Goal: Communication & Community: Answer question/provide support

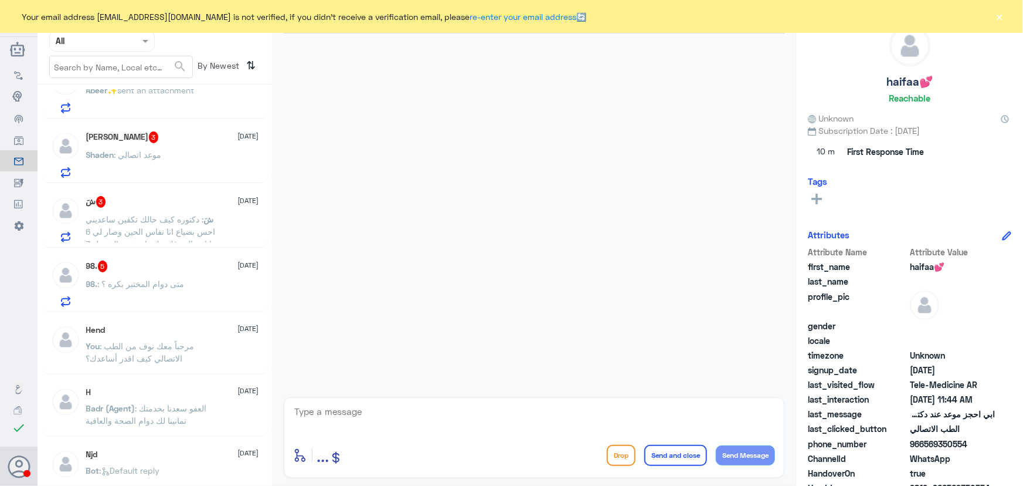
scroll to position [533, 0]
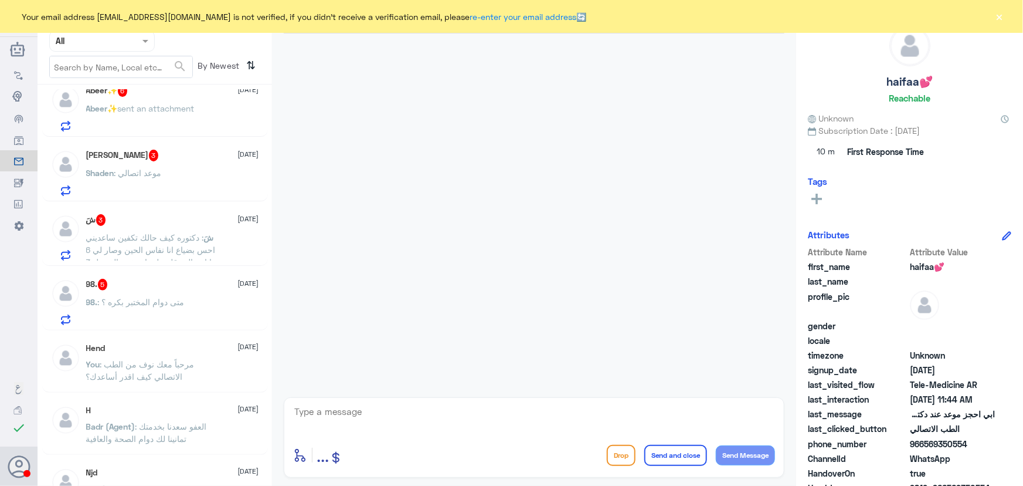
click at [176, 311] on p "98. : متى دوام المختبر بكره ؟" at bounding box center [135, 310] width 99 height 29
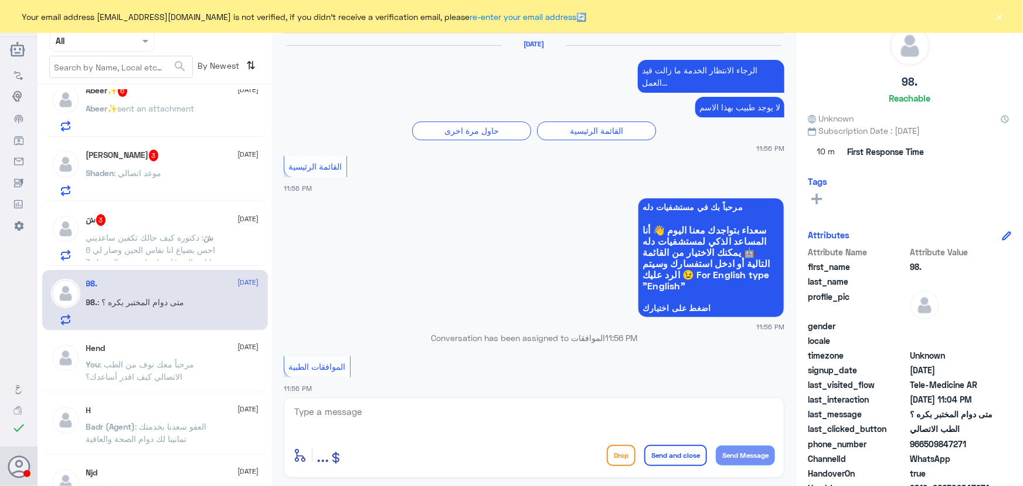
scroll to position [1114, 0]
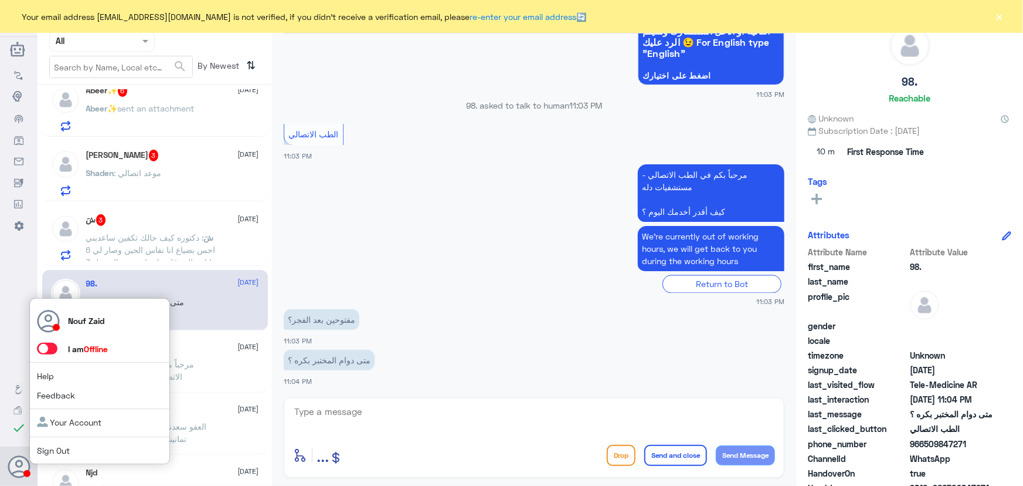
click at [53, 348] on span at bounding box center [47, 348] width 21 height 12
click at [0, 0] on input "checkbox" at bounding box center [0, 0] width 0 height 0
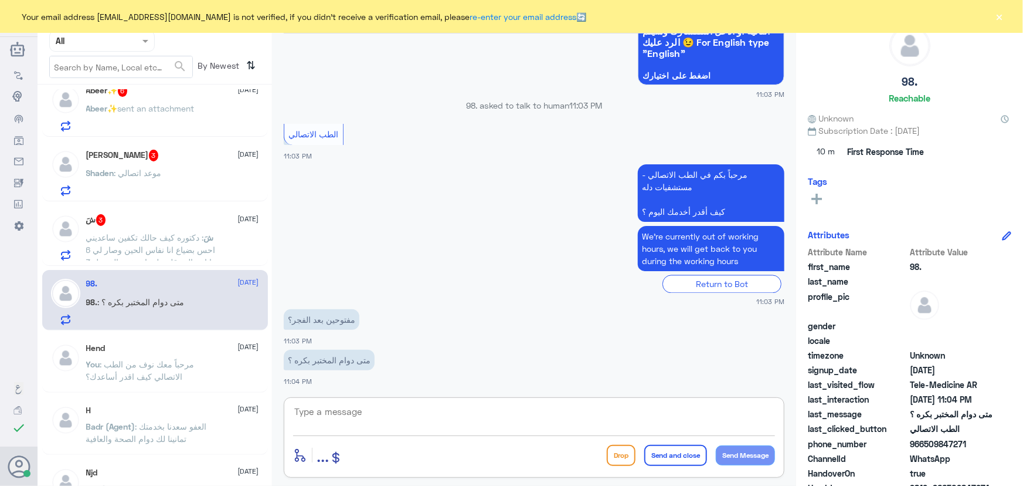
click at [379, 412] on textarea at bounding box center [534, 417] width 482 height 29
click at [364, 403] on textarea at bounding box center [534, 417] width 482 height 29
paste textarea "مرحباً معك نوف من الطب الاتصالي"
type textarea "مرحباً معك نوف من الطب الاتصالي"
click at [764, 456] on button "Send Message" at bounding box center [745, 455] width 59 height 20
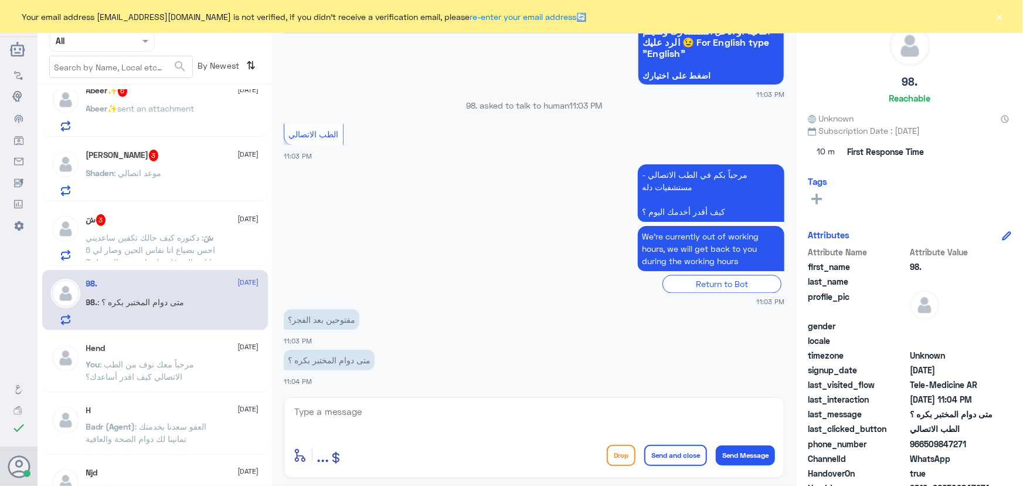
scroll to position [1169, 0]
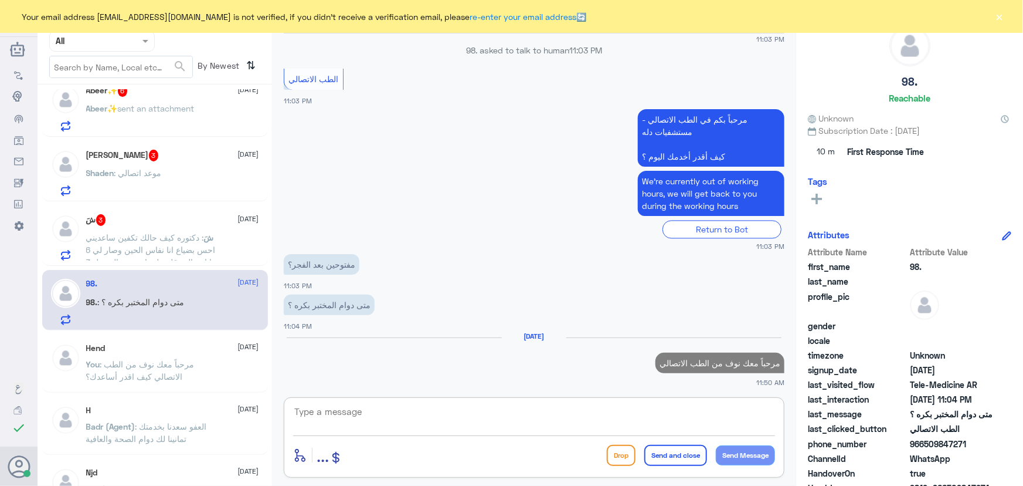
click at [676, 415] on textarea at bounding box center [534, 417] width 482 height 29
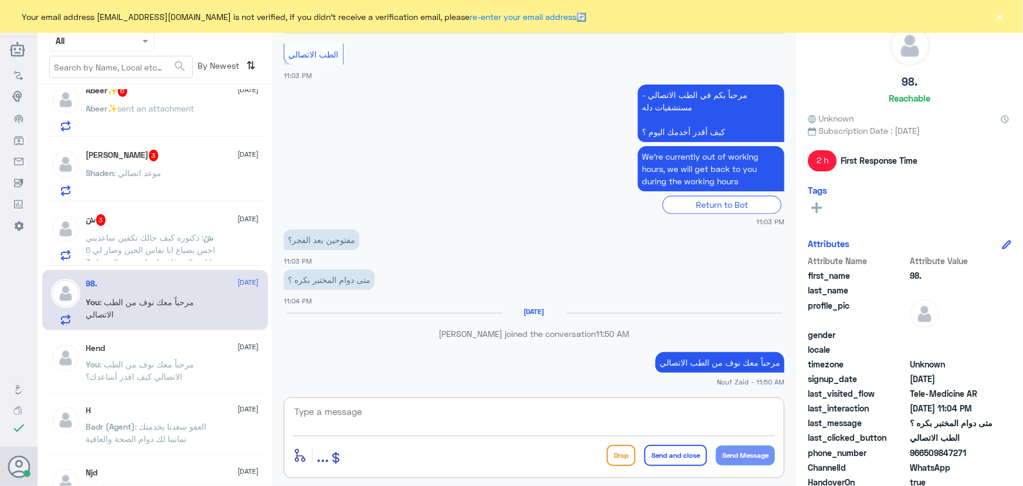
click at [446, 408] on textarea at bounding box center [534, 417] width 482 height 29
type textarea "h"
type textarea "من الساعة 8 الصباح الى الساعة 11 الليل"
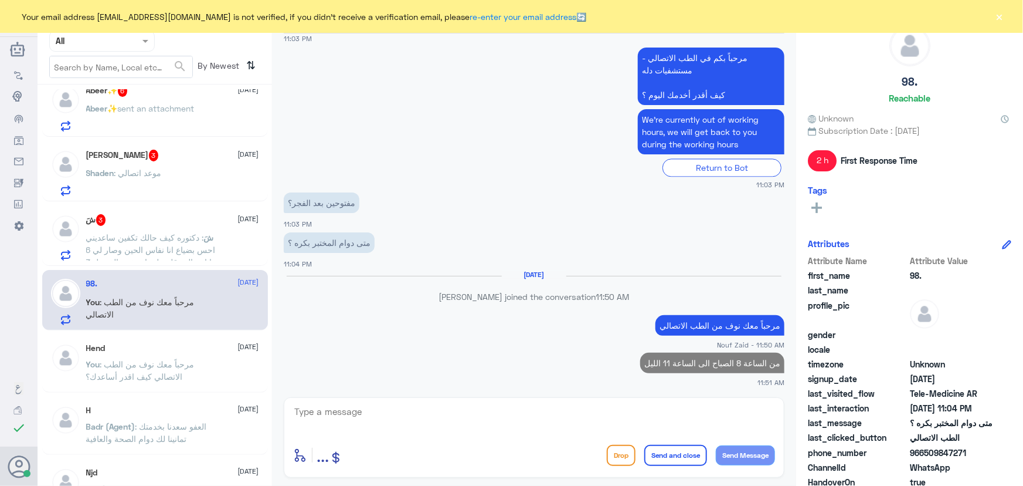
click at [1002, 11] on button "×" at bounding box center [1000, 17] width 12 height 12
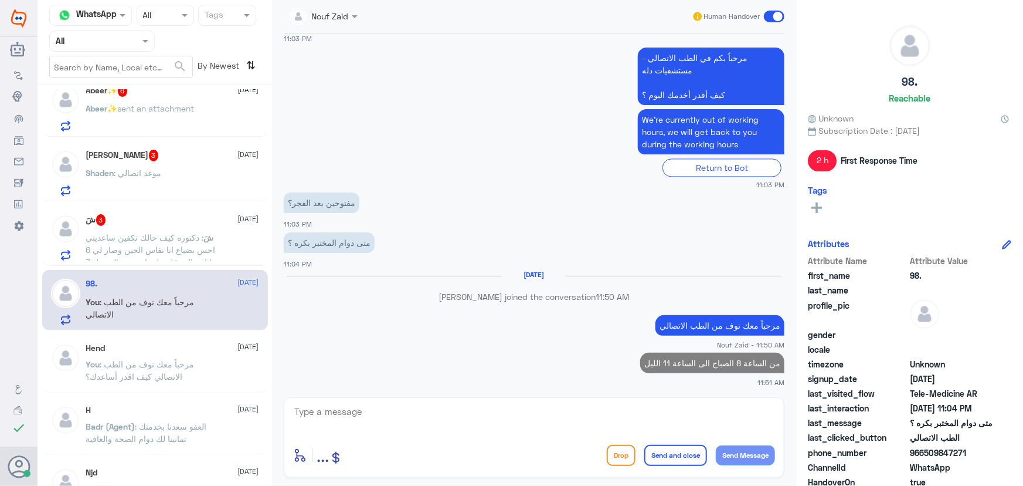
click at [771, 17] on span at bounding box center [774, 17] width 21 height 12
click at [0, 0] on input "checkbox" at bounding box center [0, 0] width 0 height 0
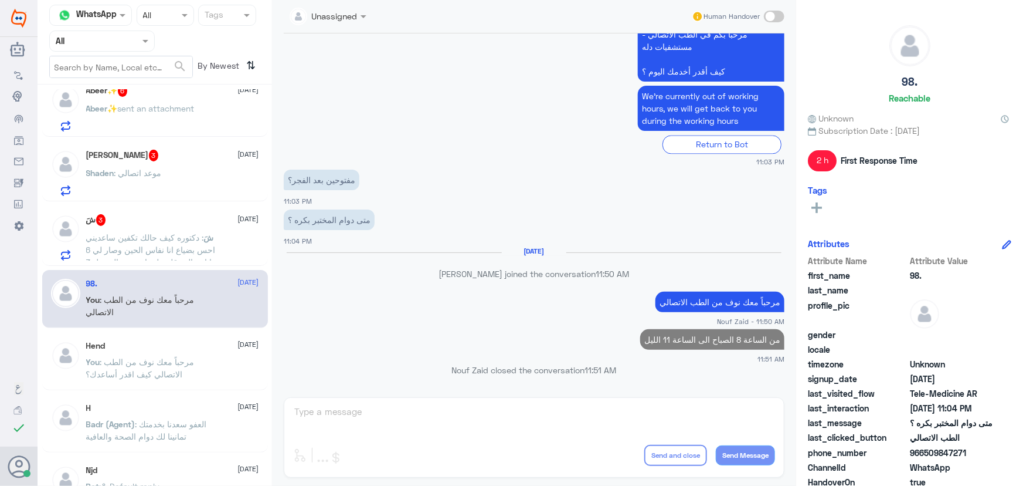
scroll to position [1207, 0]
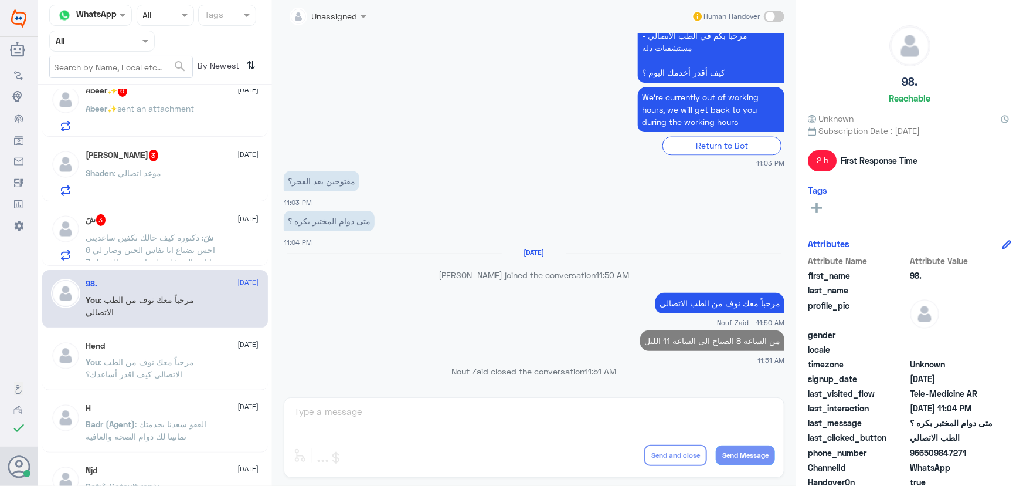
click at [209, 234] on span "شَ" at bounding box center [209, 237] width 10 height 10
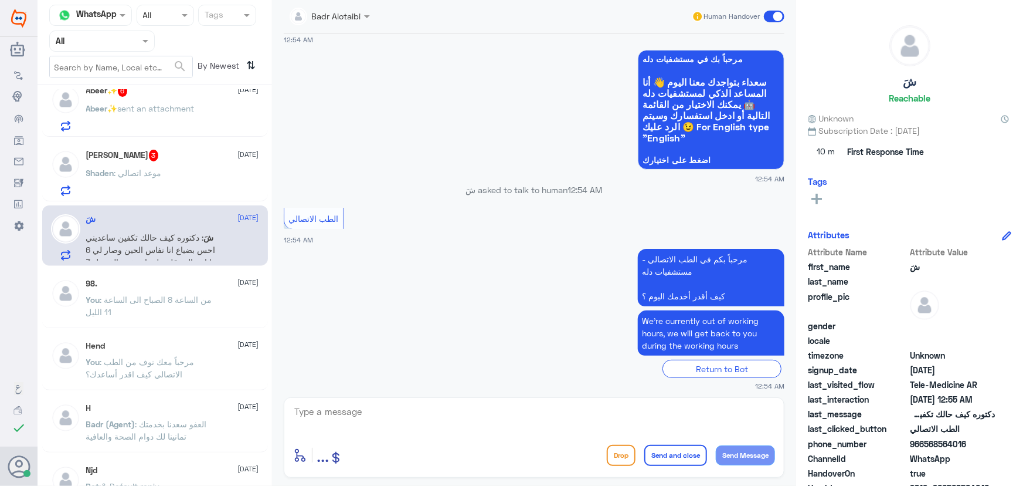
scroll to position [108, 0]
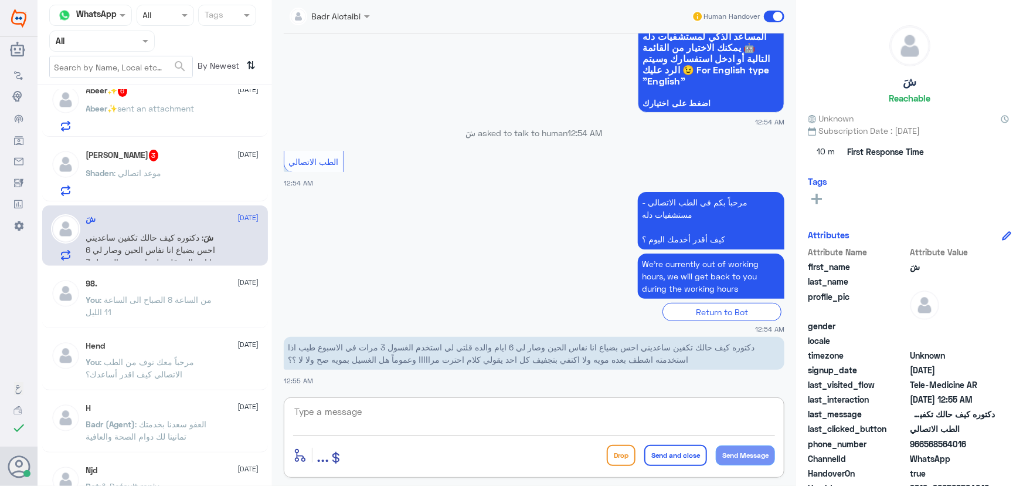
click at [425, 403] on textarea at bounding box center [534, 417] width 482 height 29
paste textarea "مرحباً معك نوف من الطب الاتصالي"
type textarea "مرحباً معك نوف من الطب الاتصالي"
click at [738, 452] on button "Send Message" at bounding box center [745, 455] width 59 height 20
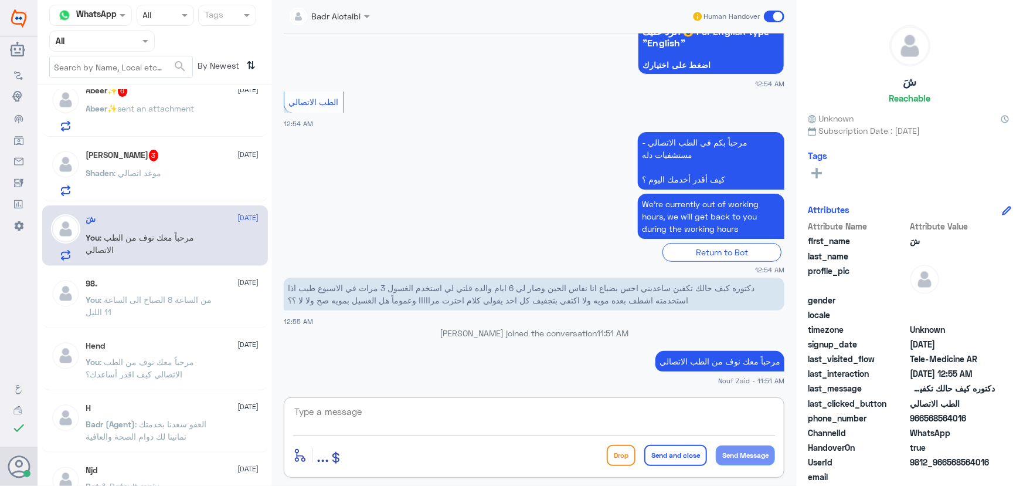
click at [542, 415] on textarea at bounding box center [534, 417] width 482 height 29
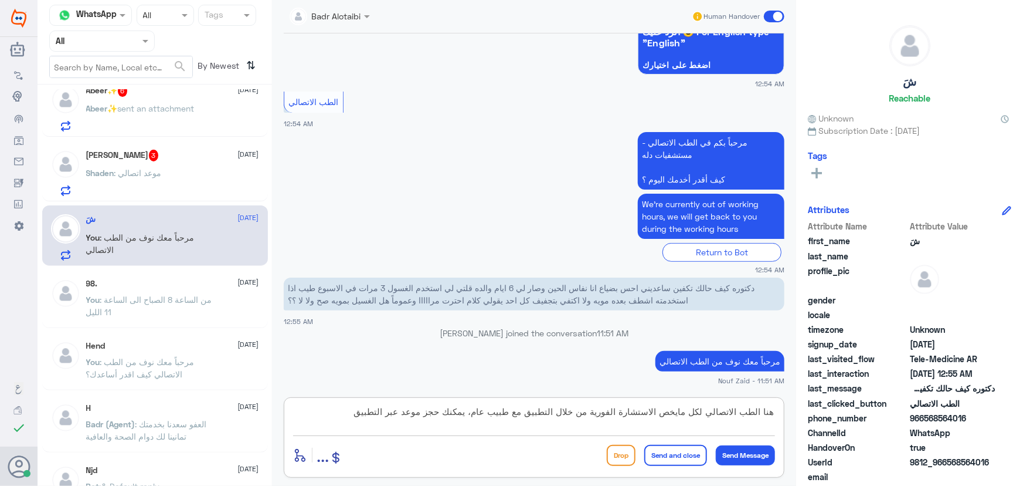
click at [412, 411] on textarea "هنا الطب الاتصالي لكل مايخص الاستشارة الفورية من خلال التطبيق مع طبيب عام، يمكن…" at bounding box center [534, 417] width 482 height 29
click at [323, 411] on textarea "هنا الطب الاتصالي لكل مايخص الاستشارة الفورية من خلال التطبيق مع طبيب عام، يمكن…" at bounding box center [534, 417] width 482 height 29
click at [477, 414] on textarea "هنا الطب الاتصالي لكل مايخص الاستشارة الفورية من خلال التطبيق مع طبيب عام، يمكن…" at bounding box center [534, 417] width 482 height 29
click at [300, 416] on textarea "هنا الطب الاتصالي لكل مايخص الاستشارة الفورية من خلال التطبيق مع طبيب عام، للاس…" at bounding box center [534, 417] width 482 height 29
drag, startPoint x: 629, startPoint y: 424, endPoint x: 676, endPoint y: 425, distance: 47.5
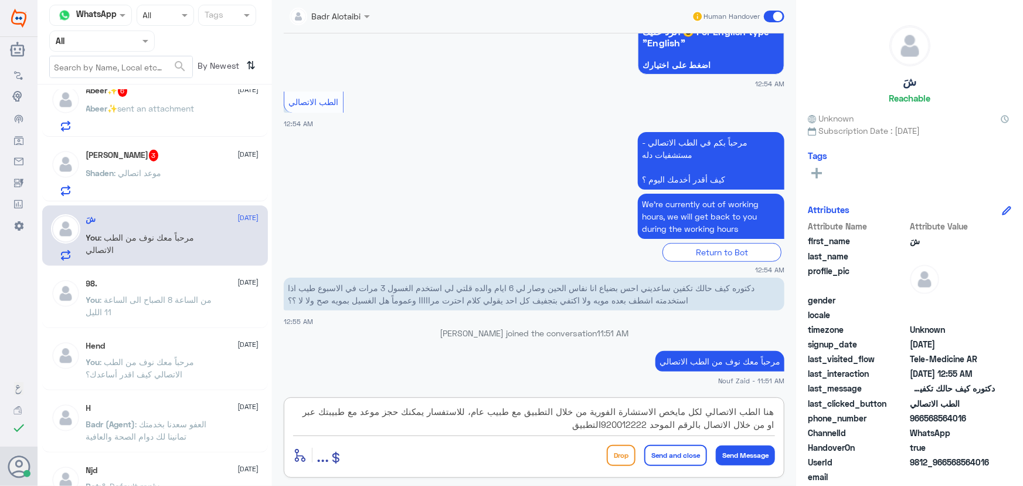
click at [676, 425] on textarea "هنا الطب الاتصالي لكل مايخص الاستشارة الفورية من خلال التطبيق مع طبيب عام، للاس…" at bounding box center [534, 417] width 482 height 29
drag, startPoint x: 633, startPoint y: 427, endPoint x: 676, endPoint y: 426, distance: 42.8
click at [676, 426] on textarea "هنا الطب الاتصالي لكل مايخص الاستشارة الفورية من خلال التطبيق مع طبيب عام، للاس…" at bounding box center [534, 417] width 482 height 29
paste textarea "920012222"
click at [318, 411] on textarea "هنا الطب الاتصالي لكل مايخص الاستشارة الفورية من خلال التطبيق مع طبيب عام، للاس…" at bounding box center [534, 417] width 482 height 29
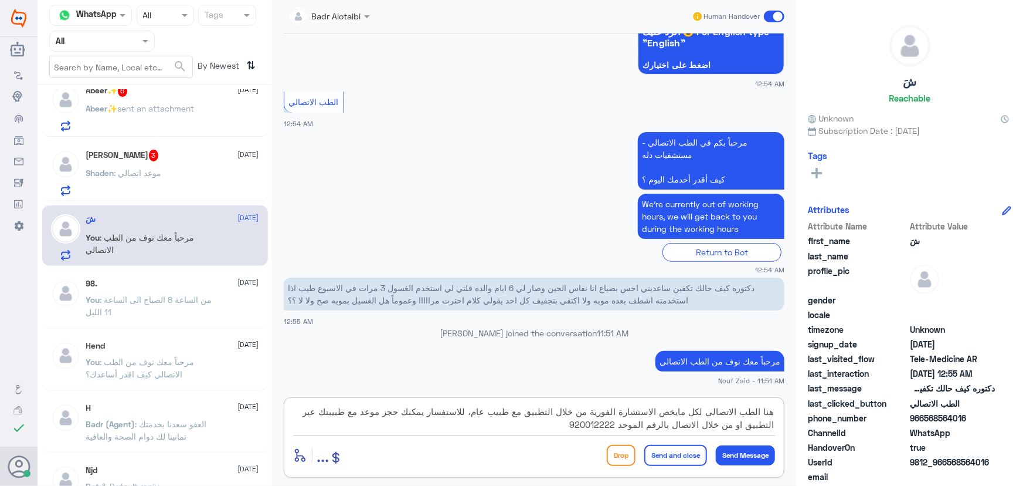
click at [775, 422] on textarea "هنا الطب الاتصالي لكل مايخص الاستشارة الفورية من خلال التطبيق مع طبيب عام، للاس…" at bounding box center [534, 417] width 482 height 29
type textarea "هنا الطب الاتصالي لكل مايخص الاستشارة الفورية من خلال التطبيق مع طبيب عام، للاس…"
click at [691, 445] on button "Send and close" at bounding box center [675, 455] width 63 height 21
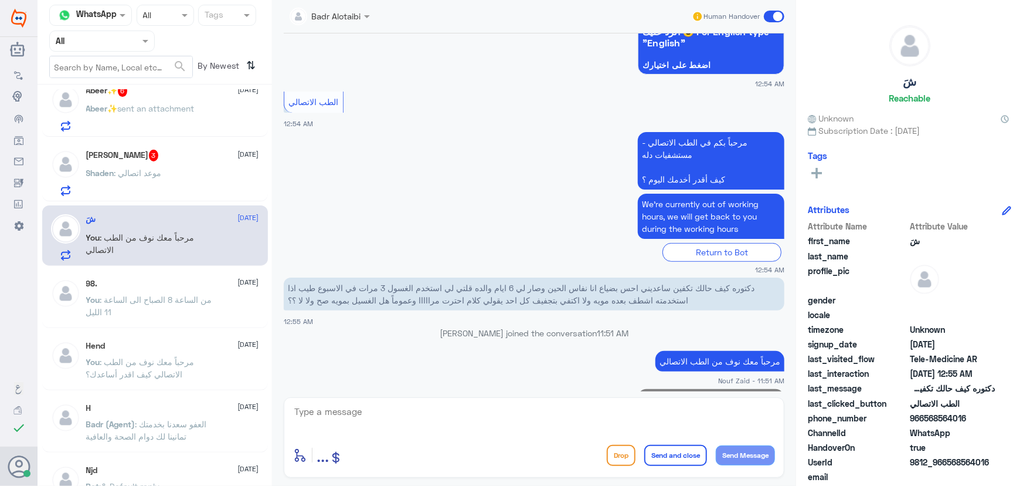
scroll to position [233, 0]
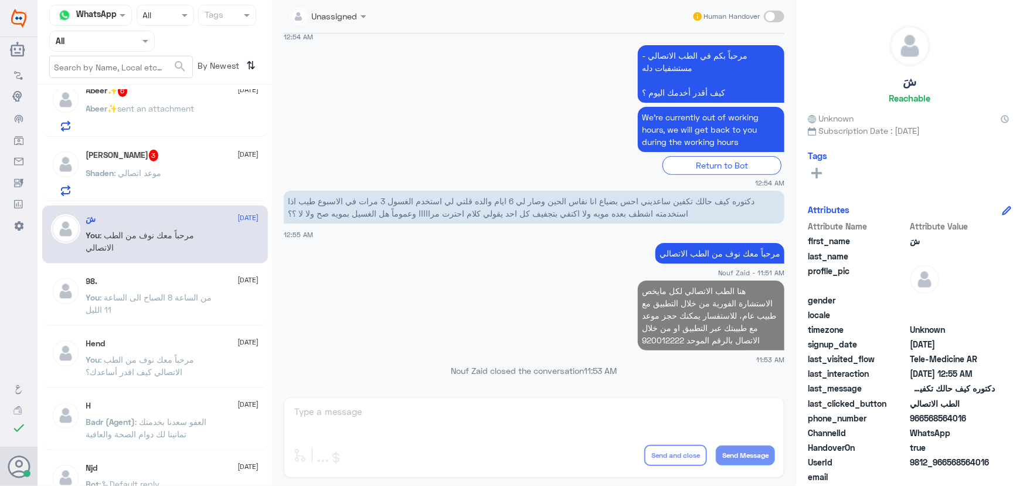
click at [211, 185] on div "Shaden : موعد اتصالي" at bounding box center [172, 182] width 173 height 26
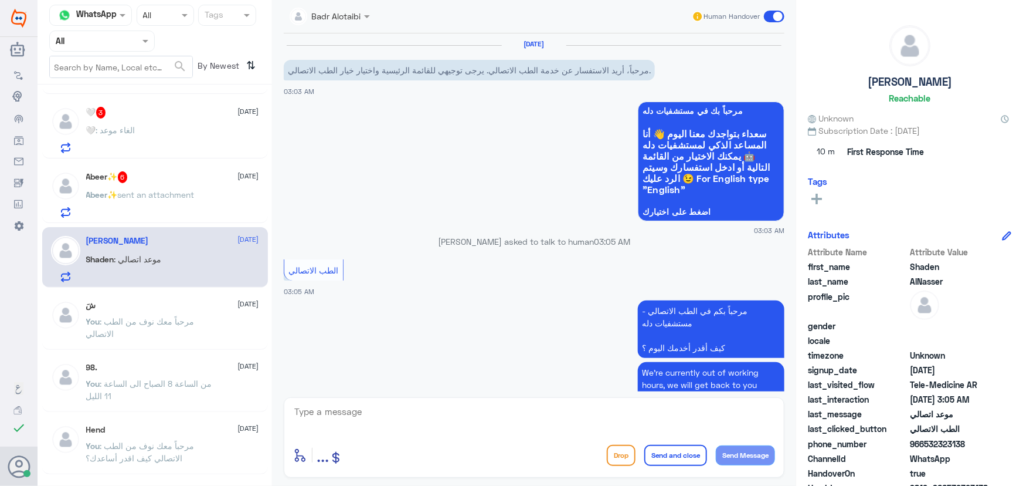
scroll to position [266, 0]
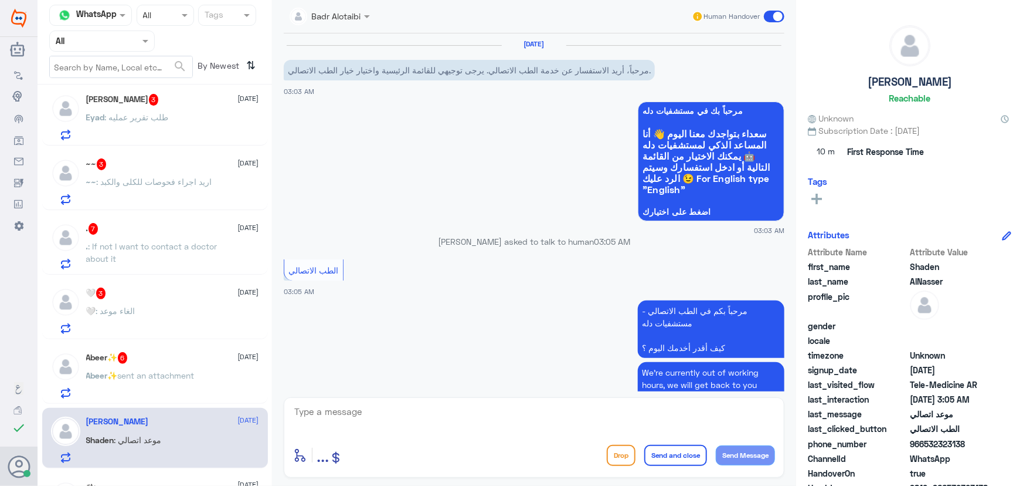
click at [151, 357] on div "Abeer✨ 6 6 September" at bounding box center [172, 358] width 173 height 12
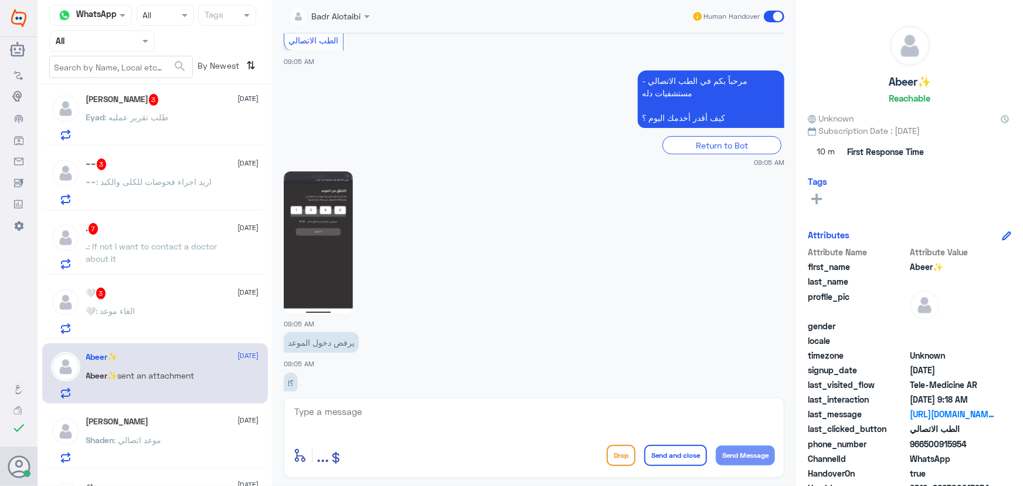
scroll to position [416, 0]
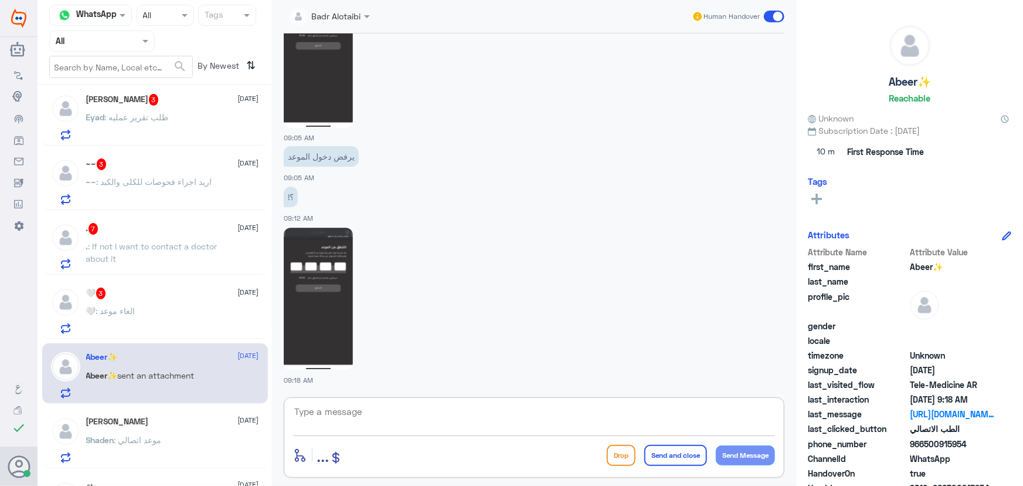
click at [392, 411] on textarea at bounding box center [534, 417] width 482 height 29
paste textarea "مرحباً معك نوف من الطب الاتصالي"
type textarea "مرحباً معك نوف من الطب الاتصالي"
click at [731, 456] on button "Send Message" at bounding box center [745, 455] width 59 height 20
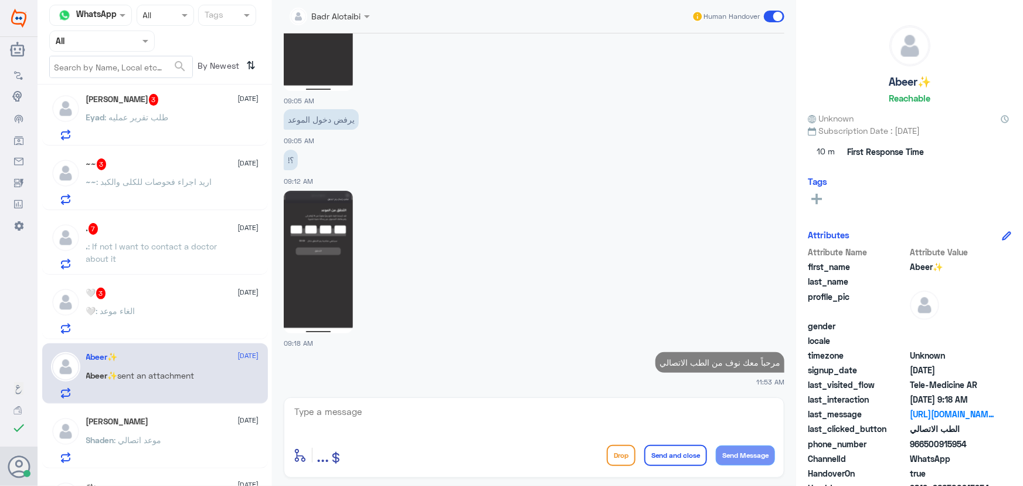
click at [669, 410] on textarea at bounding box center [534, 417] width 482 height 29
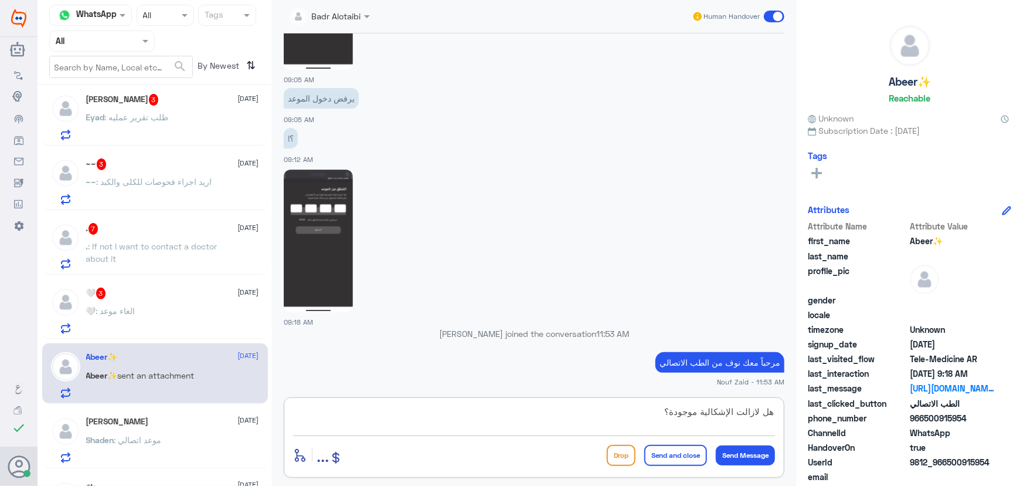
type textarea "هل لازالت الإشكالية موجودة؟"
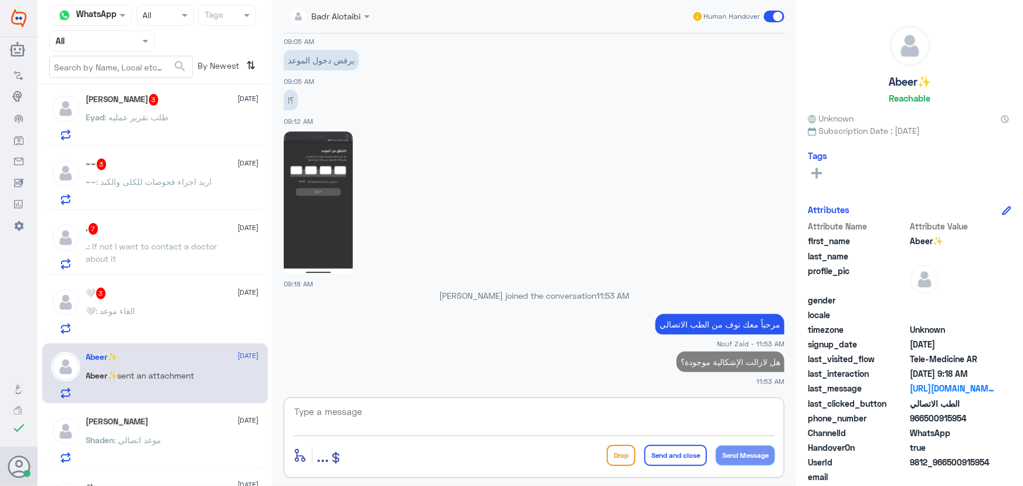
click at [175, 290] on div "🤍 3 6 September" at bounding box center [172, 293] width 173 height 12
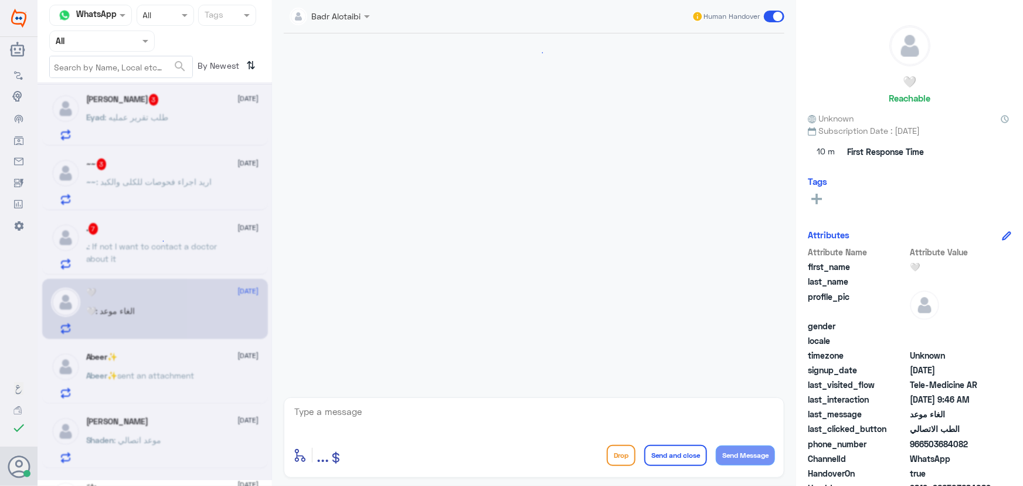
scroll to position [64, 0]
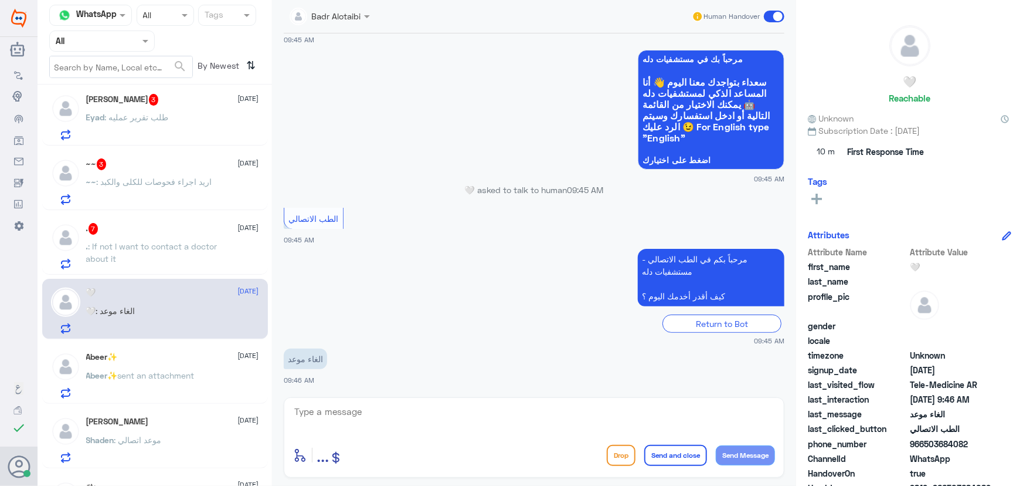
click at [412, 418] on textarea at bounding box center [534, 417] width 482 height 29
click at [354, 13] on div at bounding box center [330, 15] width 92 height 13
click at [541, 153] on app-msgs-whats-app-list "مرحباً بك في مستشفيات دله سعداء بتواجدك معنا اليوم 👋 أنا المساعد الذكي لمستشفيا…" at bounding box center [534, 110] width 501 height 121
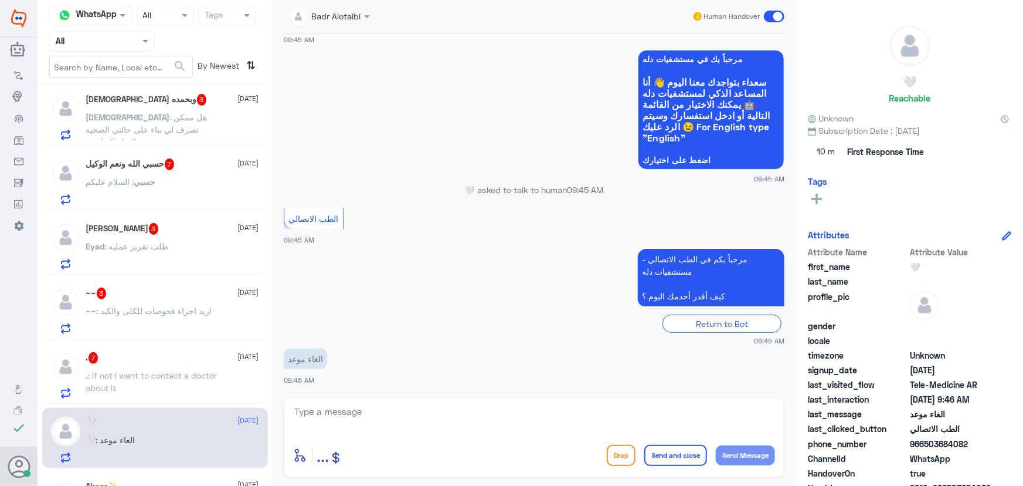
scroll to position [266, 0]
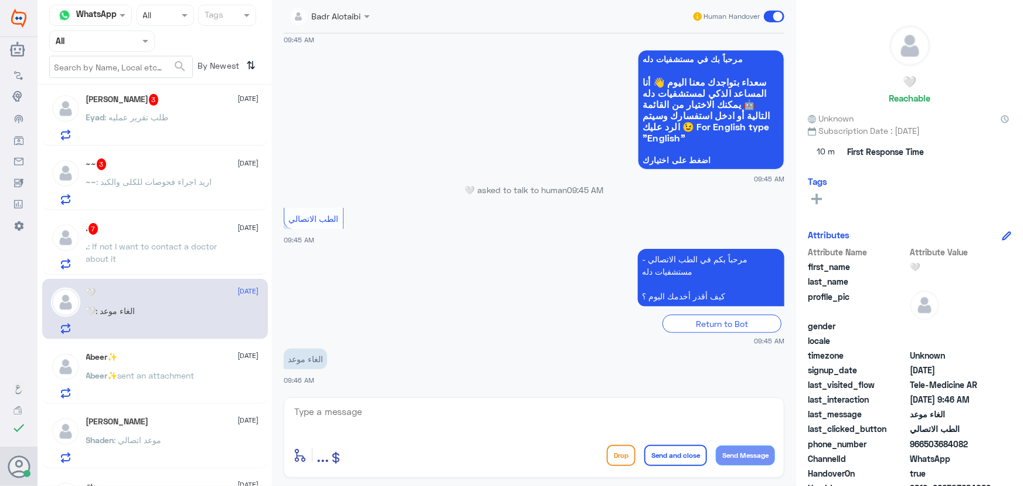
click at [189, 243] on span ": If not I want to contact a doctor about it" at bounding box center [151, 252] width 131 height 22
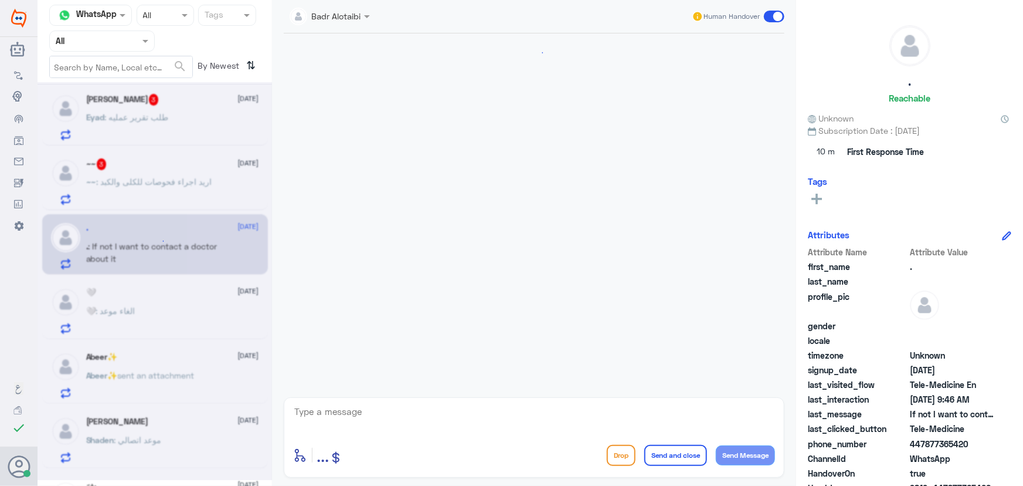
scroll to position [626, 0]
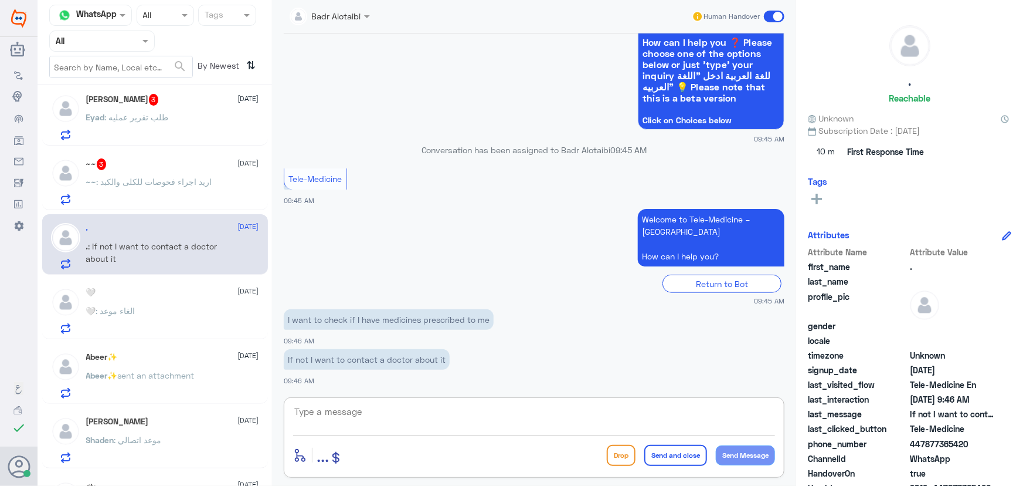
click at [454, 403] on textarea at bounding box center [534, 417] width 482 height 29
click at [183, 168] on div "~~ 3 6 September" at bounding box center [172, 164] width 173 height 12
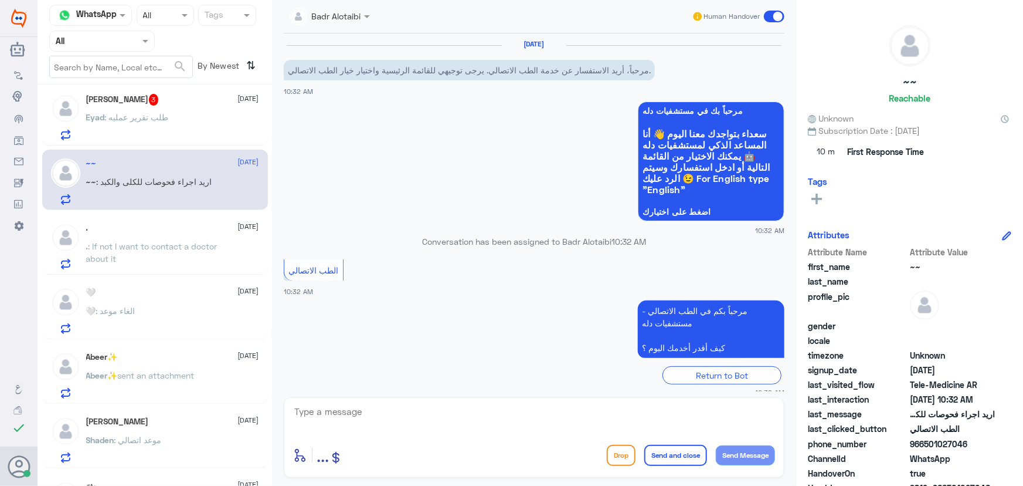
scroll to position [52, 0]
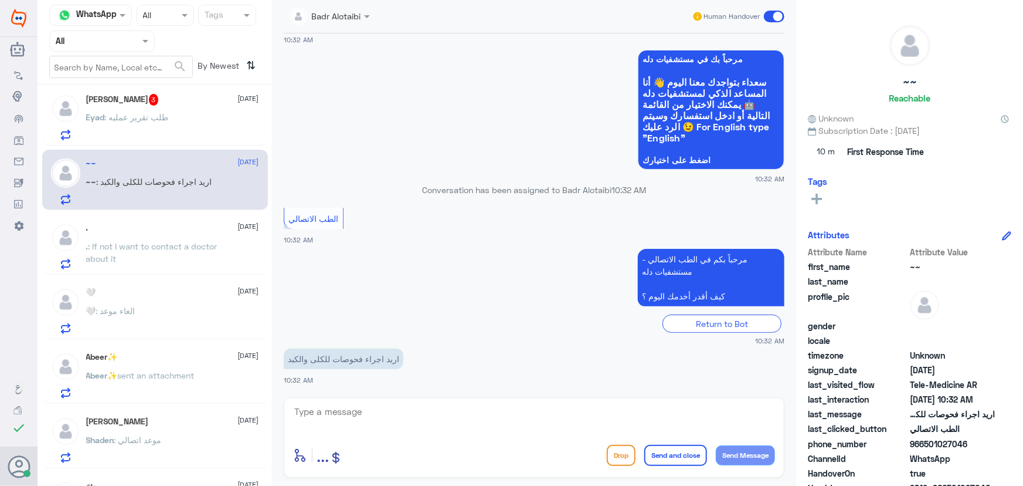
click at [420, 413] on textarea at bounding box center [534, 417] width 482 height 29
type textarea "ر"
drag, startPoint x: 654, startPoint y: 418, endPoint x: 809, endPoint y: 419, distance: 155.4
click at [809, 419] on div "Channel WhatsApp Status × All Tags Agent Filter All search By Newest ⇅ haifaa💕 …" at bounding box center [531, 244] width 986 height 489
drag, startPoint x: 924, startPoint y: 442, endPoint x: 971, endPoint y: 445, distance: 46.5
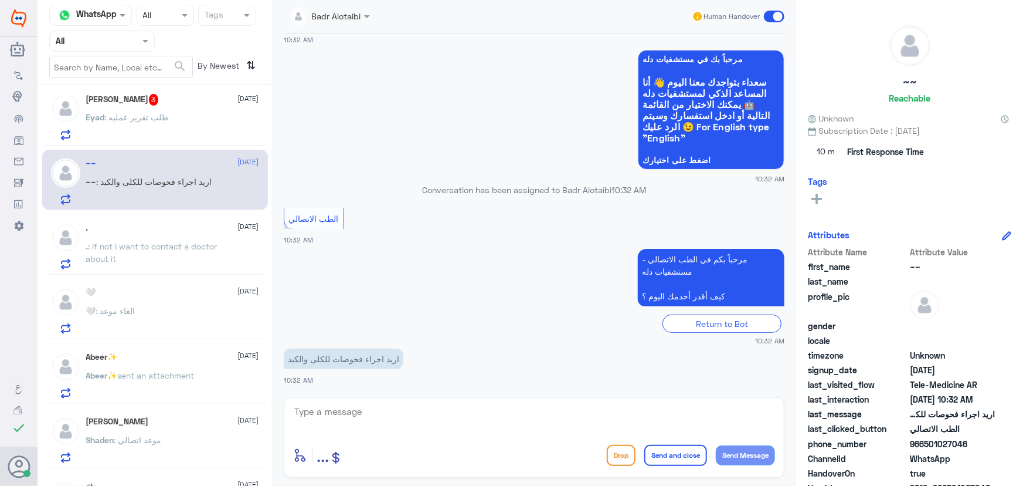
click at [971, 445] on span "966501027046" at bounding box center [952, 443] width 85 height 12
copy span "501027046"
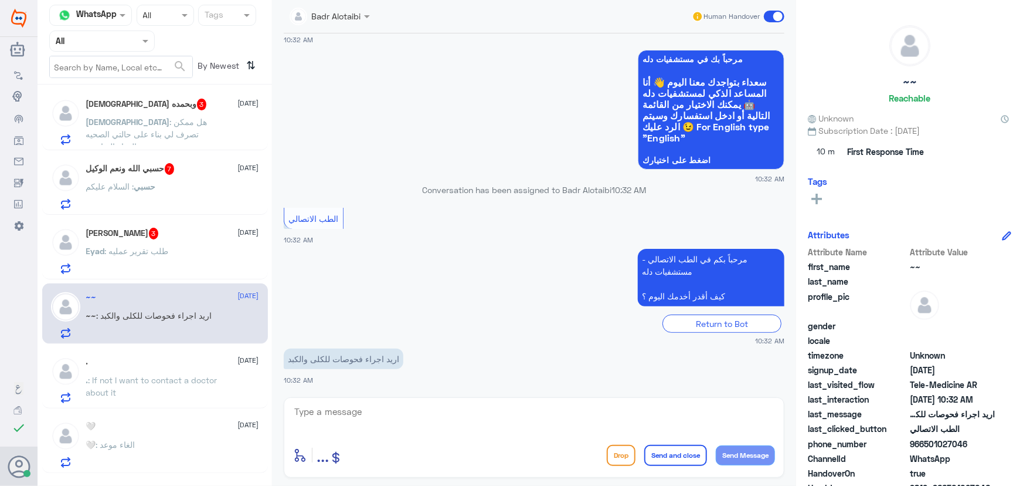
scroll to position [106, 0]
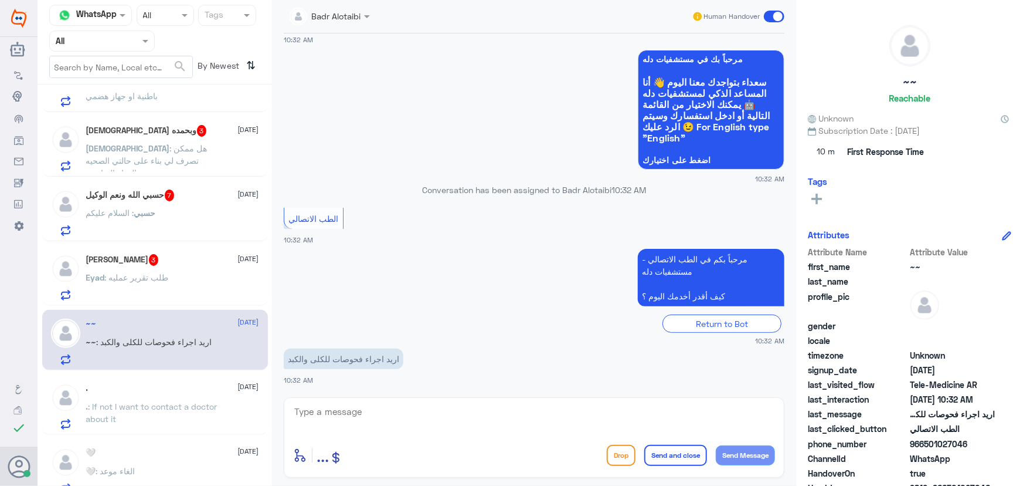
click at [155, 263] on div "Eyad Ali Bin Ali 3 6 September" at bounding box center [172, 260] width 173 height 12
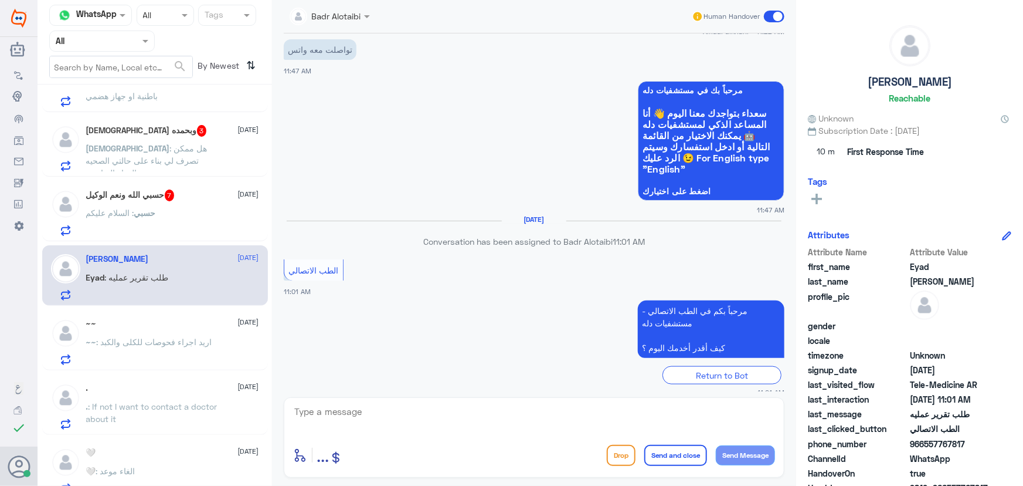
scroll to position [628, 0]
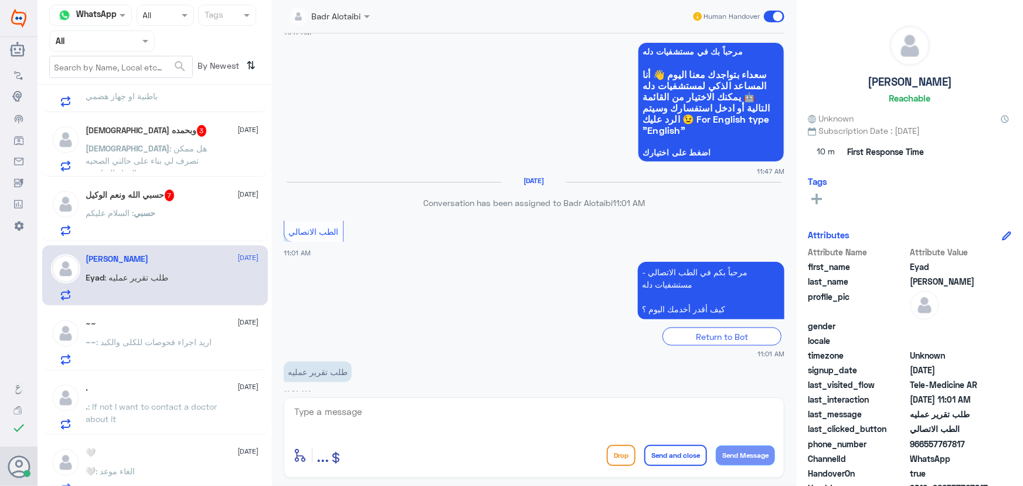
click at [362, 411] on textarea at bounding box center [534, 417] width 482 height 29
paste textarea "مرحباً معك نوف من الطب الاتصالي"
type textarea "مرحباً معك نوف من الطب الاتصالي"
click at [764, 450] on button "Send Message" at bounding box center [745, 455] width 59 height 20
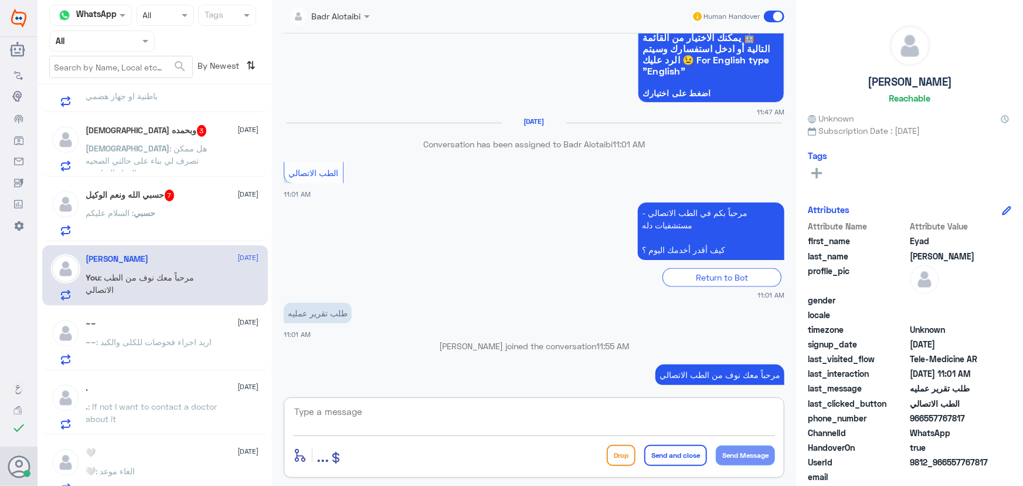
click at [381, 411] on textarea at bounding box center [534, 417] width 482 height 29
paste textarea "هنا الطب الاتصالي لكل مايخص الاستشارة الفورية من خلال التطبيق، يمكنك التواصل مع…"
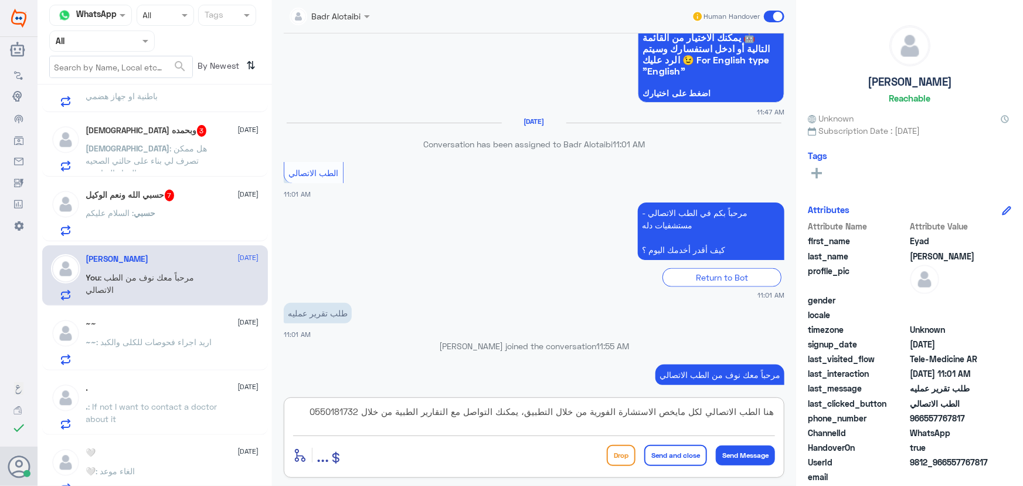
type textarea "هنا الطب الاتصالي لكل مايخص الاستشارة الفورية من خلال التطبيق، يمكنك التواصل مع…"
click at [675, 456] on button "Send and close" at bounding box center [675, 455] width 63 height 21
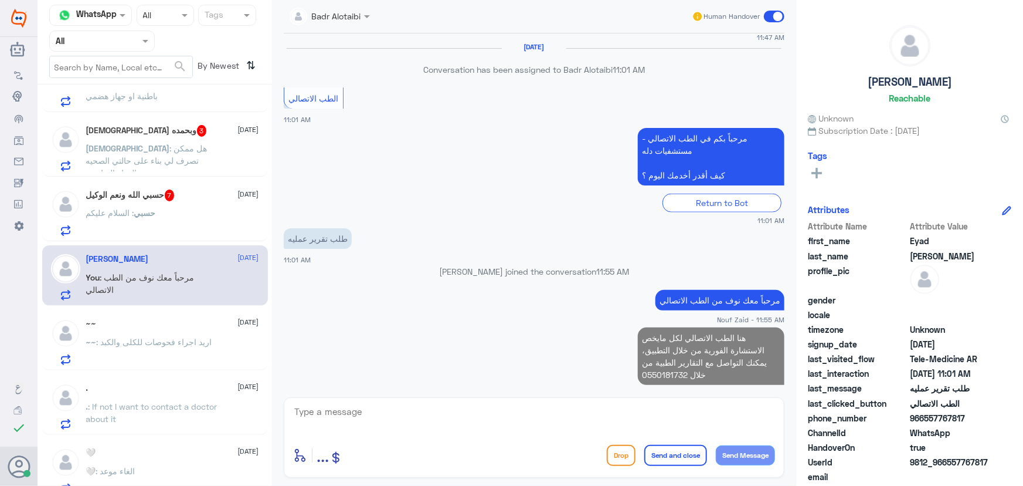
scroll to position [738, 0]
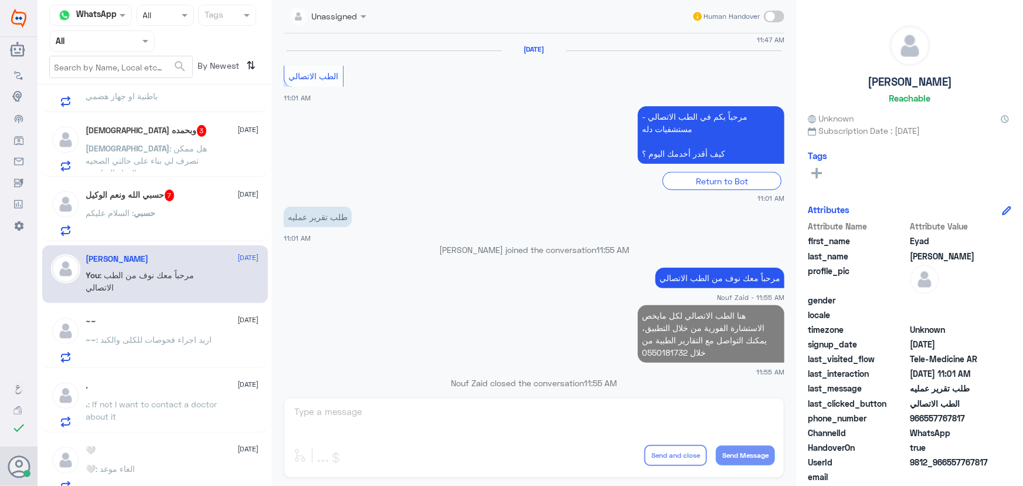
click at [196, 207] on div "حسبي الله ونعم الوكيل 7 6 September حسبي : السلام عليكم" at bounding box center [172, 212] width 173 height 46
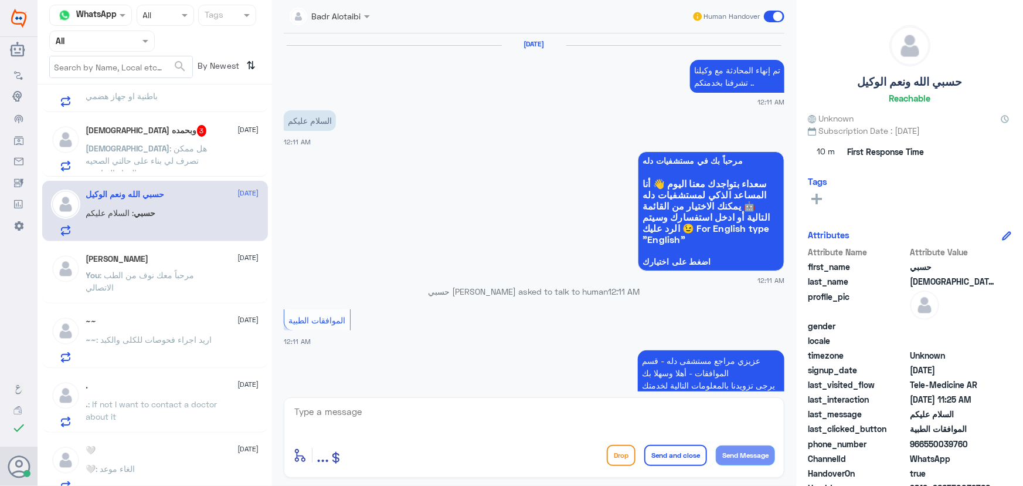
scroll to position [883, 0]
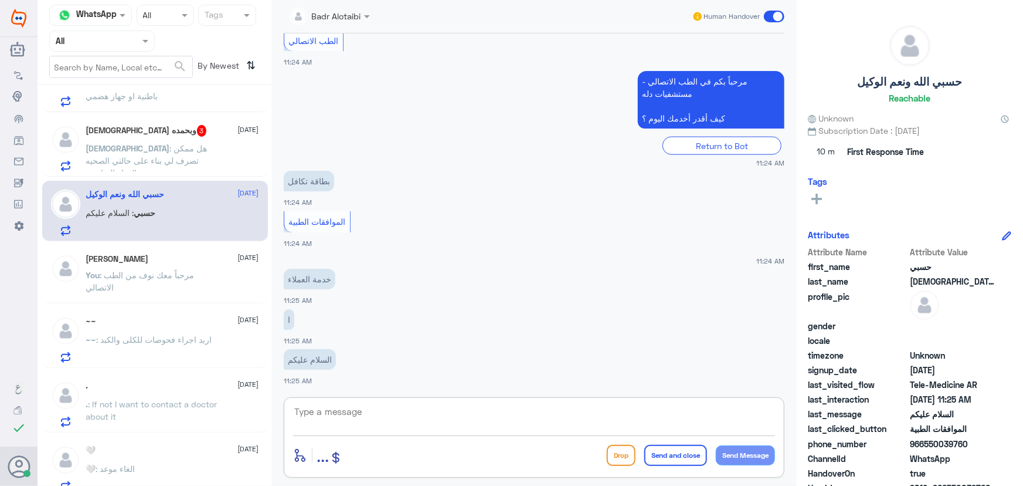
click at [452, 410] on textarea at bounding box center [534, 417] width 482 height 29
click at [395, 403] on textarea at bounding box center [534, 417] width 482 height 29
click at [392, 414] on textarea at bounding box center [534, 417] width 482 height 29
paste textarea "مرحباً معك نوف من الطب الاتصالي"
type textarea "مرحباً معك نوف من الطب الاتصالي"
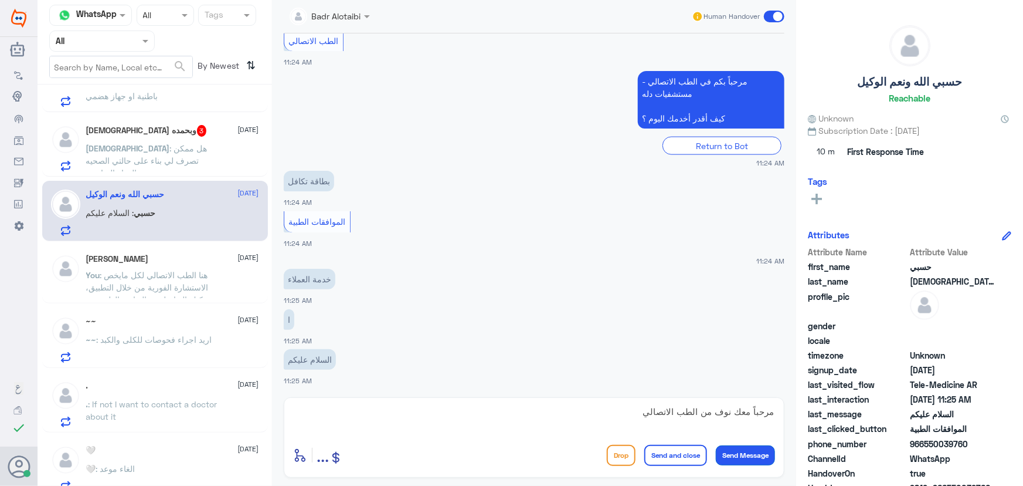
click at [734, 449] on button "Send Message" at bounding box center [745, 455] width 59 height 20
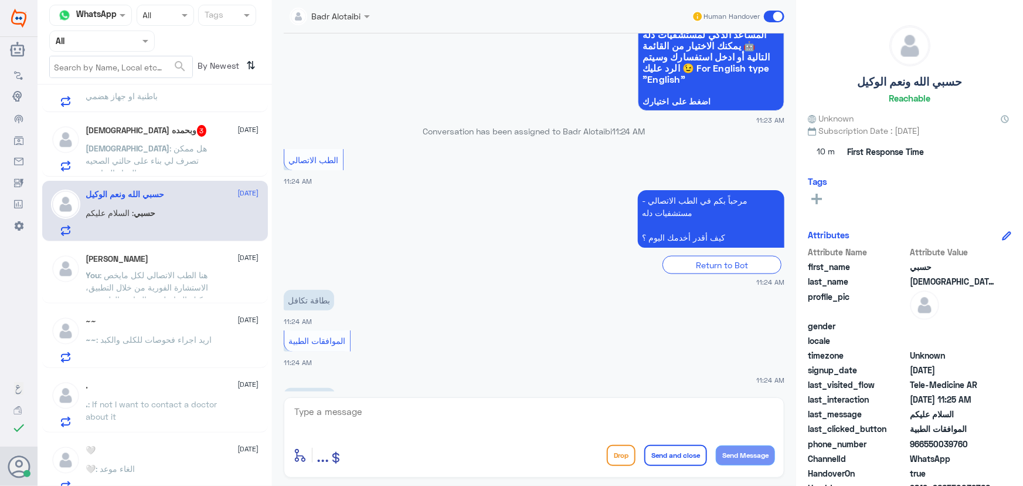
scroll to position [920, 0]
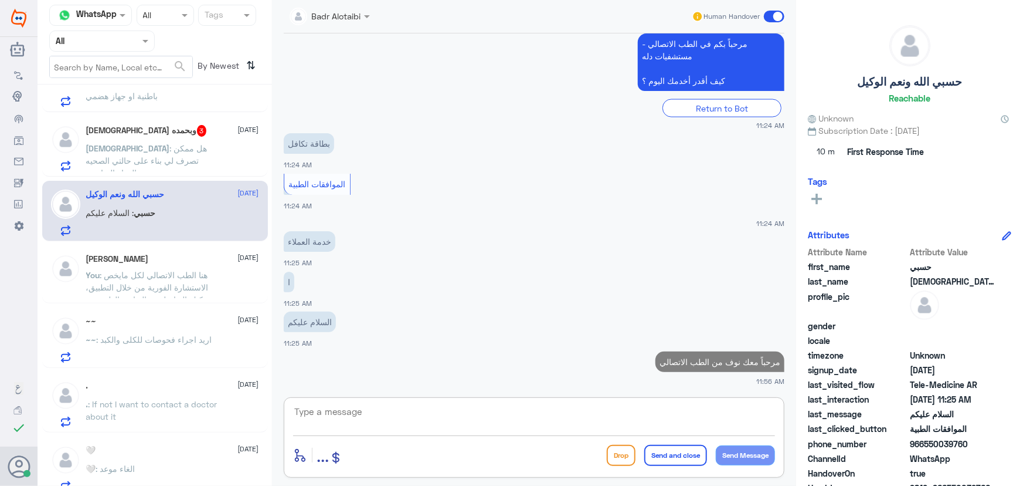
click at [382, 409] on textarea at bounding box center [534, 417] width 482 height 29
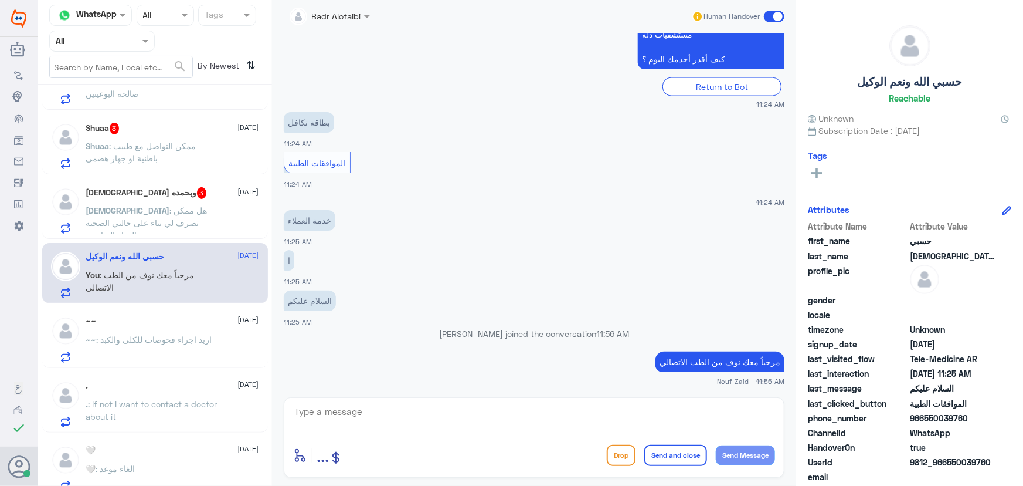
scroll to position [104, 0]
click at [372, 411] on textarea at bounding box center [534, 417] width 482 height 29
paste textarea "هنا الطب الاتصالي لكل مايخص الاستشارة الفورية من خلال التطبيق، يمكنك الاستفسار …"
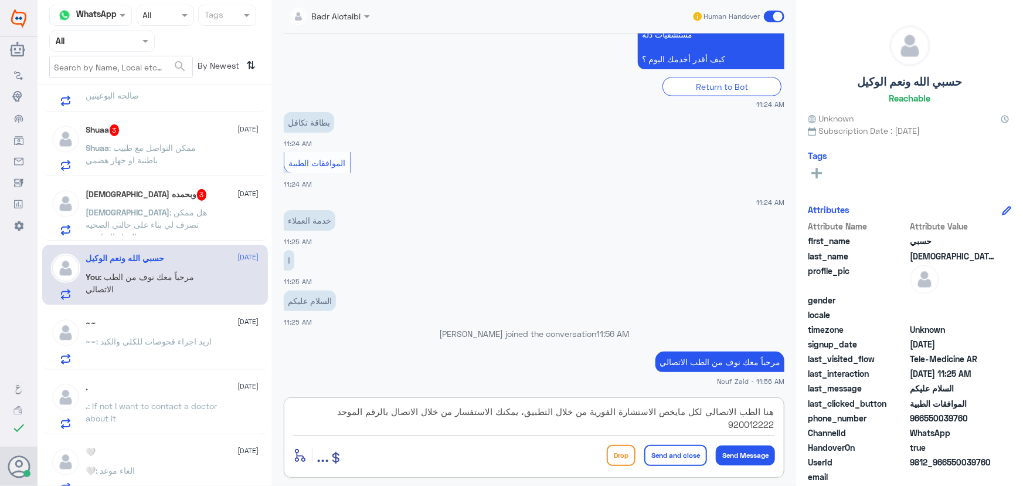
type textarea "هنا الطب الاتصالي لكل مايخص الاستشارة الفورية من خلال التطبيق، يمكنك الاستفسار …"
click at [674, 452] on button "Send and close" at bounding box center [675, 455] width 63 height 21
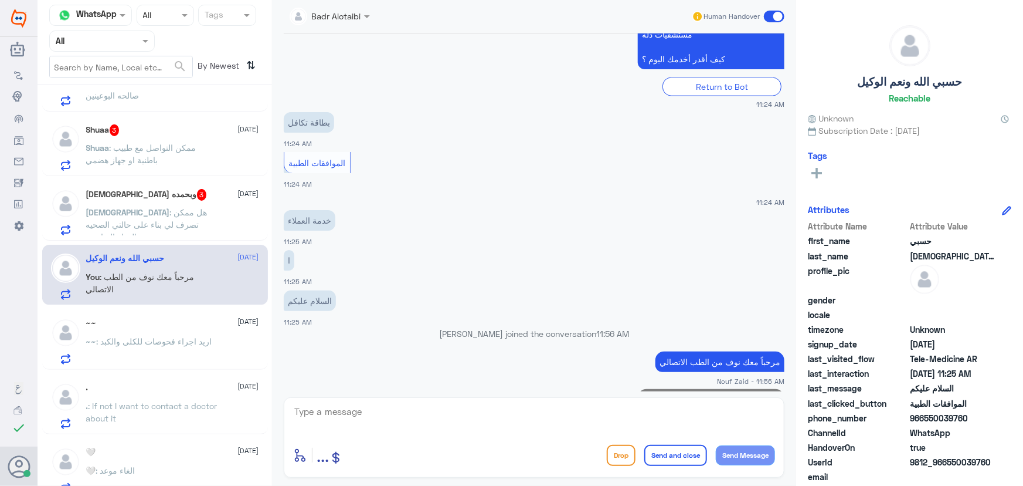
scroll to position [995, 0]
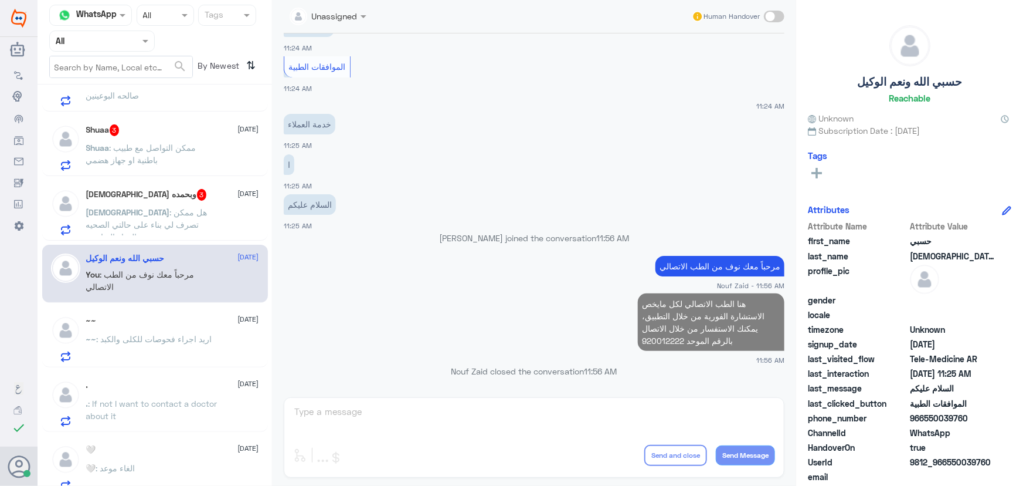
click at [118, 203] on div "سبحان الله وبحمده 3 6 September سبحان : هل ممكن تصرف لي بناء على حالتي الصحيه ا…" at bounding box center [172, 212] width 173 height 46
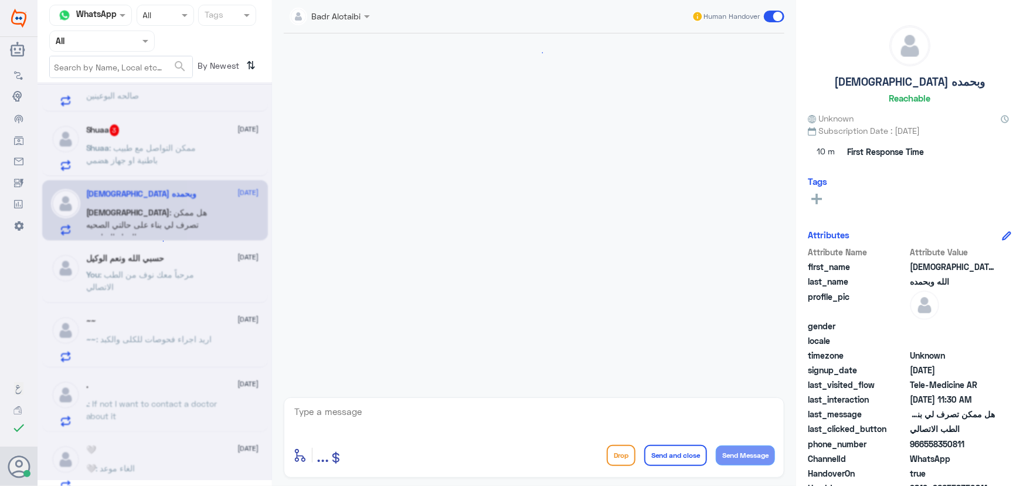
scroll to position [64, 0]
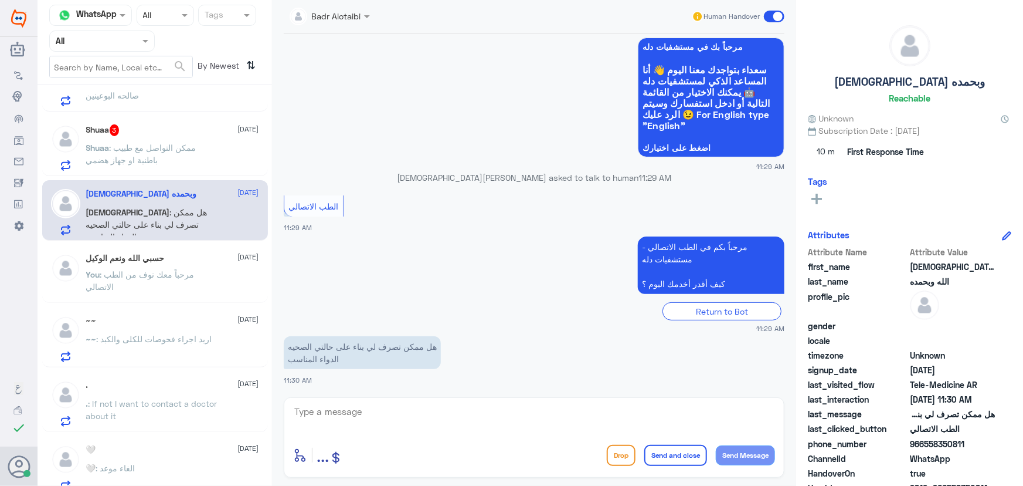
click at [433, 416] on textarea at bounding box center [534, 417] width 482 height 29
click at [169, 160] on p "Shuaa : ممكن التواصل مع طبيب باطنية او جهاز هضمي" at bounding box center [152, 155] width 132 height 29
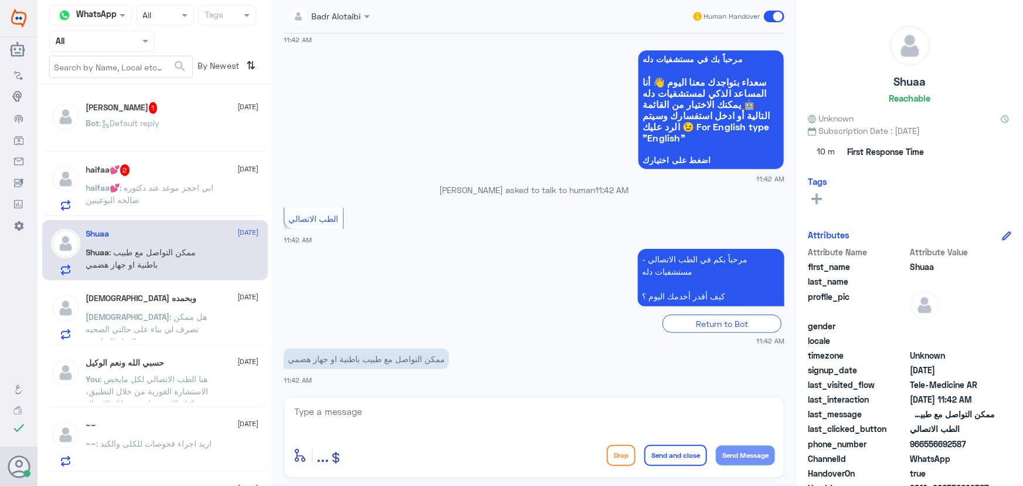
click at [172, 208] on p "haifaa💕 : ابي احجز موعد عند دكتوره صالحه البوعينين" at bounding box center [152, 195] width 132 height 29
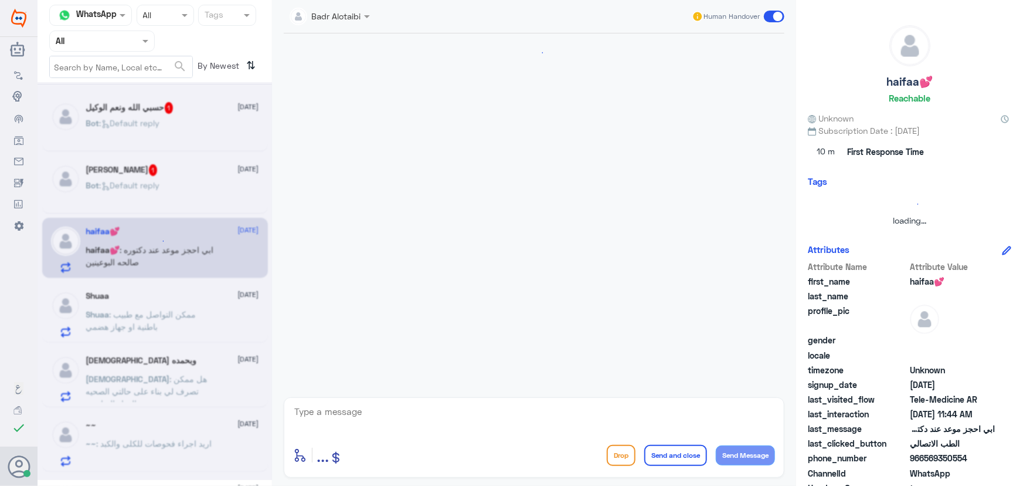
scroll to position [52, 0]
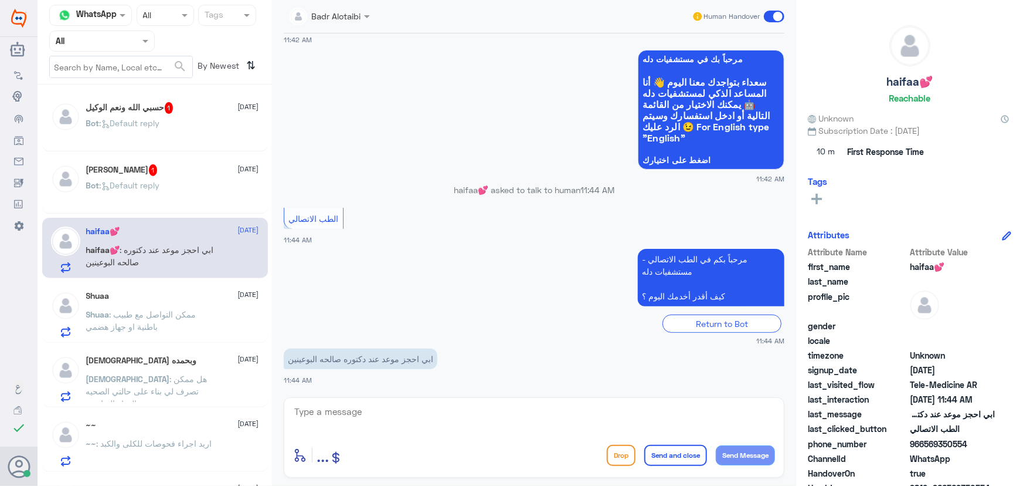
click at [210, 146] on div "حسبي الله ونعم الوكيل 1 6 September Bot : Default reply" at bounding box center [155, 122] width 226 height 58
click at [209, 132] on div "Bot : Default reply" at bounding box center [172, 133] width 173 height 26
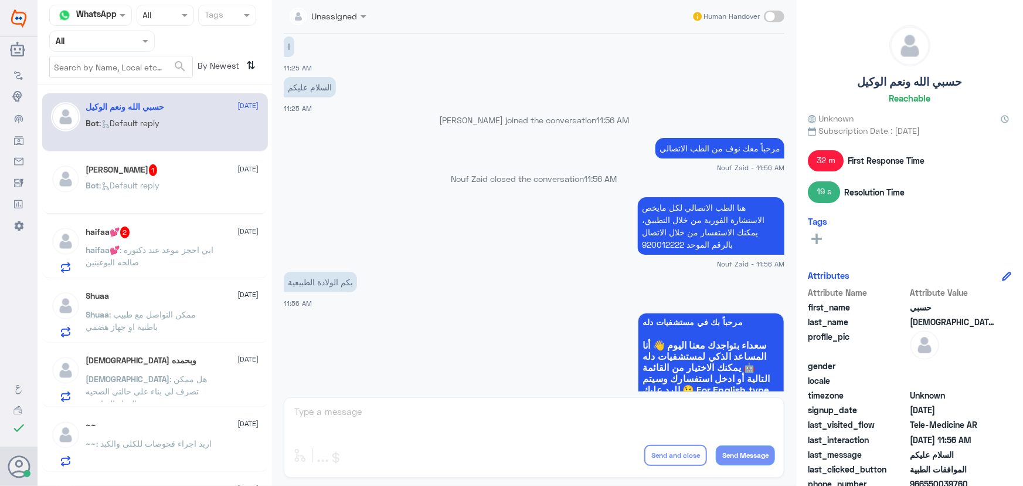
scroll to position [925, 0]
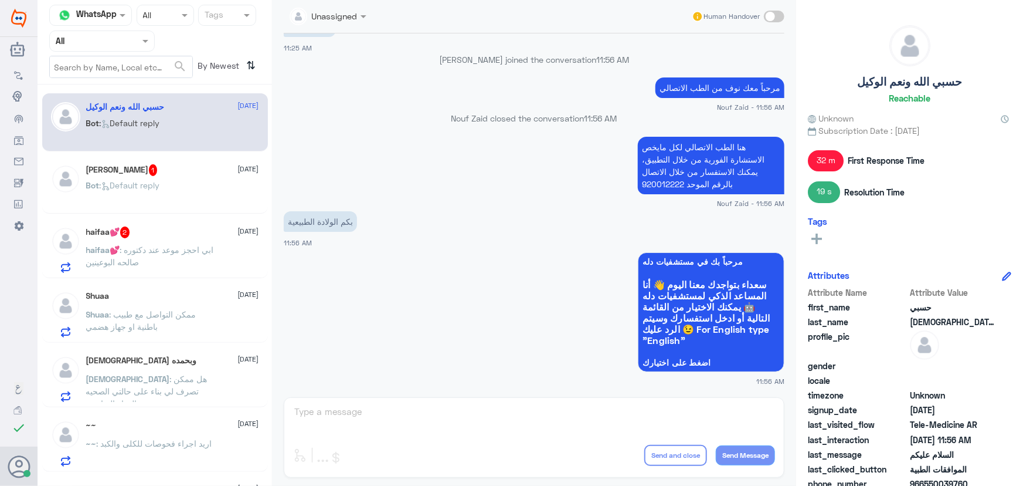
click at [124, 179] on p "Bot : Default reply" at bounding box center [123, 193] width 74 height 29
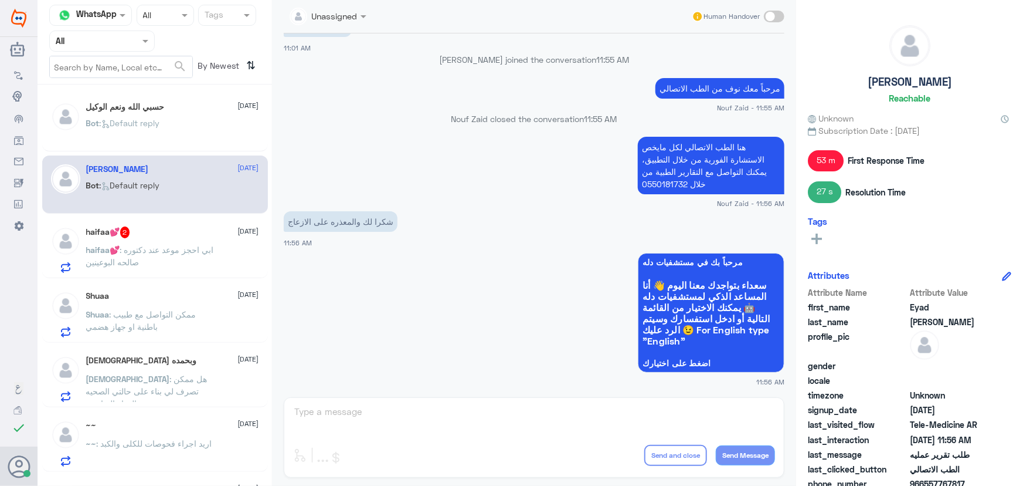
scroll to position [584, 0]
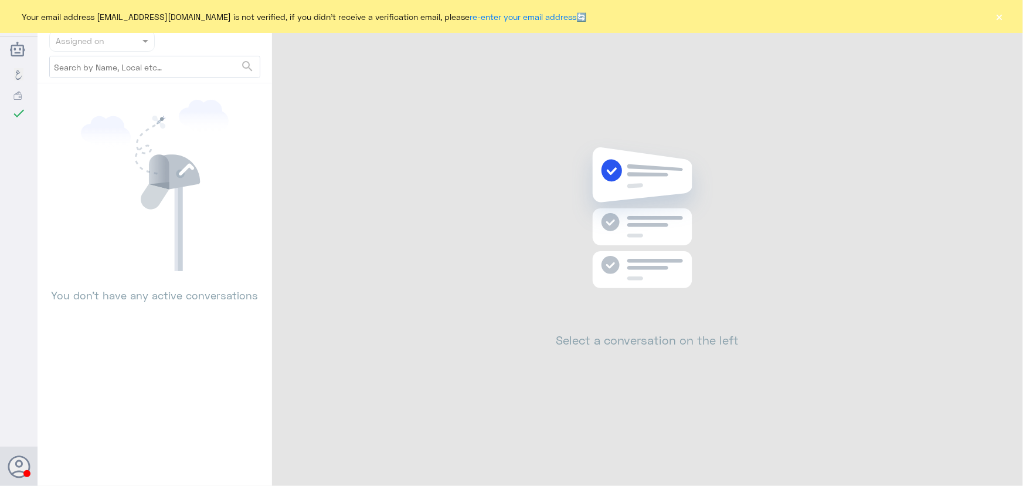
click at [1007, 14] on div "Your email address [EMAIL_ADDRESS][DOMAIN_NAME] is not verified, if you didn't …" at bounding box center [511, 16] width 1023 height 33
click at [1007, 16] on div "Your email address [EMAIL_ADDRESS][DOMAIN_NAME] is not verified, if you didn't …" at bounding box center [511, 16] width 1023 height 33
click at [1005, 21] on button "×" at bounding box center [1000, 17] width 12 height 12
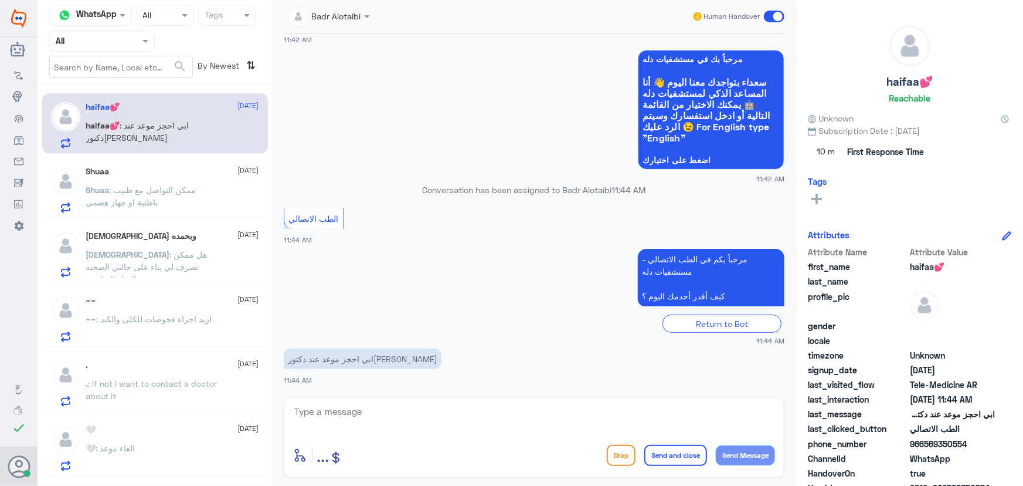
drag, startPoint x: 321, startPoint y: 359, endPoint x: 283, endPoint y: 358, distance: 38.7
click at [283, 358] on div "[DATE] ابي احجز موعد عند دكتور[PERSON_NAME] 11:42 AM مرحباً بك في مستشفيات دله …" at bounding box center [534, 212] width 513 height 358
copy p "[PERSON_NAME]"
click at [476, 411] on textarea at bounding box center [534, 417] width 482 height 29
type textarea "ه"
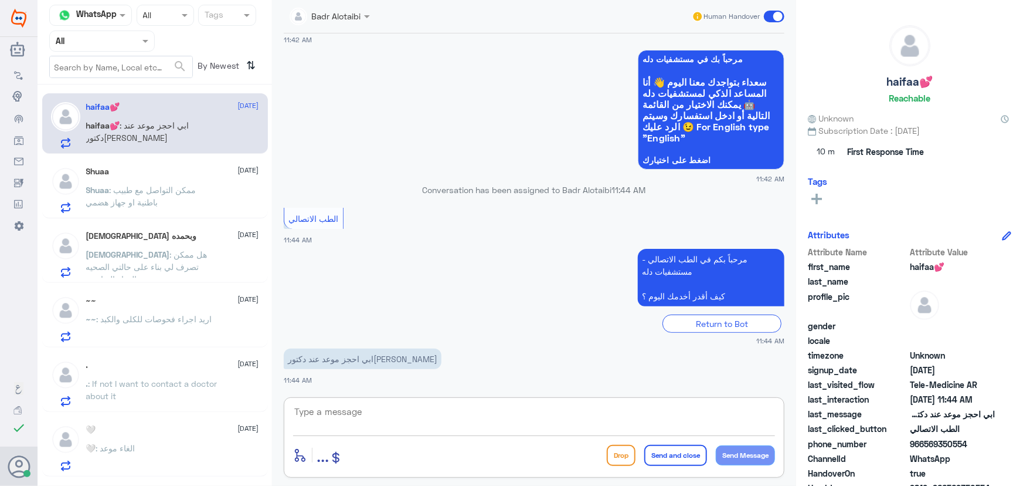
paste textarea "مرحباً معك نوف من الطب الاتصالي"
type textarea "مرحباً معك نوف من الطب الاتصالي"
click at [744, 452] on button "Send Message" at bounding box center [745, 455] width 59 height 20
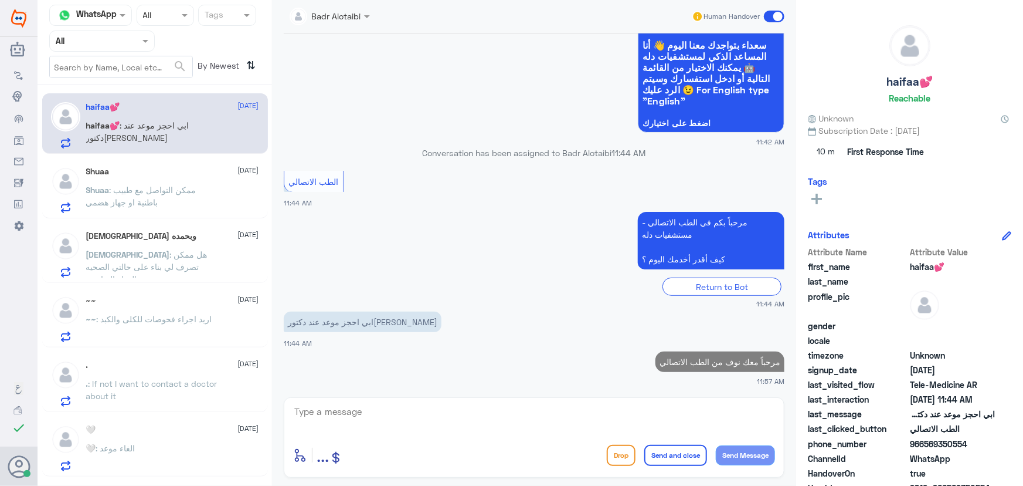
click at [650, 417] on textarea at bounding box center [534, 417] width 482 height 29
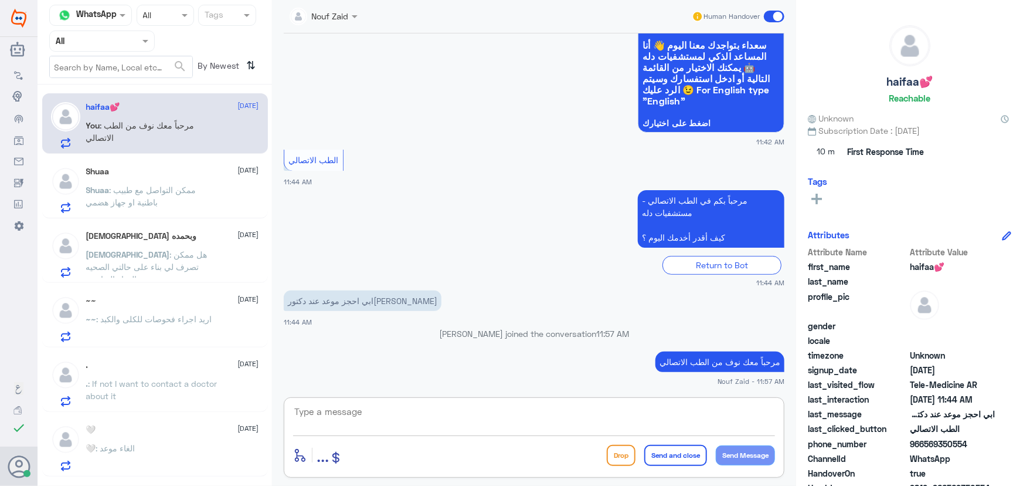
click at [345, 412] on textarea at bounding box center [534, 417] width 482 height 29
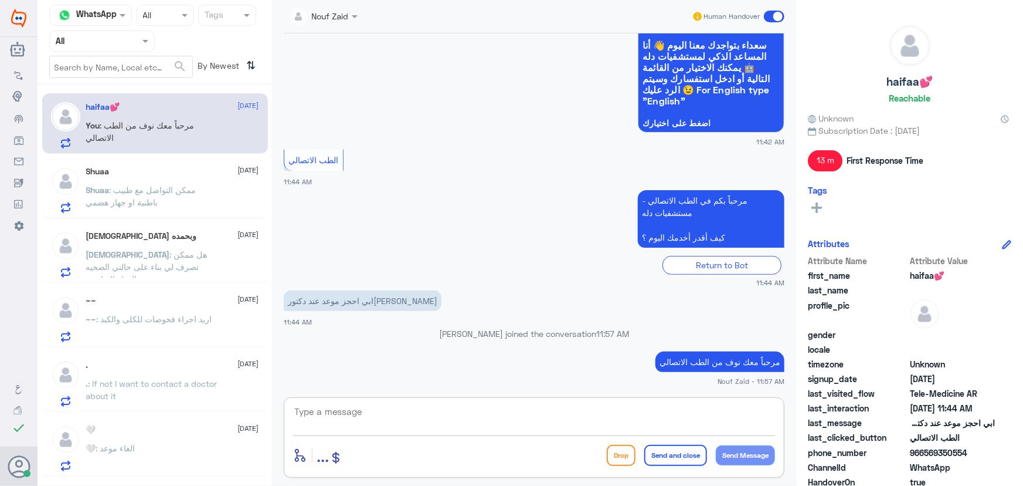
click at [331, 412] on textarea at bounding box center [534, 417] width 482 height 29
type textarea "هل الموعد في دله النخيل؟"
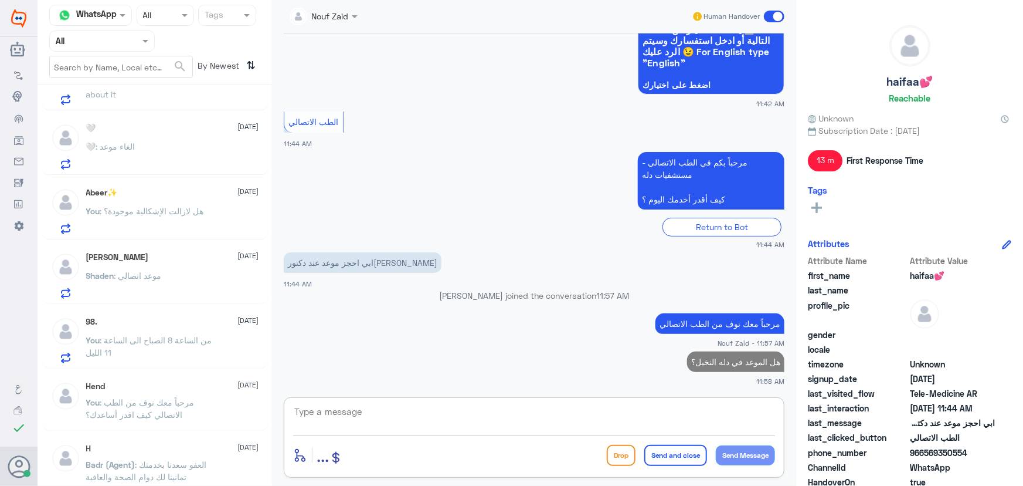
scroll to position [320, 0]
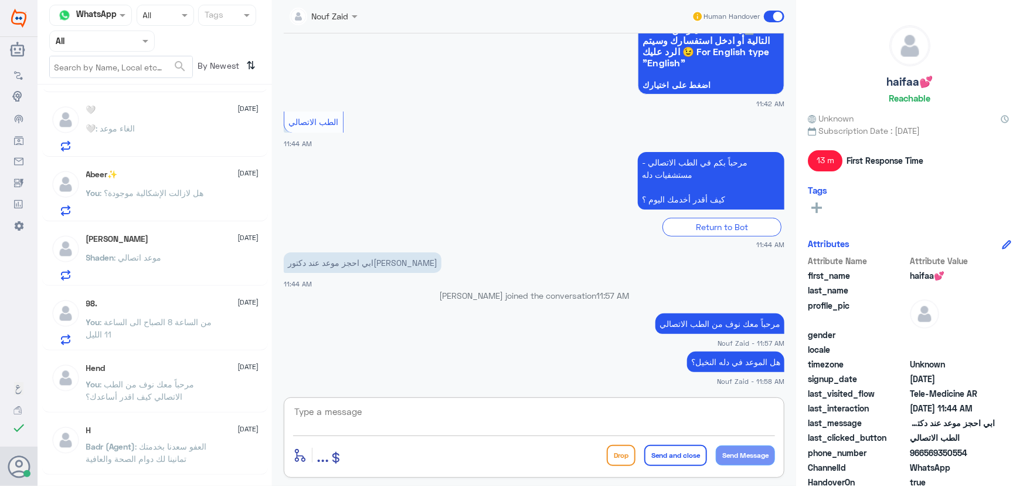
click at [171, 337] on p "You : من الساعة 8 الصباح الى الساعة 11 الليل" at bounding box center [152, 330] width 132 height 29
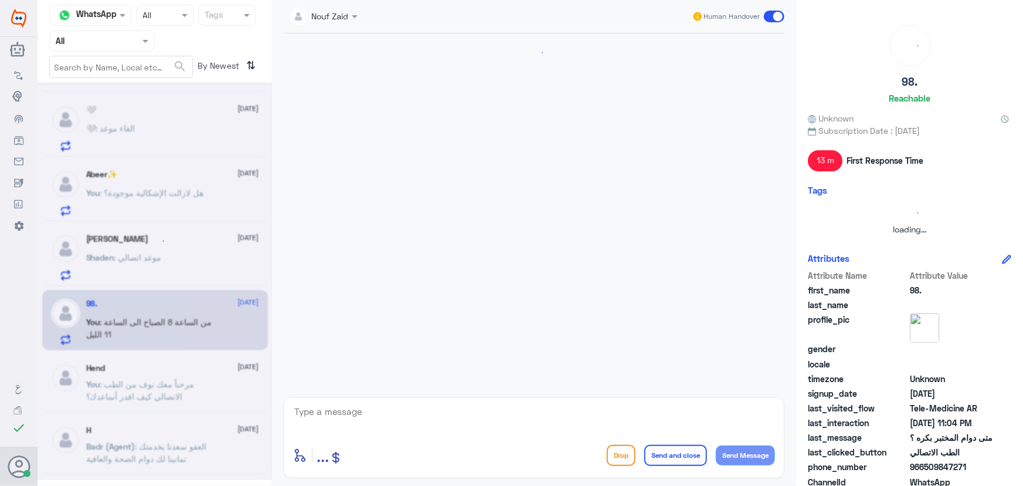
scroll to position [979, 0]
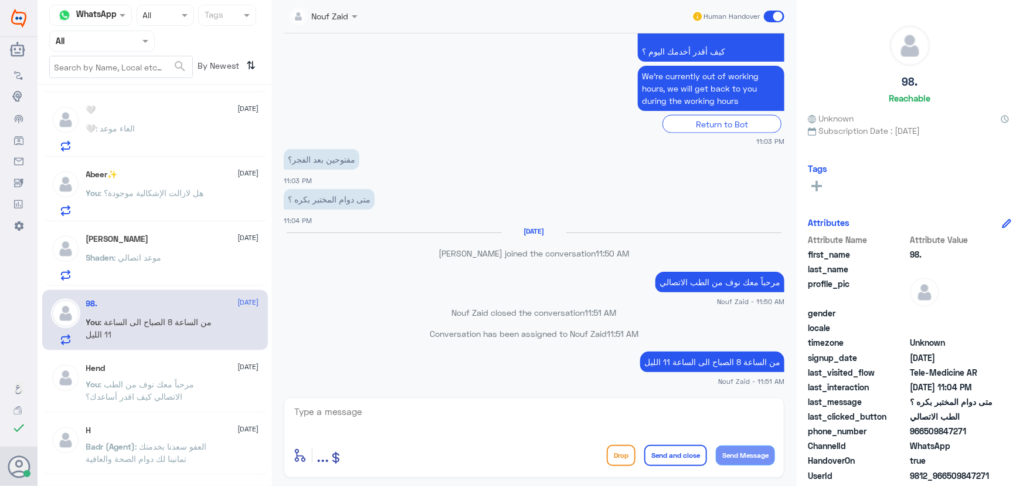
click at [771, 14] on span at bounding box center [774, 17] width 21 height 12
click at [0, 0] on input "checkbox" at bounding box center [0, 0] width 0 height 0
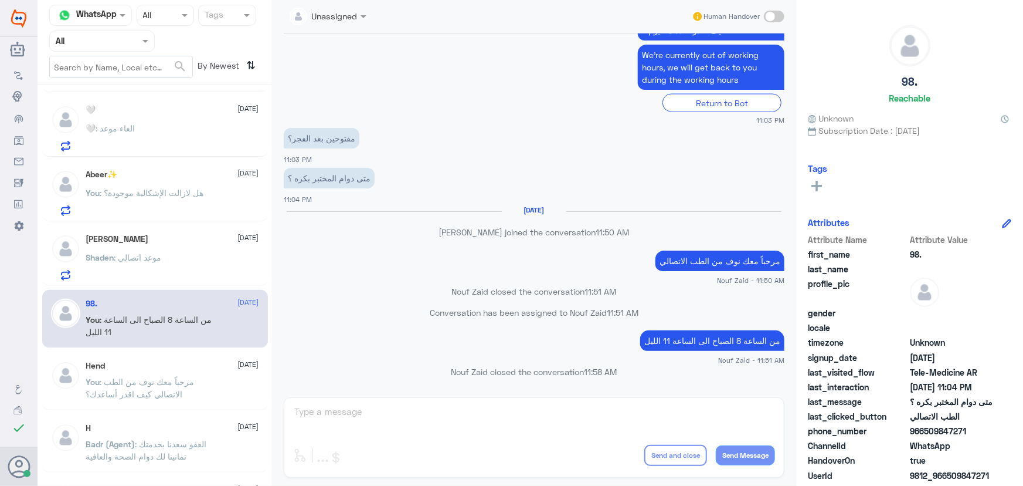
click at [130, 262] on p "Shaden : موعد اتصالي" at bounding box center [124, 265] width 76 height 29
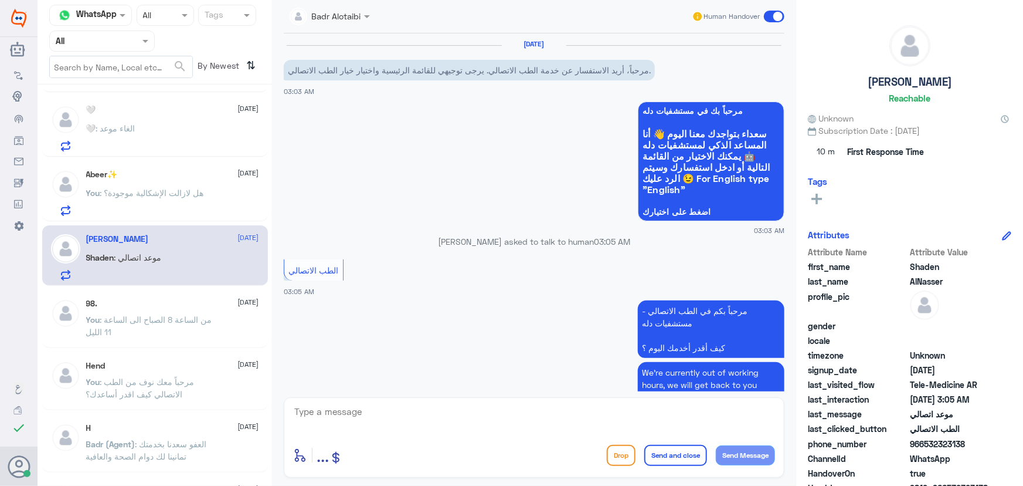
click at [172, 194] on span ": هل لازالت الإشكالية موجودة؟" at bounding box center [152, 193] width 104 height 10
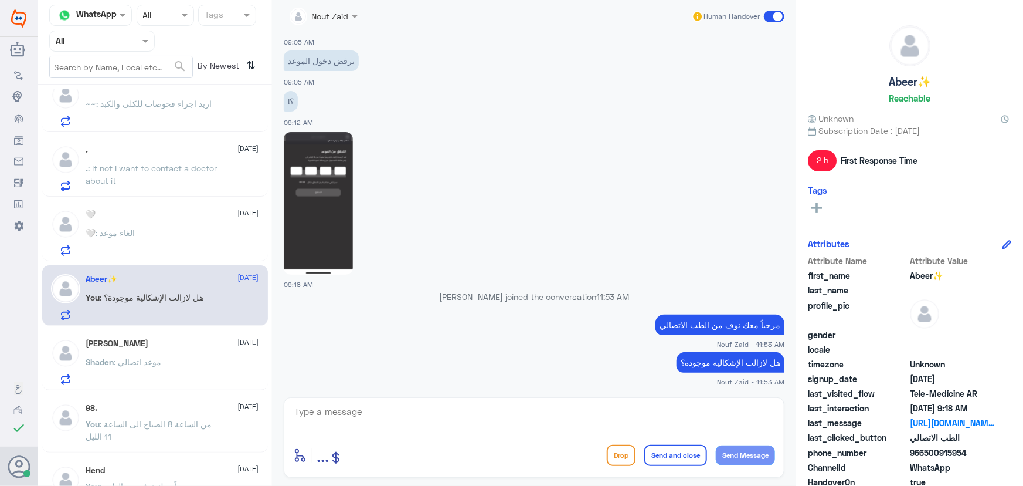
scroll to position [213, 0]
click at [172, 228] on div "🤍 6 September 🤍 : الغاء موعد" at bounding box center [172, 235] width 173 height 46
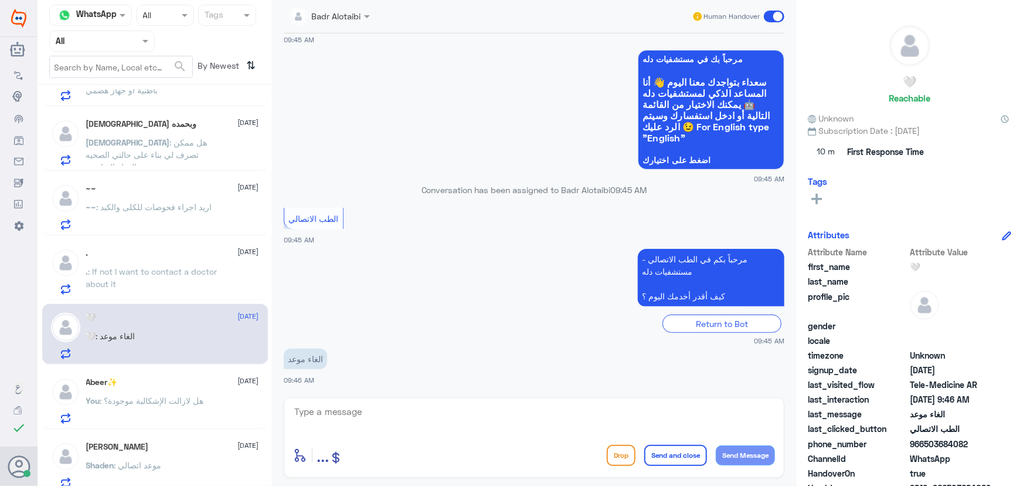
scroll to position [106, 0]
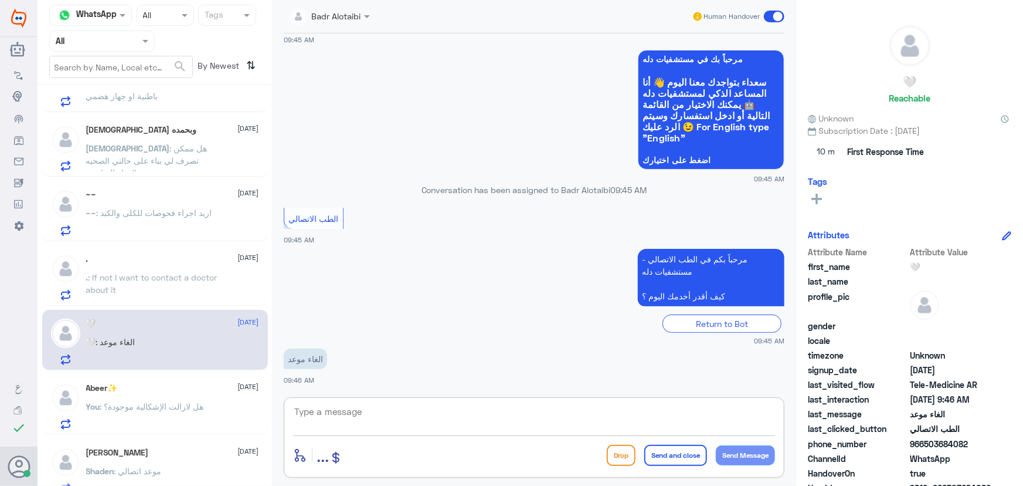
click at [349, 411] on textarea at bounding box center [534, 417] width 482 height 29
click at [453, 383] on div "الغاء موعد 09:46 AM" at bounding box center [534, 365] width 501 height 40
click at [440, 425] on textarea at bounding box center [534, 417] width 482 height 29
type textarea "مرحبا معك نوف من الطب الاتصالي"
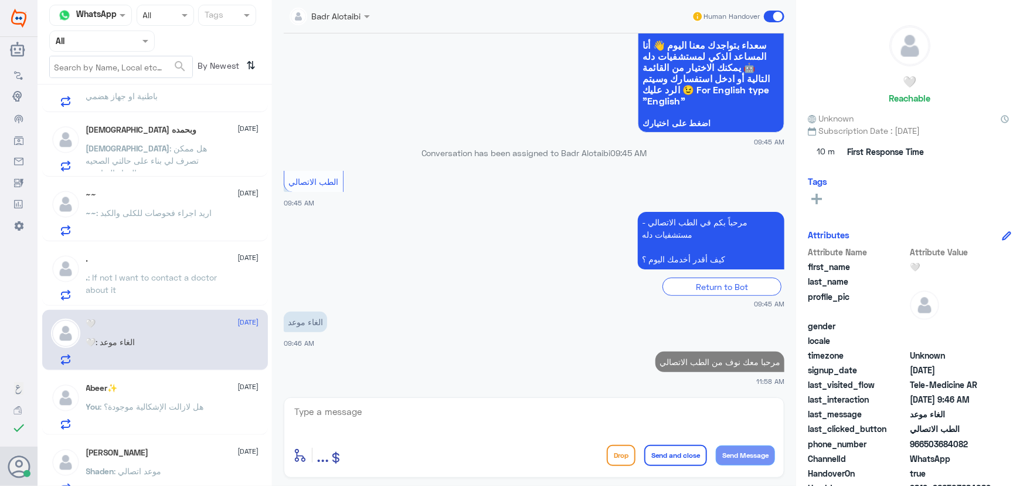
click at [369, 421] on textarea at bounding box center [534, 417] width 482 height 29
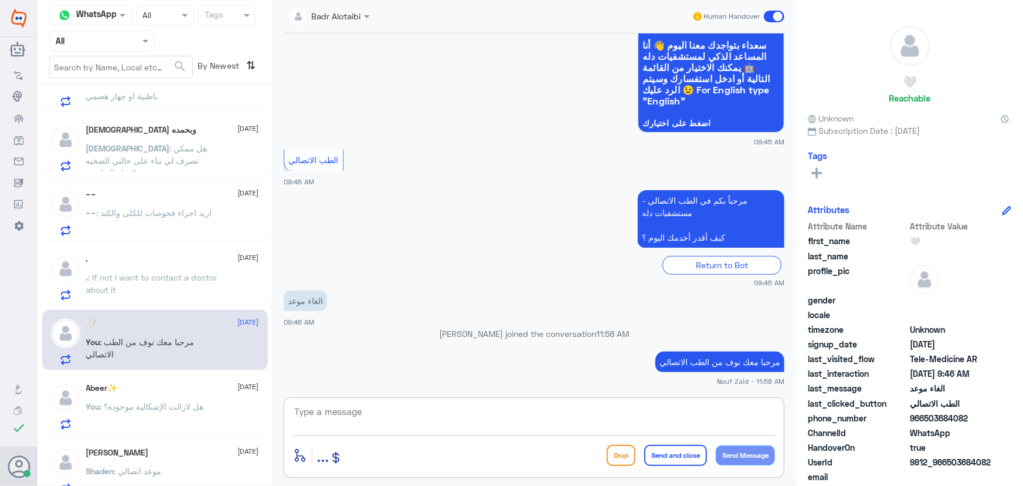
paste textarea "هنا الطب الاتصالي لكل مايخص الاستشارة الفورية من خلال التطبيق، يمكنك الاستفسار …"
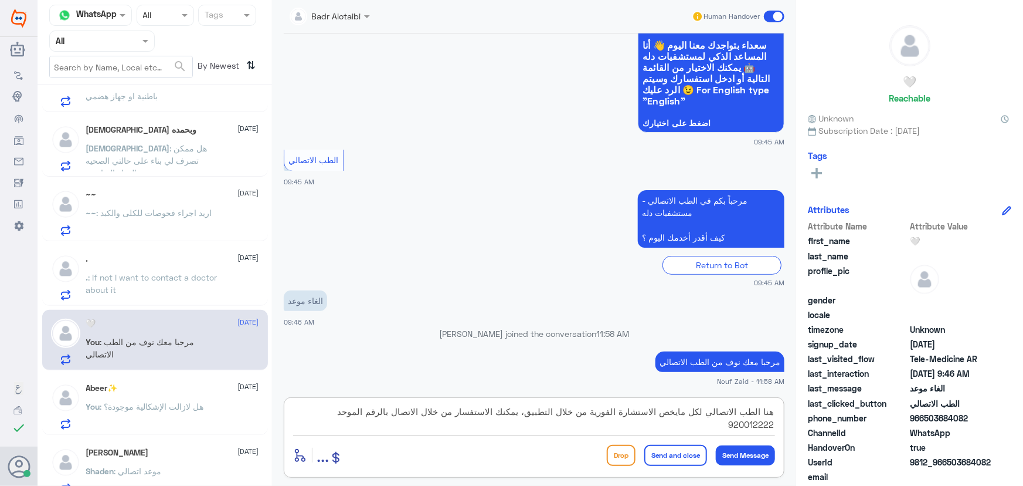
click at [459, 411] on textarea "هنا الطب الاتصالي لكل مايخص الاستشارة الفورية من خلال التطبيق، يمكنك الاستفسار …" at bounding box center [534, 417] width 482 height 29
type textarea "هنا الطب الاتصالي لكل مايخص الاستشارة الفورية من خلال التطبيق، يمكنك الغاء المو…"
click at [678, 453] on button "Send and close" at bounding box center [675, 455] width 63 height 21
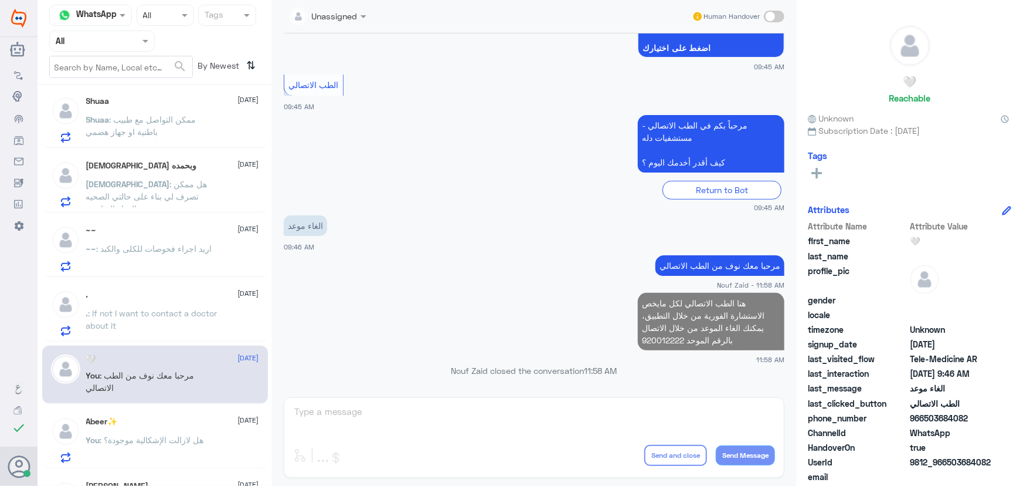
scroll to position [53, 0]
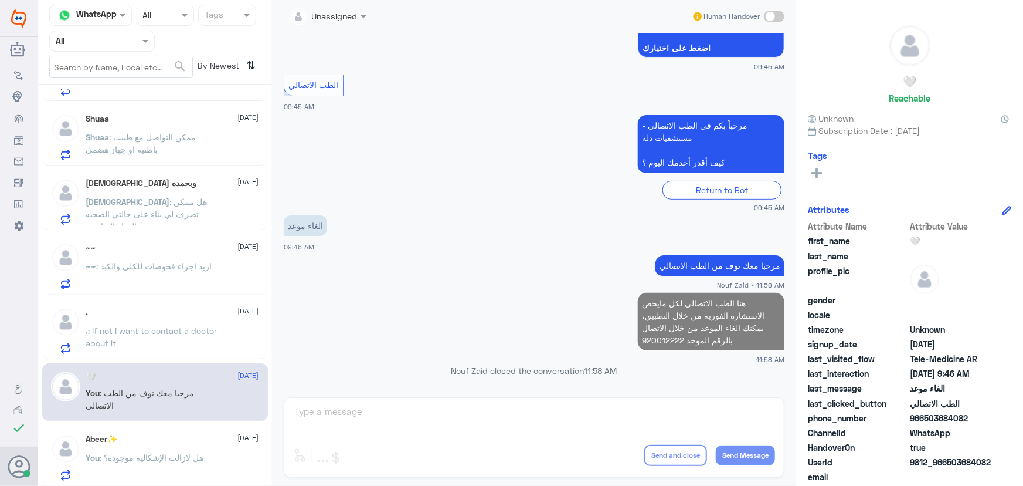
click at [158, 316] on div ". 6 September . : If not I want to contact a doctor about it" at bounding box center [172, 330] width 173 height 46
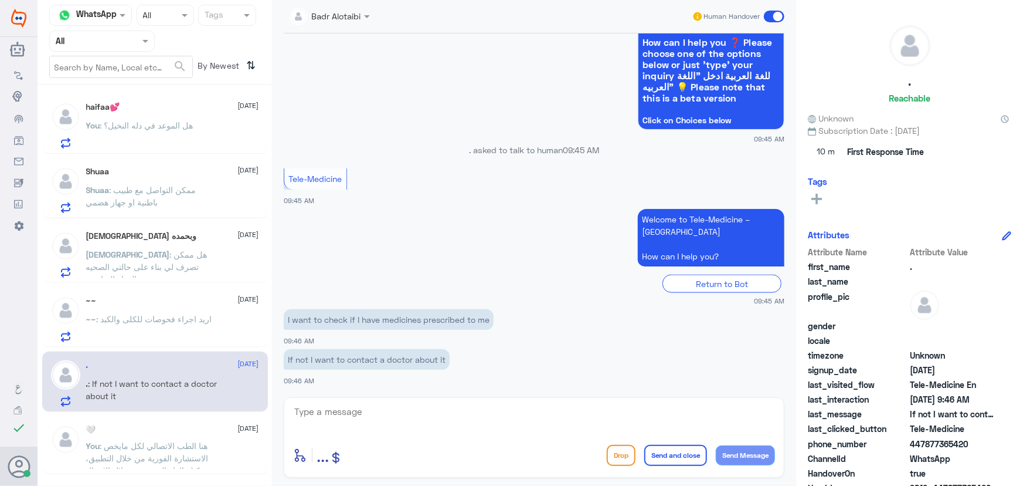
drag, startPoint x: 369, startPoint y: 391, endPoint x: 374, endPoint y: 403, distance: 13.0
click at [372, 401] on div "Badr Alotaibi Human Handover 6 Sep 2025 مرحباً، أريد الاستفسار عن خدمة الطب الا…" at bounding box center [534, 244] width 524 height 489
drag, startPoint x: 379, startPoint y: 411, endPoint x: 402, endPoint y: 395, distance: 27.7
click at [379, 409] on textarea at bounding box center [534, 417] width 482 height 29
drag, startPoint x: 635, startPoint y: 418, endPoint x: 641, endPoint y: 416, distance: 6.0
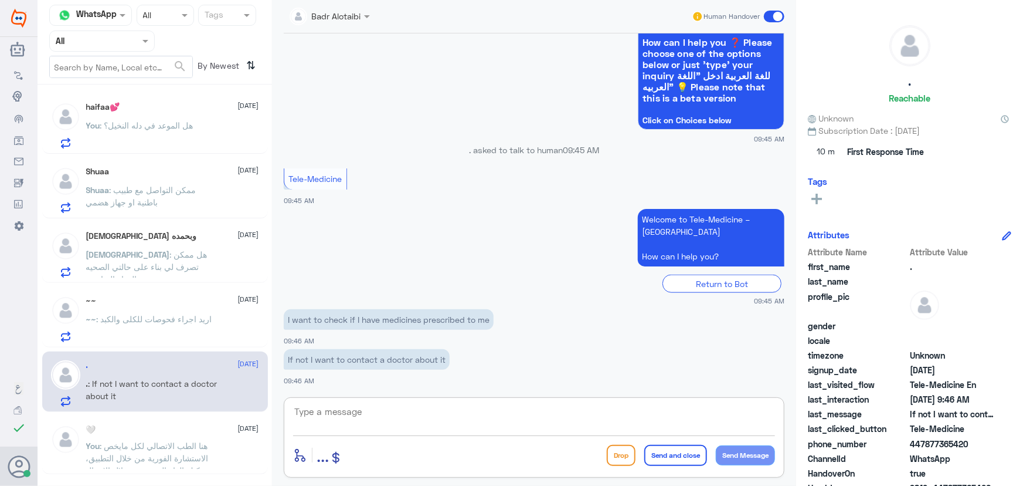
click at [637, 416] on textarea at bounding box center [534, 417] width 482 height 29
click at [616, 397] on div "enter flow name ... Drop Send and close Send Message" at bounding box center [534, 437] width 501 height 80
click at [328, 412] on textarea at bounding box center [534, 417] width 482 height 29
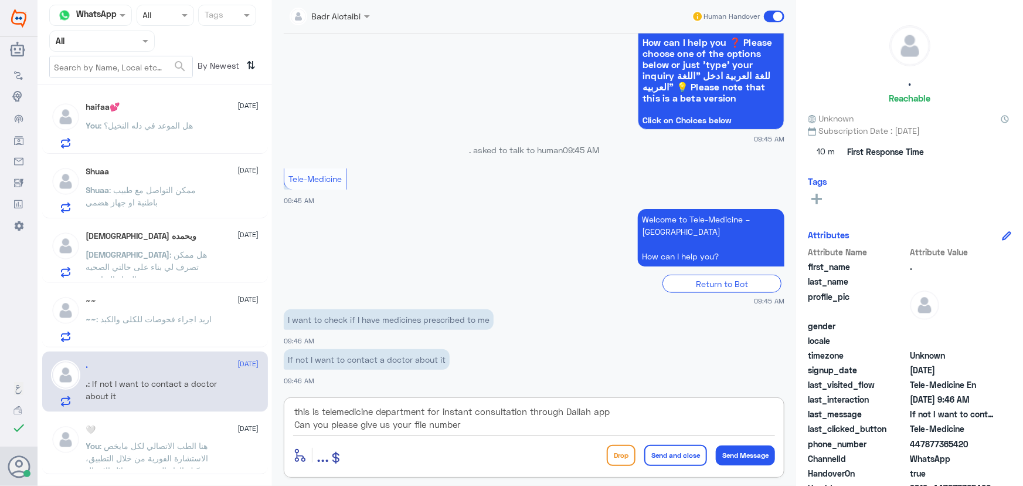
click at [483, 423] on textarea "this is telemedicine department for instant consultation through Dallah app Can…" at bounding box center [534, 417] width 482 height 29
type textarea "this is telemedicine department for instant consultation through Dallah app Can…"
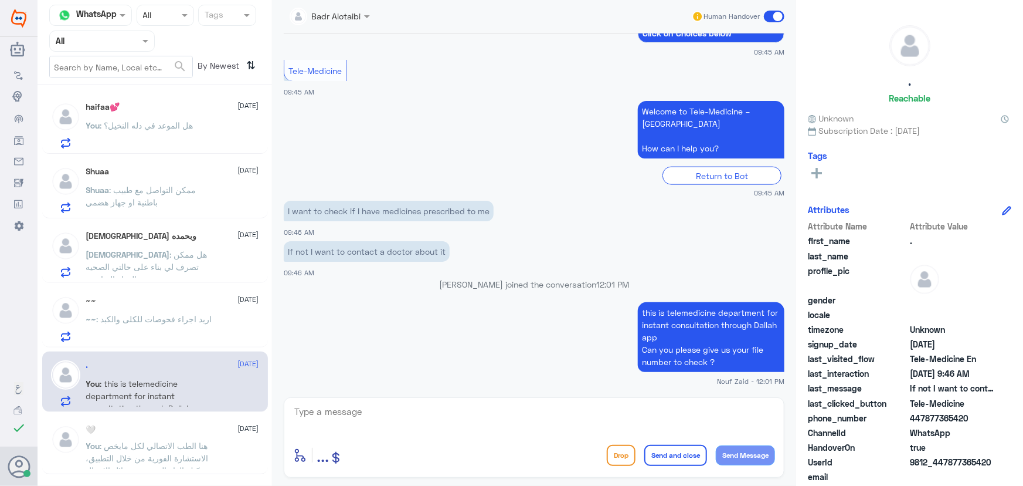
click at [179, 133] on p "You : هل الموعد في دله النخيل؟" at bounding box center [139, 133] width 107 height 29
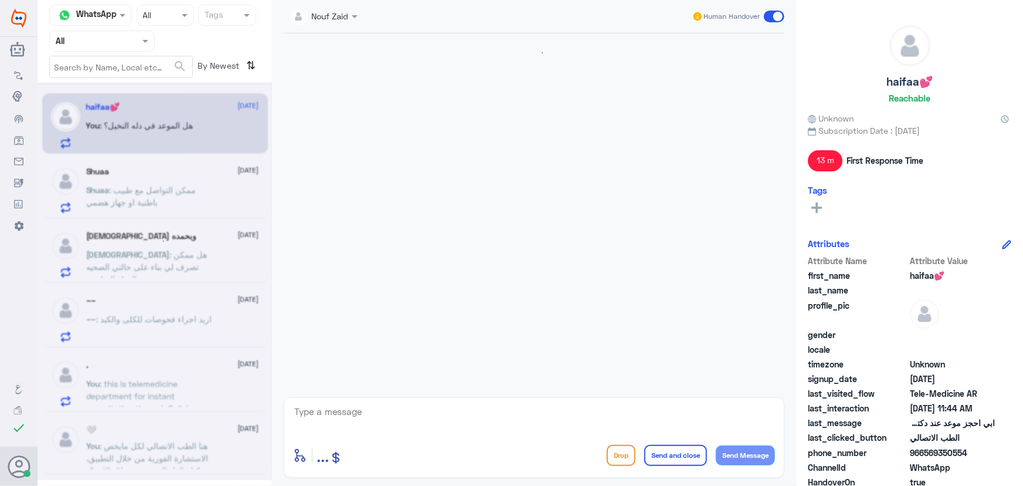
scroll to position [147, 0]
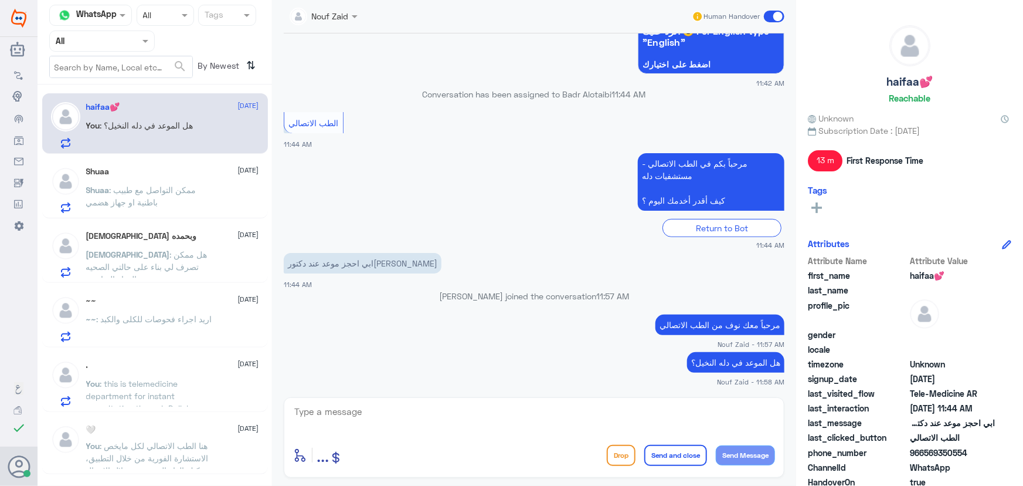
drag, startPoint x: 208, startPoint y: 370, endPoint x: 208, endPoint y: 361, distance: 8.8
click at [208, 361] on div ". 6 September You : this is telemedicine department for instant consultation th…" at bounding box center [172, 383] width 173 height 46
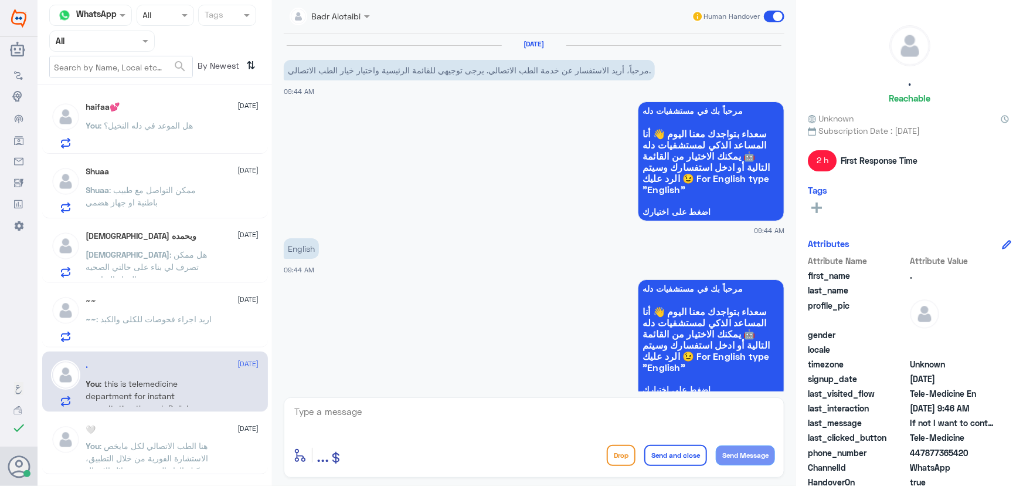
scroll to position [733, 0]
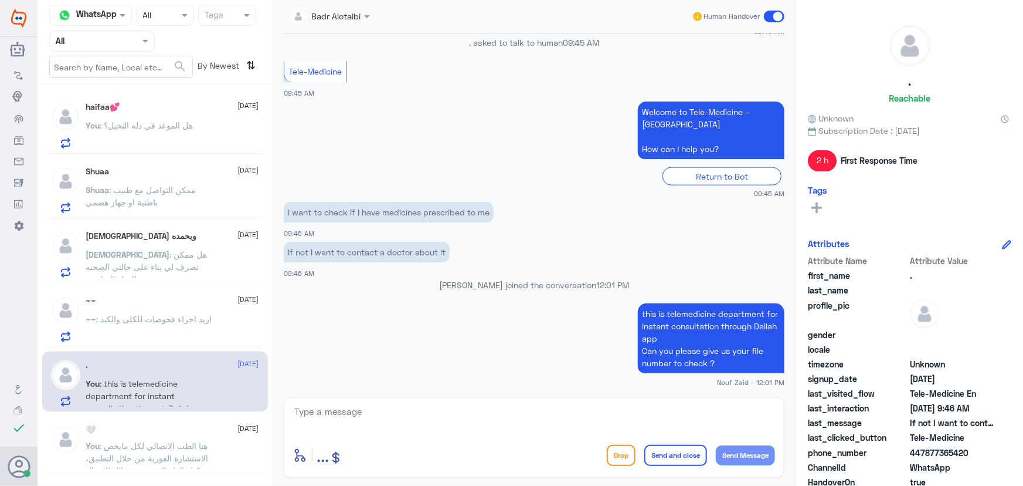
click at [178, 328] on p "~~ : اريد اجراء فحوصات للكلى والكبد" at bounding box center [149, 327] width 126 height 29
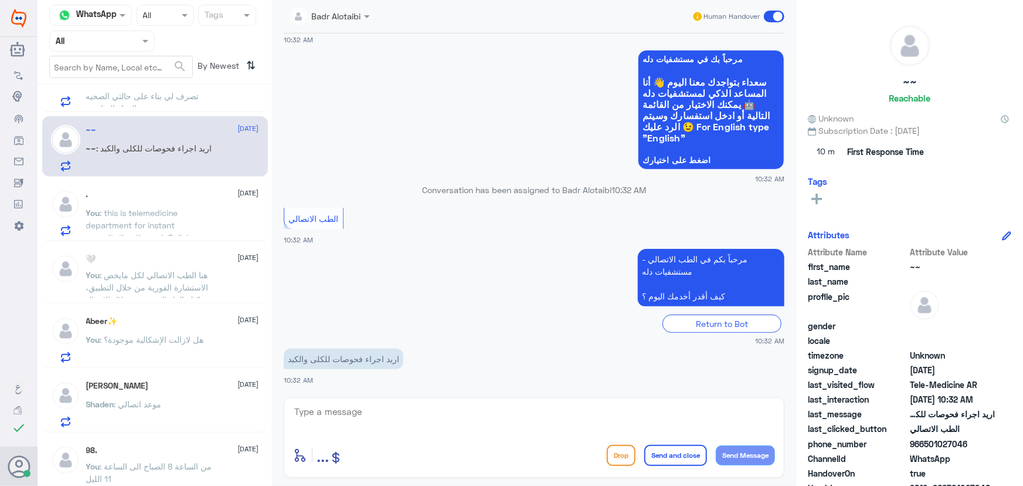
scroll to position [320, 0]
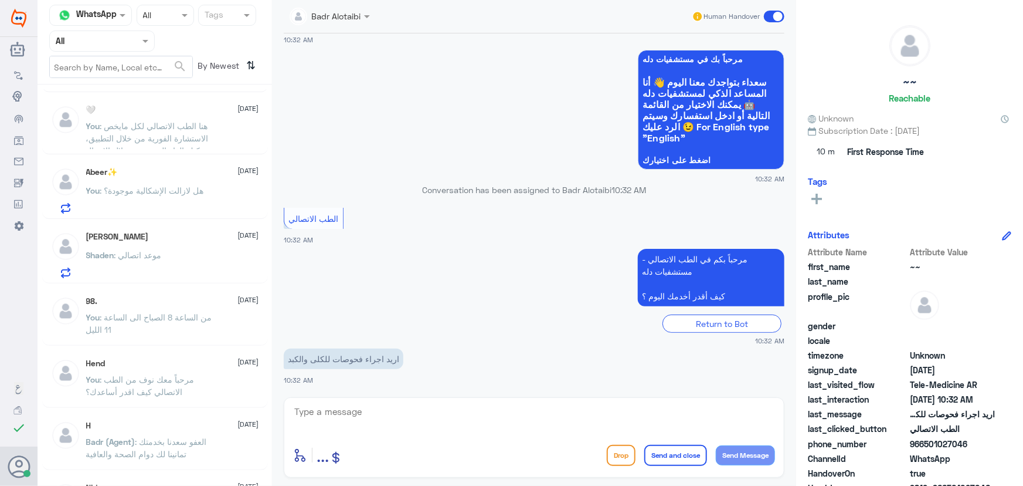
click at [135, 262] on p "Shaden : موعد اتصالي" at bounding box center [124, 263] width 76 height 29
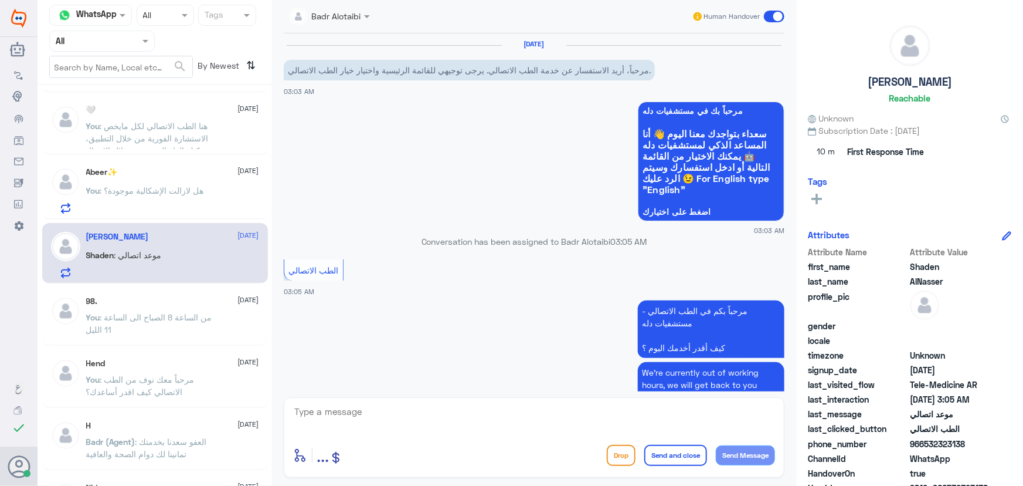
scroll to position [96, 0]
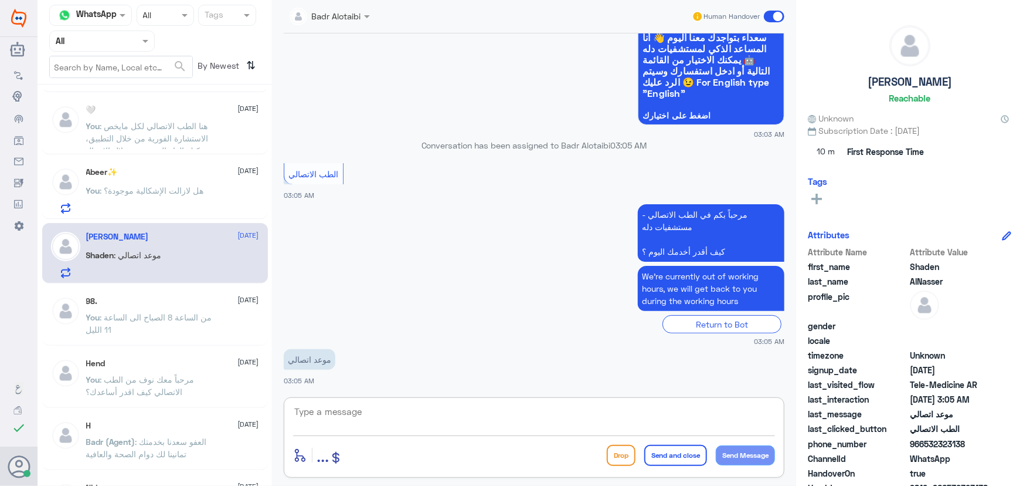
click at [452, 408] on textarea at bounding box center [534, 417] width 482 height 29
drag, startPoint x: 926, startPoint y: 443, endPoint x: 991, endPoint y: 450, distance: 65.4
click at [991, 450] on div "phone_number 966532323138" at bounding box center [909, 444] width 203 height 15
copy span "532323138"
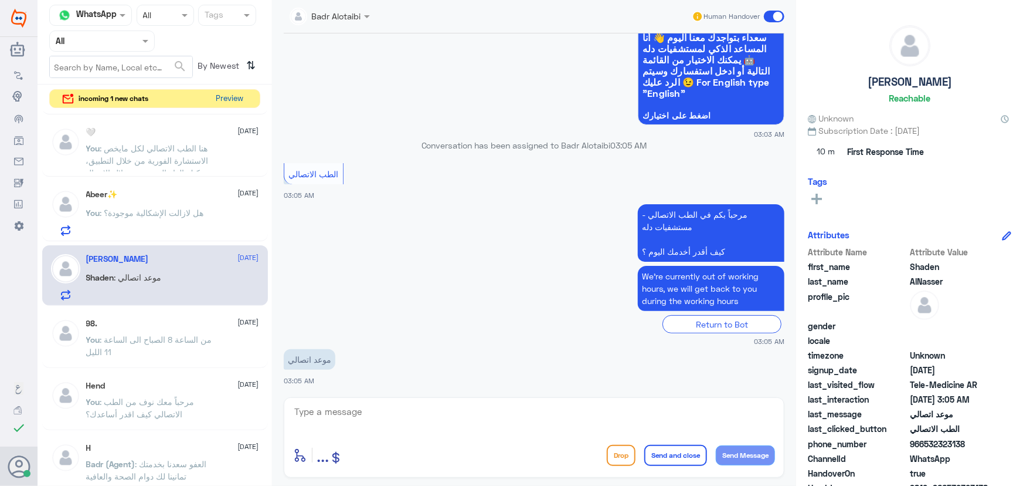
click at [229, 103] on button "Preview" at bounding box center [230, 99] width 36 height 18
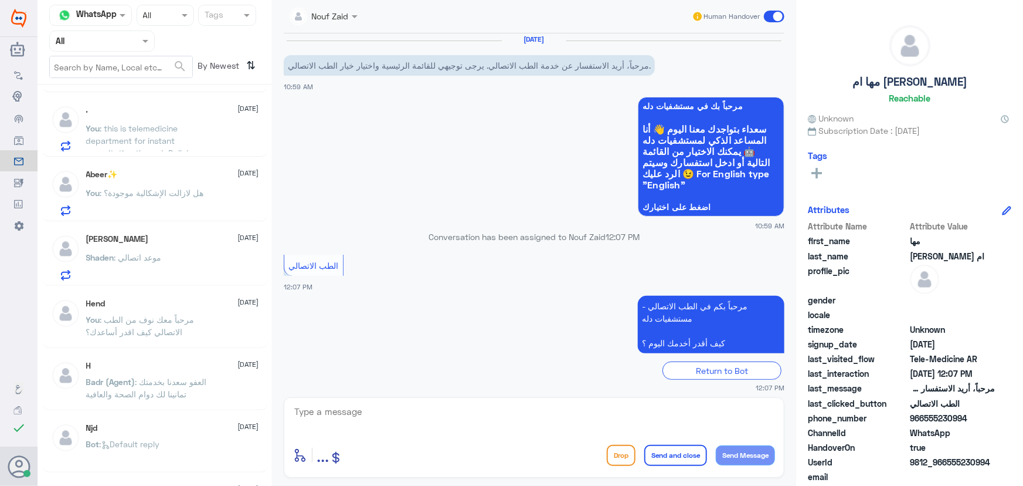
scroll to position [12, 0]
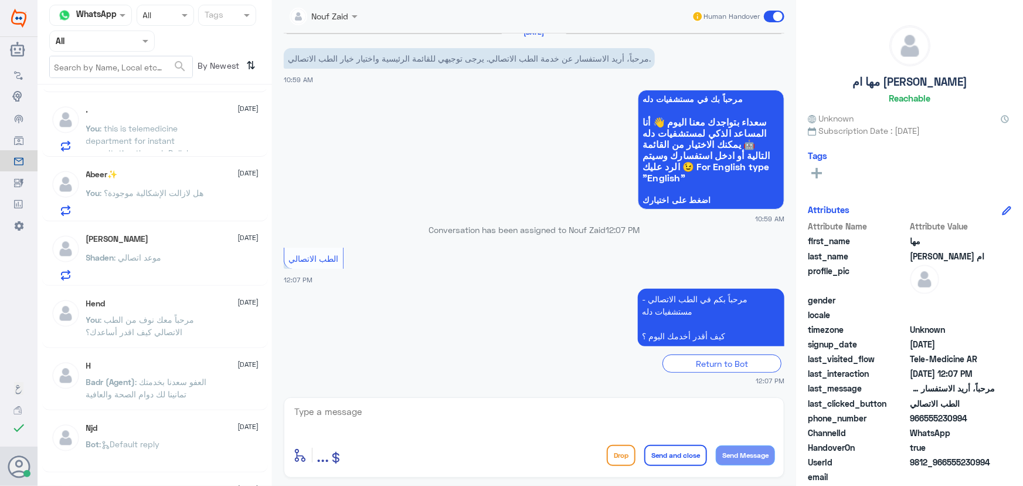
click at [450, 414] on textarea at bounding box center [534, 417] width 482 height 29
paste textarea "مرحباً معك نوف من الطب الاتصالي كيف اقدر أساعدك؟"
type textarea "مرحباً معك نوف من الطب الاتصالي كيف اقدر أساعدك؟"
click at [735, 452] on button "Send Message" at bounding box center [745, 455] width 59 height 20
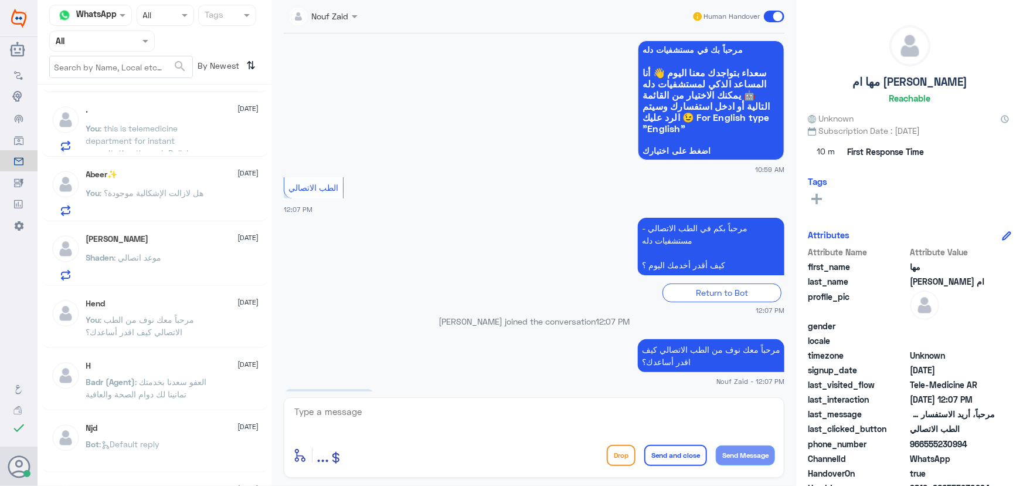
scroll to position [101, 0]
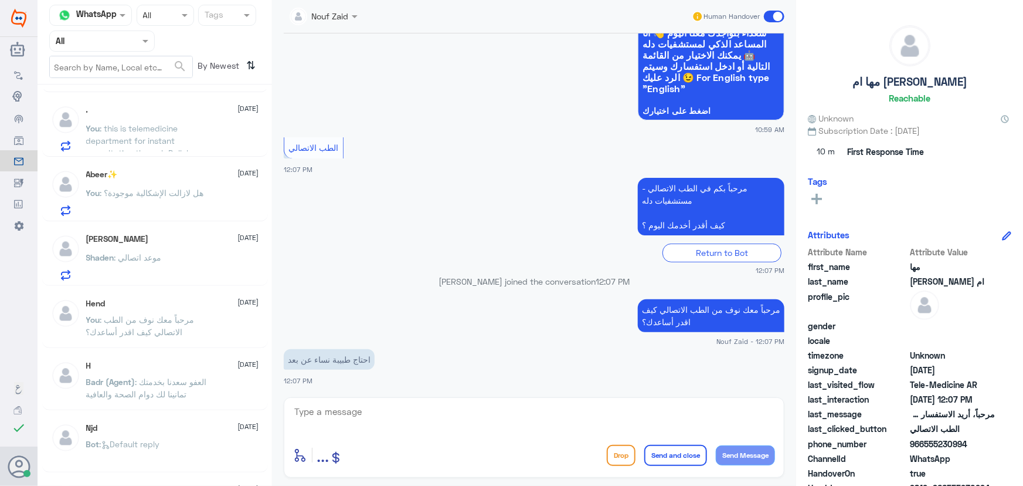
click at [373, 411] on textarea at bounding box center [534, 417] width 482 height 29
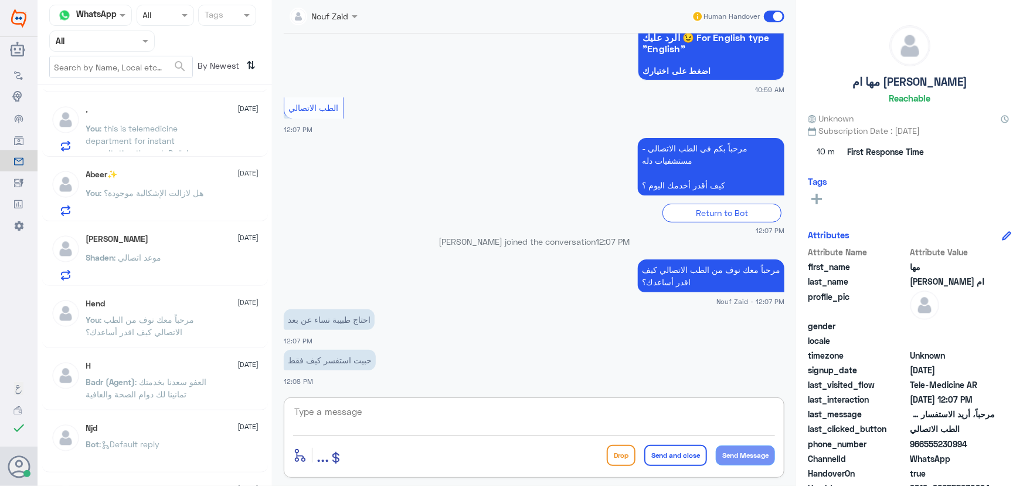
click at [425, 411] on textarea at bounding box center [534, 417] width 482 height 29
type textarea "g"
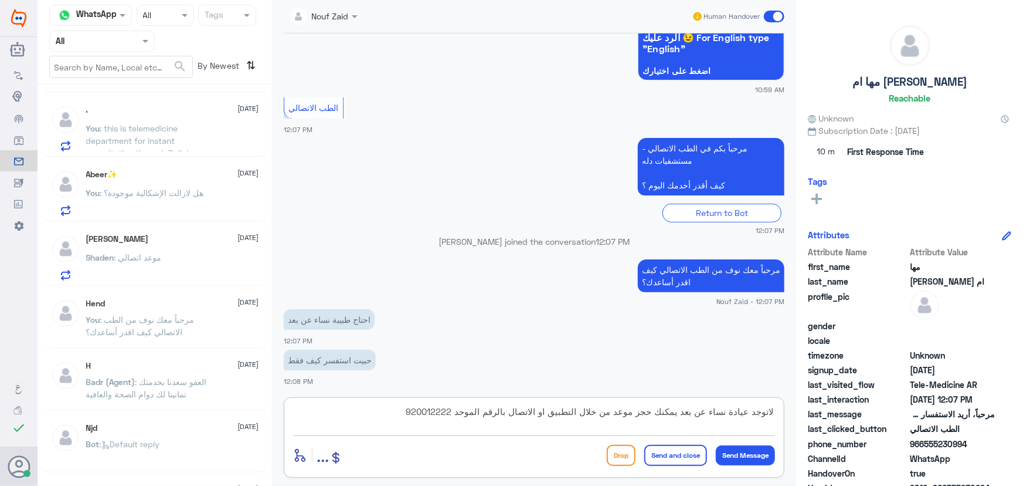
click at [774, 411] on textarea "لاتوجد عيادة نساء عن بعد يمكنك حجز موعد من خلال التطبيق او الاتصال بالرقم الموح…" at bounding box center [534, 417] width 482 height 29
click at [364, 411] on textarea "هنا الطب الاتصالي للاستشارة الفورية من خلال التطبيق مع طبيب عام، لاتوجد عيادة ن…" at bounding box center [534, 417] width 482 height 29
type textarea "هنا الطب الاتصالي للاستشارة الفورية من خلال التطبيق مع طبيب عام، لاتوجد عيادة ن…"
click at [683, 449] on button "Send and close" at bounding box center [675, 455] width 63 height 21
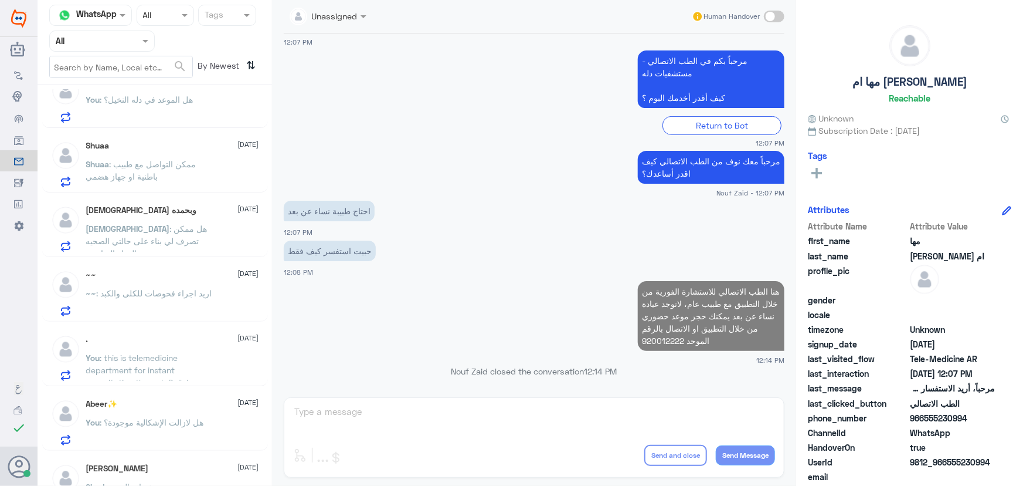
scroll to position [0, 0]
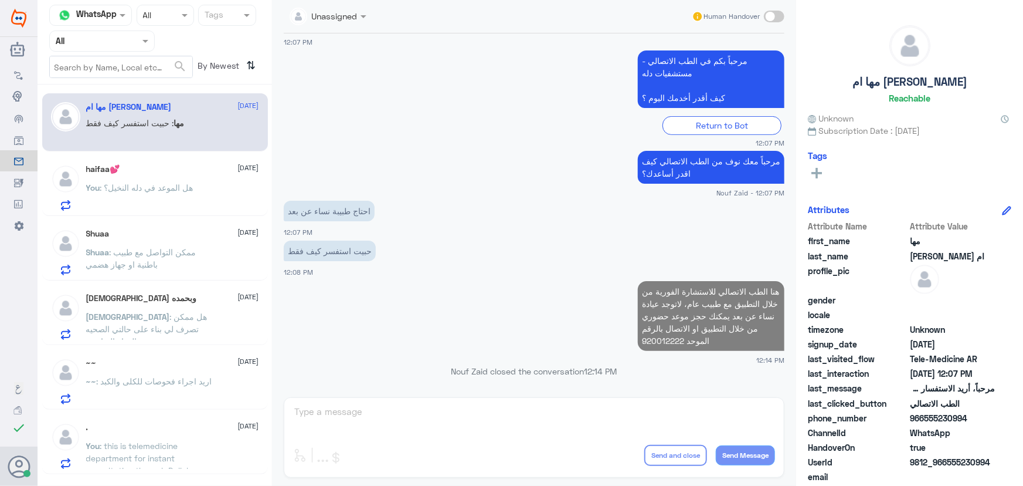
click at [162, 196] on p "You : هل الموعد في دله النخيل؟" at bounding box center [139, 195] width 107 height 29
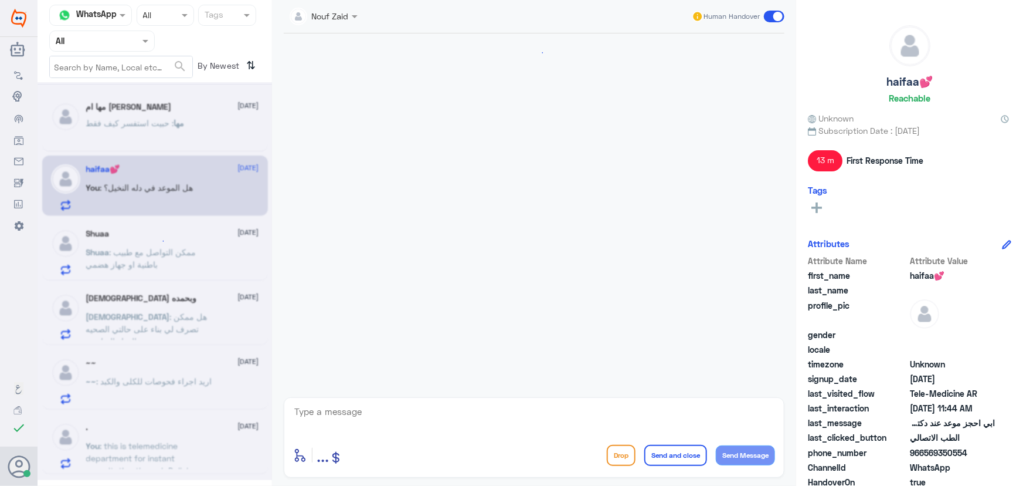
scroll to position [147, 0]
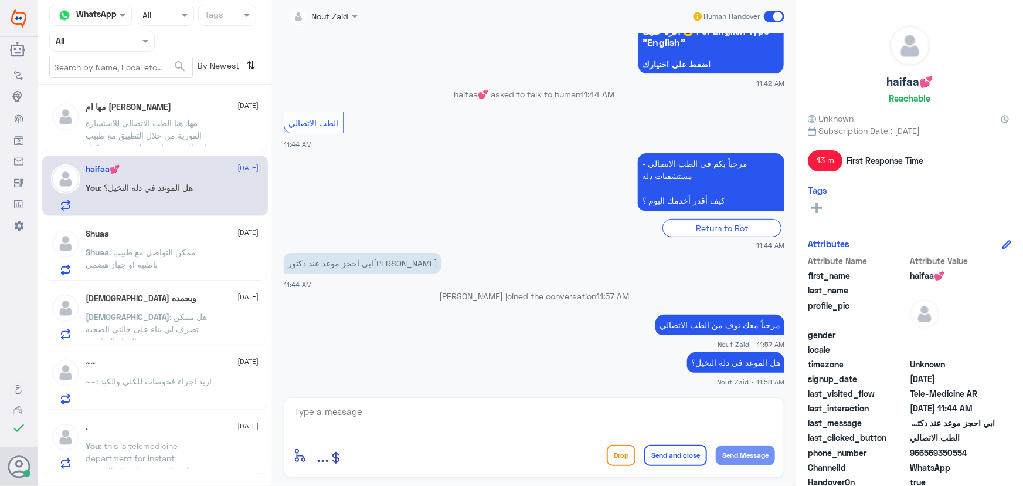
click at [178, 253] on span ": ممكن التواصل مع طبيب باطنية او جهاز هضمي" at bounding box center [141, 258] width 110 height 22
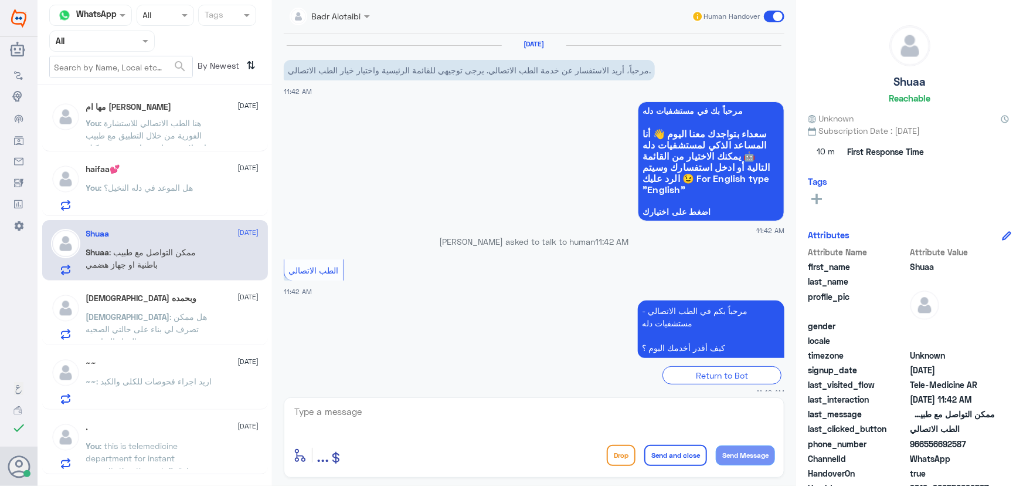
scroll to position [52, 0]
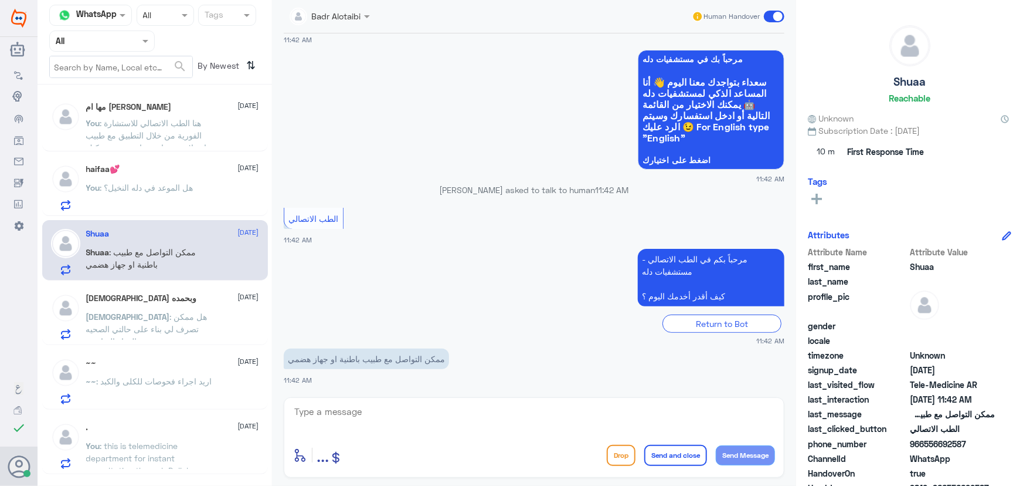
click at [162, 194] on p "You : هل الموعد في دله النخيل؟" at bounding box center [139, 195] width 107 height 29
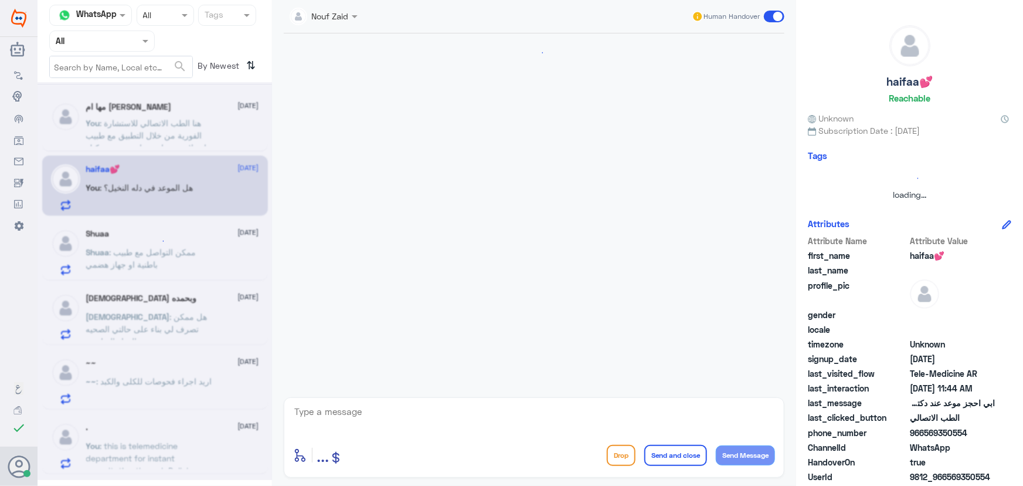
scroll to position [147, 0]
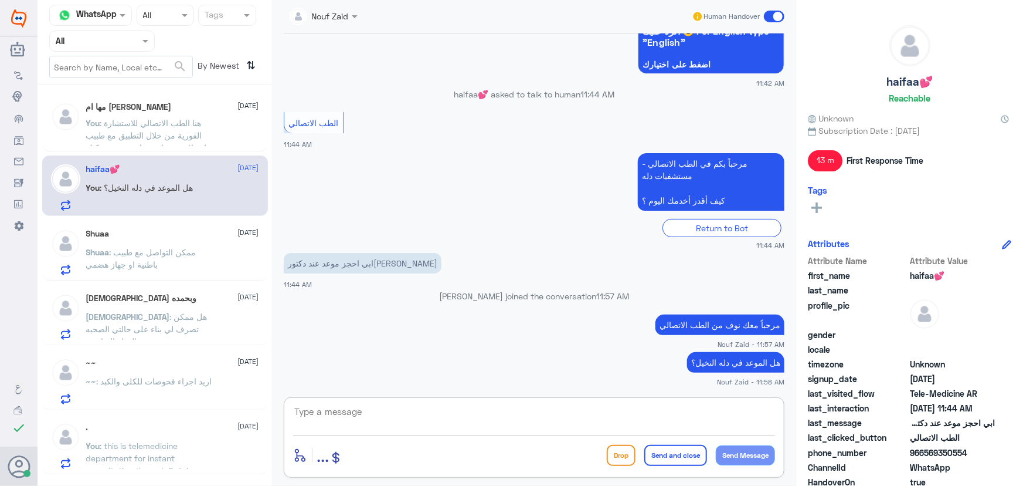
click at [382, 408] on textarea at bounding box center [534, 417] width 482 height 29
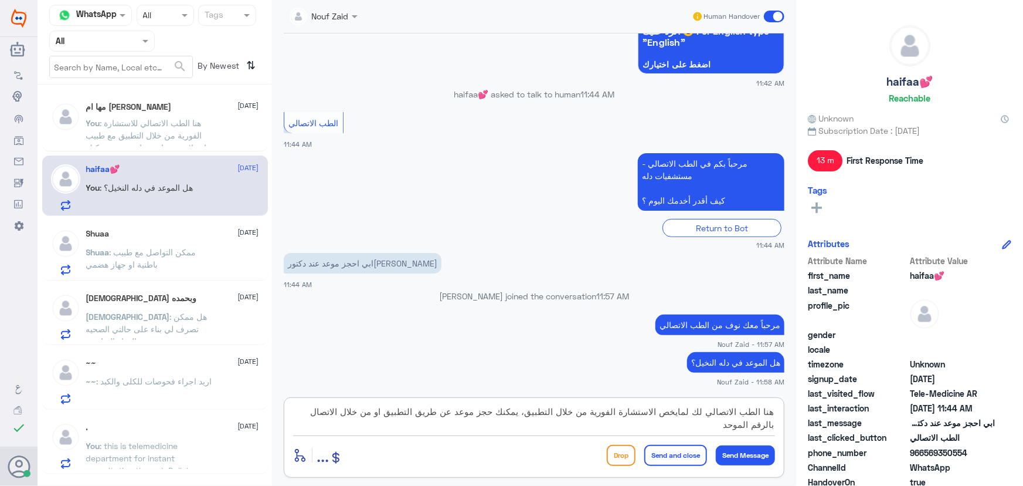
click at [693, 414] on textarea "هنا الطب الاتصالي لك لمايخص الاستشارة الفورية من خلال التطبيق، يمكنك حجز موعد ع…" at bounding box center [534, 417] width 482 height 29
drag, startPoint x: 715, startPoint y: 428, endPoint x: 726, endPoint y: 430, distance: 10.8
click at [721, 428] on textarea "هنا الطب الاتصالي لكل مايخص الاستشارة الفورية من خلال التطبيق، يمكنك حجز موعد ع…" at bounding box center [534, 417] width 482 height 29
type textarea "هنا الطب الاتصالي لكل مايخص الاستشارة الفورية من خلال التطبيق، يمكنك حجز موعد ع…"
click at [681, 463] on button "Send and close" at bounding box center [675, 455] width 63 height 21
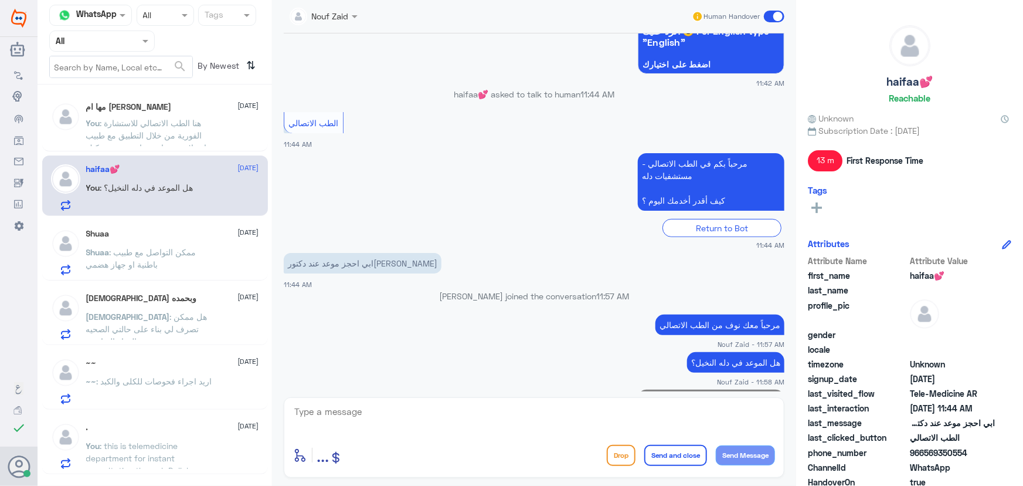
scroll to position [235, 0]
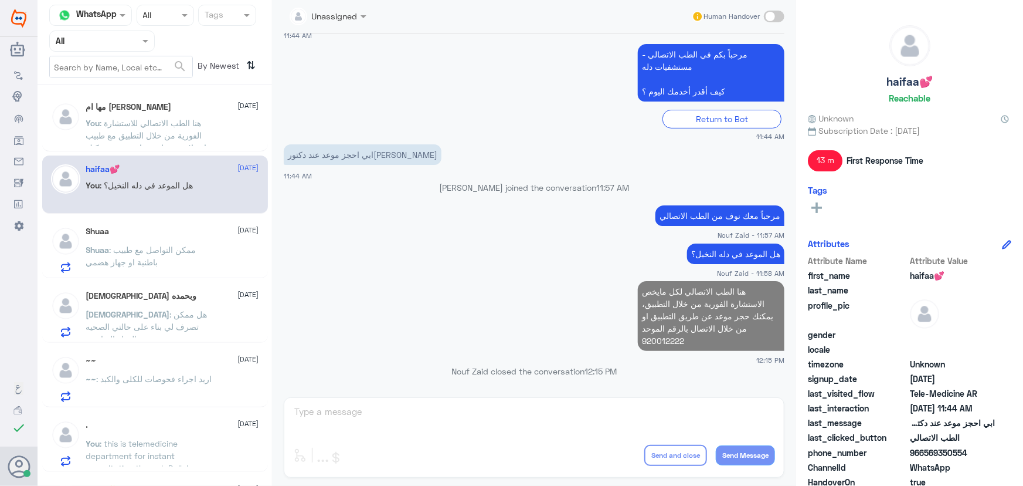
click at [161, 385] on p "~~ : اريد اجراء فحوصات للكلى والكبد" at bounding box center [149, 386] width 126 height 29
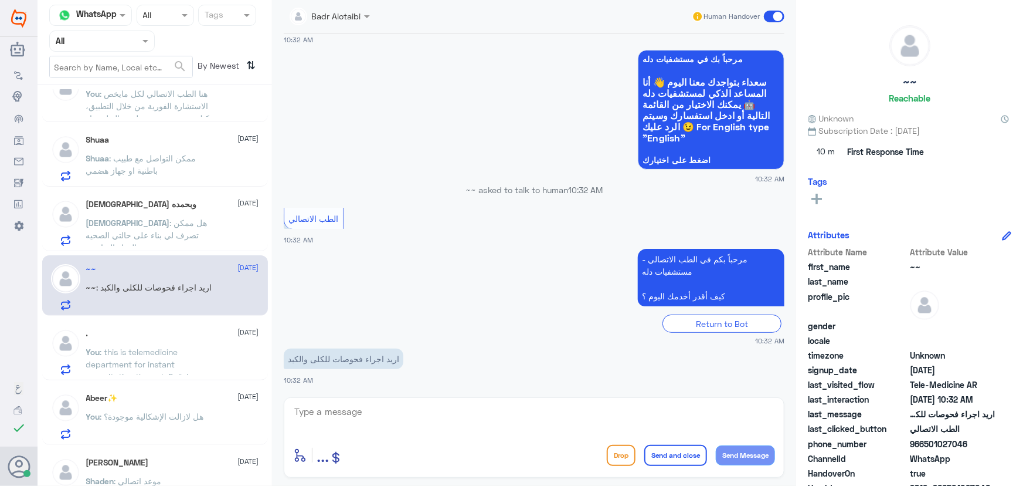
scroll to position [106, 0]
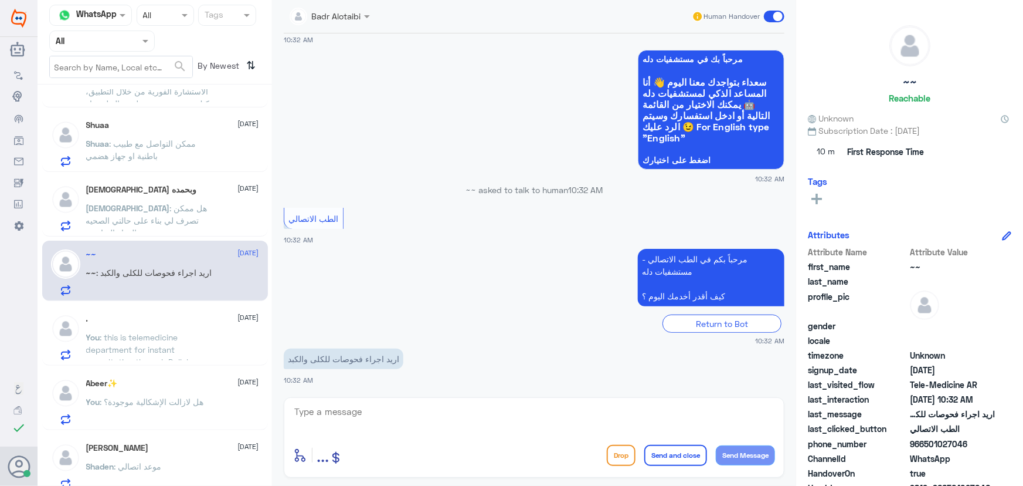
click at [153, 352] on span ": this is telemedicine department for instant consultation through Dallah app C…" at bounding box center [147, 361] width 123 height 59
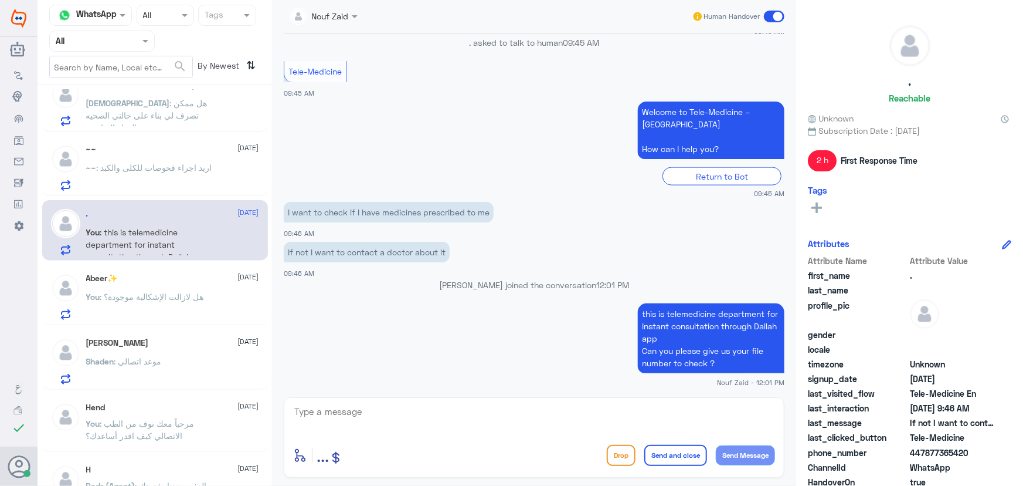
scroll to position [213, 0]
drag, startPoint x: 180, startPoint y: 266, endPoint x: 175, endPoint y: 275, distance: 10.8
click at [177, 270] on div "Abeer✨ 6 September You : هل لازالت الإشكالية موجودة؟" at bounding box center [155, 293] width 226 height 60
click at [174, 276] on div "Abeer✨ 6 September" at bounding box center [172, 277] width 173 height 10
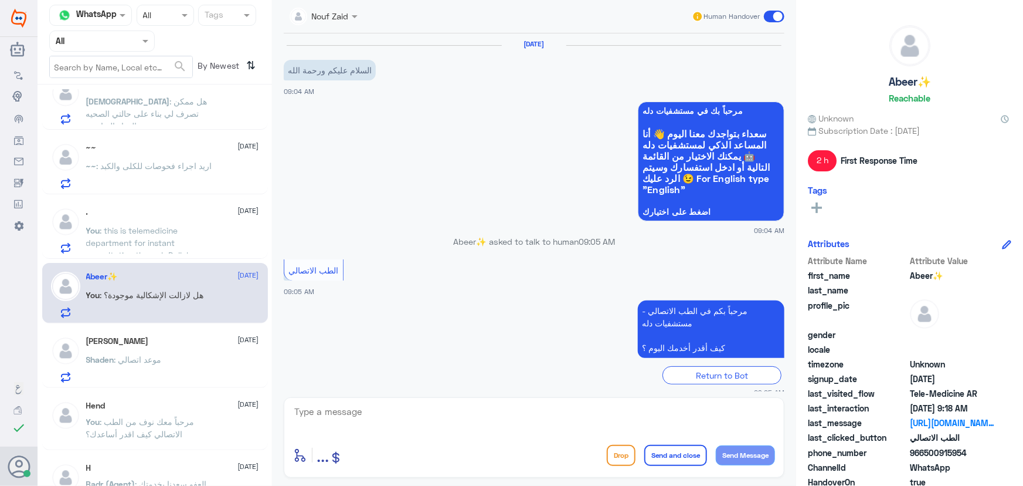
scroll to position [511, 0]
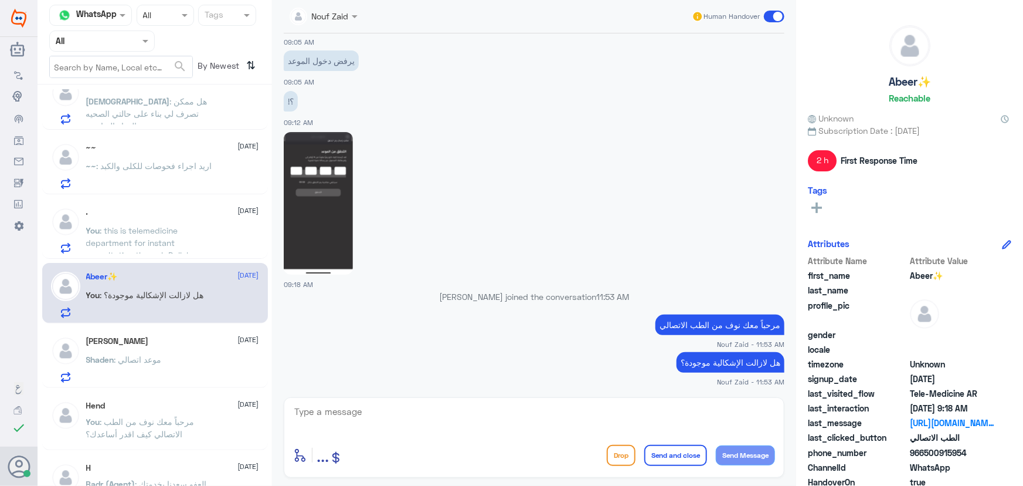
click at [138, 331] on div "Shaden AlNasser 6 September Shaden : موعد اتصالي" at bounding box center [155, 357] width 226 height 60
click at [140, 342] on h5 "Shaden AlNasser" at bounding box center [117, 341] width 63 height 10
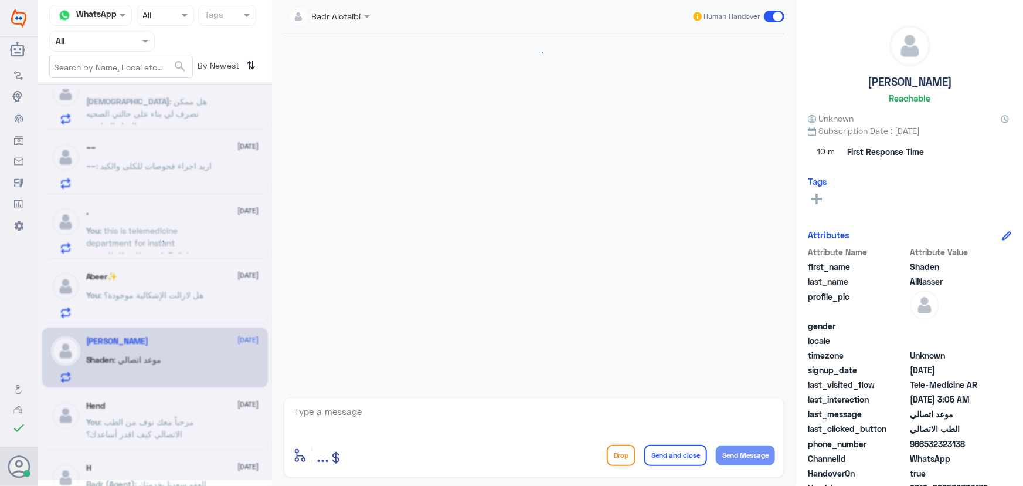
scroll to position [96, 0]
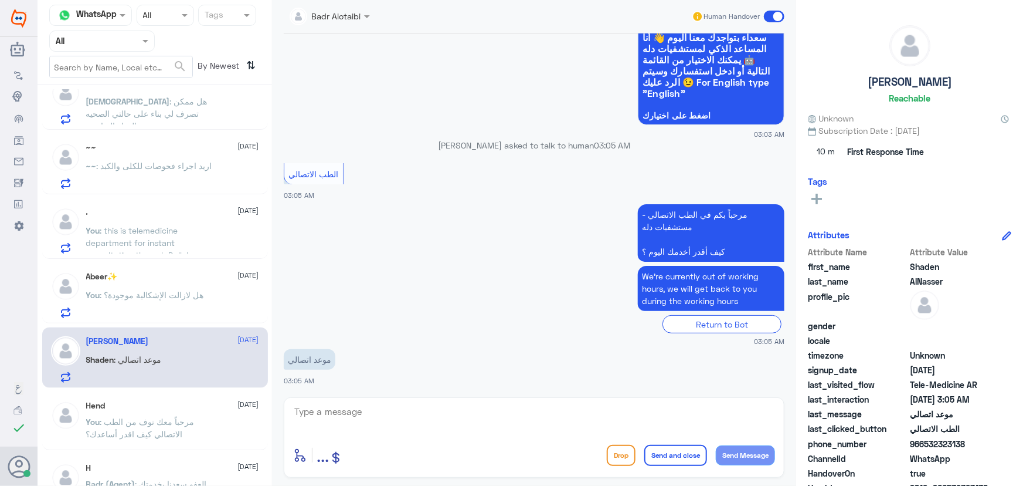
click at [363, 419] on textarea at bounding box center [534, 417] width 482 height 29
click at [300, 416] on textarea at bounding box center [534, 417] width 482 height 29
paste textarea "مرحباً معك نوف من الطب الاتصالي"
type textarea "مرحباً معك نوف من الطب الاتصالي"
click at [739, 453] on button "Send Message" at bounding box center [745, 455] width 59 height 20
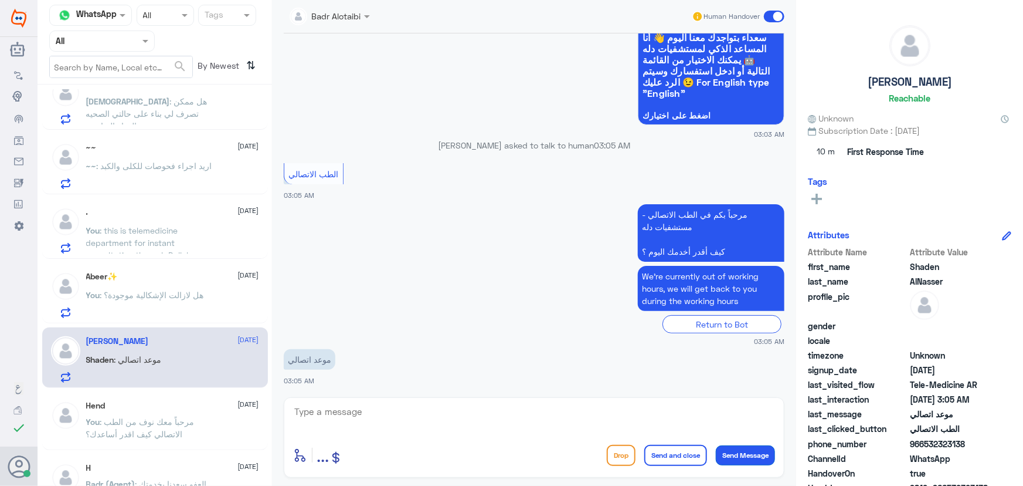
scroll to position [134, 0]
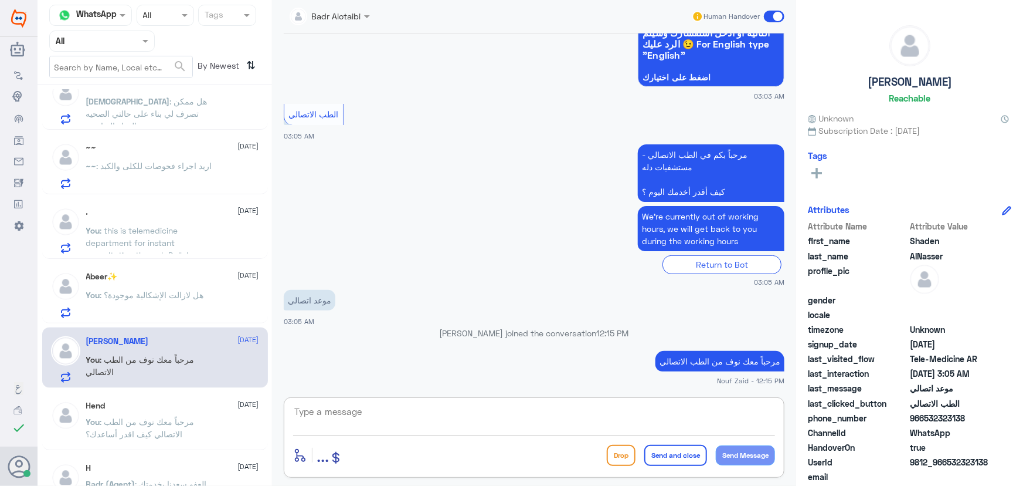
click at [391, 413] on textarea at bounding box center [534, 417] width 482 height 29
click at [376, 408] on textarea at bounding box center [534, 417] width 482 height 29
paste textarea "هنا الطب الاتصالي لكل مايخص الاستشارة الفورية من خلال التطبيق والتي من خلالها ي…"
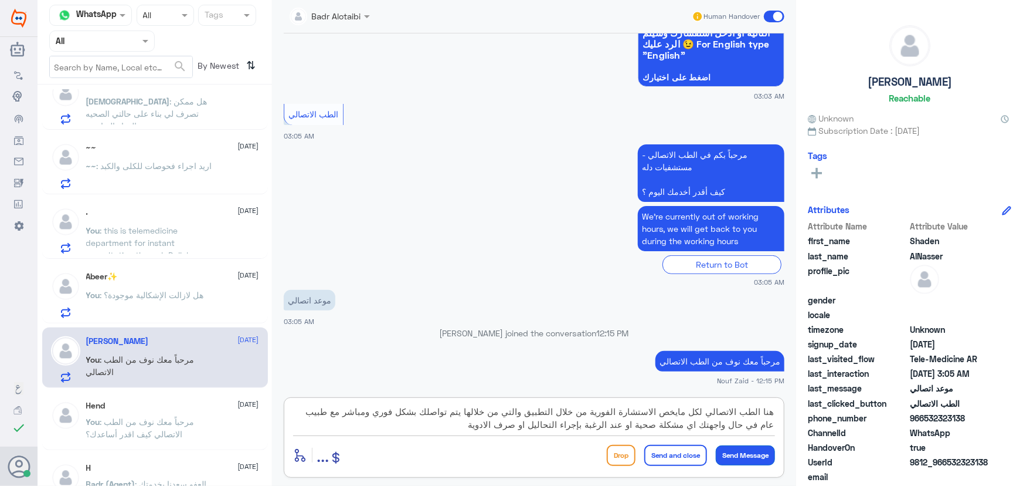
type textarea "هنا الطب الاتصالي لكل مايخص الاستشارة الفورية من خلال التطبيق والتي من خلالها ي…"
click at [746, 452] on button "Send Message" at bounding box center [745, 455] width 59 height 20
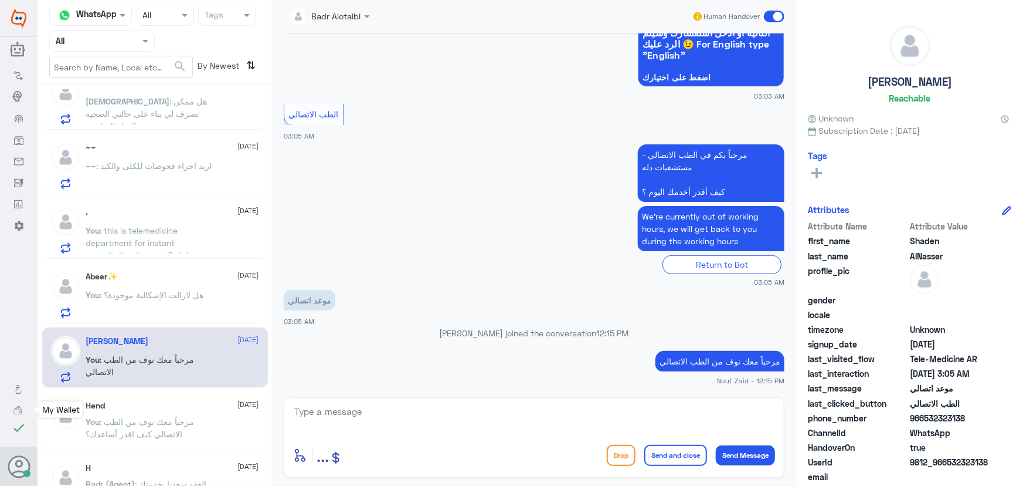
scroll to position [233, 0]
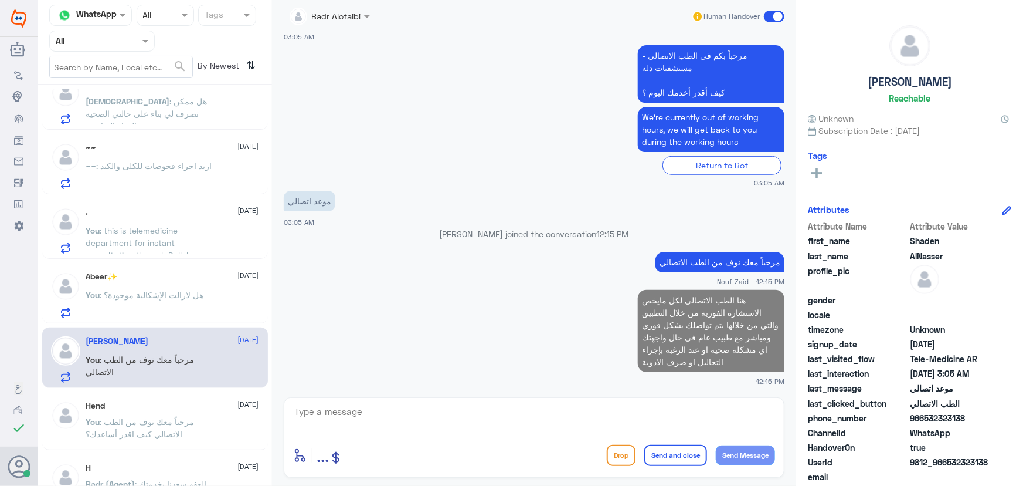
click at [86, 316] on p "You : هل لازالت الإشكالية موجودة؟" at bounding box center [145, 303] width 118 height 29
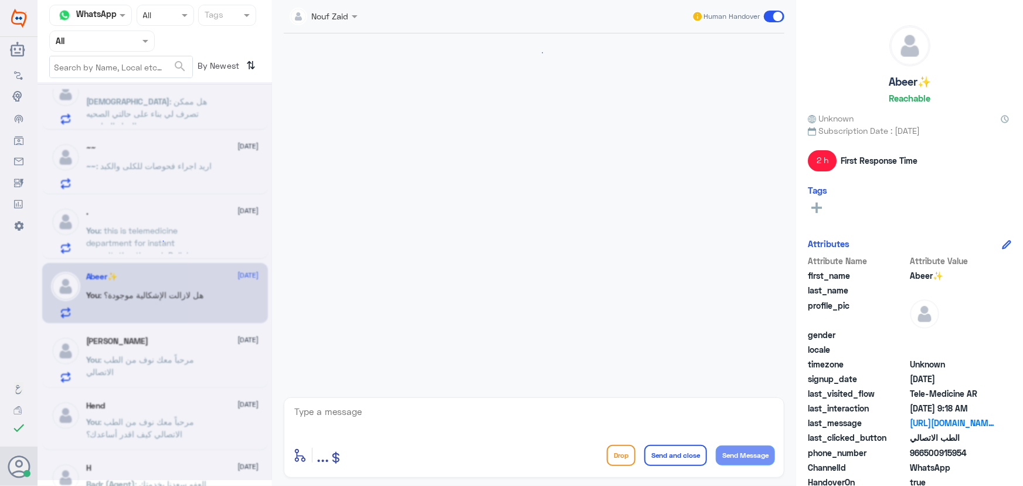
scroll to position [511, 0]
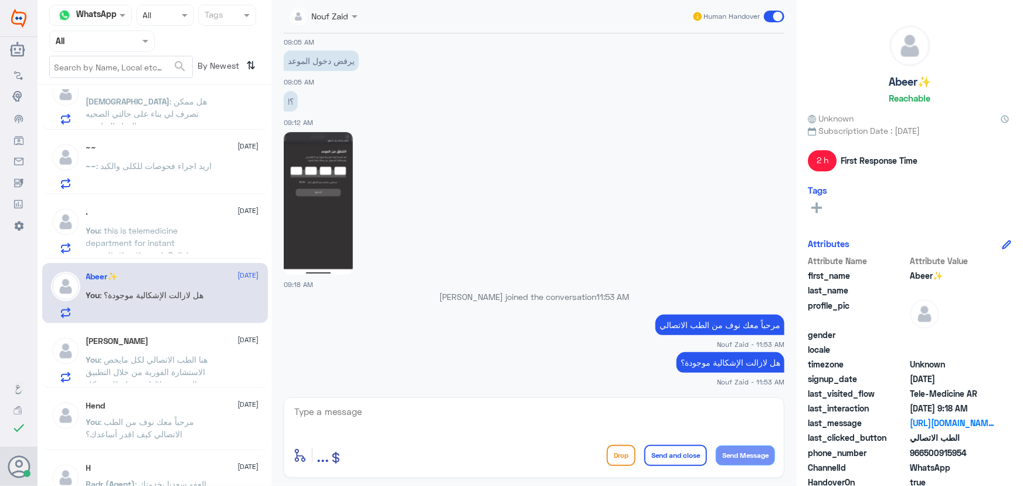
click at [201, 237] on p "You : this is telemedicine department for instant consultation through Dallah a…" at bounding box center [152, 238] width 132 height 29
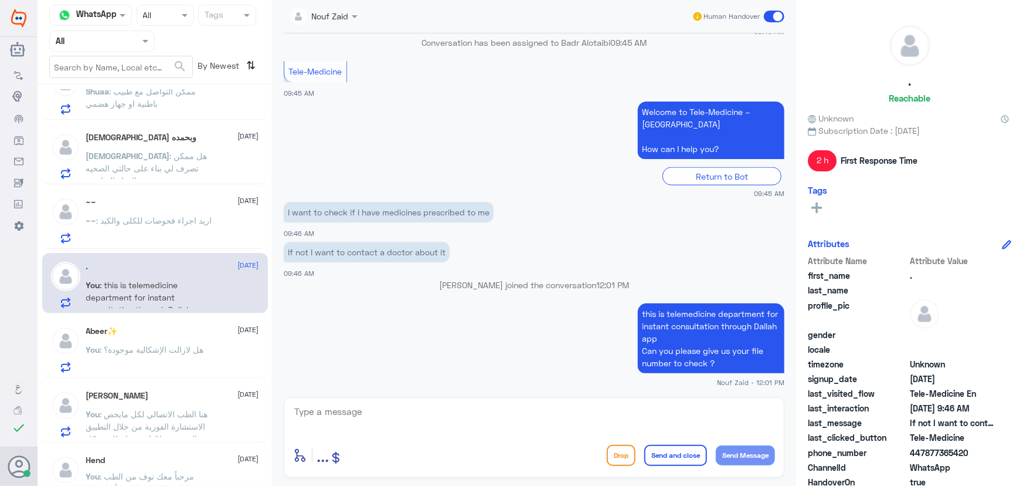
scroll to position [106, 0]
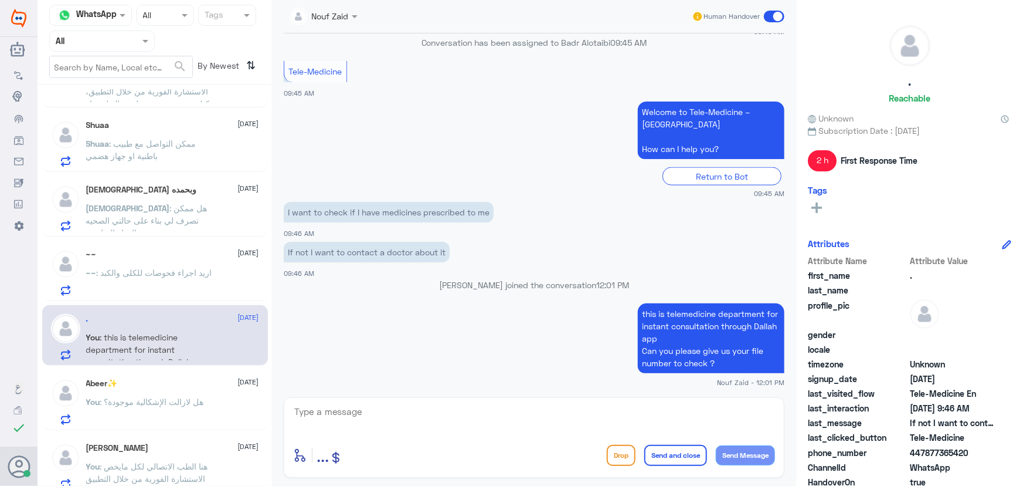
click at [181, 267] on span ": اريد اجراء فحوصات للكلى والكبد" at bounding box center [155, 272] width 116 height 10
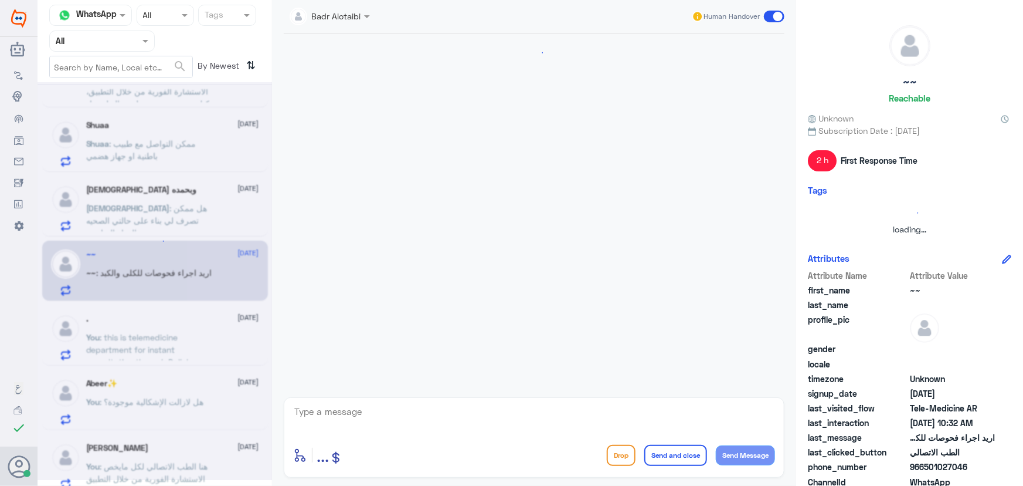
scroll to position [52, 0]
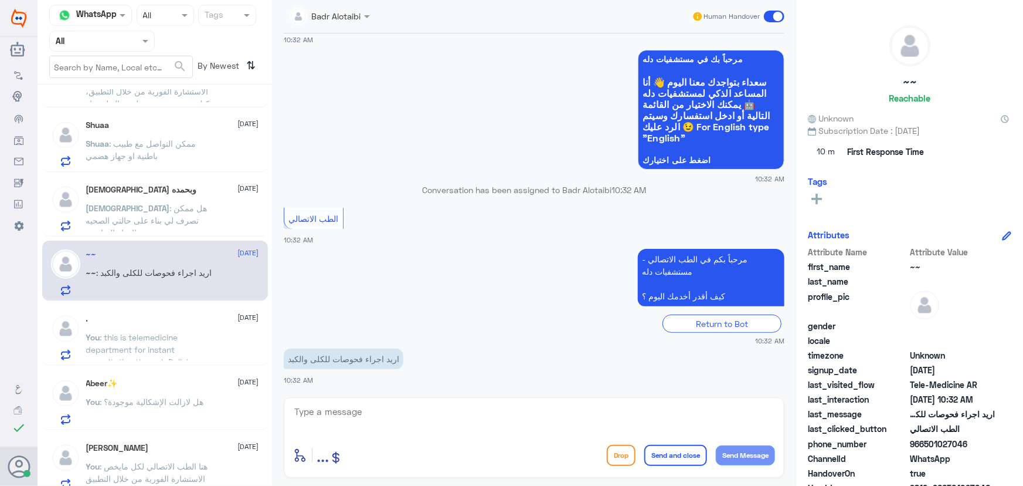
click at [409, 425] on textarea at bounding box center [534, 417] width 482 height 29
paste textarea "مرحباً معك نوف من الطب الاتصالي"
type textarea "مرحباً معك نوف من الطب الاتصالي"
click at [753, 462] on button "Send Message" at bounding box center [745, 455] width 59 height 20
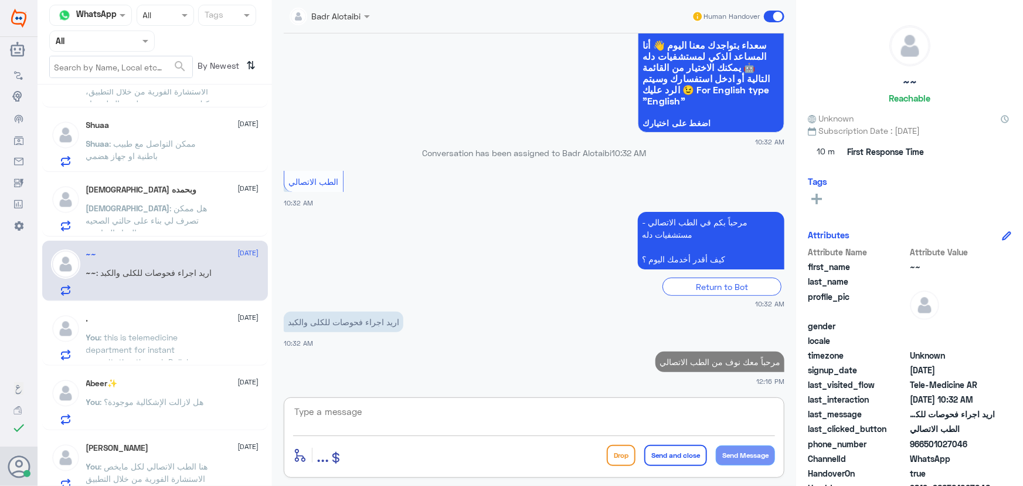
click at [622, 427] on textarea at bounding box center [534, 417] width 482 height 29
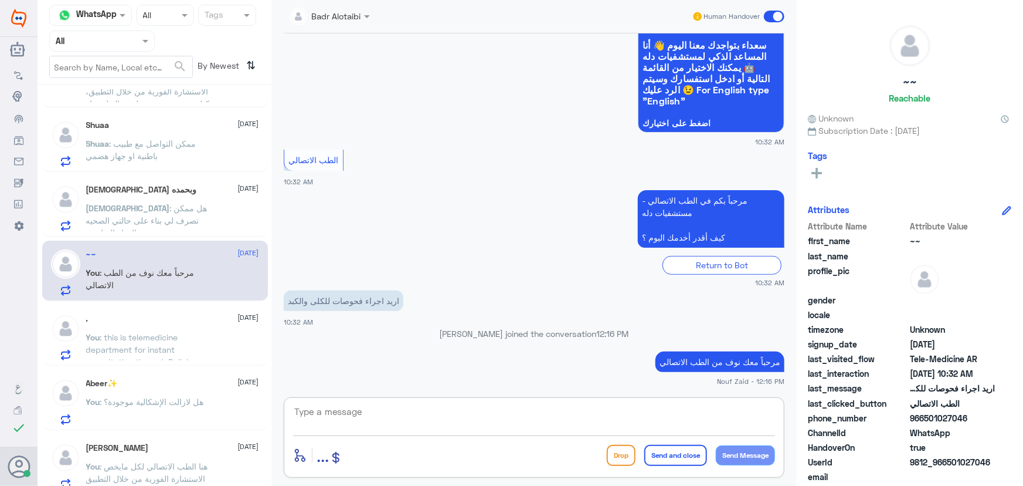
paste textarea "هنا الطب الاتصالي لكل مايخص الاستشارة الفورية من خلال التطبيق والتي من خلالها ي…"
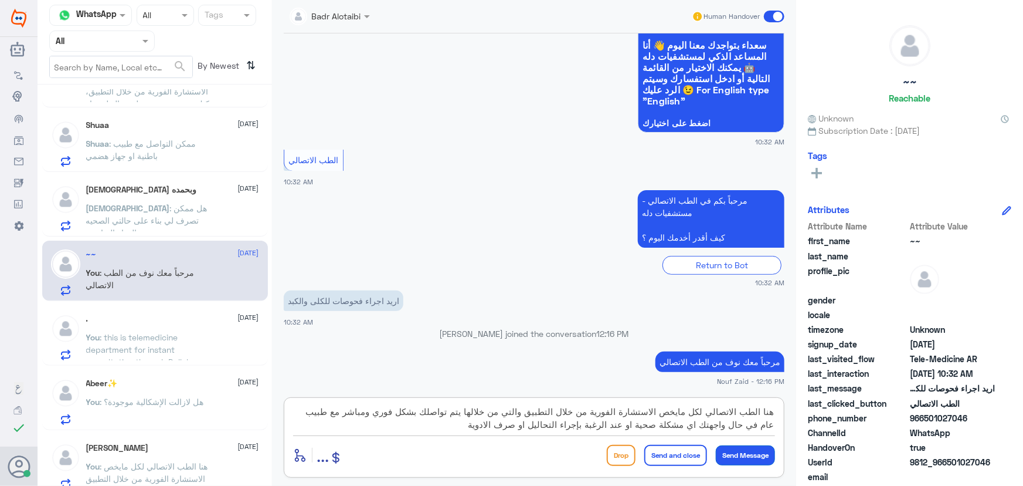
type textarea "هنا الطب الاتصالي لكل مايخص الاستشارة الفورية من خلال التطبيق والتي من خلالها ي…"
click at [735, 460] on button "Send Message" at bounding box center [745, 455] width 59 height 20
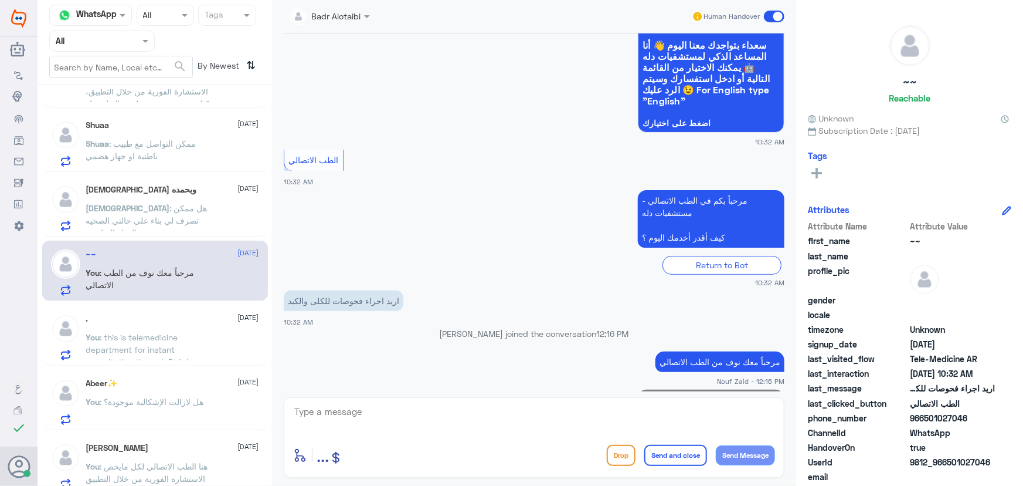
scroll to position [188, 0]
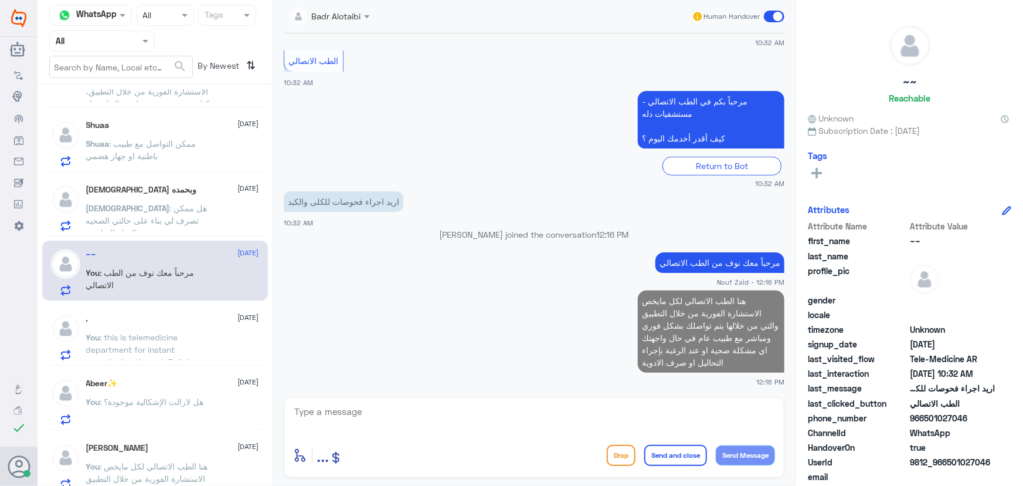
click at [190, 219] on p "سبحان : هل ممكن تصرف لي بناء على حالتي الصحيه الدواء المناسب" at bounding box center [152, 216] width 132 height 29
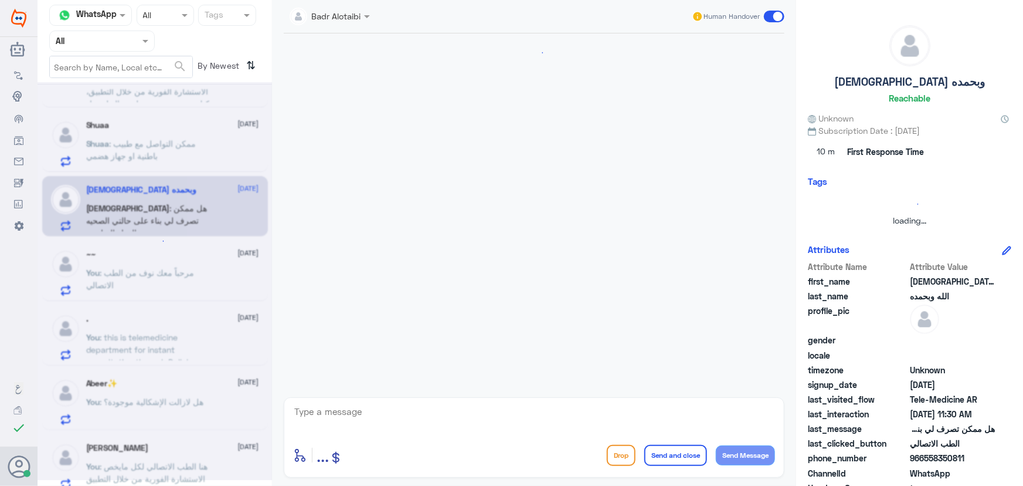
scroll to position [64, 0]
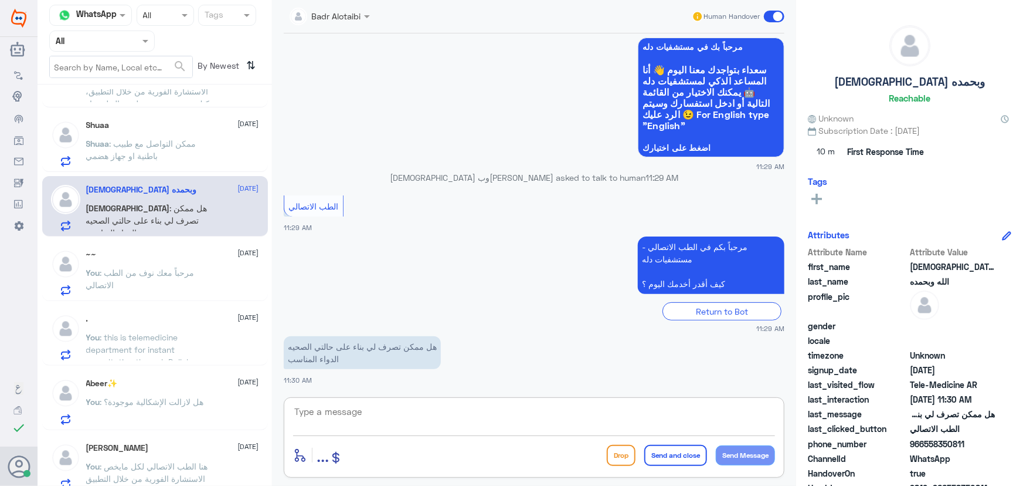
click at [405, 414] on textarea at bounding box center [534, 417] width 482 height 29
paste textarea "مرحباً معك نوف من الطب الاتصالي"
type textarea "مرحباً معك نوف من الطب الاتصالي"
click at [759, 450] on button "Send Message" at bounding box center [745, 455] width 59 height 20
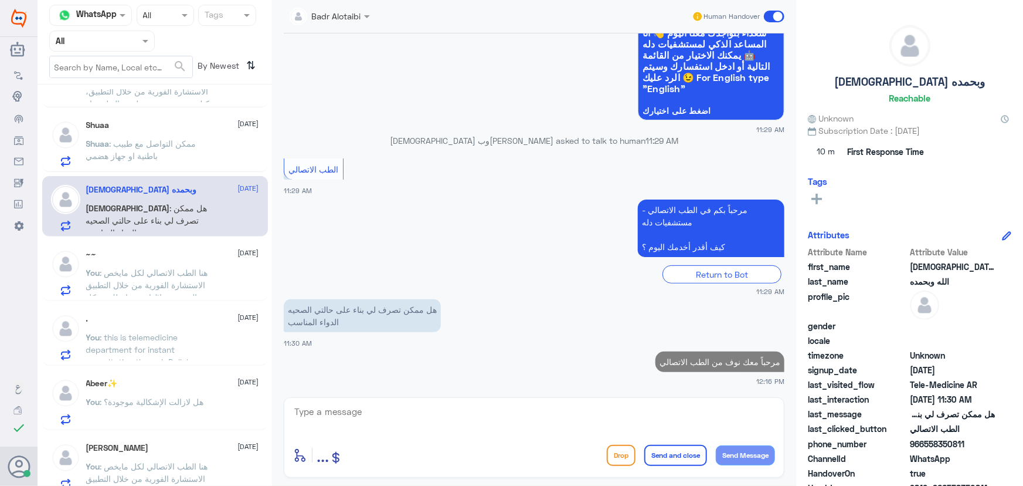
drag, startPoint x: 924, startPoint y: 445, endPoint x: 979, endPoint y: 443, distance: 54.6
click at [979, 443] on span "966558350811" at bounding box center [952, 443] width 85 height 12
copy span "558350811"
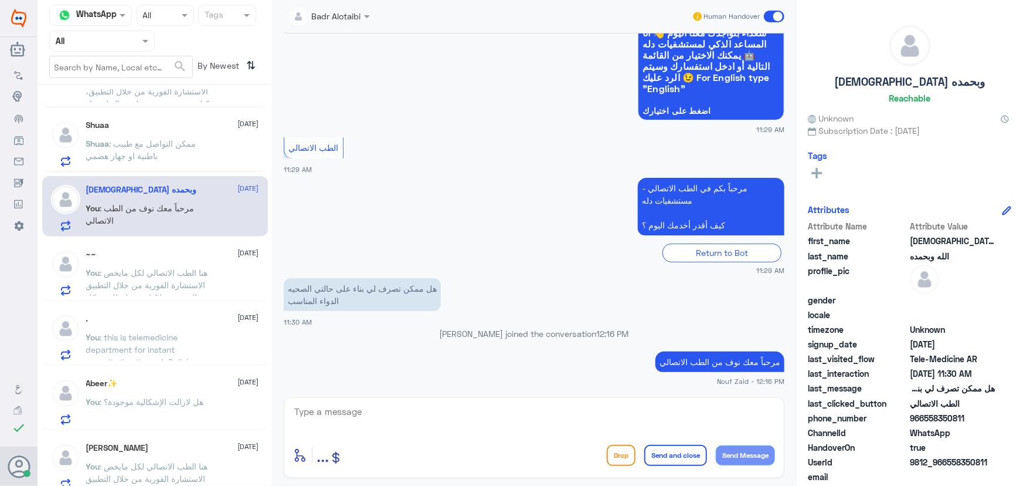
click at [436, 422] on textarea at bounding box center [534, 417] width 482 height 29
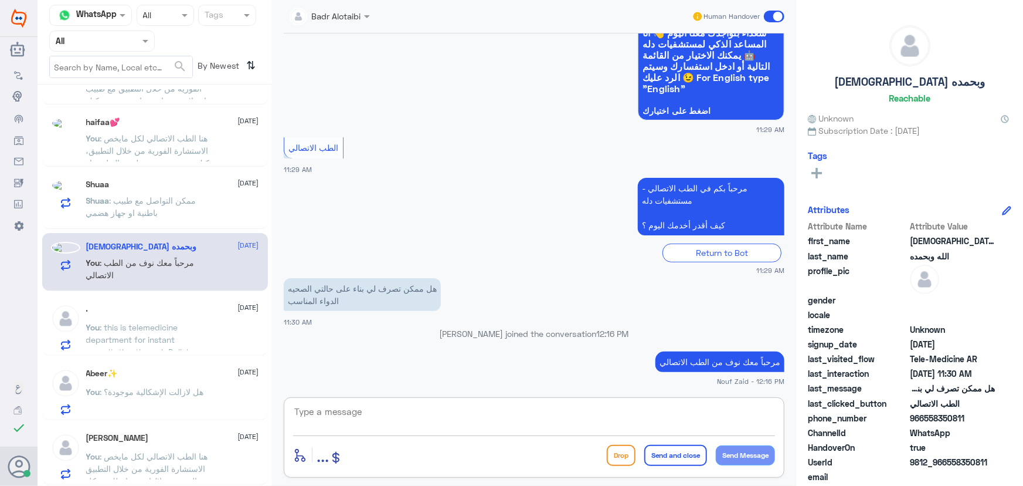
paste textarea "هنا الطب الاتصالي لكل مايخص الاستشارة الفورية من خلال التطبيق والتي من خلالها ي…"
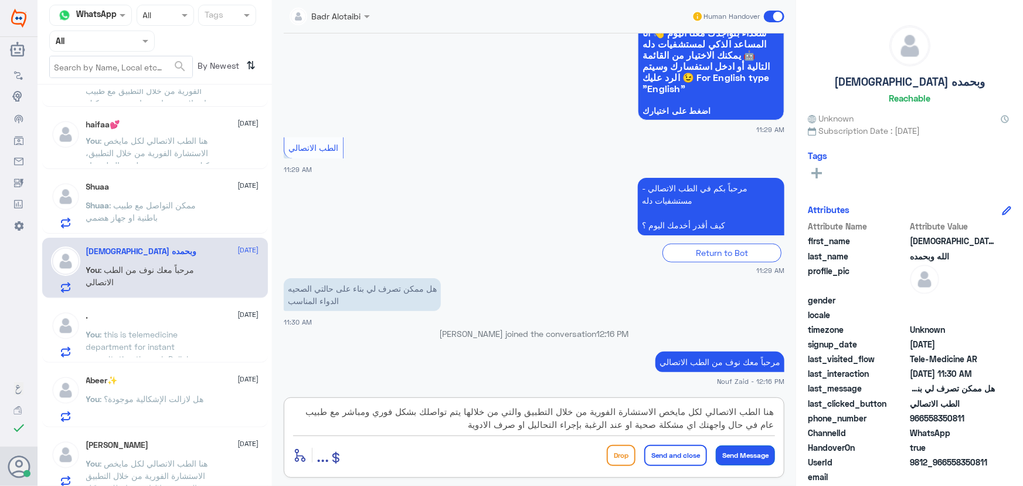
type textarea "هنا الطب الاتصالي لكل مايخص الاستشارة الفورية من خلال التطبيق والتي من خلالها ي…"
click at [725, 454] on button "Send Message" at bounding box center [745, 455] width 59 height 20
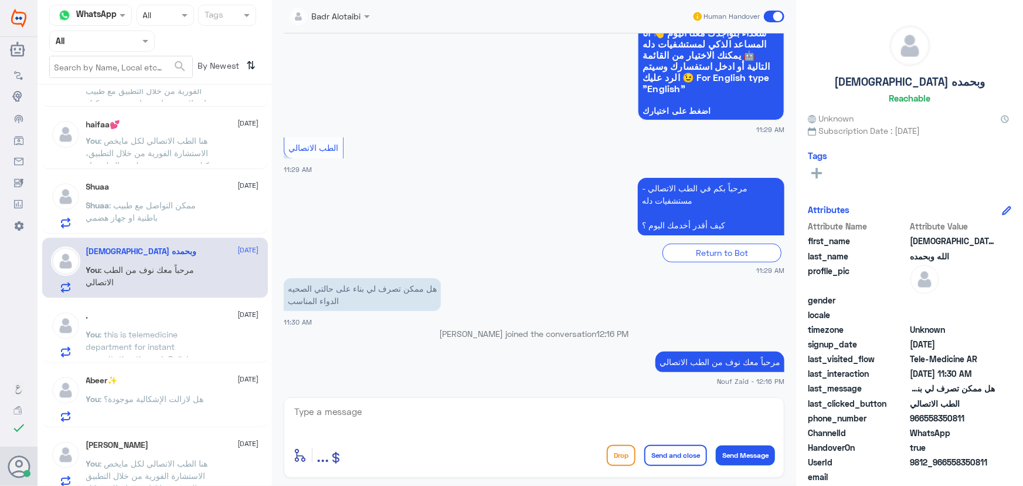
scroll to position [200, 0]
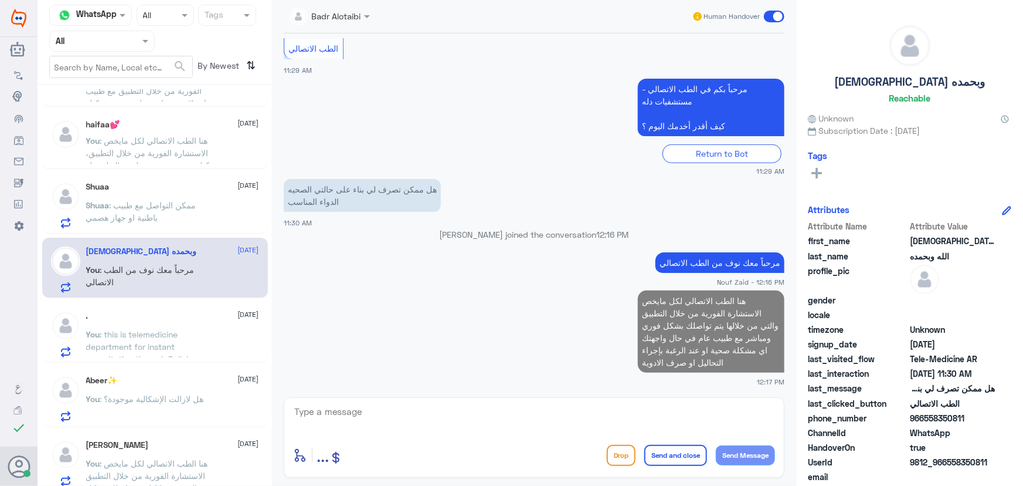
click at [379, 413] on textarea at bounding box center [534, 417] width 482 height 29
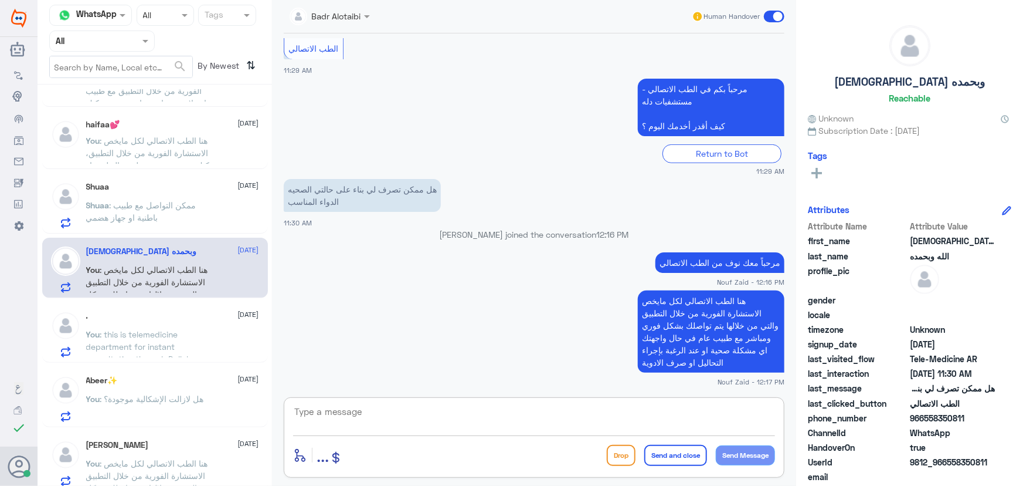
click at [136, 202] on span ": ممكن التواصل مع طبيب باطنية او جهاز هضمي" at bounding box center [141, 211] width 110 height 22
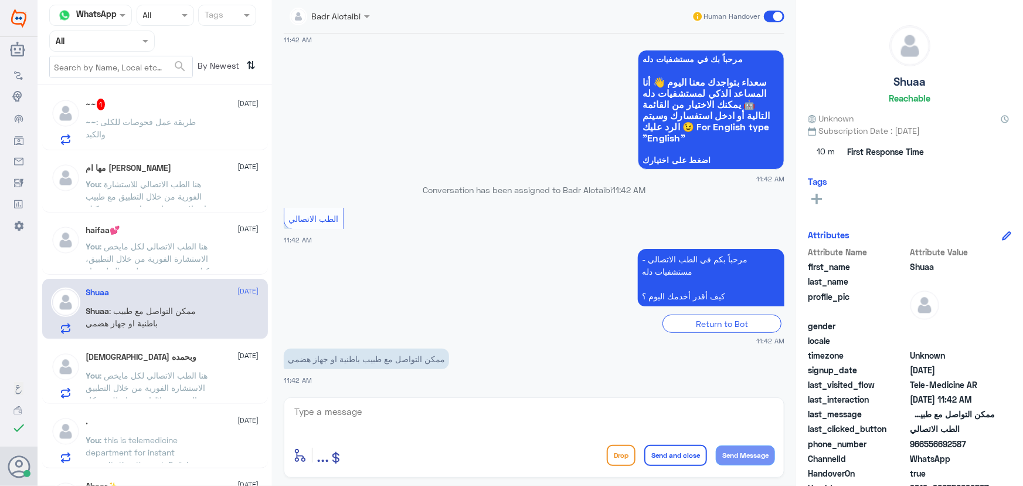
scroll to position [2, 0]
click at [388, 414] on textarea at bounding box center [534, 417] width 482 height 29
paste textarea "مرحباً معك نوف من الطب الاتصالي"
type textarea "مرحباً معك نوف من الطب الاتصالي"
click at [724, 451] on button "Send Message" at bounding box center [745, 455] width 59 height 20
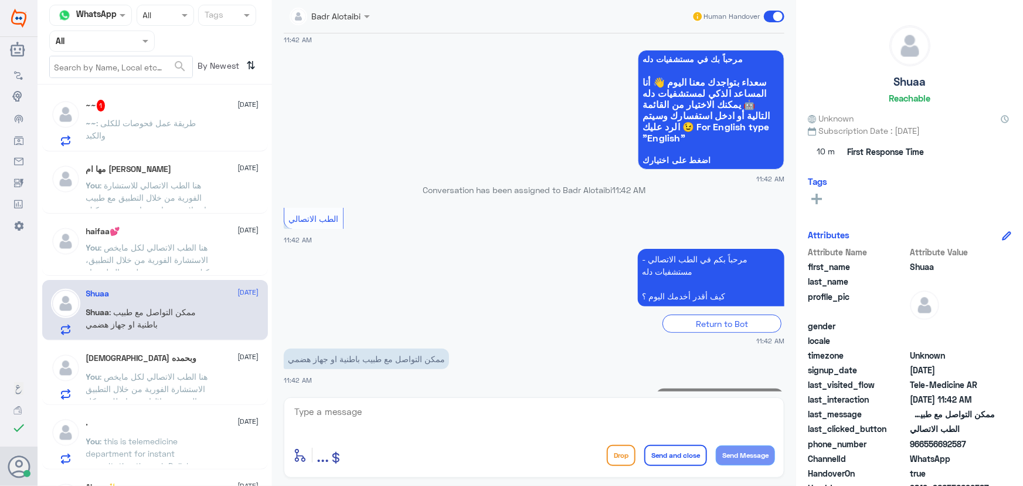
scroll to position [89, 0]
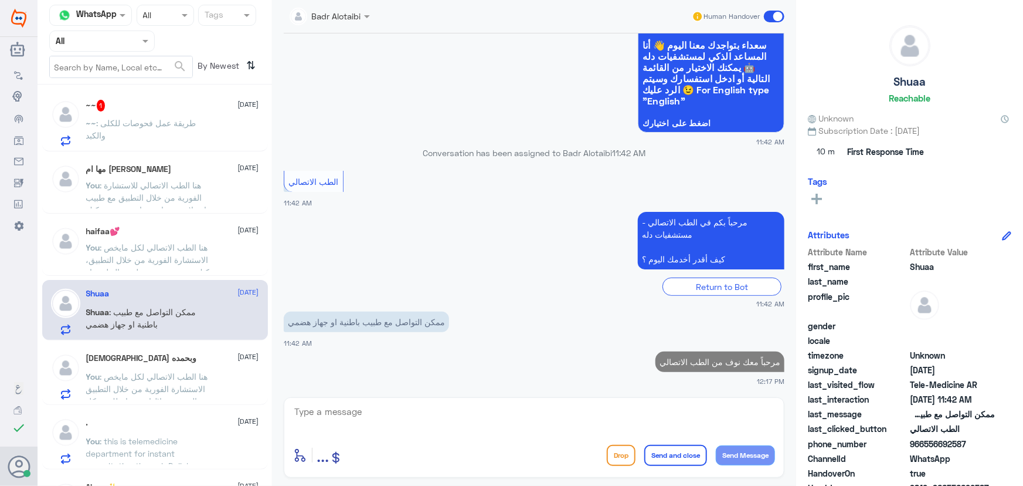
click at [585, 411] on textarea at bounding box center [534, 417] width 482 height 29
type textarea "ي"
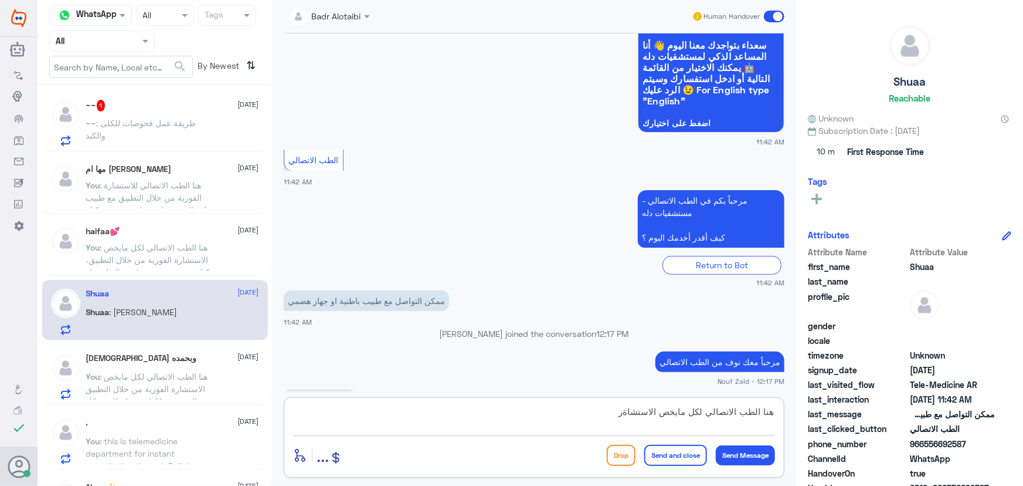
scroll to position [129, 0]
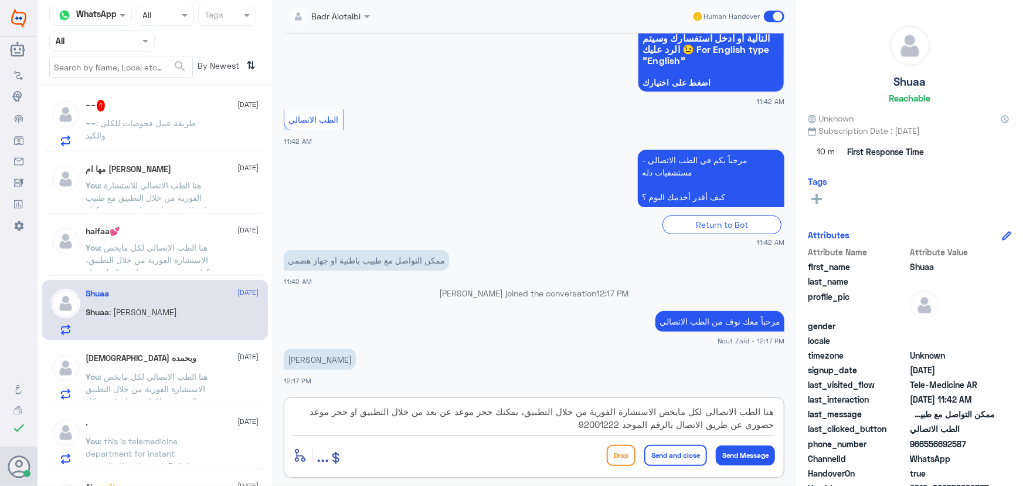
type textarea "هنا الطب الاتصالي لكل مايخص الاستشارة الفورية من خلال التطبيق، يمكنك حجز موعد ع…"
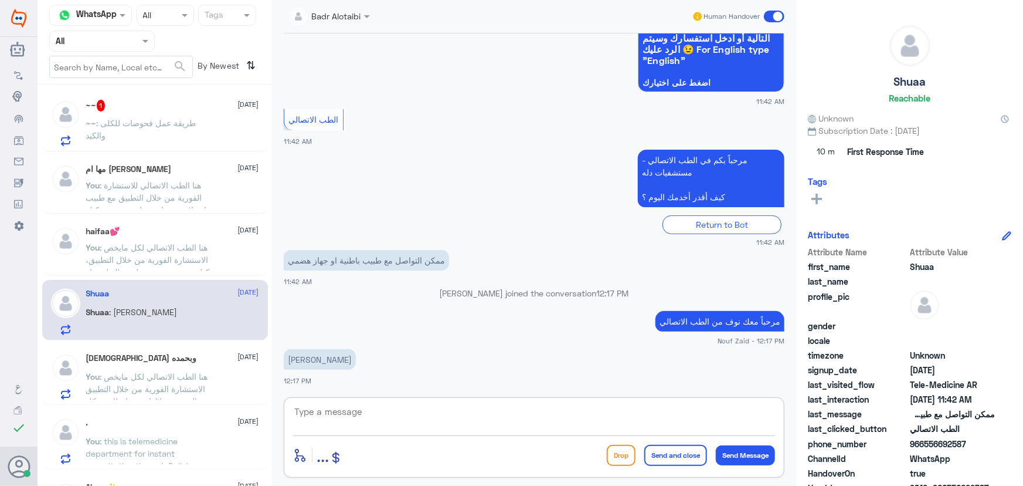
scroll to position [216, 0]
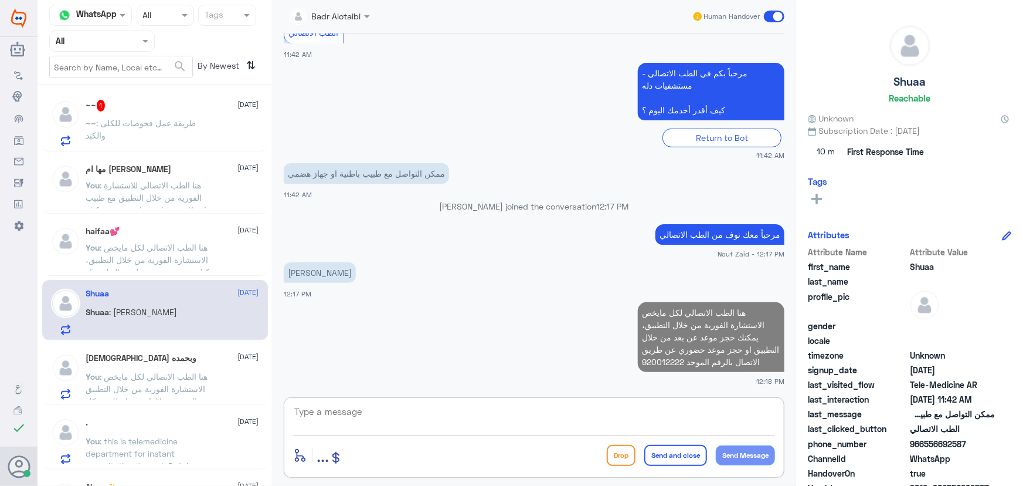
click at [150, 135] on p "~~ : طريقة عمل فحوصات للكلى والكبد" at bounding box center [152, 131] width 132 height 29
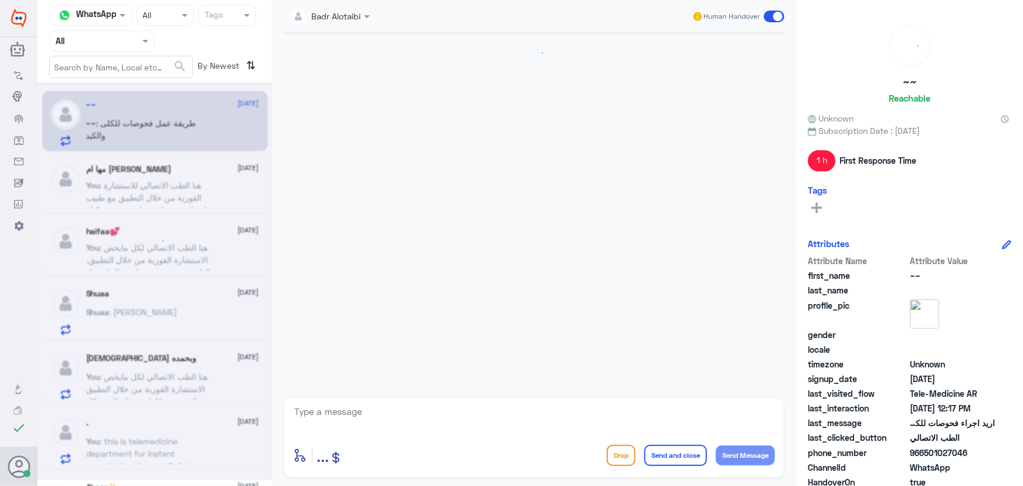
scroll to position [249, 0]
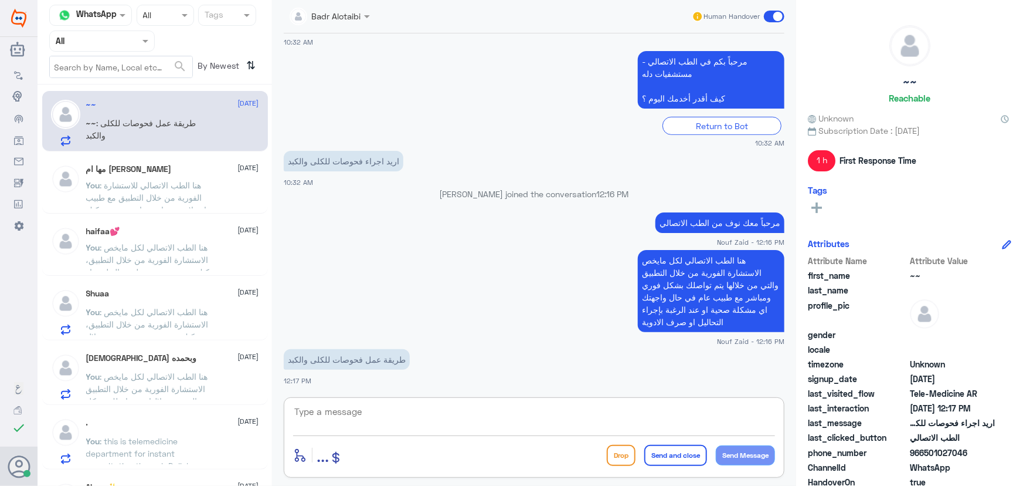
click at [409, 411] on textarea at bounding box center [534, 417] width 482 height 29
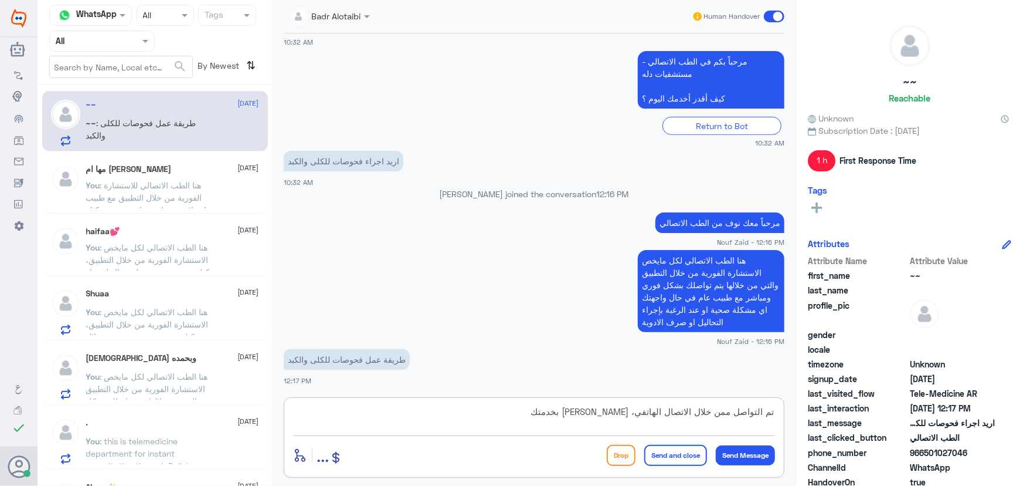
click at [727, 413] on textarea "تم التواصل ممن خلال الاتصال الهاتفي، سعدنا بخدمتك" at bounding box center [534, 417] width 482 height 29
type textarea "تم التواصل من خلال الاتصال [PERSON_NAME]، [PERSON_NAME] بخدمتك"
drag, startPoint x: 658, startPoint y: 456, endPoint x: 572, endPoint y: 447, distance: 86.7
click at [659, 456] on button "Send and close" at bounding box center [675, 455] width 63 height 21
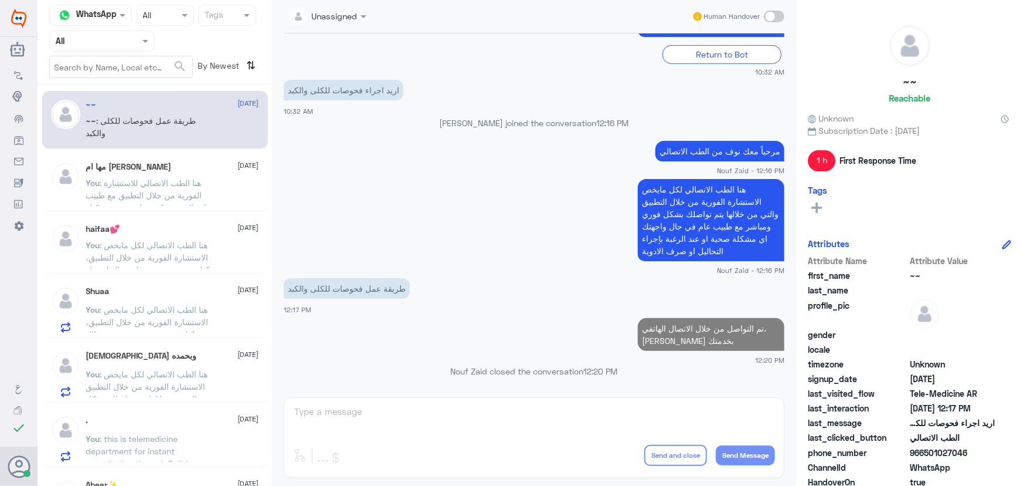
scroll to position [0, 0]
click at [201, 194] on p "You : هنا الطب الاتصالي للاستشارة الفورية من خلال التطبيق مع طبيب عام، لاتوجد ع…" at bounding box center [152, 193] width 132 height 29
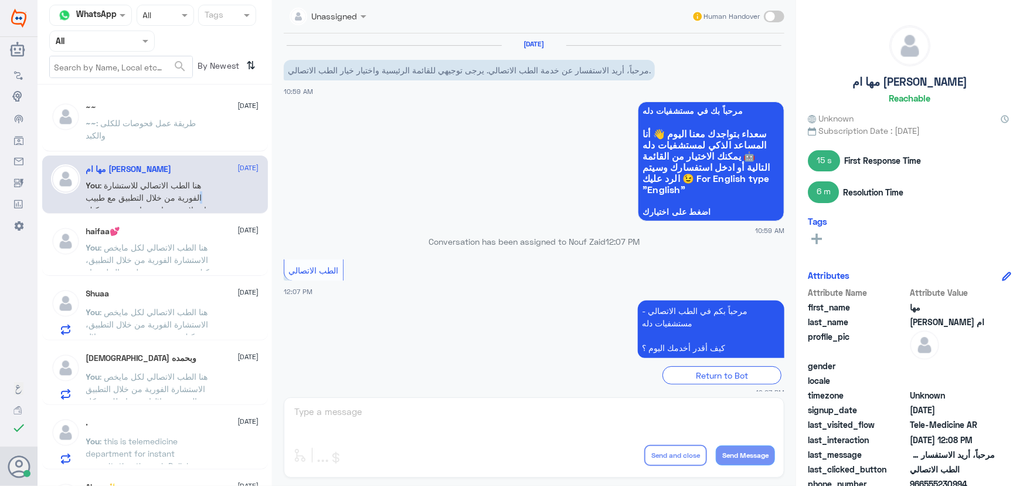
scroll to position [270, 0]
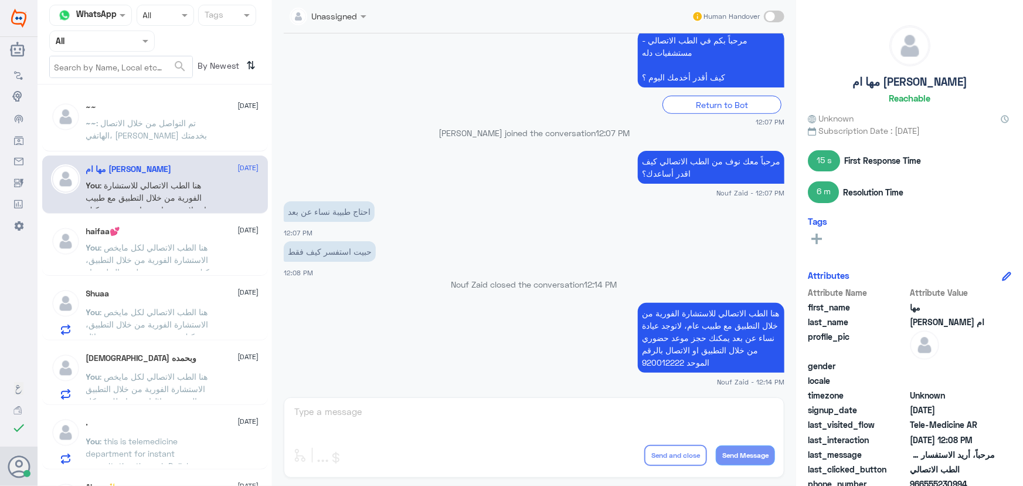
drag, startPoint x: 121, startPoint y: 286, endPoint x: 138, endPoint y: 269, distance: 23.6
click at [121, 283] on div "Shuaa 6 September You : هنا الطب الاتصالي لكل مايخص الاستشارة الفورية من خلال ا…" at bounding box center [155, 310] width 226 height 60
click at [151, 251] on span ": هنا الطب الاتصالي لكل مايخص الاستشارة الفورية من خلال التطبيق، يمكنك حجز موعد…" at bounding box center [151, 271] width 131 height 59
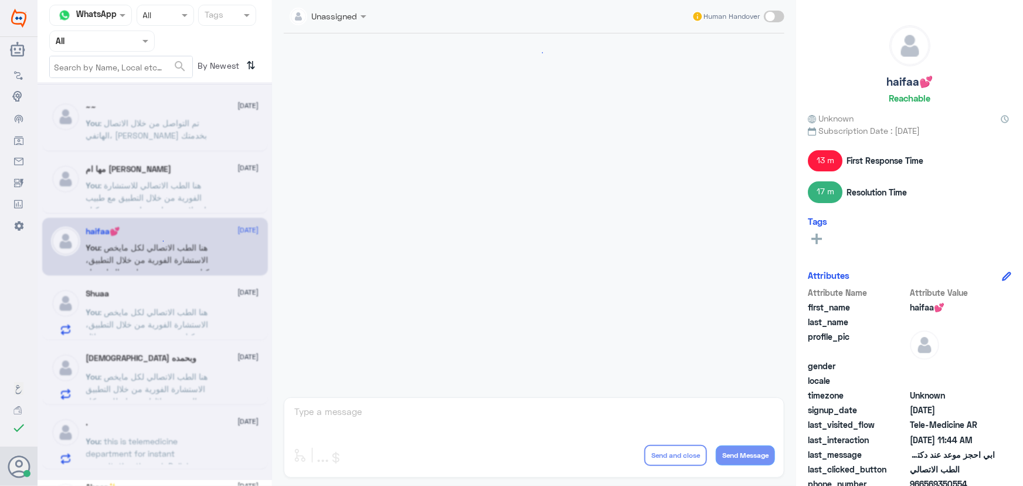
scroll to position [256, 0]
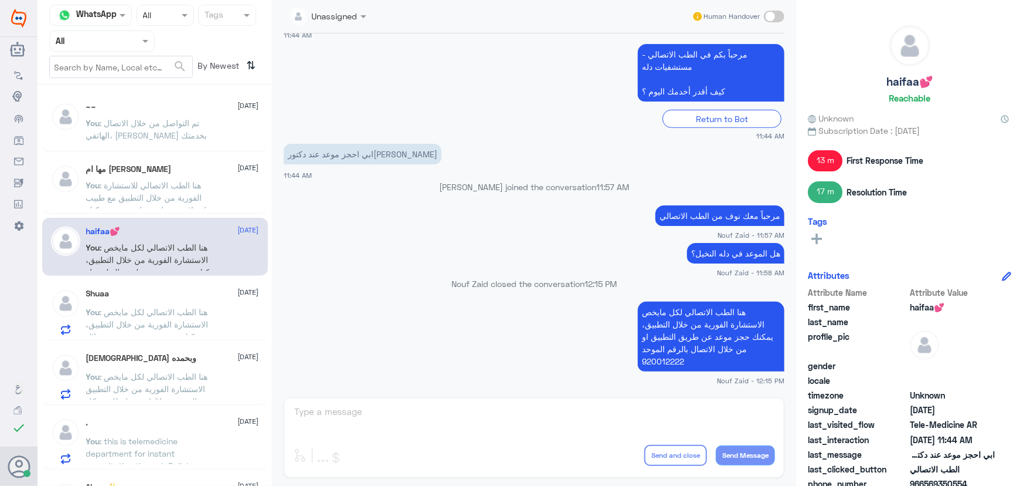
click at [168, 307] on span ": هنا الطب الاتصالي لكل مايخص الاستشارة الفورية من خلال التطبيق، يمكنك حجز موعد…" at bounding box center [147, 343] width 123 height 72
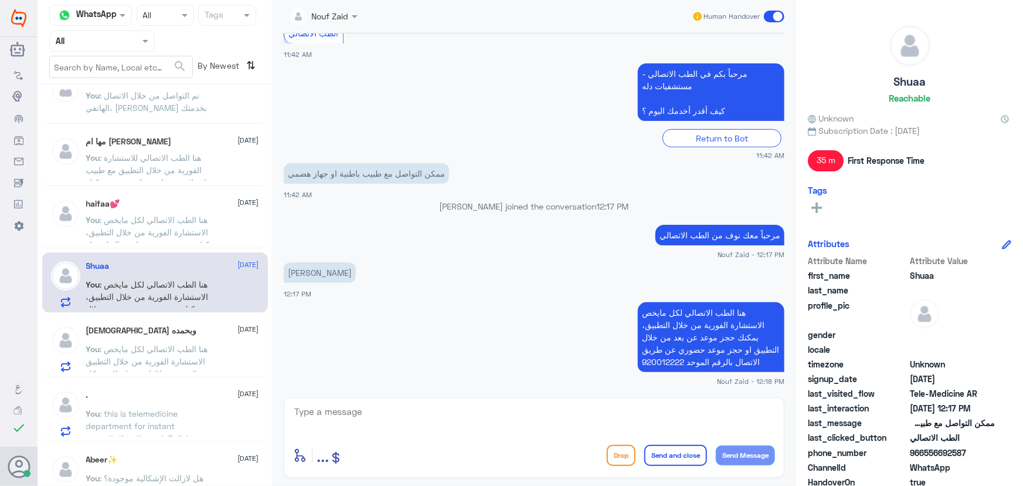
scroll to position [53, 0]
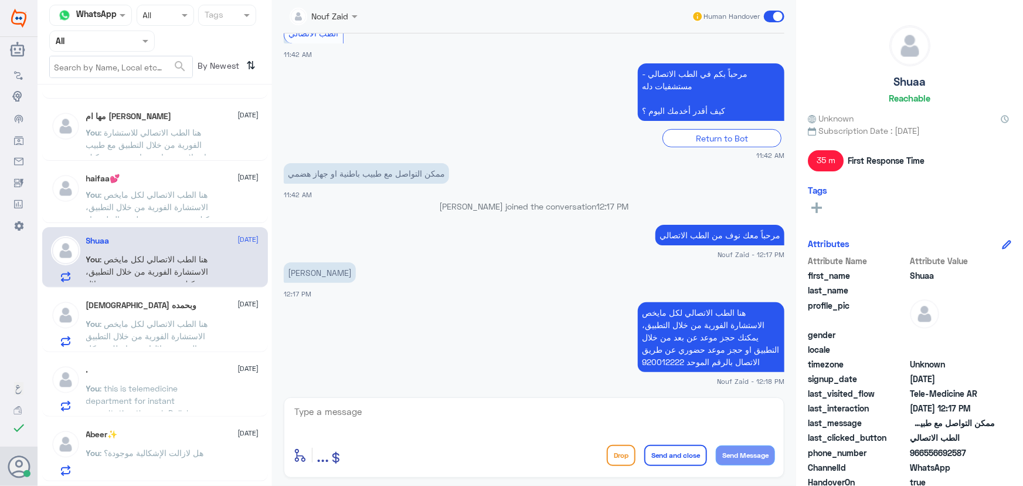
click at [179, 323] on span ": هنا الطب الاتصالي لكل مايخص الاستشارة الفورية من خلال التطبيق والتي من خلالها…" at bounding box center [150, 354] width 129 height 72
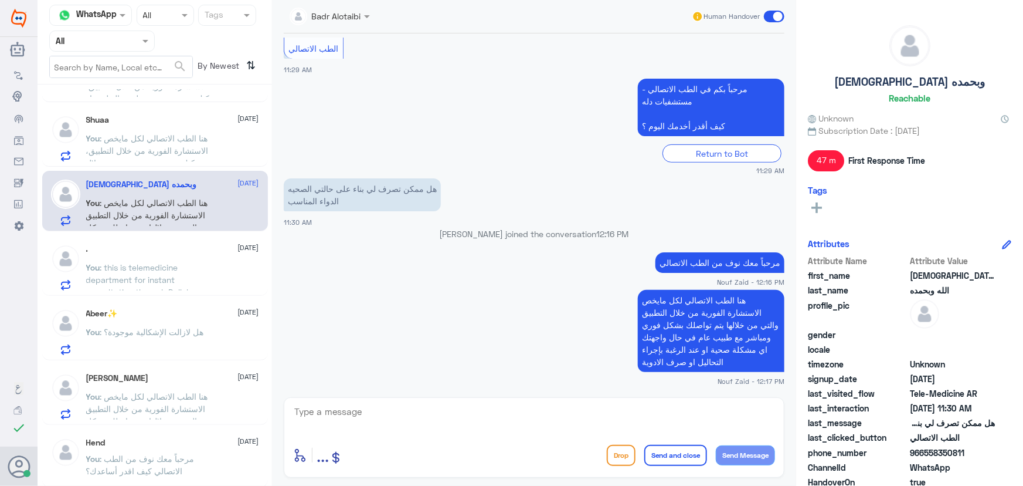
scroll to position [213, 0]
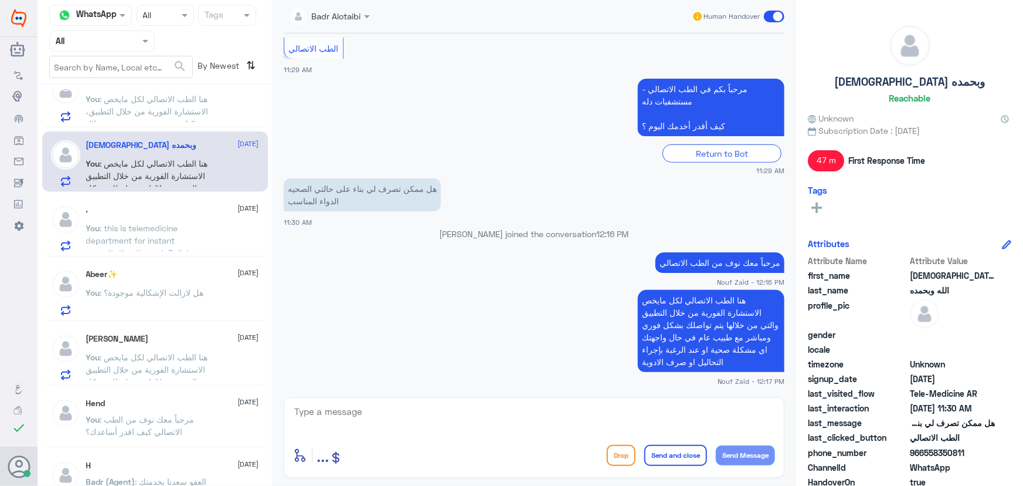
drag, startPoint x: 137, startPoint y: 366, endPoint x: 87, endPoint y: 350, distance: 52.5
click at [87, 351] on p "You : هنا الطب الاتصالي لكل مايخص الاستشارة الفورية من خلال التطبيق والتي من خل…" at bounding box center [152, 365] width 132 height 29
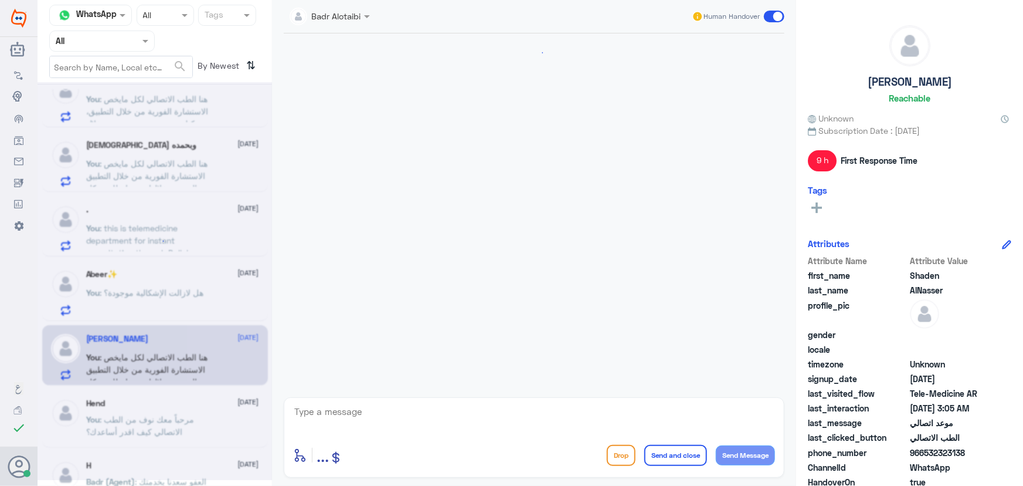
scroll to position [254, 0]
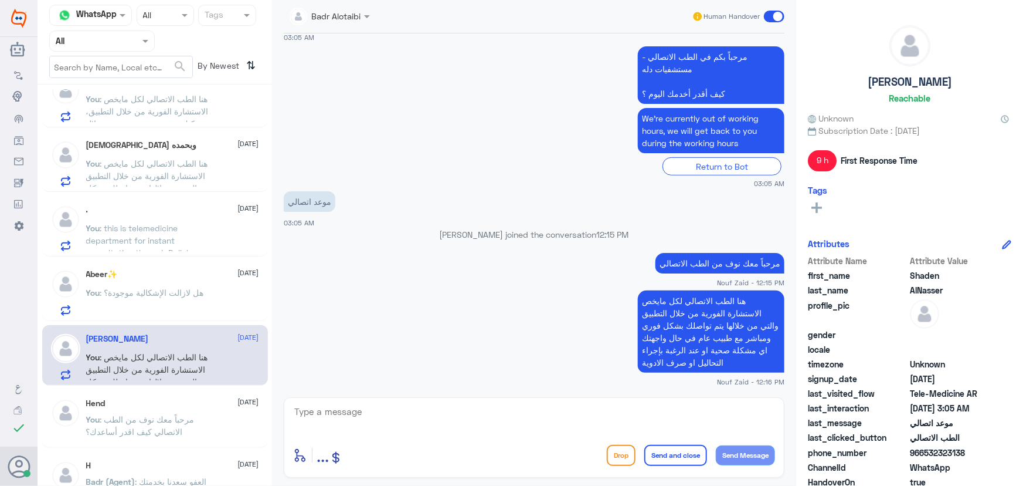
click at [175, 205] on div ". 6 September" at bounding box center [172, 210] width 173 height 10
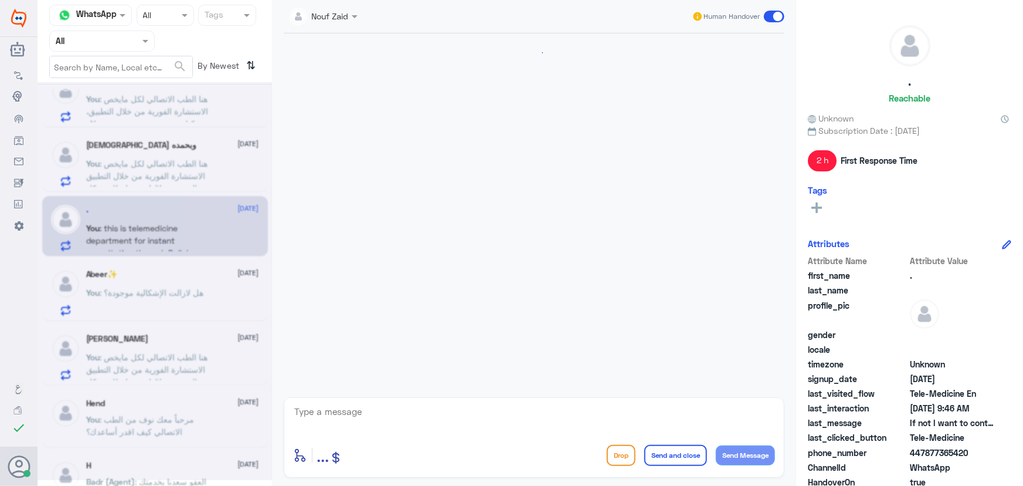
scroll to position [733, 0]
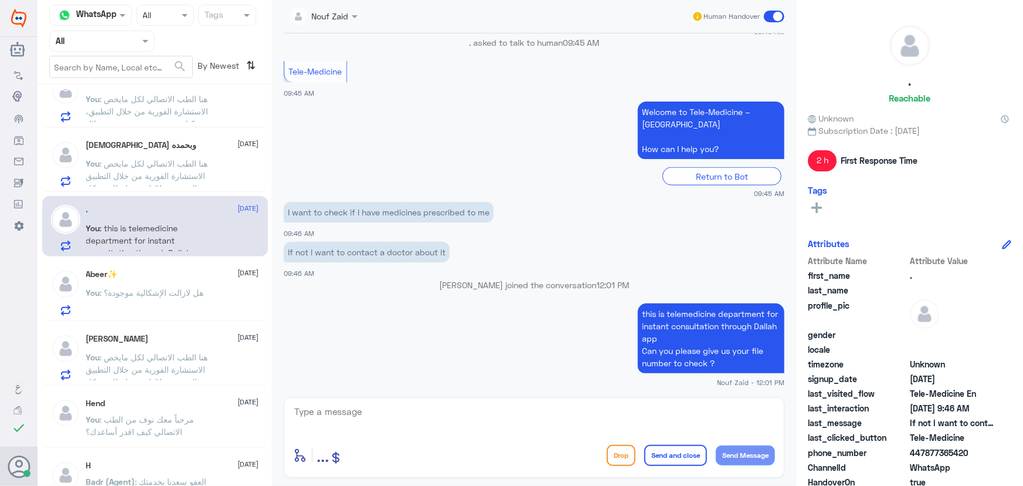
click at [186, 168] on p "You : هنا الطب الاتصالي لكل مايخص الاستشارة الفورية من خلال التطبيق والتي من خل…" at bounding box center [152, 171] width 132 height 29
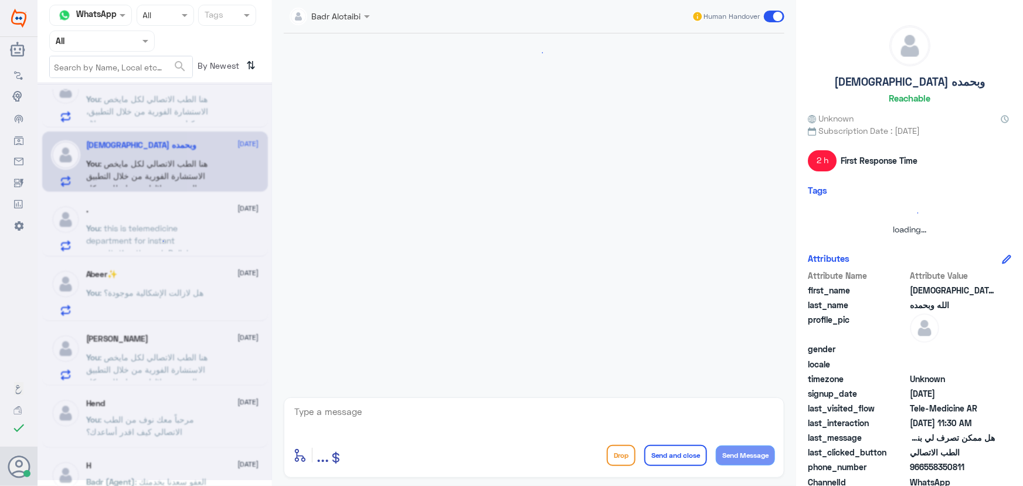
scroll to position [222, 0]
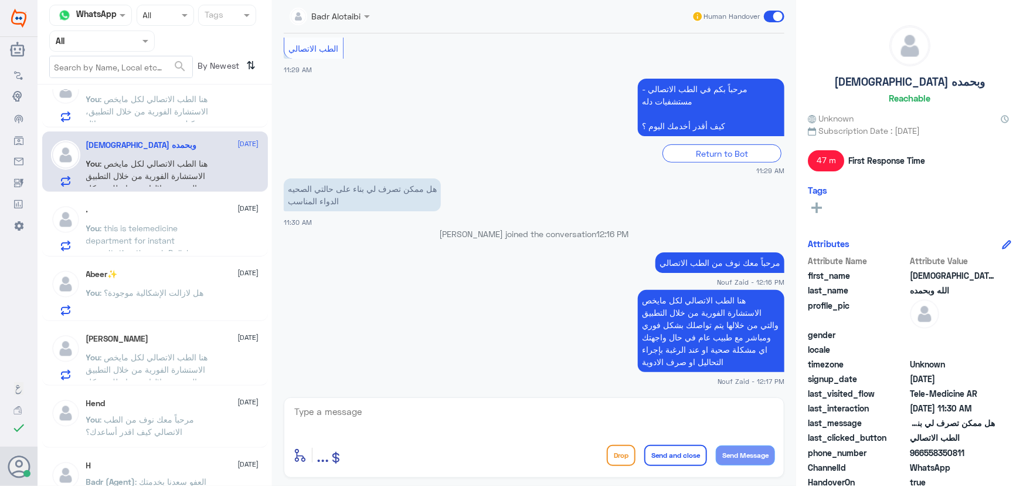
click at [774, 16] on span at bounding box center [774, 17] width 21 height 12
click at [0, 0] on input "checkbox" at bounding box center [0, 0] width 0 height 0
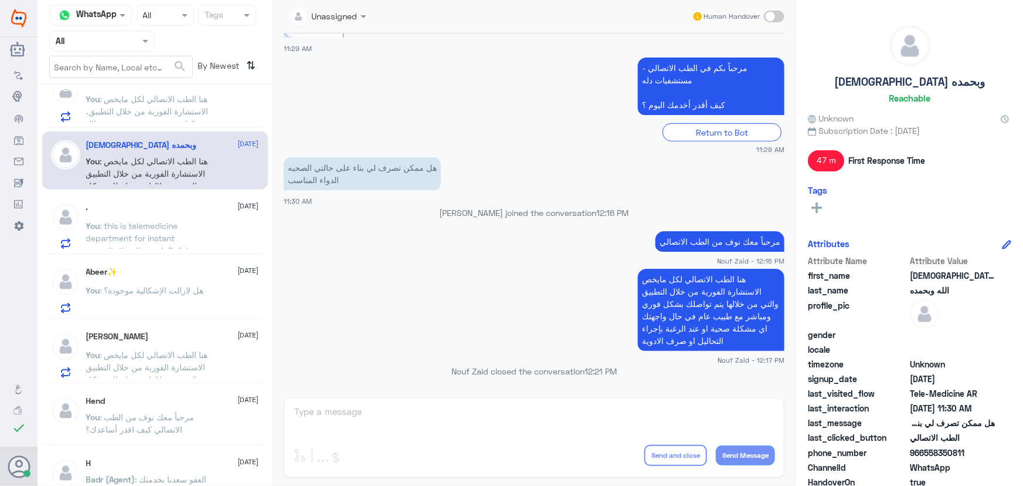
click at [183, 229] on p "You : this is telemedicine department for instant consultation through Dallah a…" at bounding box center [152, 233] width 132 height 29
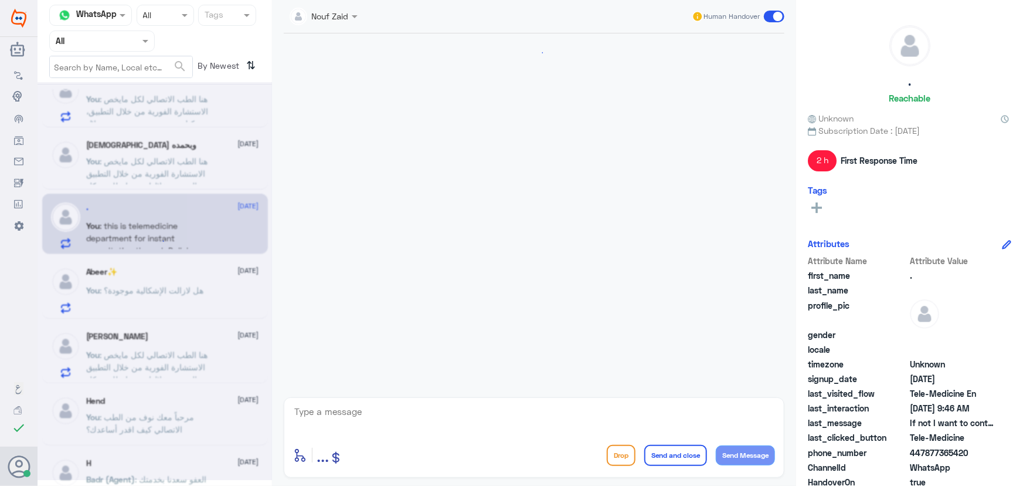
scroll to position [733, 0]
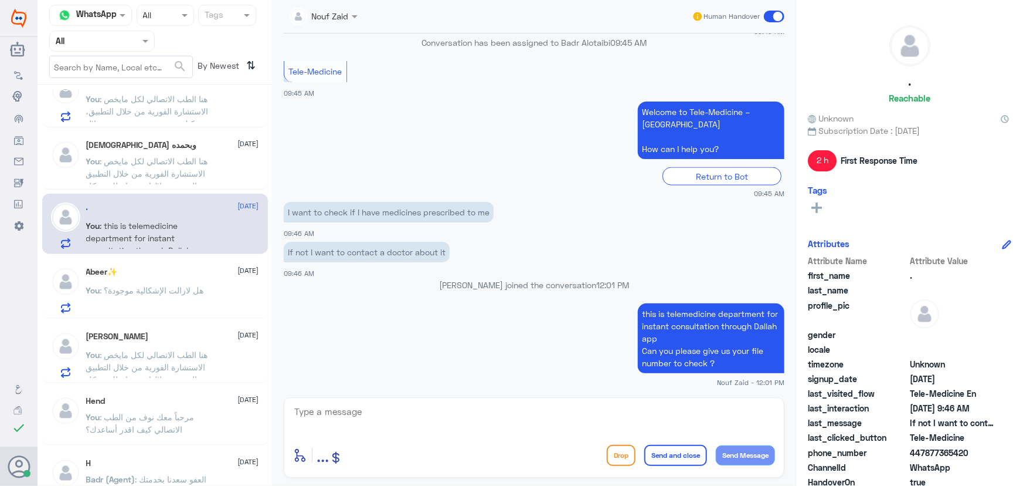
click at [218, 308] on div "You : هل لازالت الإشكالية موجودة؟" at bounding box center [172, 300] width 173 height 26
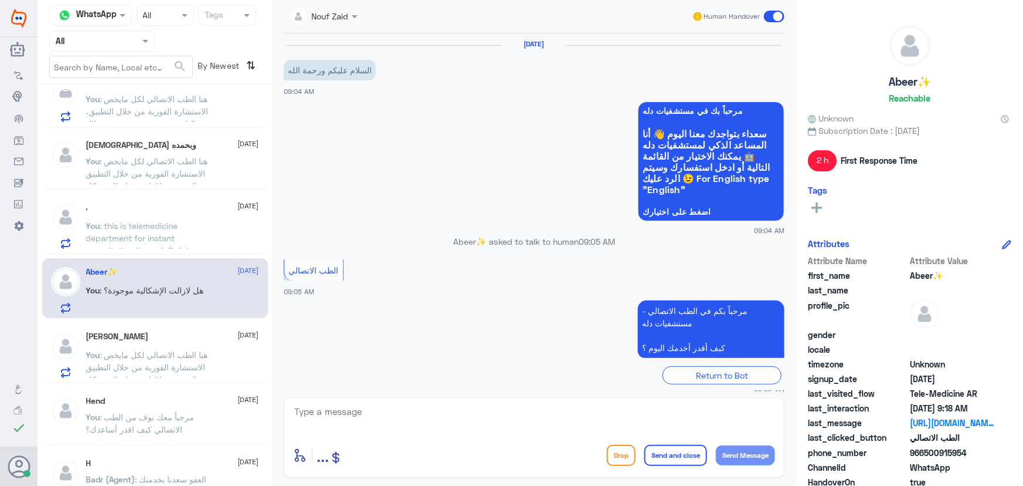
scroll to position [511, 0]
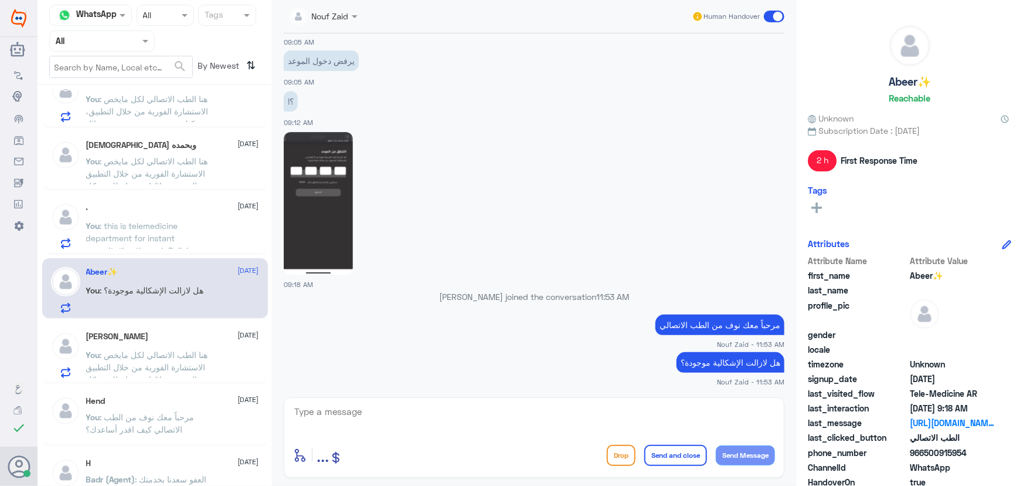
click at [205, 354] on span ": هنا الطب الاتصالي لكل مايخص الاستشارة الفورية من خلال التطبيق والتي من خلالها…" at bounding box center [150, 386] width 129 height 72
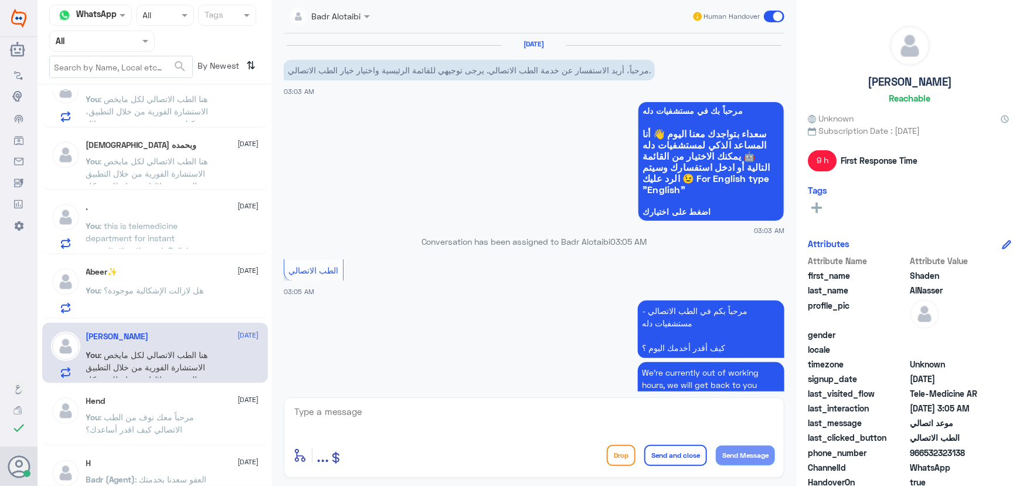
scroll to position [254, 0]
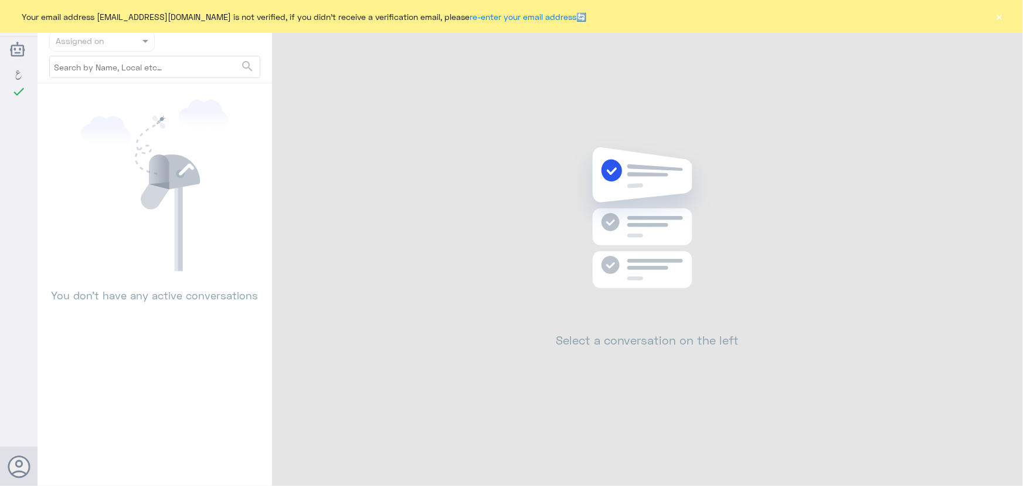
click at [985, 13] on div "Your email address n_zaid@DallahHealth.com is not verified, if you didn't recei…" at bounding box center [511, 16] width 1023 height 33
click at [1007, 22] on div "Your email address [EMAIL_ADDRESS][DOMAIN_NAME] is not verified, if you didn't …" at bounding box center [511, 16] width 1023 height 33
click at [1000, 13] on button "×" at bounding box center [1000, 17] width 12 height 12
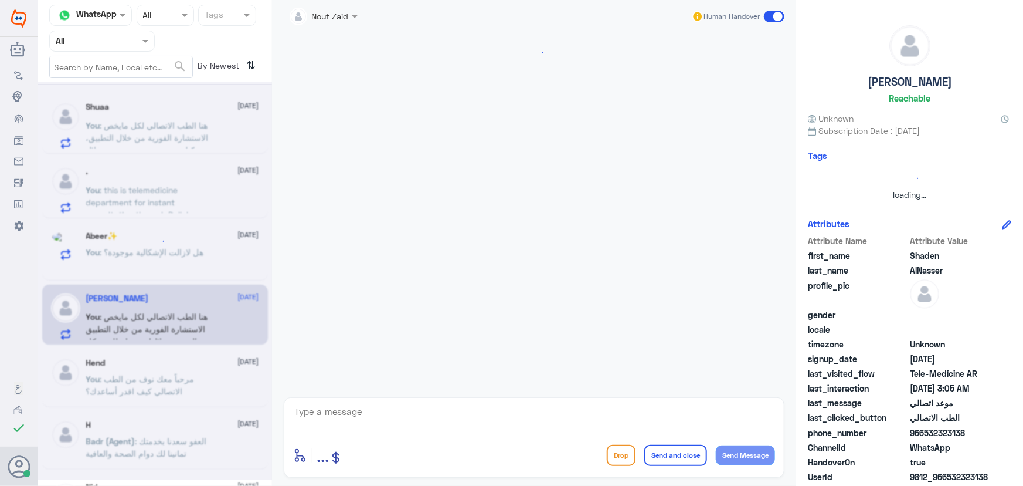
scroll to position [254, 0]
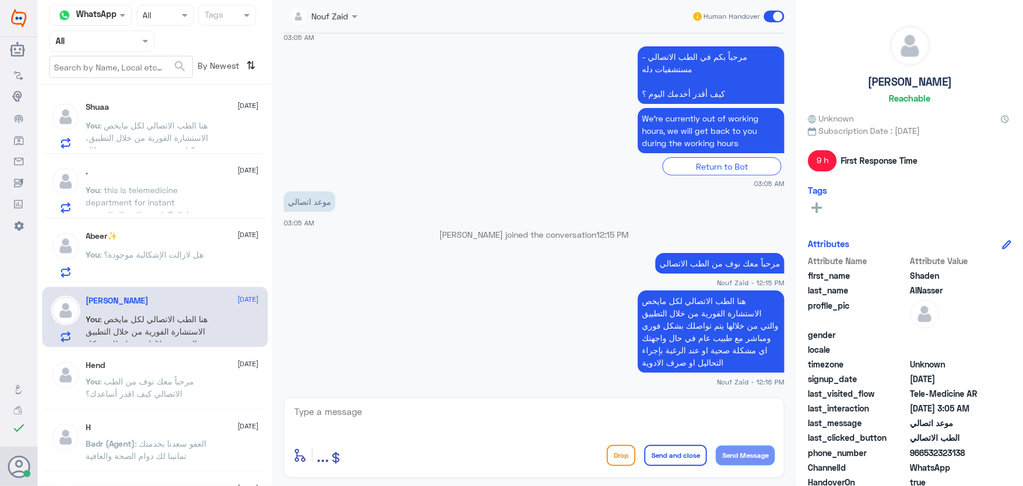
click at [172, 273] on p "You : هل لازالت الإشكالية موجودة؟" at bounding box center [145, 262] width 118 height 29
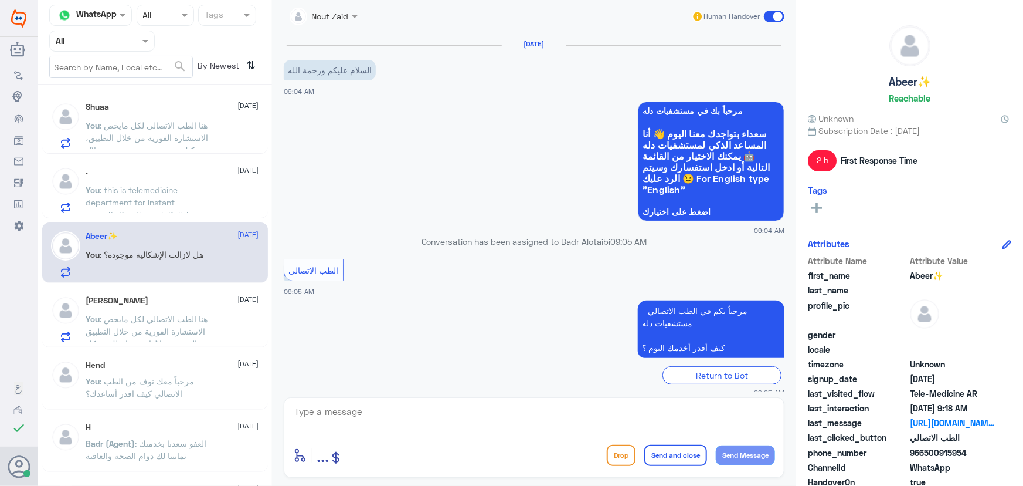
scroll to position [511, 0]
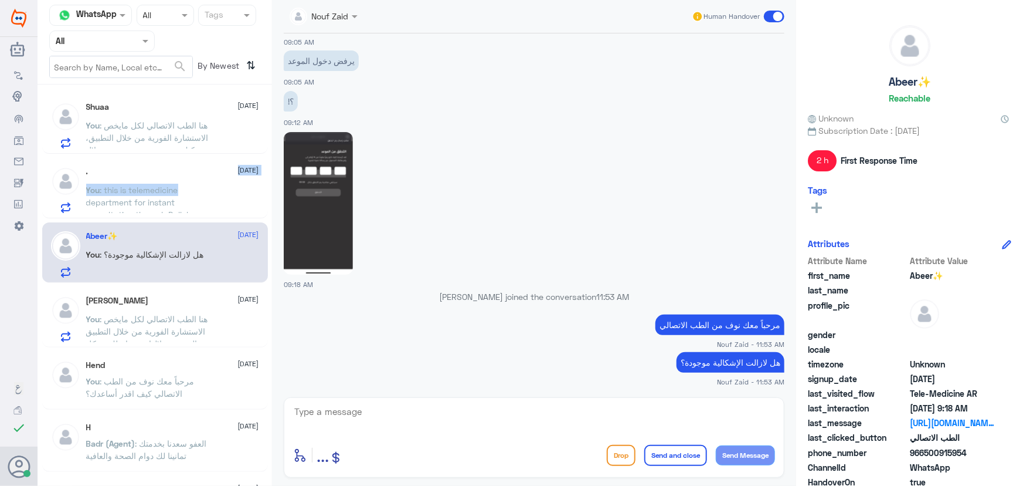
click at [180, 182] on div ". [DATE] You : this is telemedicine department for instant consultation through…" at bounding box center [172, 190] width 173 height 46
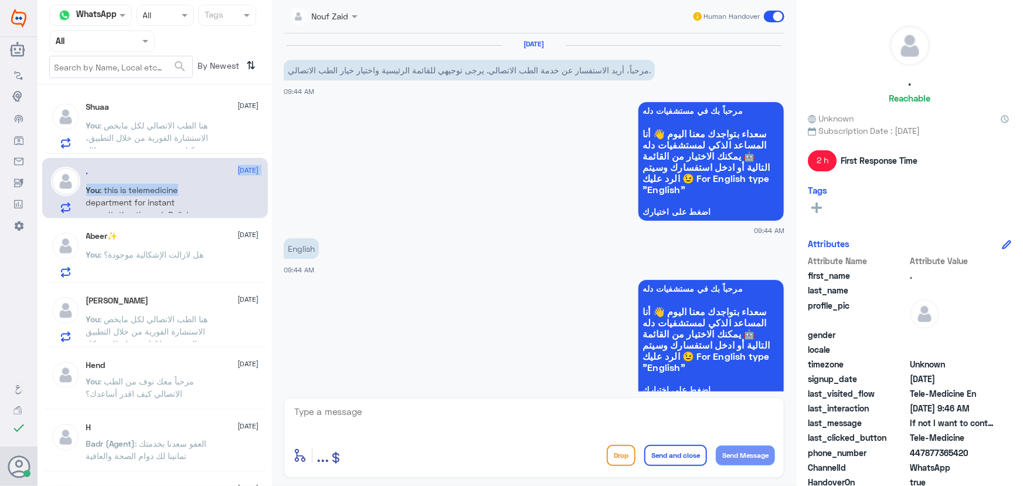
scroll to position [733, 0]
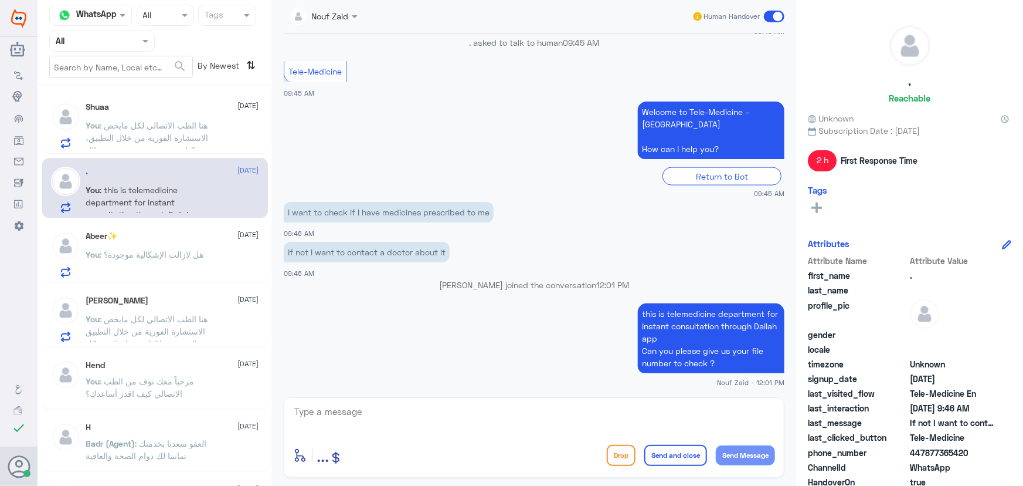
click at [194, 117] on div "Shuaa [DATE] You : هنا الطب الاتصالي لكل مايخص الاستشارة الفورية من خلال التطبي…" at bounding box center [172, 125] width 173 height 46
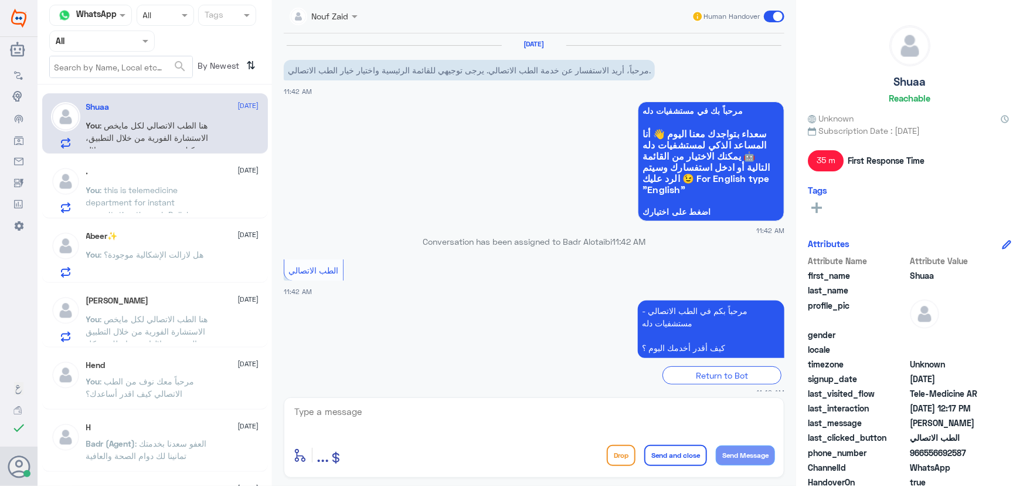
scroll to position [237, 0]
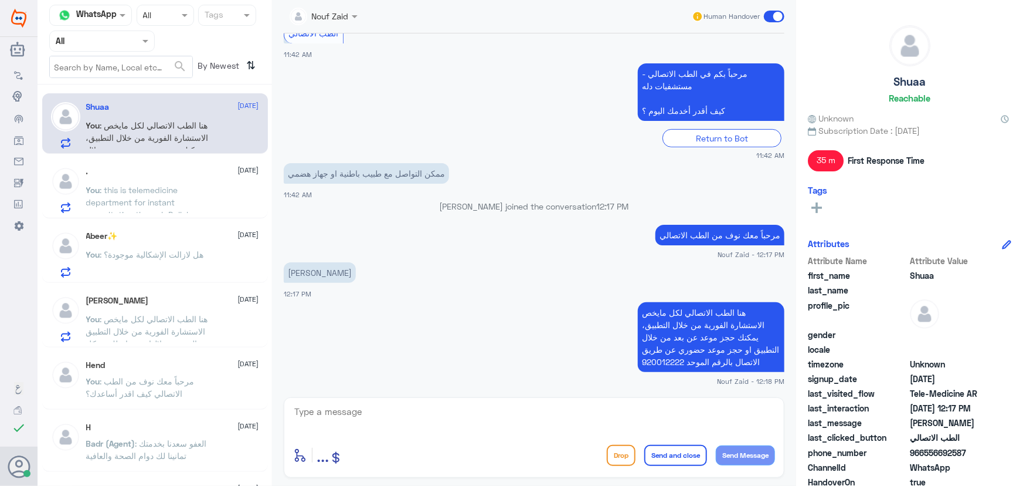
click at [763, 16] on div "Human Handover" at bounding box center [738, 16] width 93 height 21
click at [764, 16] on span at bounding box center [774, 17] width 21 height 12
click at [0, 0] on input "checkbox" at bounding box center [0, 0] width 0 height 0
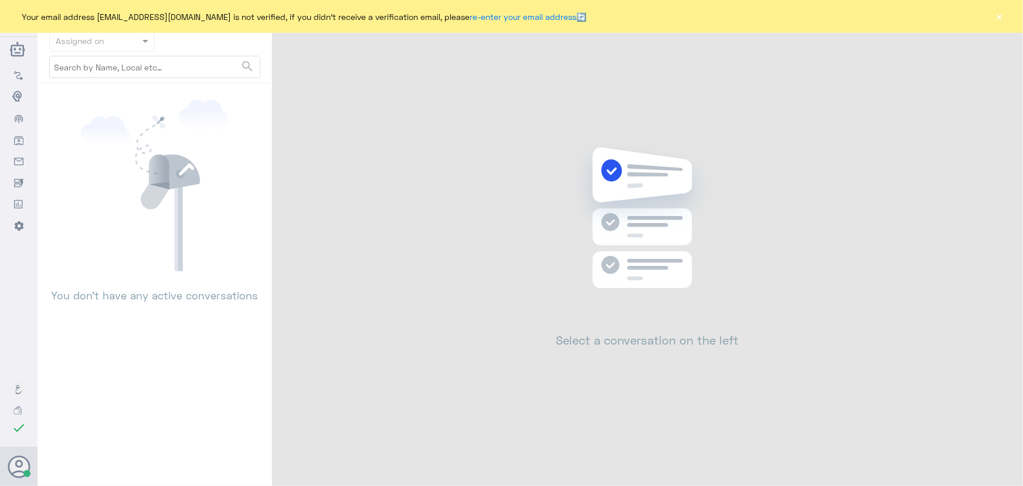
drag, startPoint x: 999, startPoint y: 17, endPoint x: 904, endPoint y: 193, distance: 199.7
click at [998, 17] on button "×" at bounding box center [1000, 17] width 12 height 12
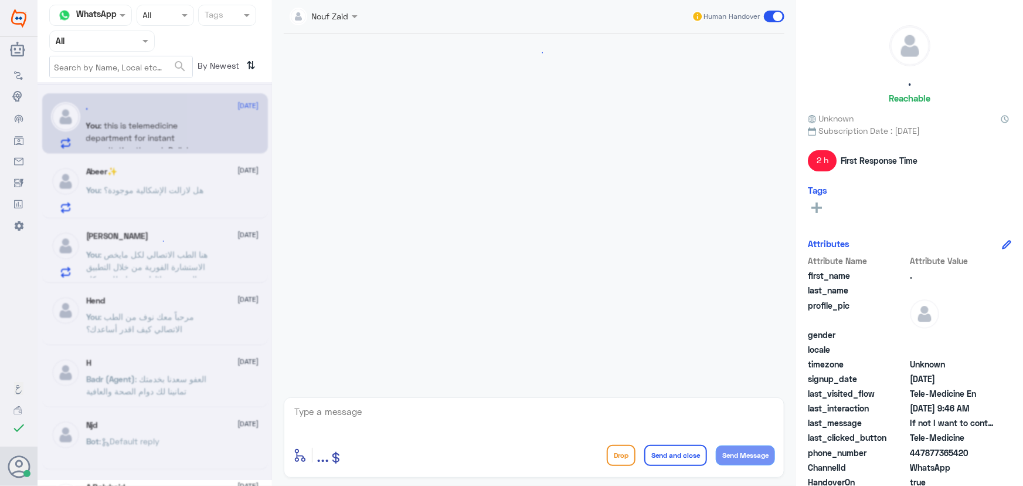
scroll to position [733, 0]
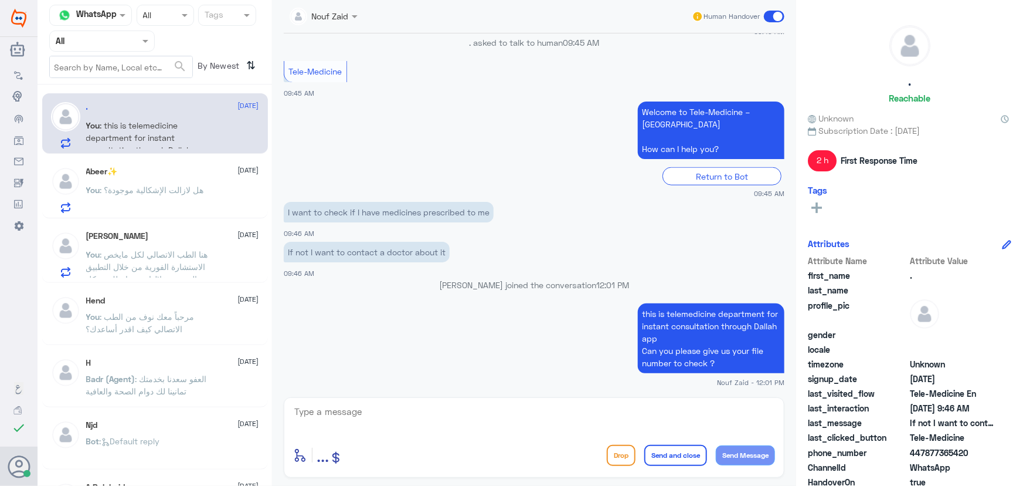
click at [194, 245] on div "Shaden AlNasser 6 September You : هنا الطب الاتصالي لكل مايخص الاستشارة الفورية…" at bounding box center [172, 254] width 173 height 46
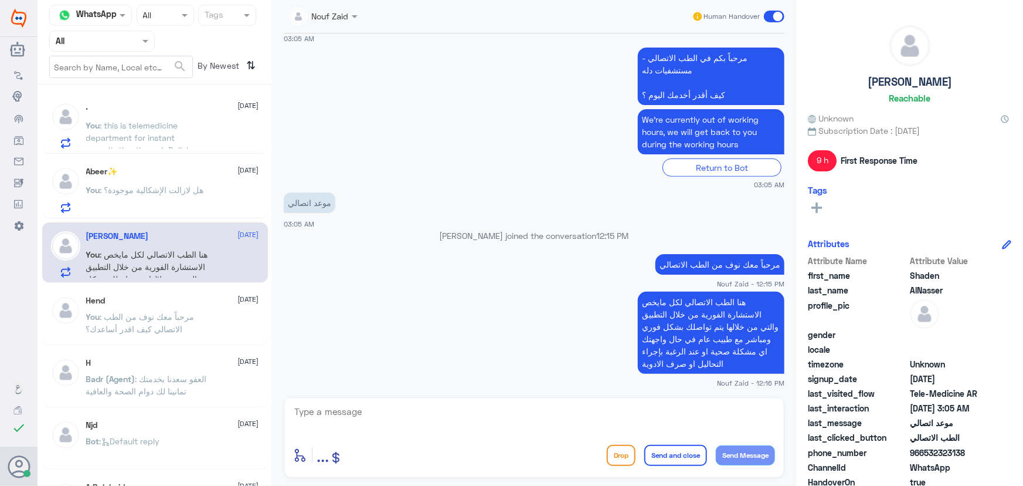
scroll to position [254, 0]
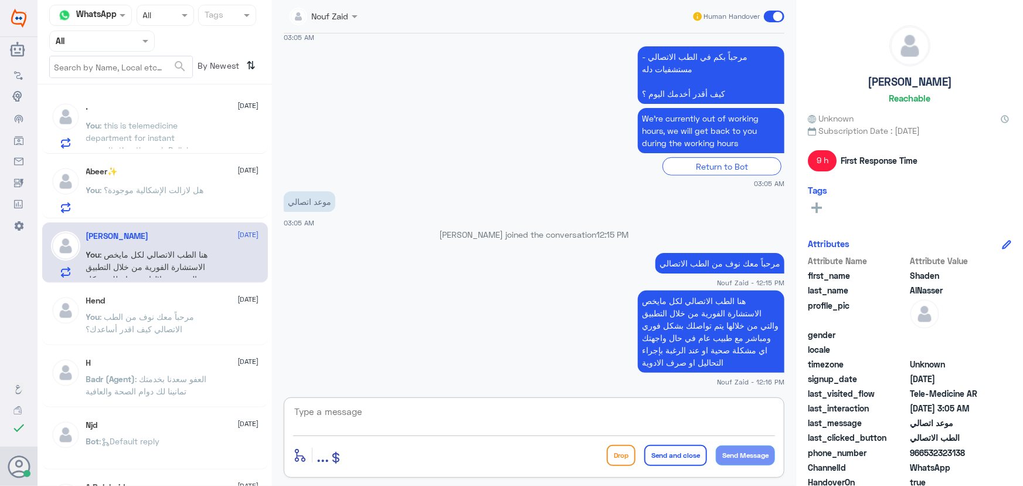
click at [371, 406] on textarea at bounding box center [534, 417] width 482 height 29
click at [420, 409] on textarea at bounding box center [534, 417] width 482 height 29
type textarea "تم التواصل من خلال الاتصال الهاتفي، [PERSON_NAME] بخدمتك"
click at [680, 447] on button "Send and close" at bounding box center [675, 455] width 63 height 21
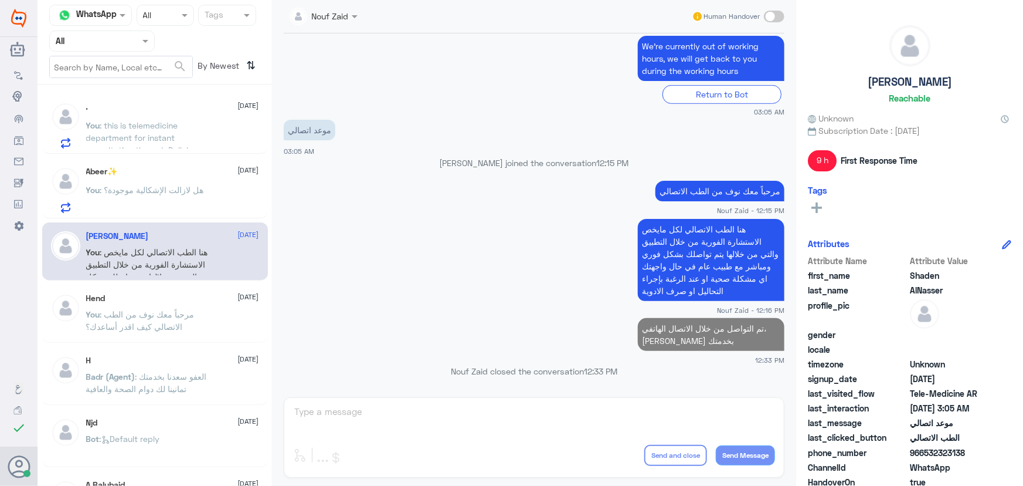
click at [147, 198] on p "You : هل لازالت الإشكالية موجودة؟" at bounding box center [145, 198] width 118 height 29
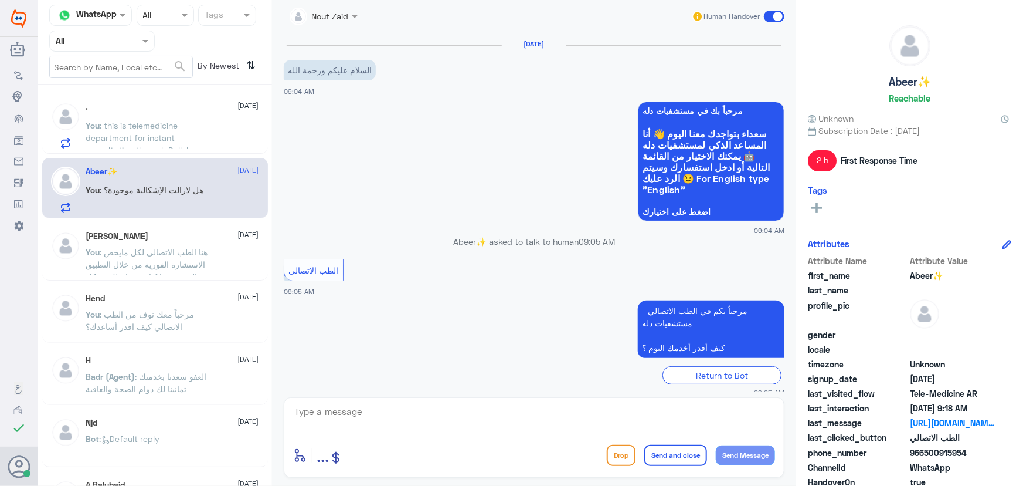
scroll to position [511, 0]
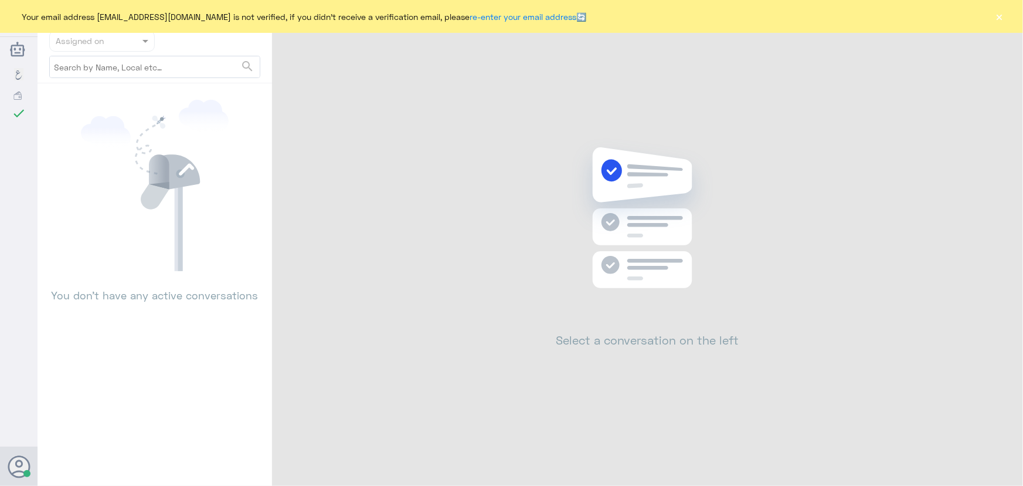
drag, startPoint x: 993, startPoint y: 15, endPoint x: 947, endPoint y: 104, distance: 100.5
click at [993, 15] on div "Your email address [EMAIL_ADDRESS][DOMAIN_NAME] is not verified, if you didn't …" at bounding box center [511, 16] width 1023 height 33
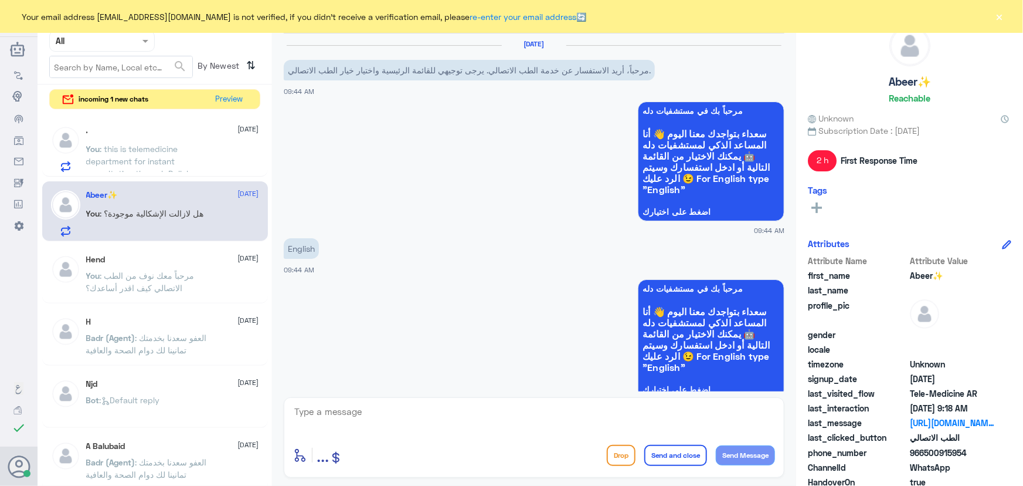
scroll to position [733, 0]
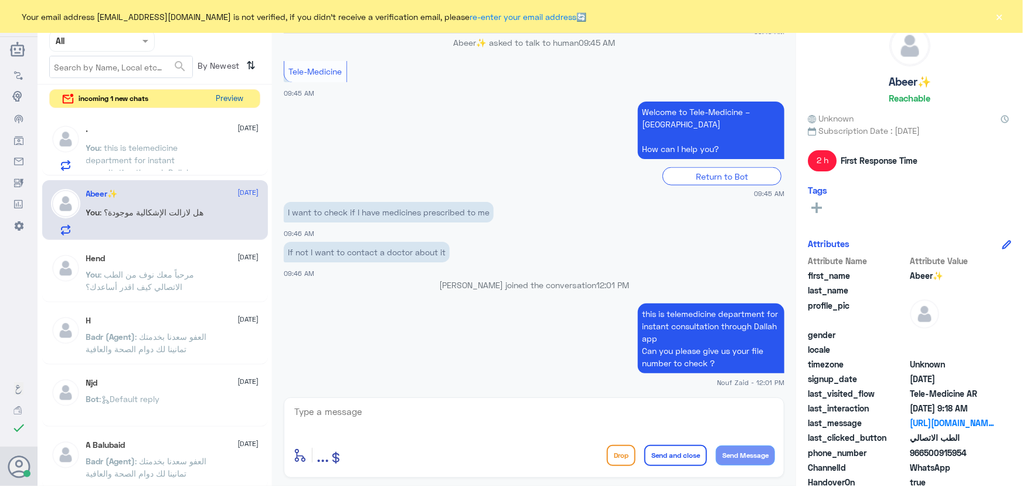
click at [234, 100] on button "Preview" at bounding box center [230, 99] width 36 height 18
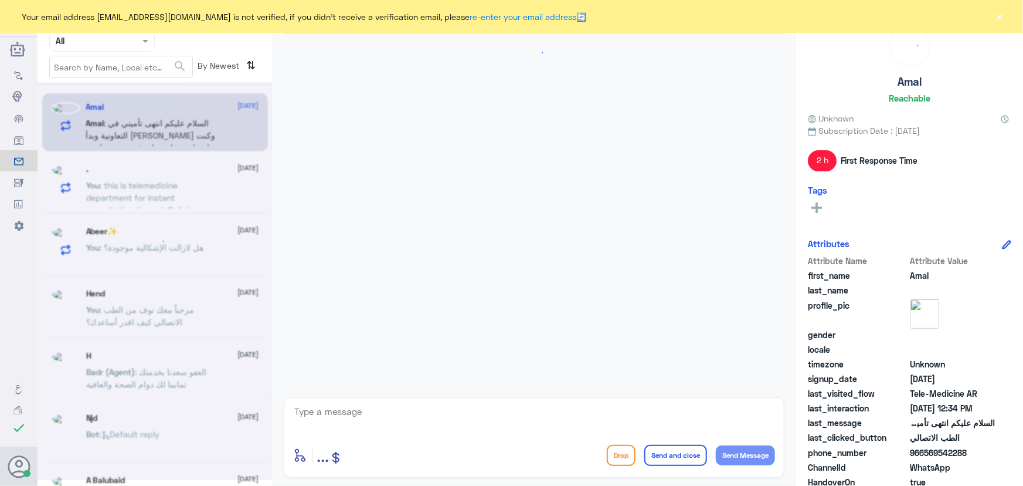
scroll to position [100, 0]
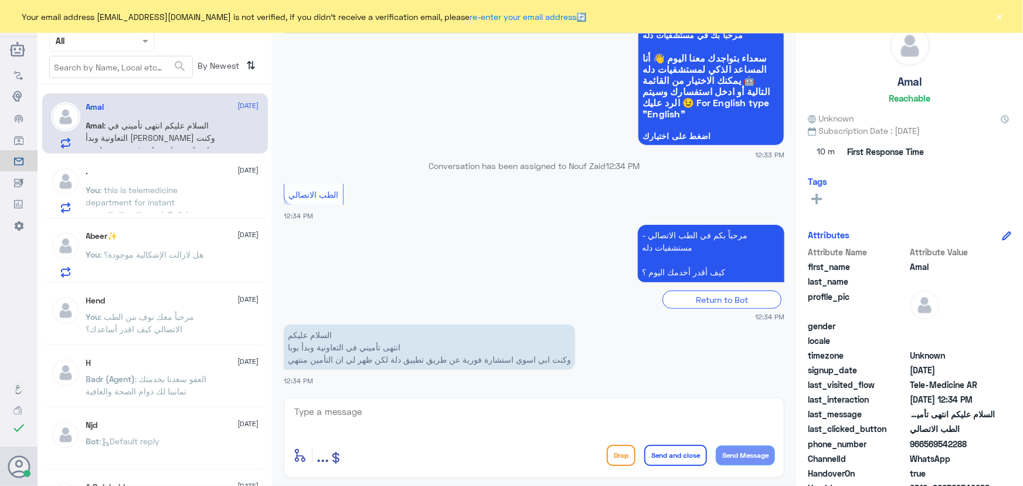
click at [387, 413] on textarea at bounding box center [534, 417] width 482 height 29
paste textarea "مرحباً معك نوف من الطب الاتصالي"
type textarea "مرحباً معك نوف من الطب الاتصالي"
click at [727, 456] on button "Send Message" at bounding box center [745, 455] width 59 height 20
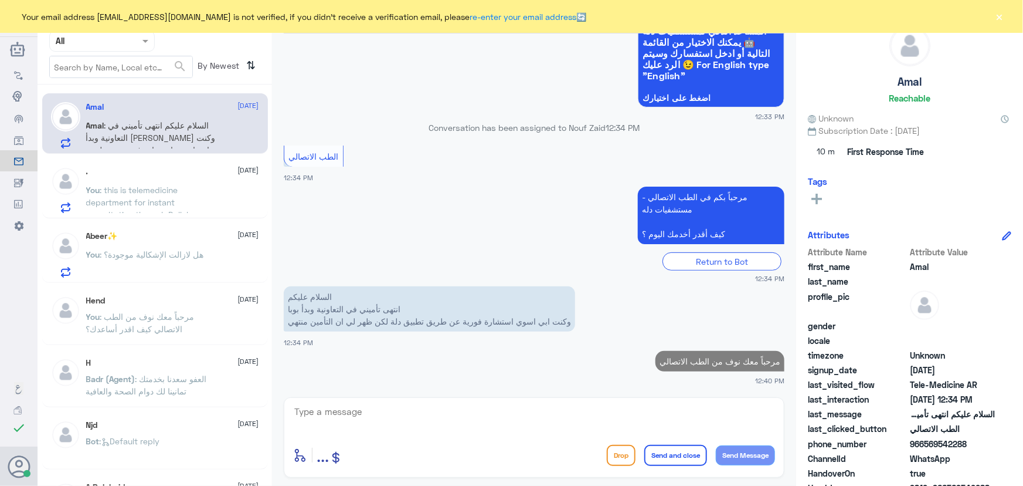
drag, startPoint x: 925, startPoint y: 443, endPoint x: 974, endPoint y: 440, distance: 48.8
click at [974, 440] on span "966569542288" at bounding box center [952, 443] width 85 height 12
copy span "569542288"
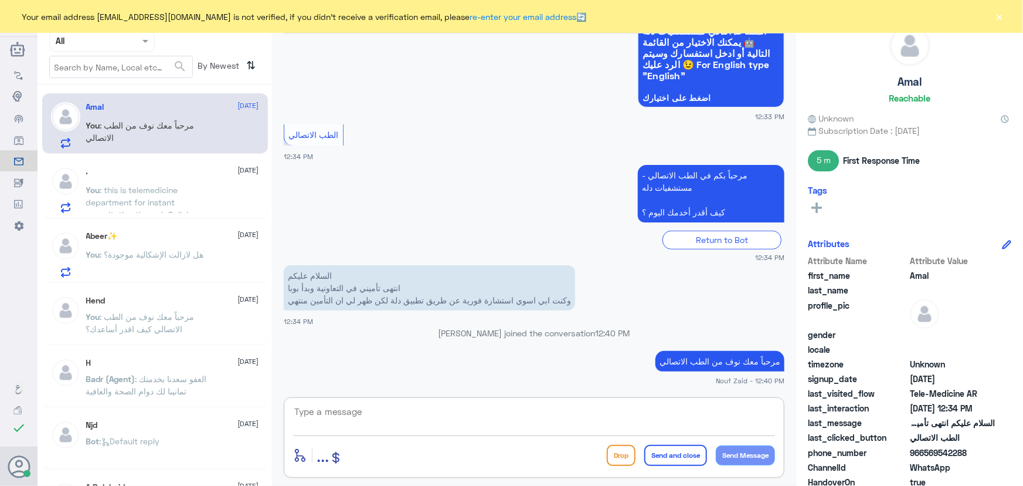
click at [527, 416] on textarea at bounding box center [534, 417] width 482 height 29
click at [506, 411] on textarea at bounding box center [534, 417] width 482 height 29
drag, startPoint x: 419, startPoint y: 403, endPoint x: 910, endPoint y: 399, distance: 491.5
click at [893, 403] on div "Channel WhatsApp Status × All Tags Agent Filter All search By Newest ⇅ Amal 6 S…" at bounding box center [531, 244] width 986 height 489
paste textarea "(تحديث/اضافة) التأمين ، تقدر تستفيد الان من الاستشارة الفورية عبر التطبيق او خد…"
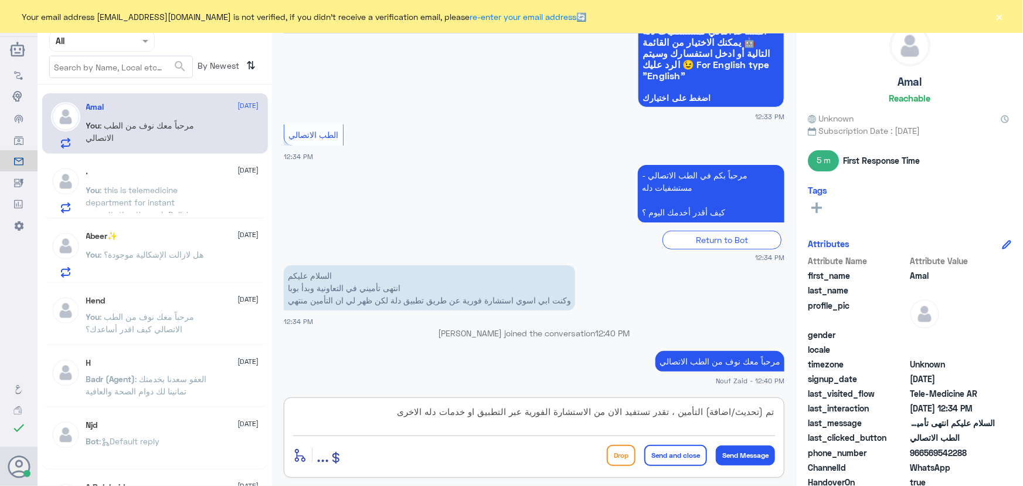
drag, startPoint x: 708, startPoint y: 411, endPoint x: 769, endPoint y: 412, distance: 60.4
click at [769, 412] on textarea "تم (تحديث/اضافة) التأمين ، تقدر تستفيد الان من الاستشارة الفورية عبر التطبيق او…" at bounding box center [534, 417] width 482 height 29
click at [692, 413] on textarea "تم تحديث التأمين ، تقدر تستفيد الان من الاستشارة الفورية عبر التطبيق او خدمات د…" at bounding box center [534, 417] width 482 height 29
drag, startPoint x: 615, startPoint y: 413, endPoint x: 643, endPoint y: 416, distance: 28.3
click at [643, 416] on textarea "تم تحديث التأمين ، يمكنك الاستفادة تستفيد الان من الاستشارة الفورية عبر التطبيق…" at bounding box center [534, 417] width 482 height 29
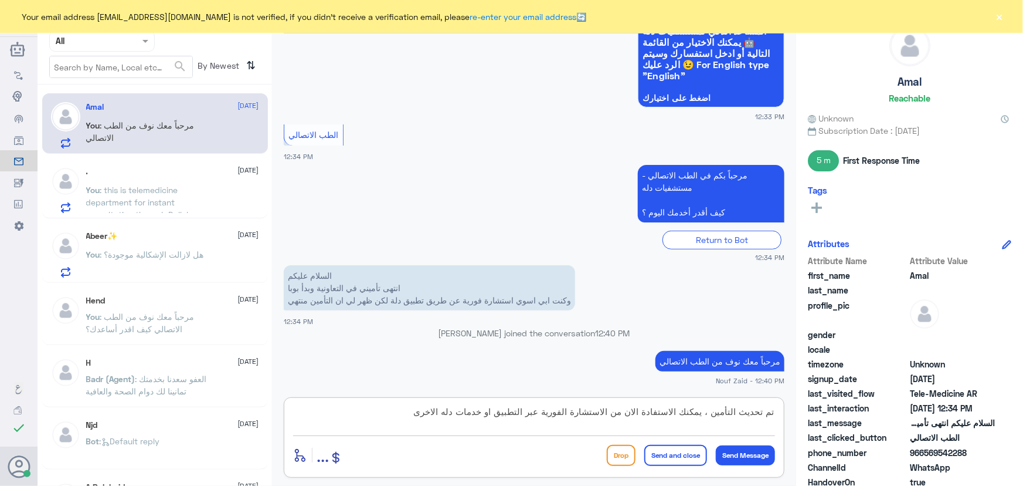
click at [409, 410] on textarea "تم تحديث التأمين ، يمكنك الاستفادة الان من الاستشارة الفورية عبر التطبيق او خدم…" at bounding box center [534, 417] width 482 height 29
click at [709, 410] on textarea "تم تحديث التأمين ، يمكنك الاستفادة الان من الاستشارة الفورية عبر التطبيق او خدم…" at bounding box center [534, 417] width 482 height 29
type textarea "تم تحديث التأمين يمكنك الاستفادة الان من الاستشارة الفورية عبر التطبيق او خدمات…"
click at [659, 460] on button "Send and close" at bounding box center [675, 455] width 63 height 21
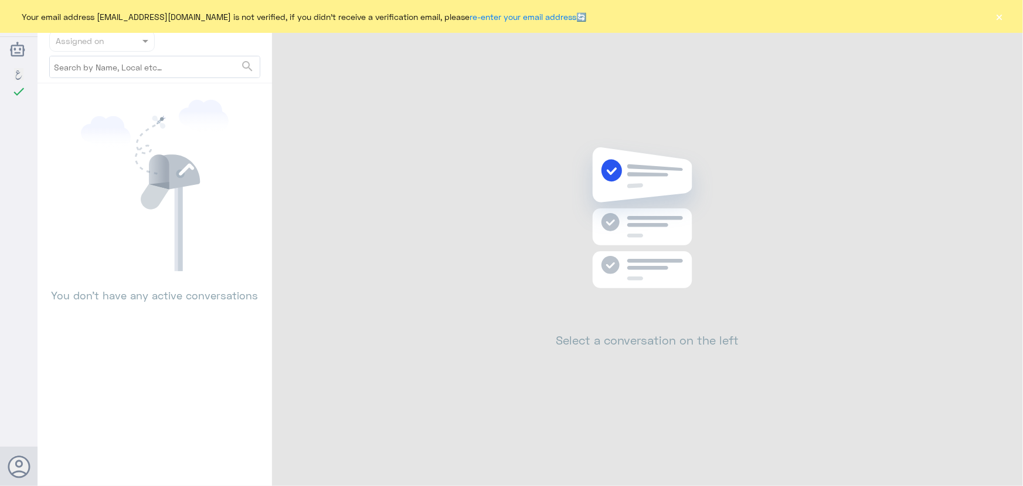
drag, startPoint x: 999, startPoint y: 22, endPoint x: 1017, endPoint y: 25, distance: 17.8
click at [1006, 23] on div "Your email address [EMAIL_ADDRESS][DOMAIN_NAME] is not verified, if you didn't …" at bounding box center [511, 16] width 1023 height 33
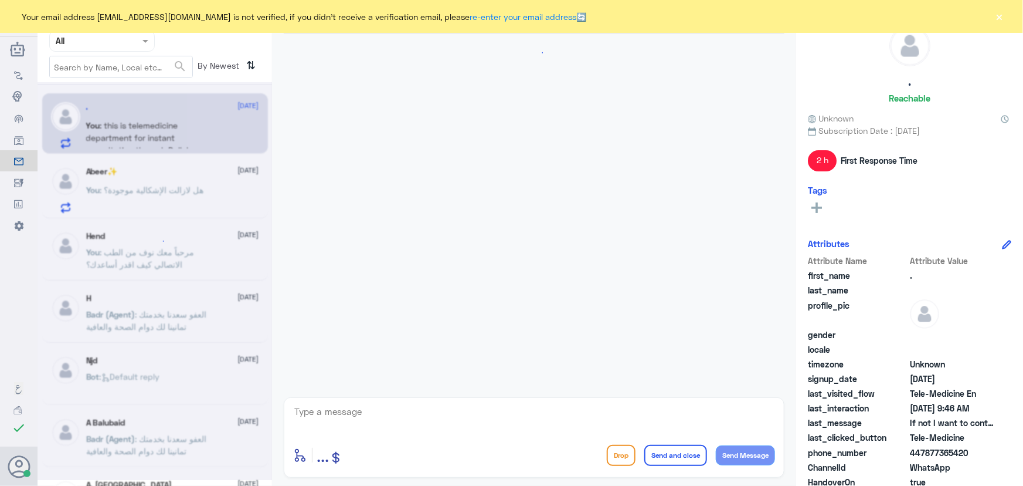
scroll to position [733, 0]
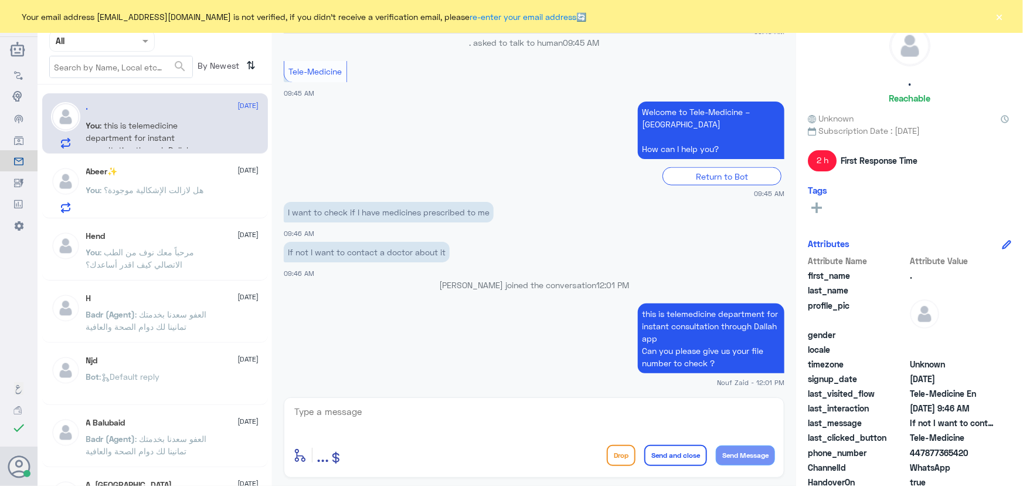
click at [1000, 19] on button "×" at bounding box center [1000, 17] width 12 height 12
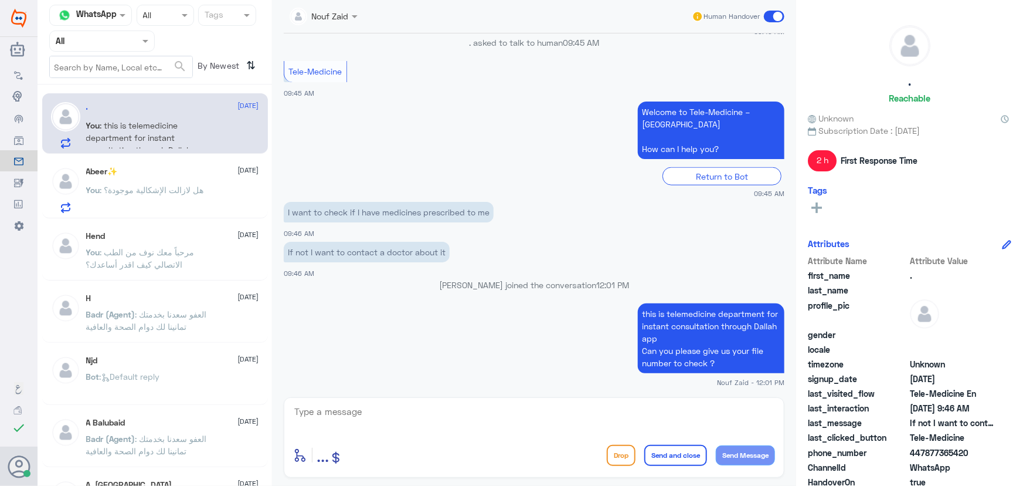
click at [152, 45] on span at bounding box center [147, 41] width 15 height 12
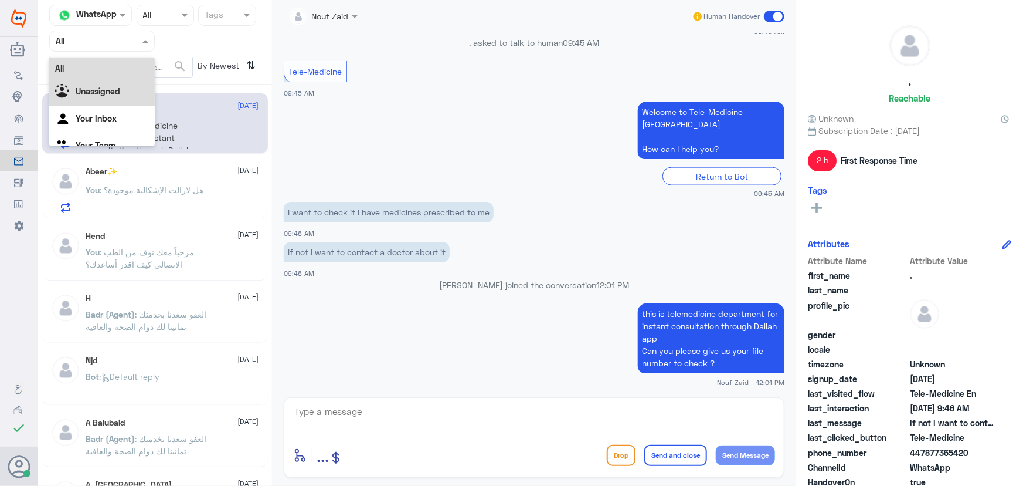
click at [116, 86] on div "Unassigned" at bounding box center [102, 92] width 106 height 27
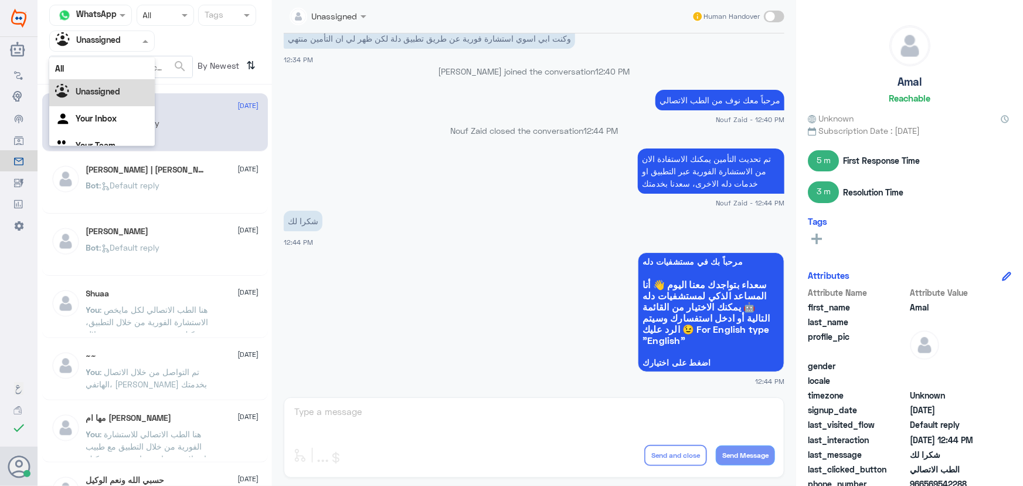
scroll to position [15, 0]
click at [117, 32] on div "Unassigned" at bounding box center [88, 41] width 65 height 18
click at [107, 100] on Inbox "Your Inbox" at bounding box center [96, 104] width 41 height 10
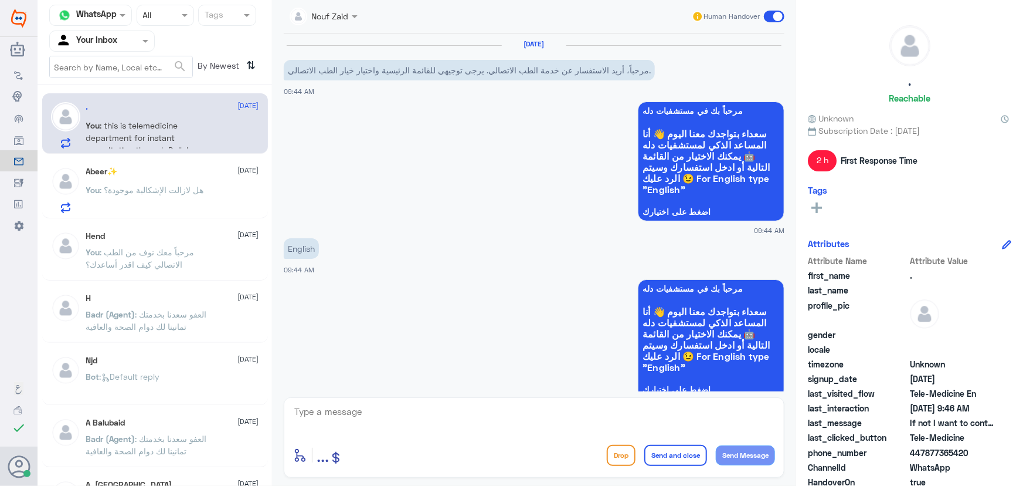
scroll to position [733, 0]
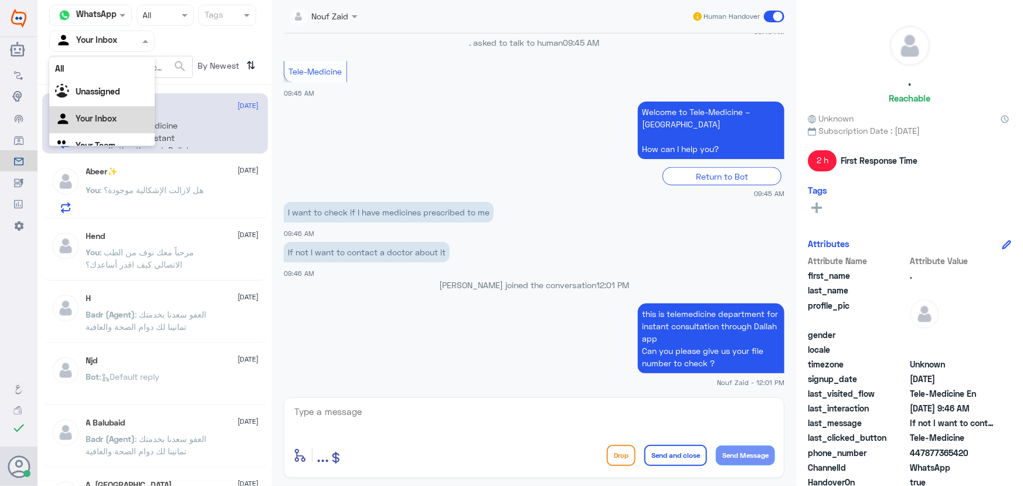
click at [104, 46] on input "text" at bounding box center [88, 40] width 65 height 13
click at [122, 69] on div "All" at bounding box center [102, 68] width 106 height 22
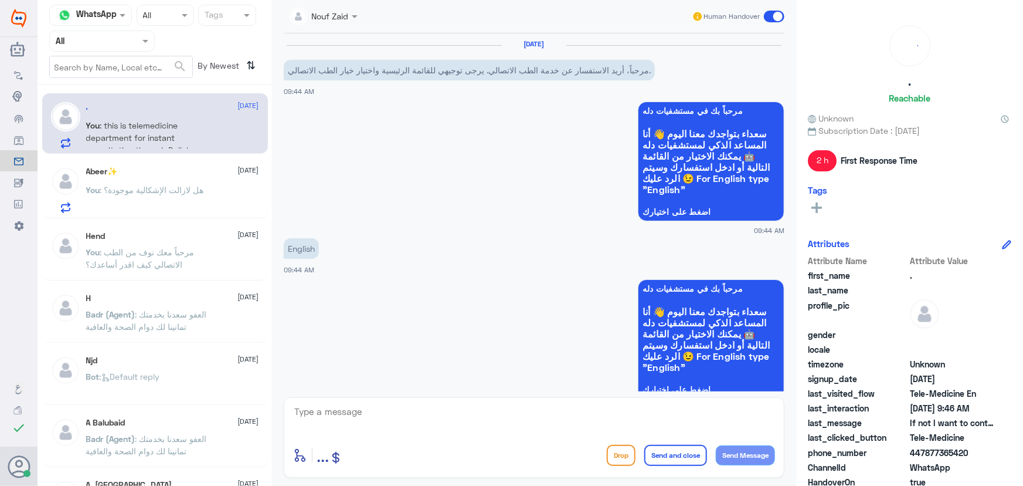
scroll to position [733, 0]
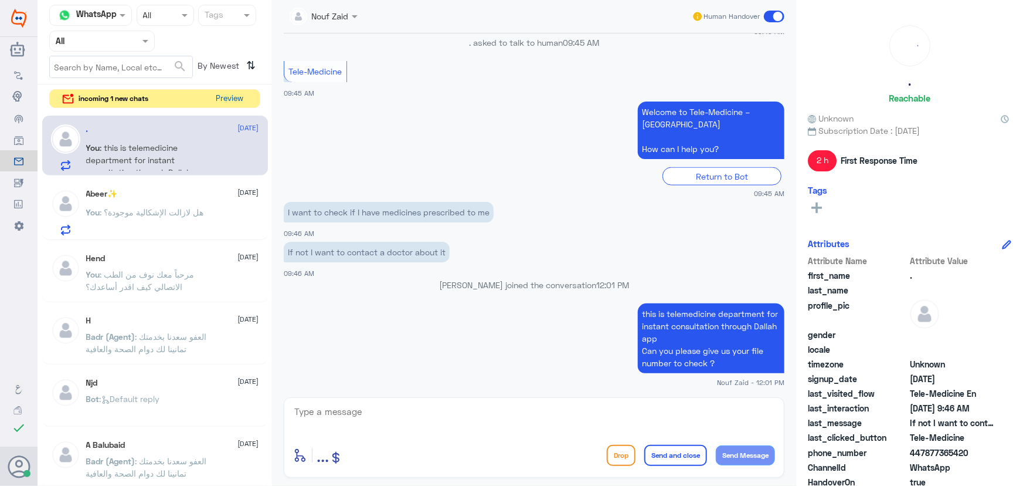
click at [223, 101] on button "Preview" at bounding box center [230, 99] width 36 height 18
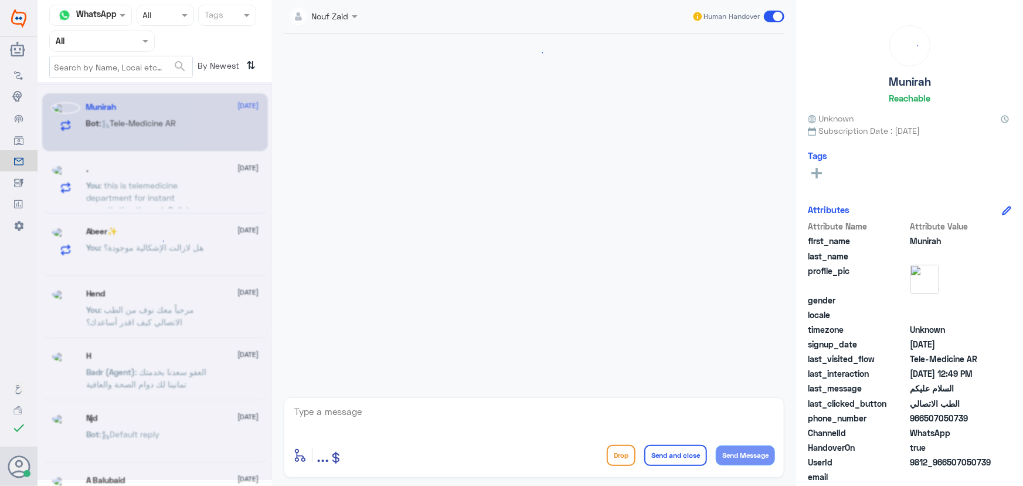
scroll to position [12, 0]
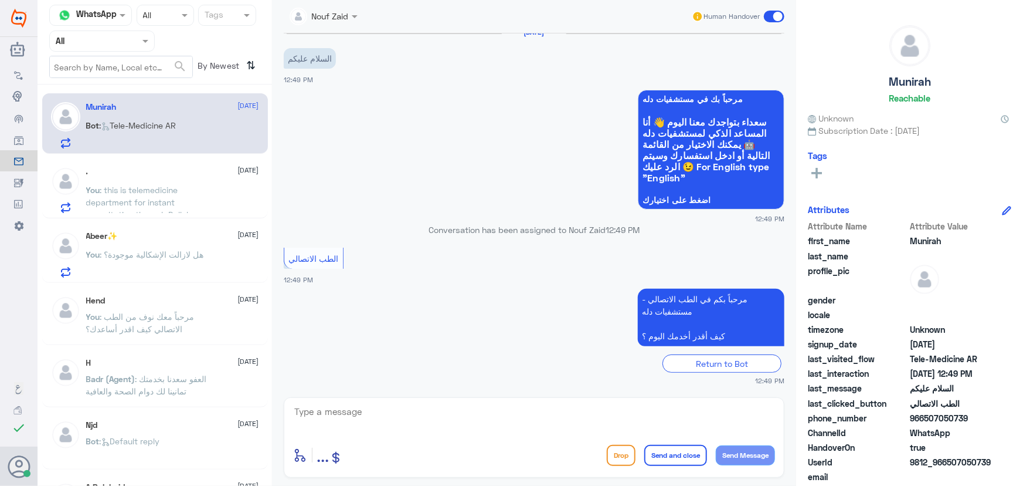
click at [382, 426] on textarea at bounding box center [534, 417] width 482 height 29
paste textarea "مرحباً معك نوف من الطب الاتصالي كيف اقدر أساعدك؟"
type textarea "مرحباً معك نوف من الطب الاتصالي كيف اقدر أساعدك؟"
click at [760, 456] on button "Send Message" at bounding box center [745, 455] width 59 height 20
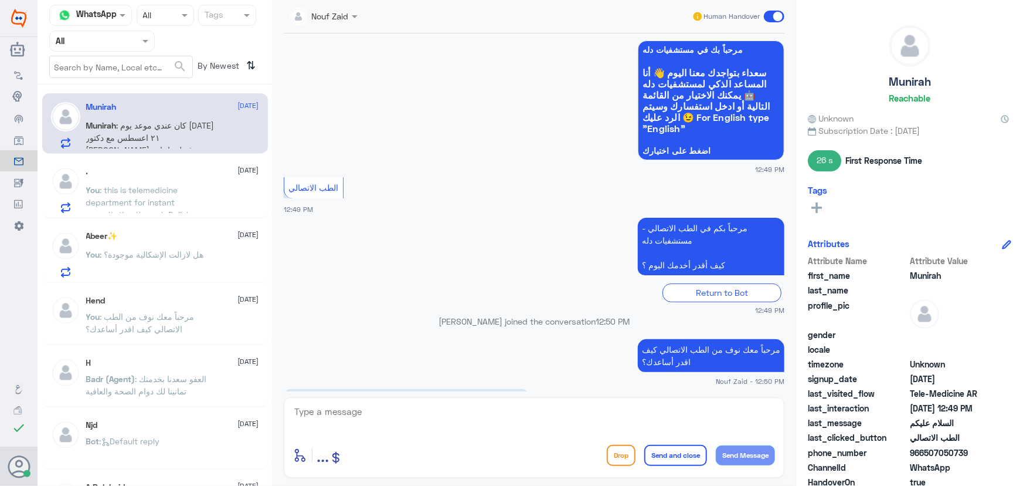
scroll to position [113, 0]
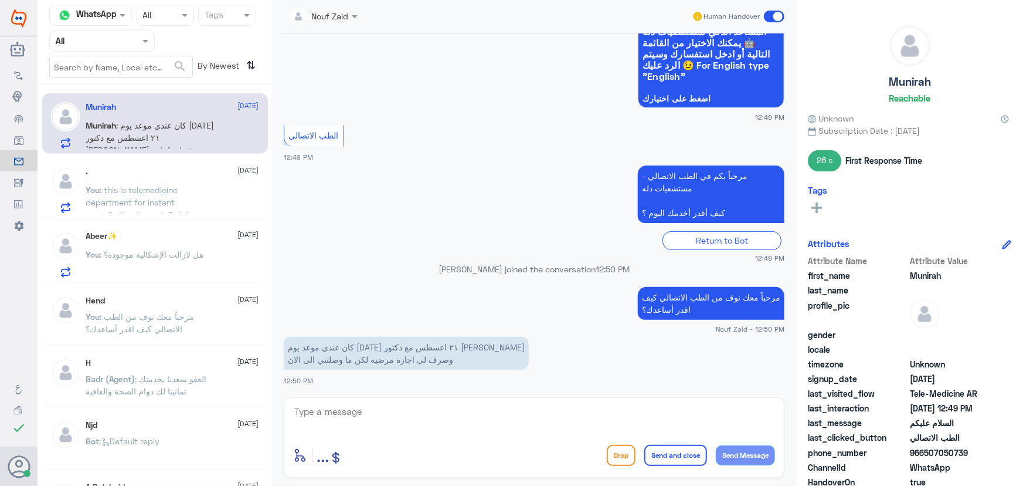
click at [358, 407] on textarea at bounding box center [534, 417] width 482 height 29
click at [435, 403] on textarea at bounding box center [534, 417] width 482 height 29
paste textarea "مرحباً معك نوف من الطب الاتصالي"
type textarea "مرحباً معك نوف من الطب الاتصالي"
click at [731, 454] on button "Send Message" at bounding box center [745, 455] width 59 height 20
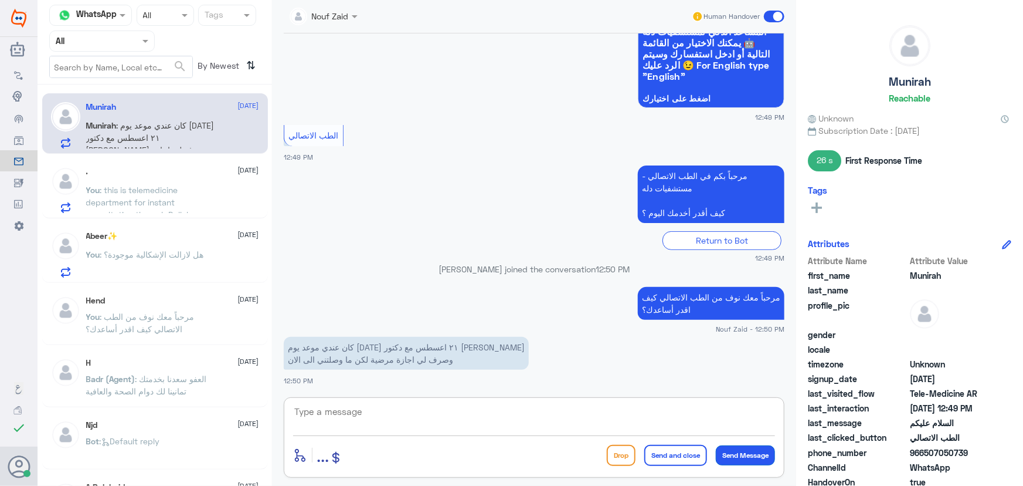
scroll to position [151, 0]
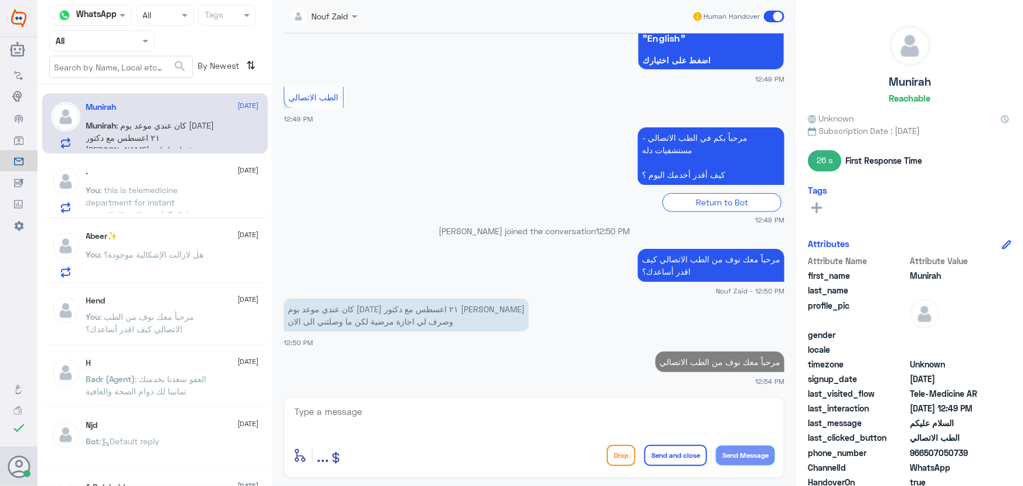
click at [453, 415] on textarea at bounding box center [534, 417] width 482 height 29
paste textarea "لرفع الإجازة المرضية على صحتي، يمكنك التواصل مع التقارير الطبية من خلال 0550181…"
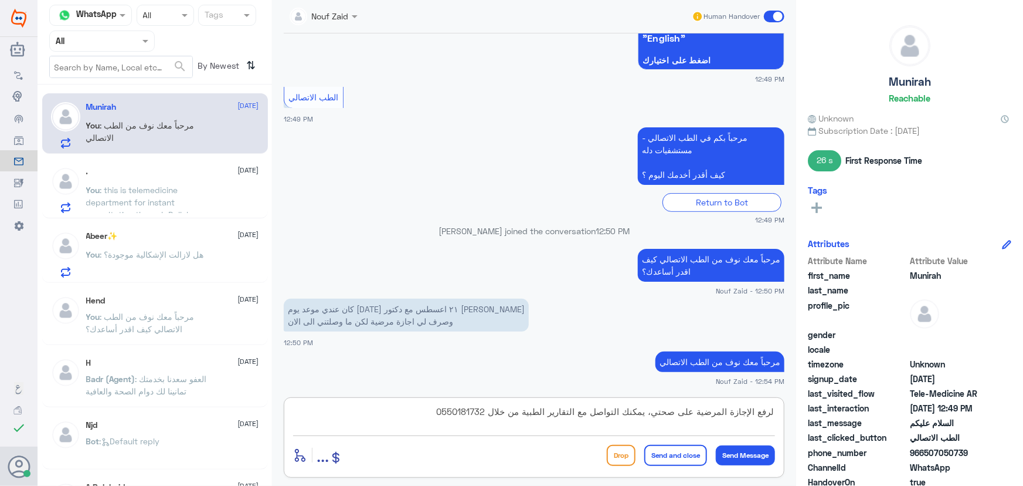
type textarea "لرفع الإجازة المرضية على صحتي، يمكنك التواصل مع التقارير الطبية من خلال 0550181…"
click at [688, 470] on div "لرفع الإجازة المرضية على صحتي، يمكنك التواصل مع التقارير الطبية من خلال 0550181…" at bounding box center [534, 437] width 501 height 80
click at [677, 460] on button "Send and close" at bounding box center [675, 455] width 63 height 21
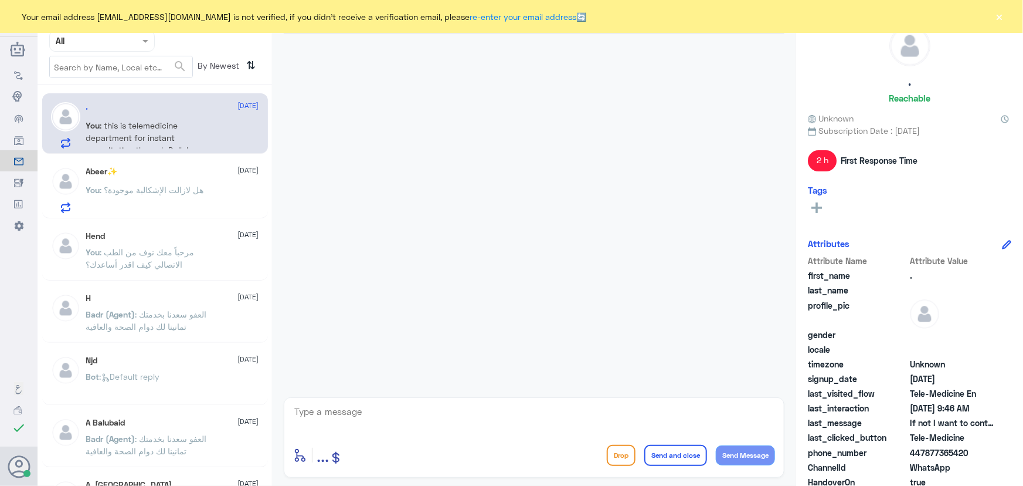
click at [130, 130] on p "You : this is telemedicine department for instant consultation through Dallah a…" at bounding box center [152, 133] width 132 height 29
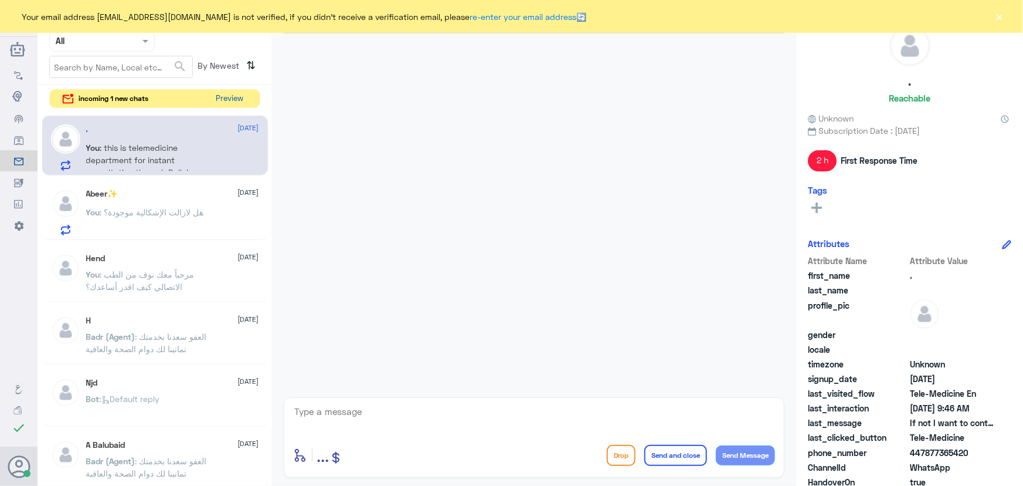
click at [230, 93] on button "Preview" at bounding box center [230, 99] width 36 height 18
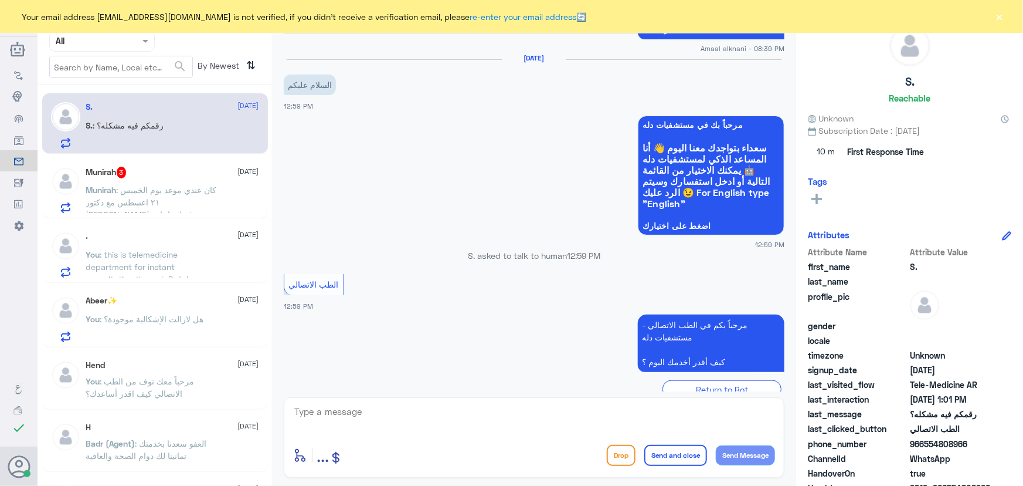
scroll to position [601, 0]
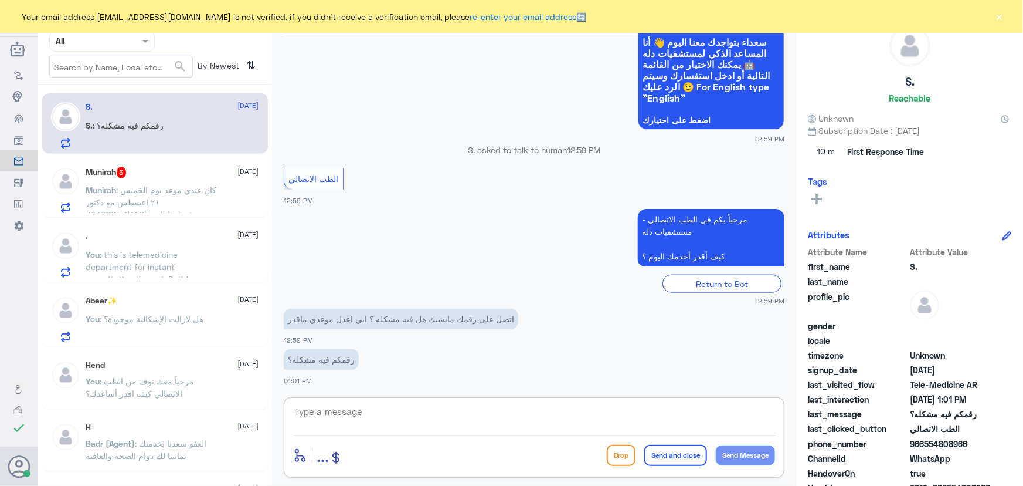
click at [466, 425] on textarea at bounding box center [534, 417] width 482 height 29
click at [361, 413] on textarea at bounding box center [534, 417] width 482 height 29
click at [333, 416] on textarea at bounding box center [534, 417] width 482 height 29
click at [508, 417] on textarea at bounding box center [534, 417] width 482 height 29
paste textarea "مرحباً معك نوف من الطب الاتصالي"
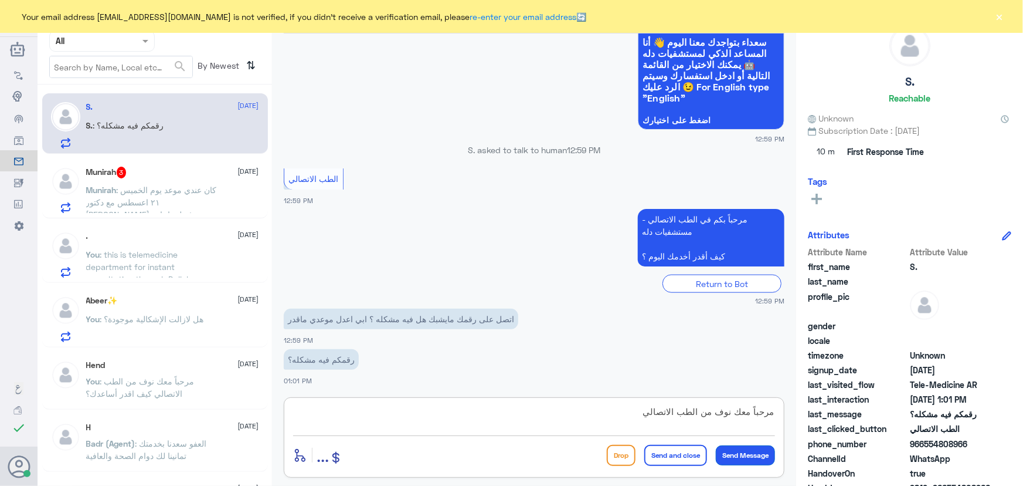
type textarea "مرحباً معك نوف من الطب الاتصالي"
click at [751, 454] on button "Send Message" at bounding box center [745, 455] width 59 height 20
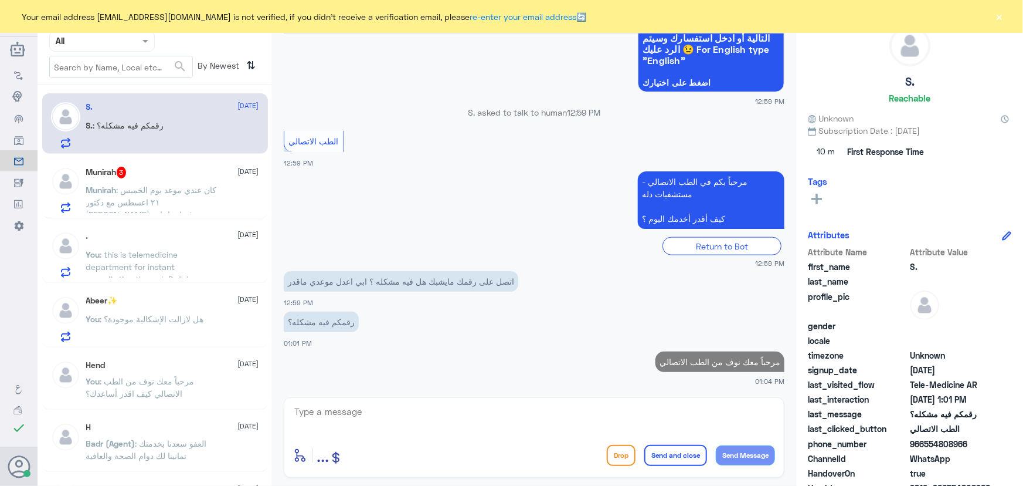
click at [609, 412] on textarea at bounding box center [534, 417] width 482 height 29
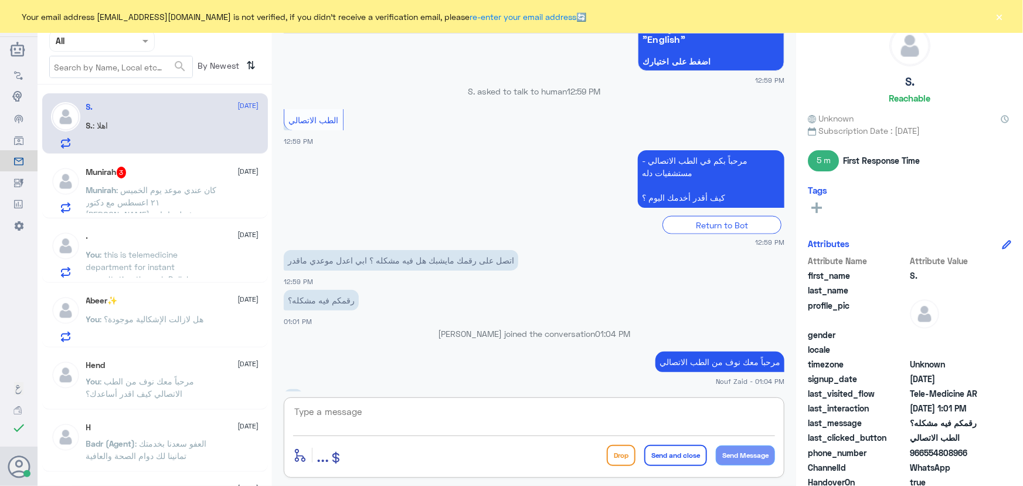
scroll to position [679, 0]
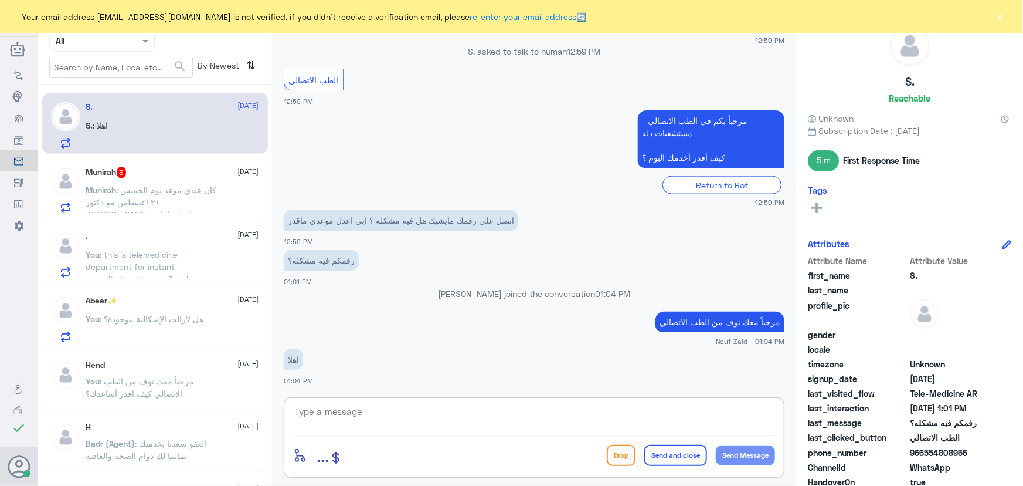
click at [419, 414] on textarea at bounding box center [534, 417] width 482 height 29
paste textarea "هنا الطب الاتصالي لكل مايخص الاستشارة الفورية من خلال التطبيق، يمكنك الاستفسار …"
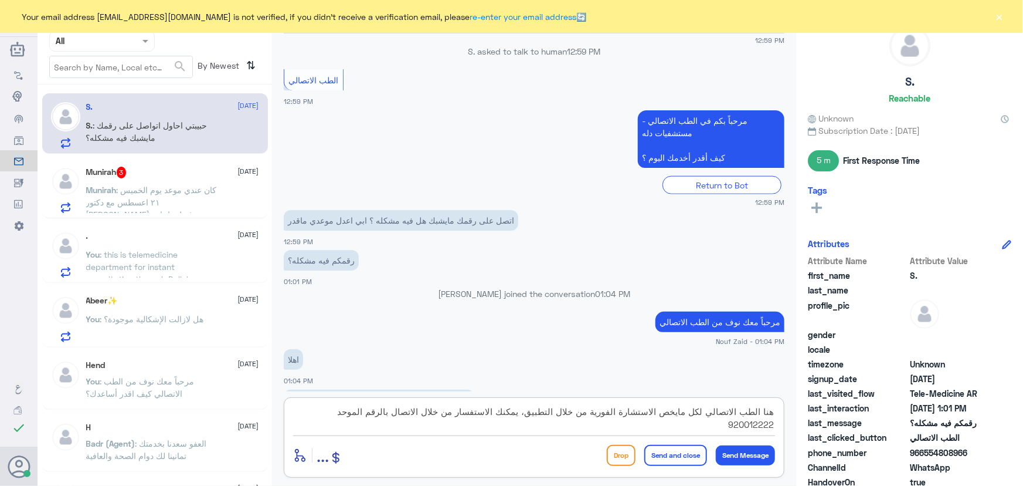
scroll to position [718, 0]
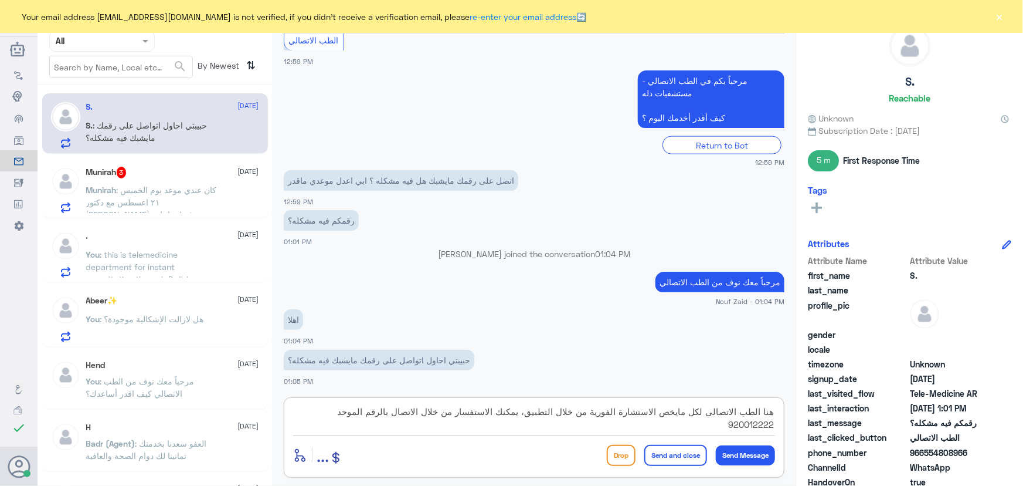
drag, startPoint x: 294, startPoint y: 412, endPoint x: 819, endPoint y: 432, distance: 525.8
click at [813, 433] on div "Channel WhatsApp Status × All Tags Agent Filter All search By Newest ⇅ S. 6 Sep…" at bounding box center [531, 244] width 986 height 489
type textarea "\"
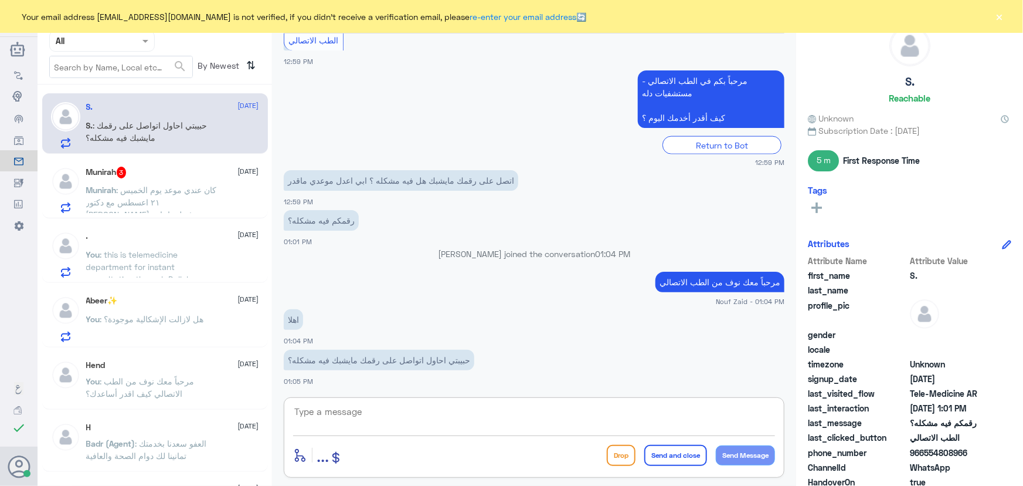
scroll to position [759, 0]
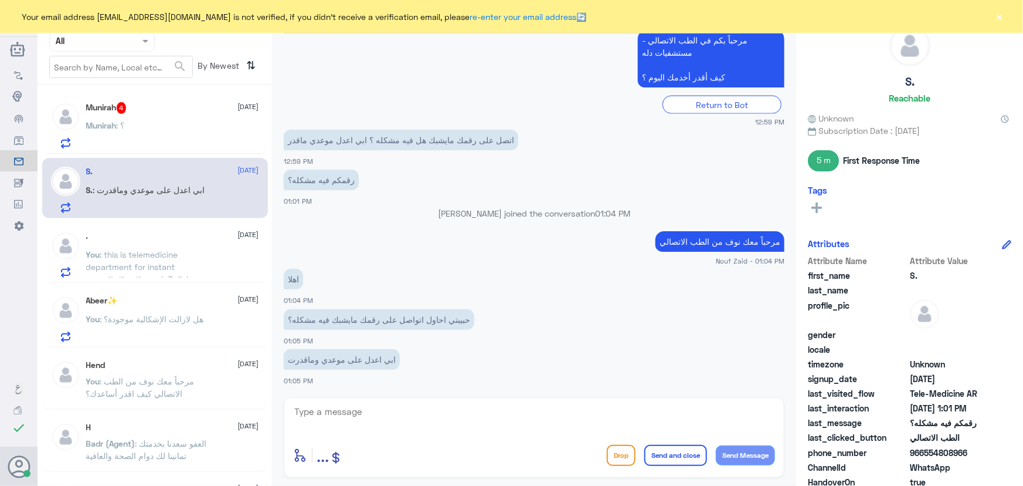
click at [139, 134] on div "Munirah : ؟" at bounding box center [172, 135] width 173 height 26
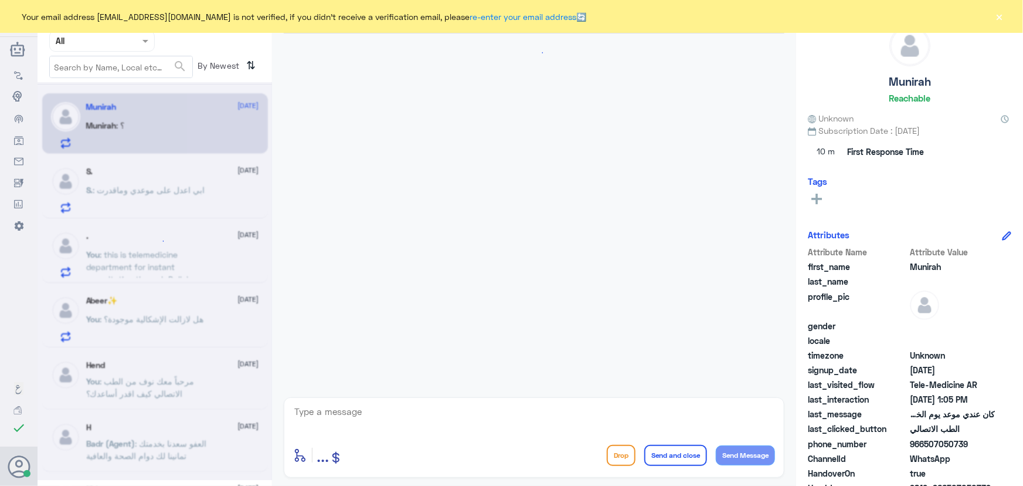
scroll to position [725, 0]
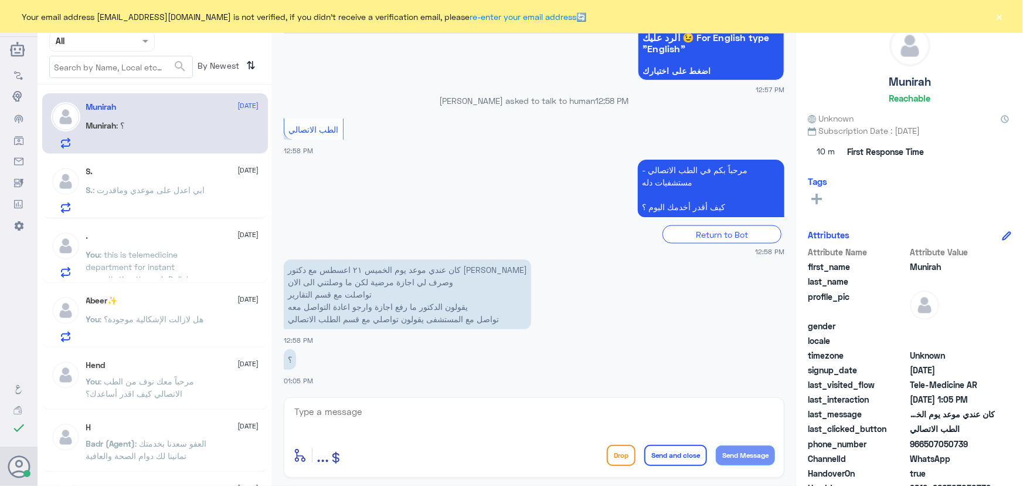
click at [213, 206] on div "S. : ابي اعدل على موعدي وماقدرت" at bounding box center [172, 199] width 173 height 26
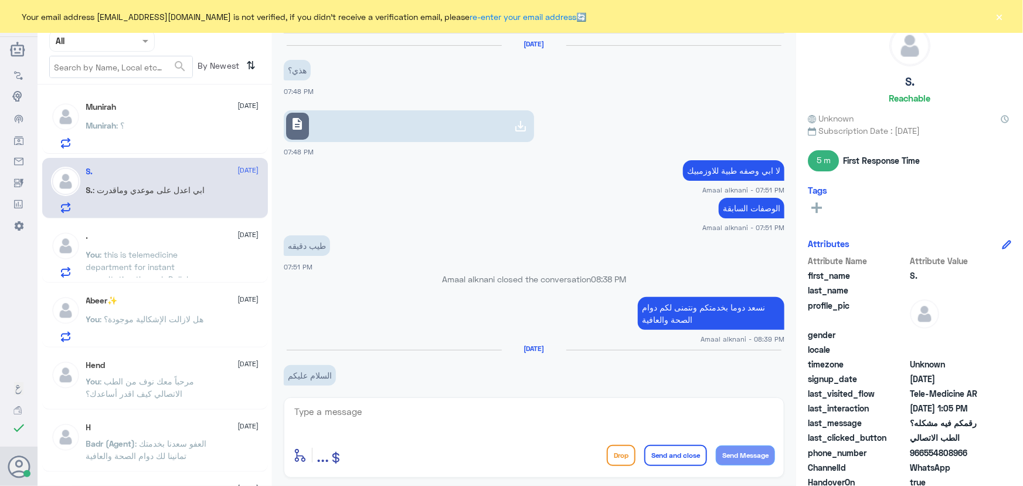
scroll to position [575, 0]
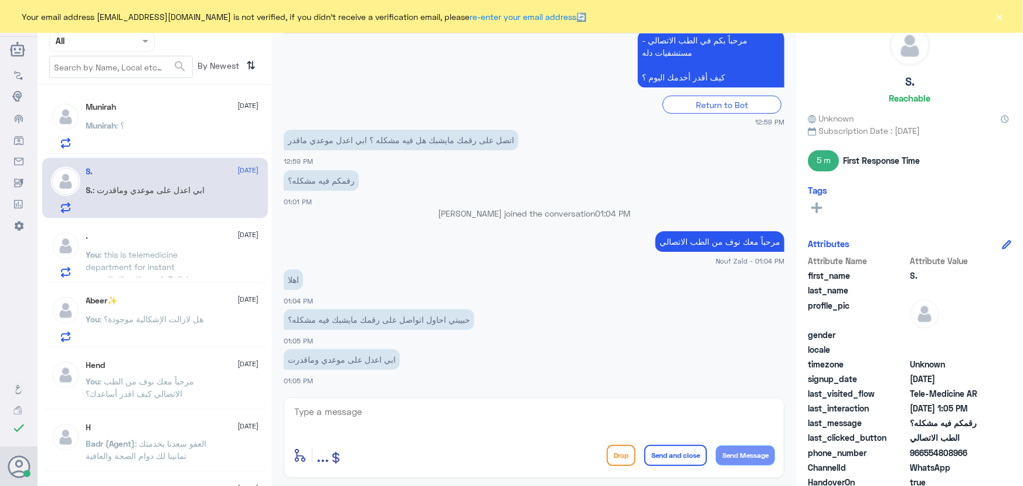
click at [428, 419] on textarea at bounding box center [534, 417] width 482 height 29
drag, startPoint x: 924, startPoint y: 452, endPoint x: 979, endPoint y: 450, distance: 55.1
click at [979, 450] on span "966554808966" at bounding box center [952, 452] width 85 height 12
click at [228, 139] on div "Munirah : ؟" at bounding box center [172, 135] width 173 height 26
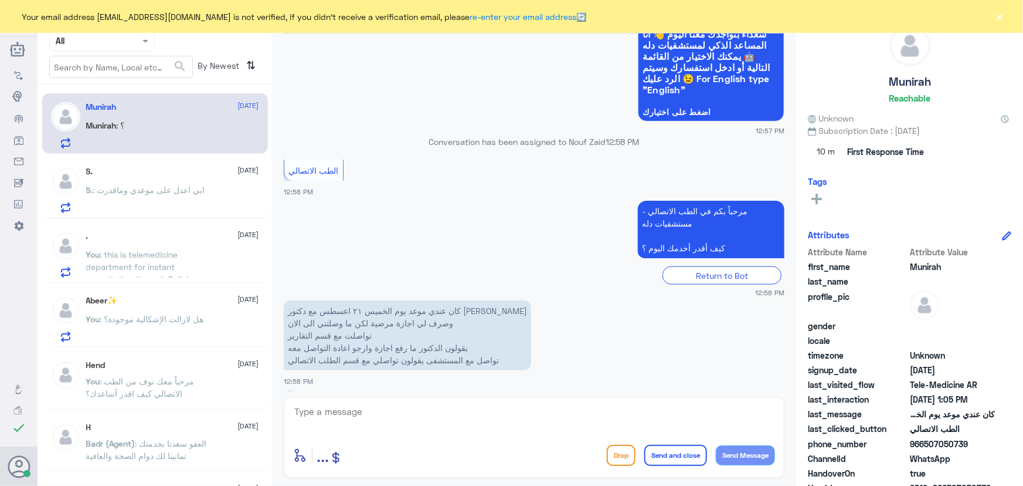
scroll to position [725, 0]
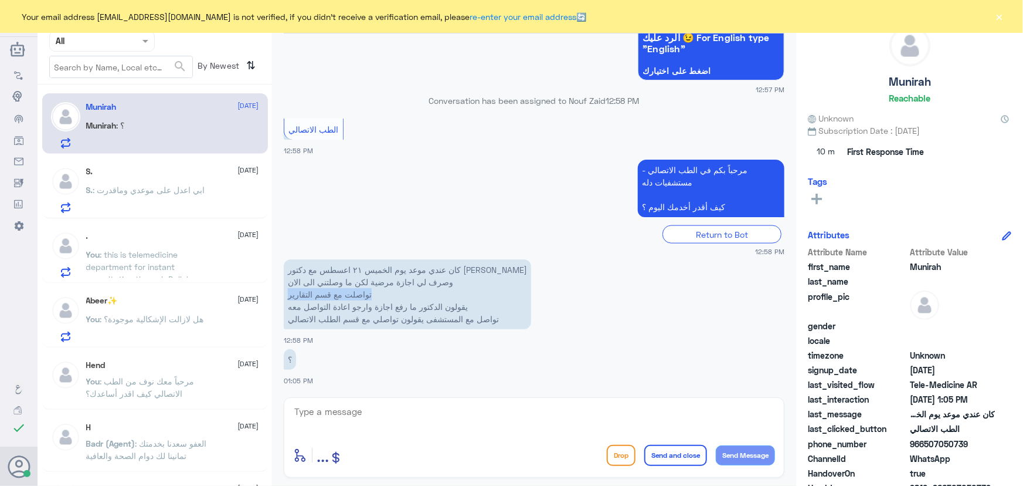
drag, startPoint x: 375, startPoint y: 293, endPoint x: 279, endPoint y: 298, distance: 96.3
click at [279, 298] on div "6 Sep 2025 السلام عليكم 12:49 PM مرحباً بك في مستشفيات دله سعداء بتواجدك معنا ا…" at bounding box center [534, 212] width 513 height 358
drag, startPoint x: 435, startPoint y: 283, endPoint x: 310, endPoint y: 285, distance: 125.5
click at [310, 285] on p "كان عندي موعد يوم الخميس ٢١ اعسطس مع دكتور احمد عبدو وصرف لي اجازة مرضية لكن ما…" at bounding box center [407, 294] width 247 height 70
click at [345, 286] on p "كان عندي موعد يوم الخميس ٢١ اعسطس مع دكتور احمد عبدو وصرف لي اجازة مرضية لكن ما…" at bounding box center [407, 294] width 247 height 70
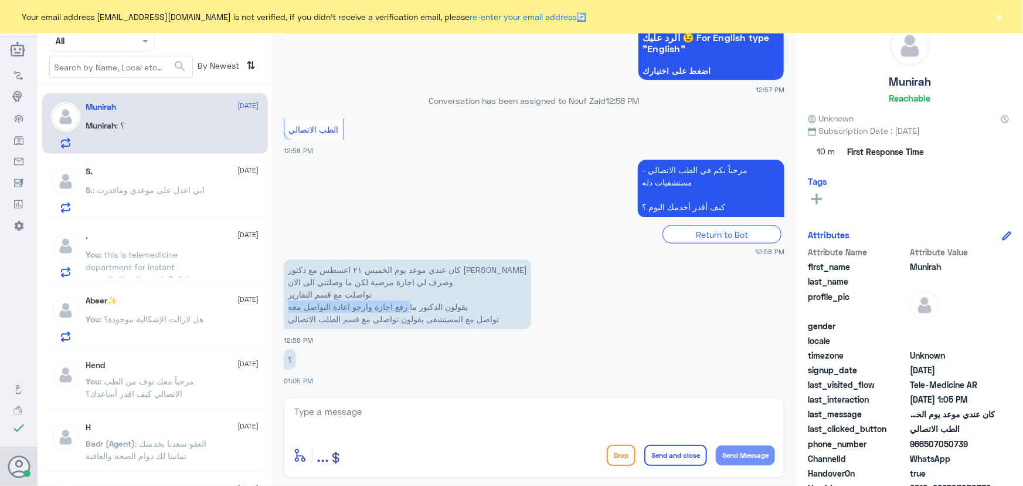
drag, startPoint x: 409, startPoint y: 307, endPoint x: 281, endPoint y: 310, distance: 128.5
click at [281, 310] on div "6 Sep 2025 السلام عليكم 12:49 PM مرحباً بك في مستشفيات دله سعداء بتواجدك معنا ا…" at bounding box center [534, 212] width 513 height 358
click at [428, 310] on p "كان عندي موعد يوم الخميس ٢١ اعسطس مع دكتور احمد عبدو وصرف لي اجازة مرضية لكن ما…" at bounding box center [407, 294] width 247 height 70
drag, startPoint x: 379, startPoint y: 312, endPoint x: 364, endPoint y: 314, distance: 15.9
click at [364, 314] on p "كان عندي موعد يوم الخميس ٢١ اعسطس مع دكتور احمد عبدو وصرف لي اجازة مرضية لكن ما…" at bounding box center [407, 294] width 247 height 70
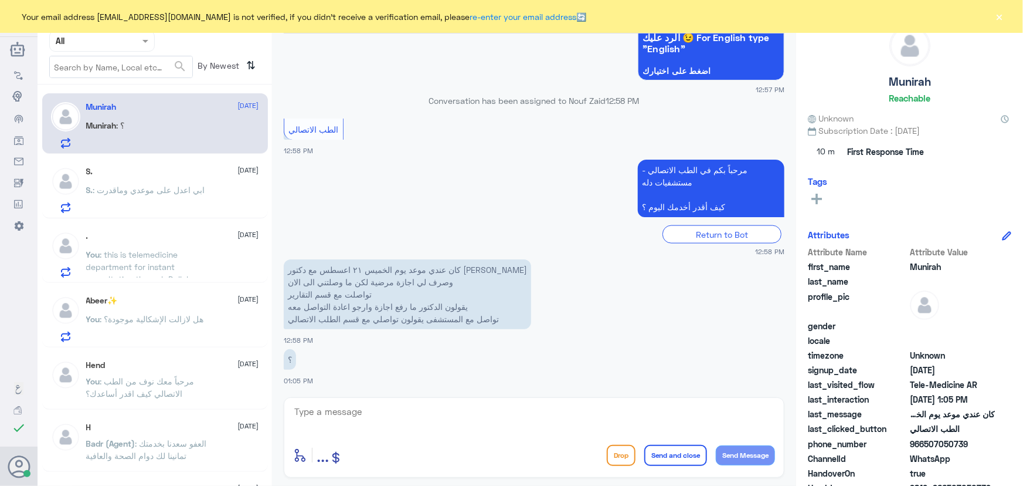
click at [366, 334] on div "كان عندي موعد يوم الخميس ٢١ اعسطس مع دكتور احمد عبدو وصرف لي اجازة مرضية لكن ما…" at bounding box center [534, 300] width 501 height 89
drag, startPoint x: 925, startPoint y: 445, endPoint x: 1001, endPoint y: 450, distance: 76.5
click at [1001, 450] on div "phone_number 966507050739" at bounding box center [909, 444] width 203 height 15
copy span "507050739"
click at [121, 118] on div "Munirah 6 September Munirah : ؟" at bounding box center [172, 125] width 173 height 46
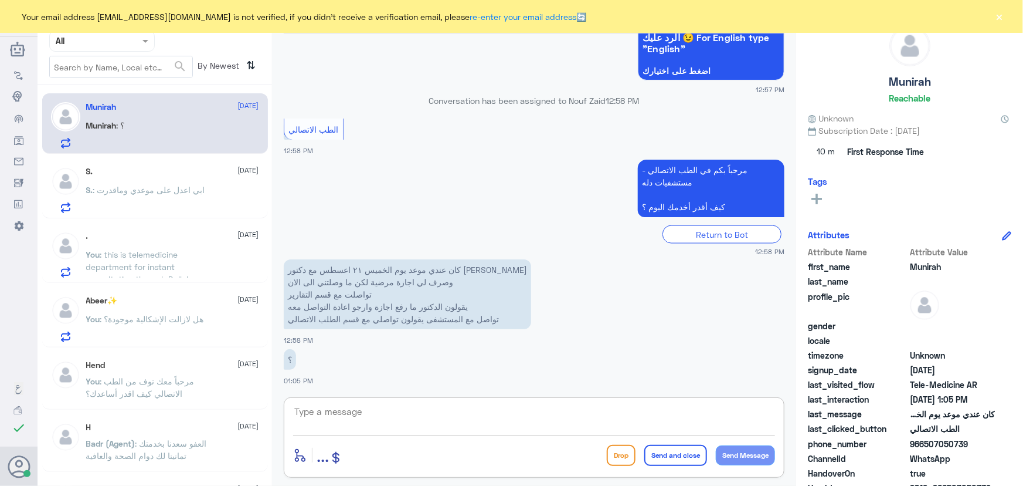
click at [451, 414] on textarea at bounding box center [534, 417] width 482 height 29
click at [167, 182] on div "S. 6 September S. : ابي اعدل على موعدي وماقدرت" at bounding box center [172, 190] width 173 height 46
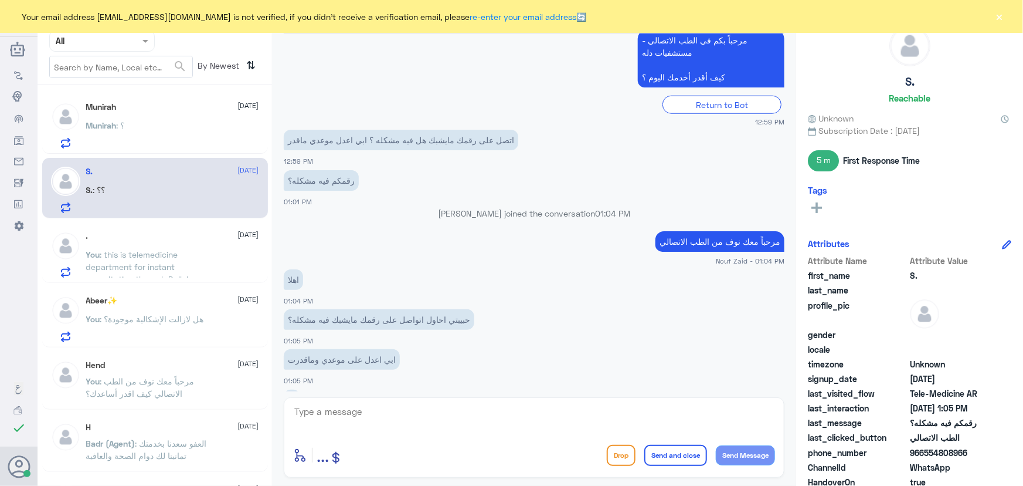
scroll to position [615, 0]
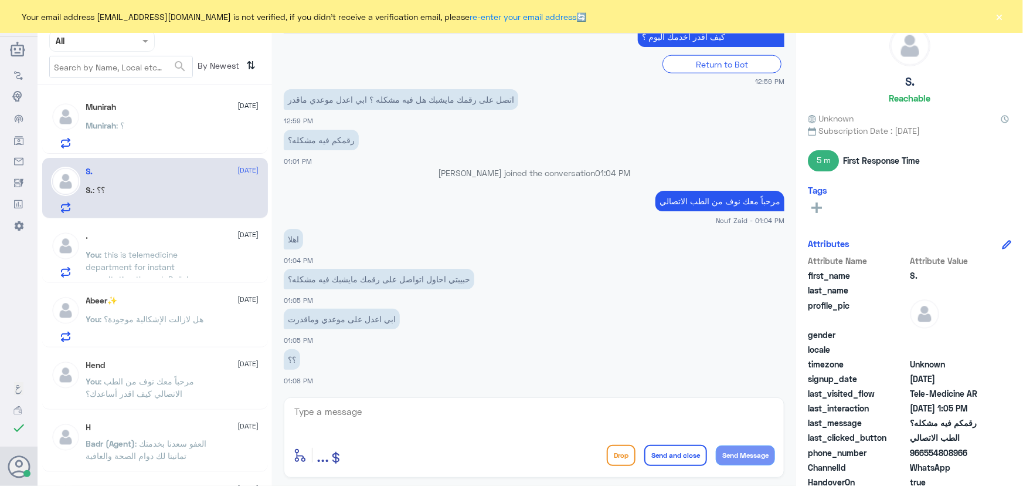
click at [364, 407] on textarea at bounding box center [534, 417] width 482 height 29
type textarea "هل موعدك في دله النخيل؟"
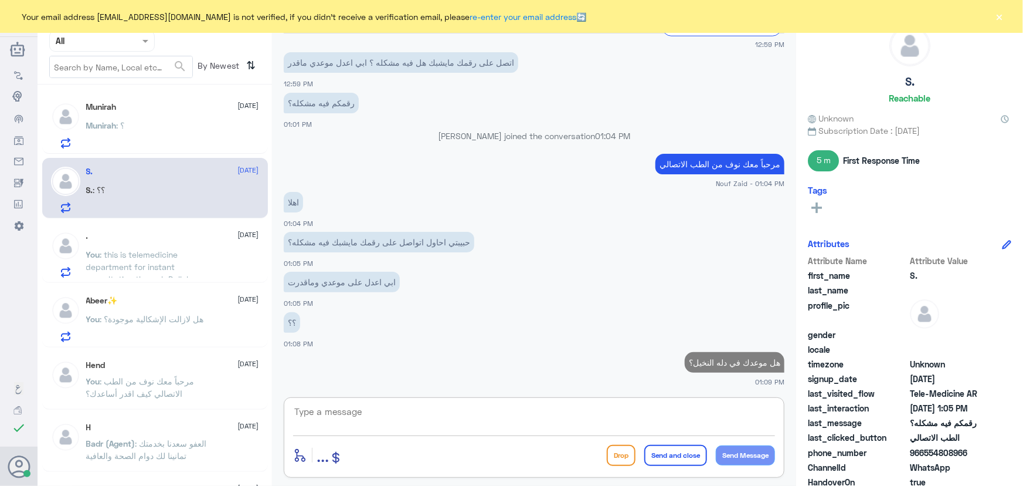
click at [156, 134] on div "Munirah : ؟" at bounding box center [172, 135] width 173 height 26
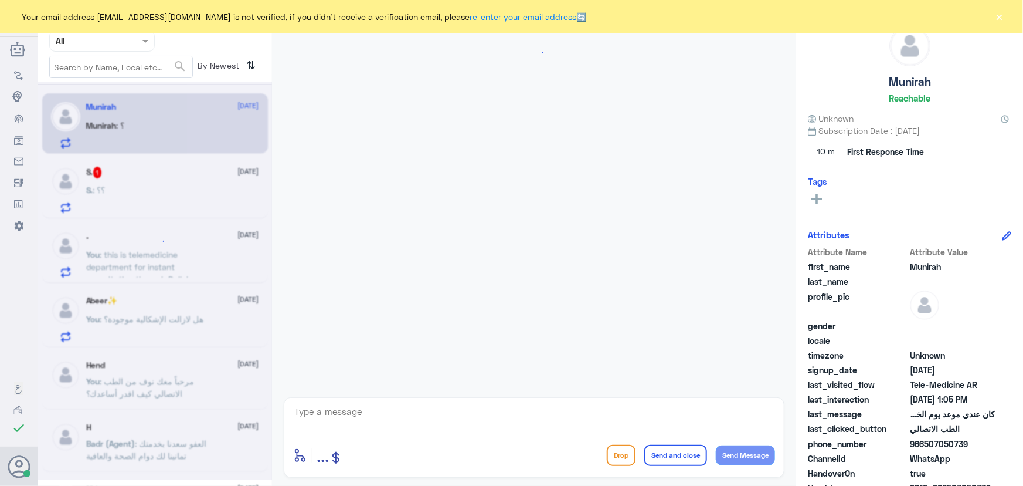
scroll to position [725, 0]
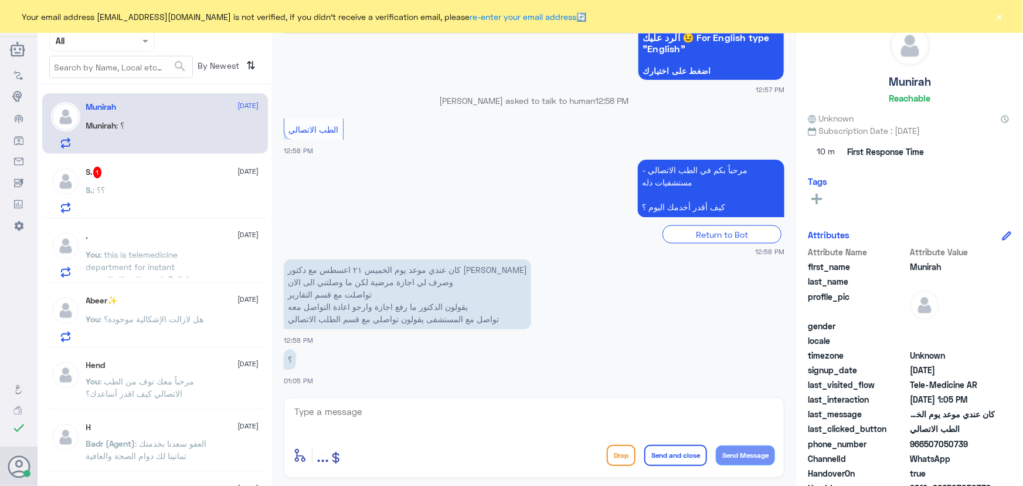
click at [161, 171] on div "S. 1 6 September" at bounding box center [172, 173] width 173 height 12
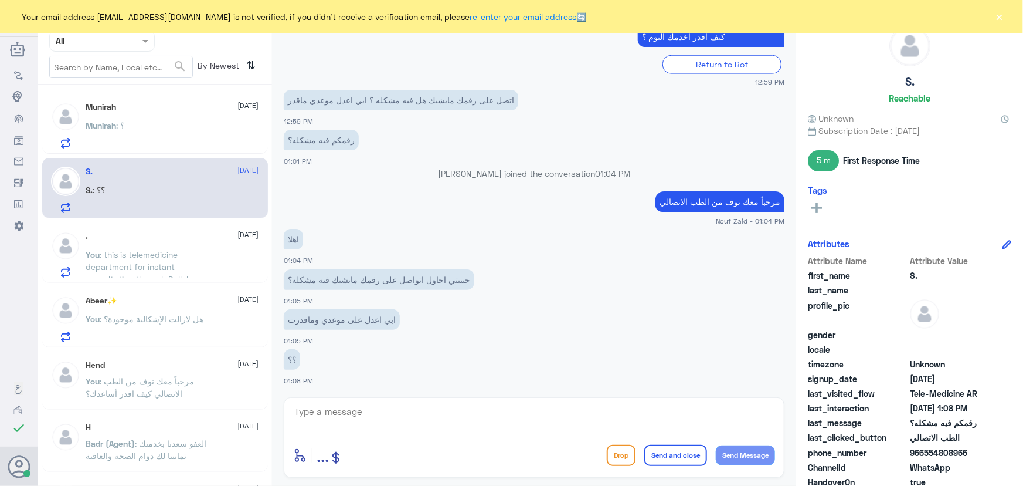
scroll to position [612, 0]
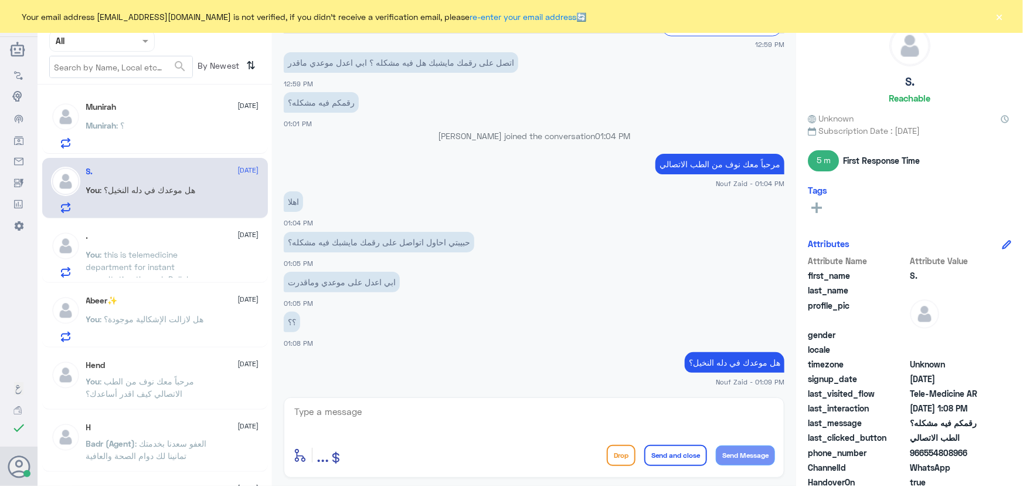
click at [188, 117] on div "Munirah 6 September Munirah : ؟" at bounding box center [172, 125] width 173 height 46
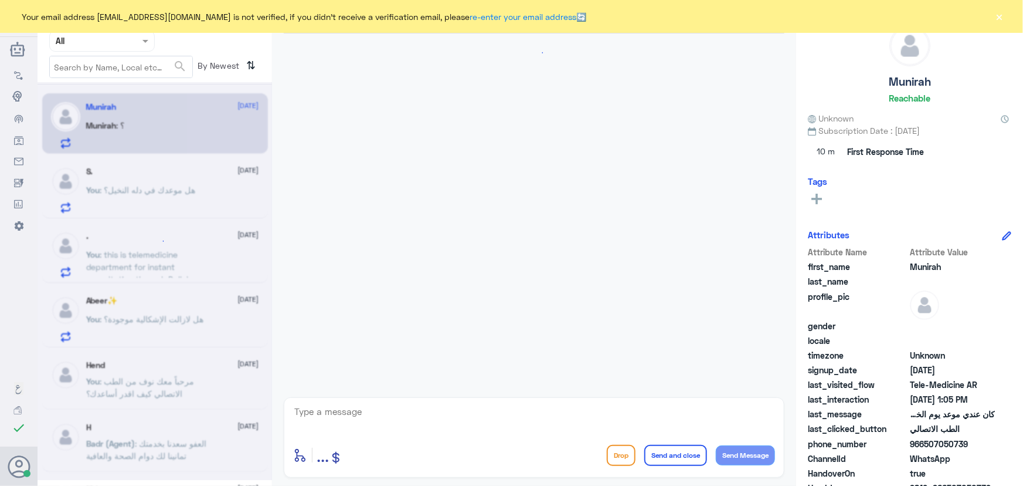
scroll to position [725, 0]
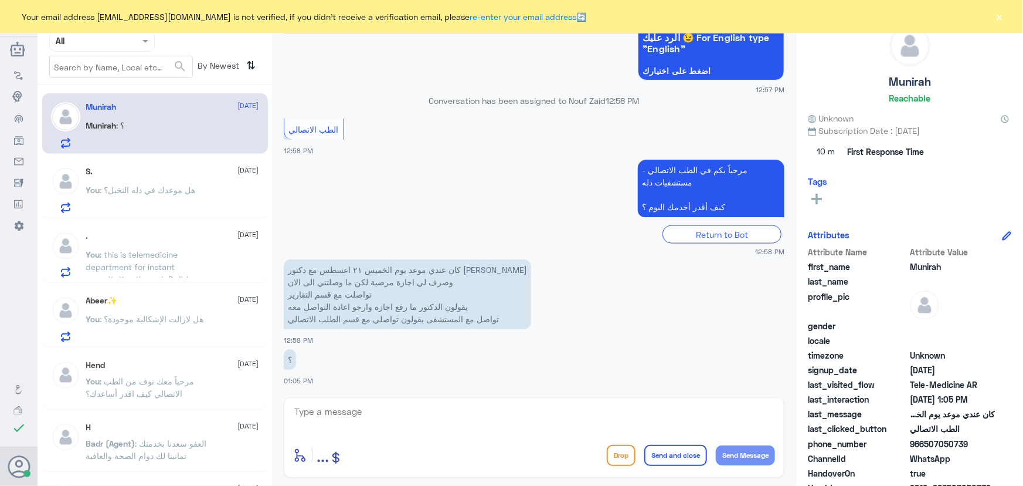
drag, startPoint x: 364, startPoint y: 398, endPoint x: 366, endPoint y: 409, distance: 11.4
click at [364, 405] on div "enter flow name ... Drop Send and close Send Message" at bounding box center [534, 437] width 501 height 80
click at [367, 414] on textarea at bounding box center [534, 417] width 482 height 29
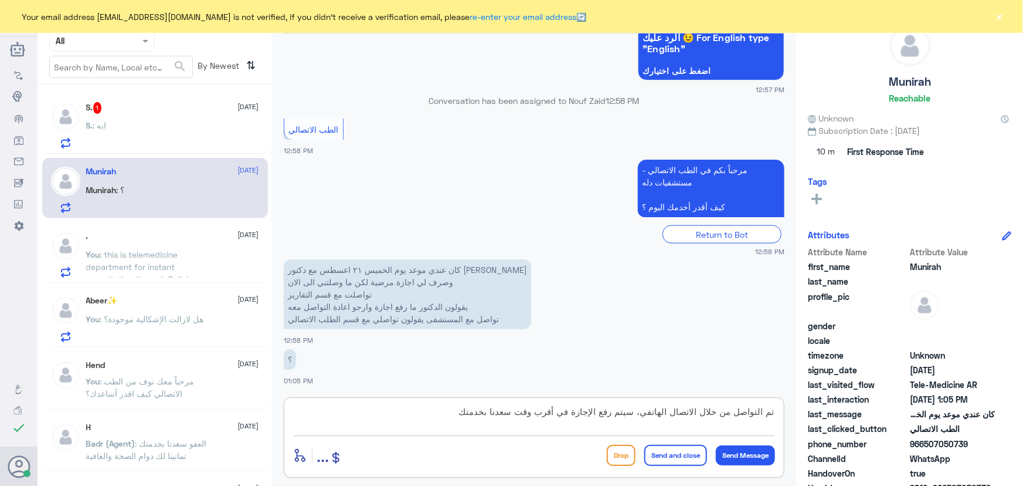
click at [571, 411] on textarea "تم التواصل من خلال الاتصال الهاتفي، سيتم رفع الإجازة في أقرب وقت سعدنا بخدمتك" at bounding box center [534, 417] width 482 height 29
click at [574, 409] on textarea "تم التواصل من خلال الاتصال الهاتفي، سيتم رفع الإجازة في أقرب وقت سعدنا بخدمتك" at bounding box center [534, 417] width 482 height 29
type textarea "تم التواصل من خلال الاتصال الهاتفي، سيتم رفع الإجازة المرضية في أقرب وقت سعدنا …"
click at [667, 454] on button "Send and close" at bounding box center [675, 455] width 63 height 21
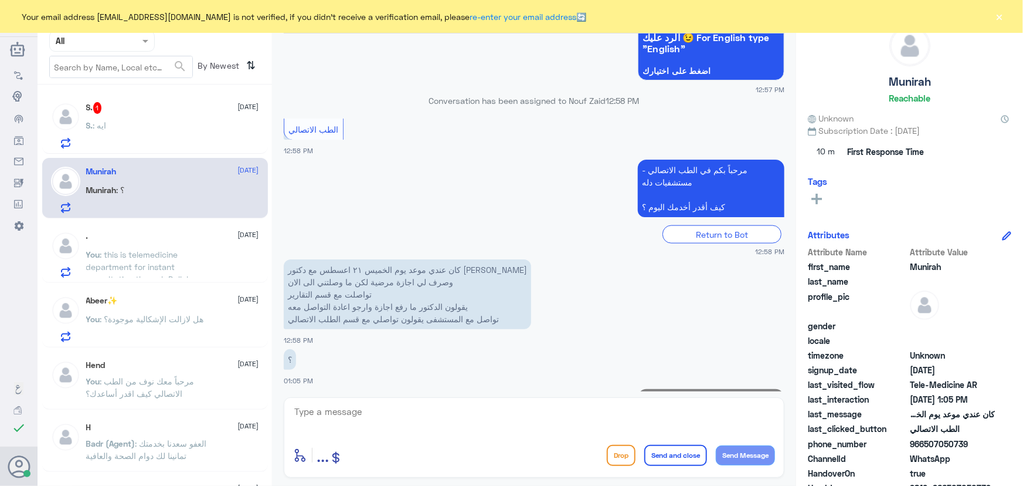
scroll to position [787, 0]
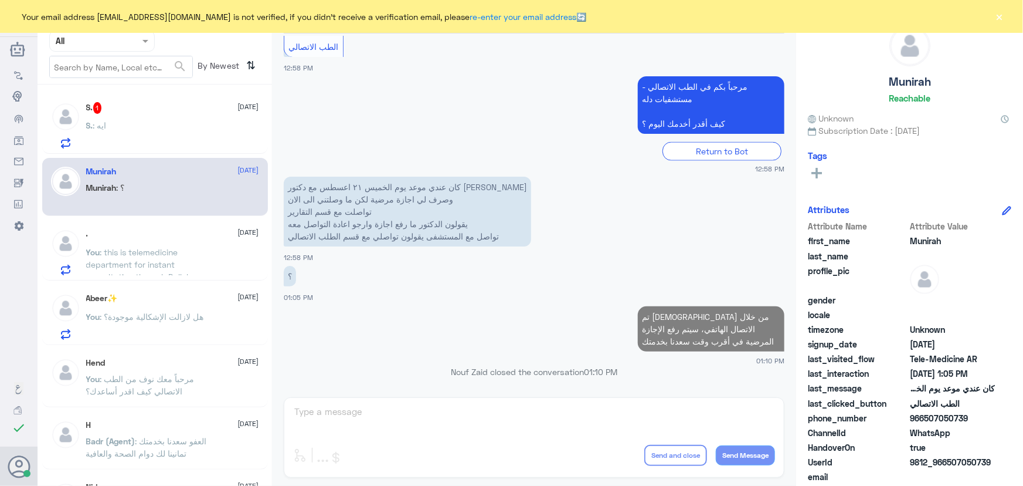
click at [1002, 17] on button "×" at bounding box center [1000, 17] width 12 height 12
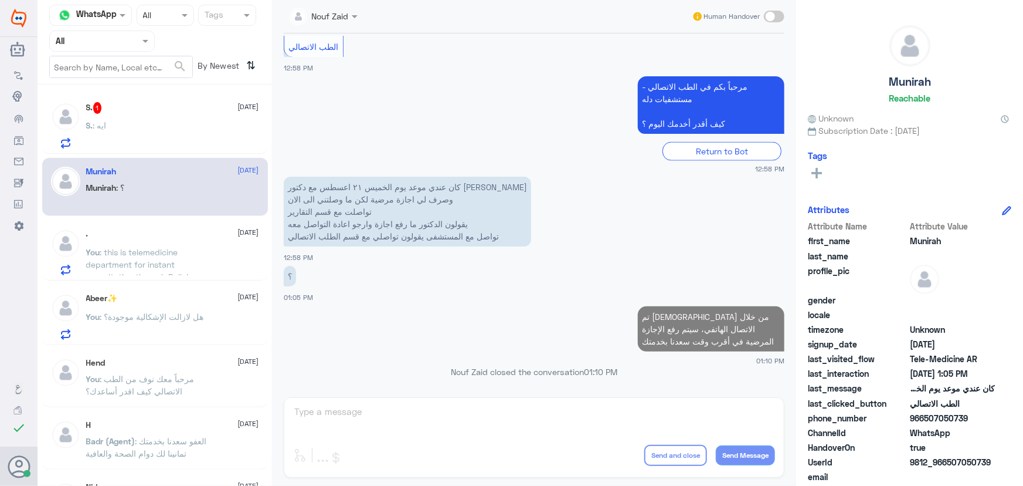
click at [149, 120] on div "S. 1 6 September S. : ايه" at bounding box center [172, 125] width 173 height 46
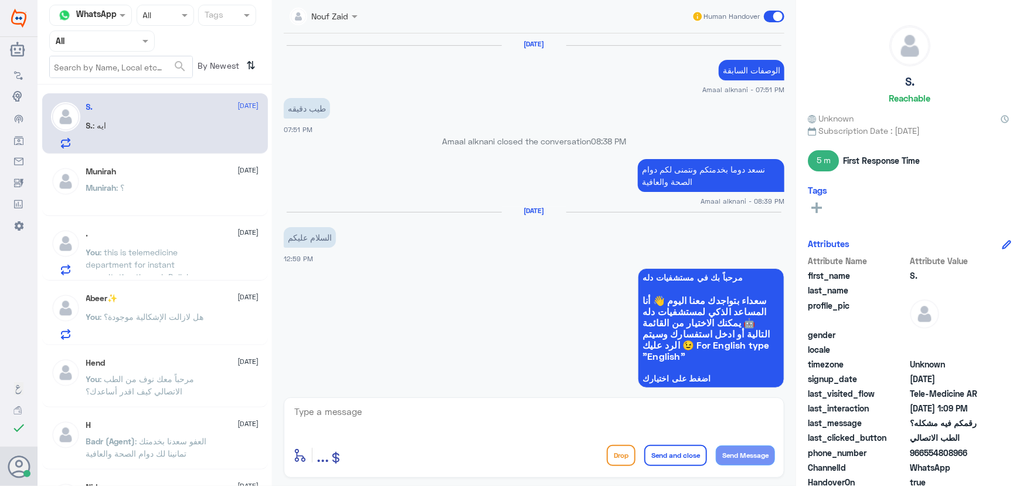
scroll to position [555, 0]
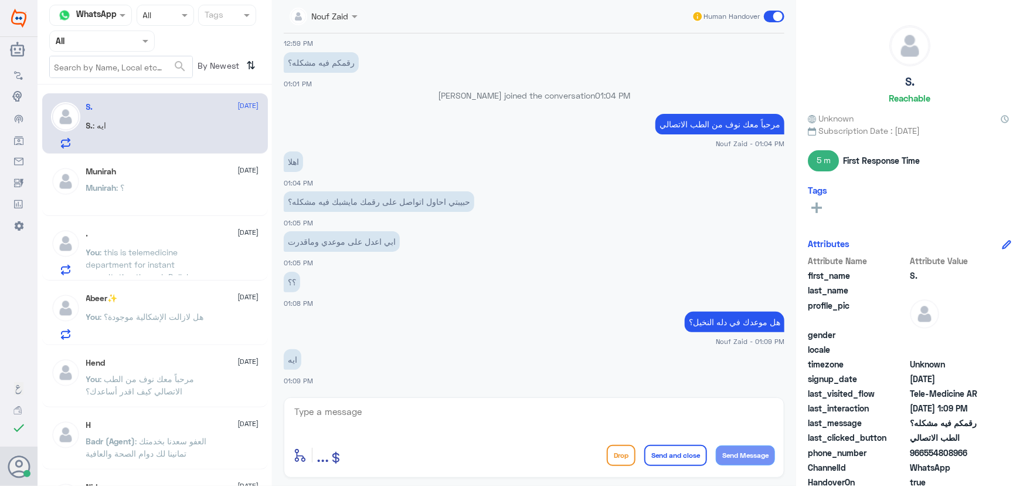
click at [388, 406] on textarea at bounding box center [534, 417] width 482 height 29
drag, startPoint x: 924, startPoint y: 451, endPoint x: 1023, endPoint y: 449, distance: 98.5
click at [1023, 449] on div "S. Reachable Unknown Subscription Date : 08/24/2025 5 m First Response Time Tag…" at bounding box center [909, 244] width 227 height 489
drag, startPoint x: 663, startPoint y: 376, endPoint x: 680, endPoint y: 391, distance: 22.5
click at [664, 378] on div "ايه 01:09 PM" at bounding box center [534, 366] width 501 height 40
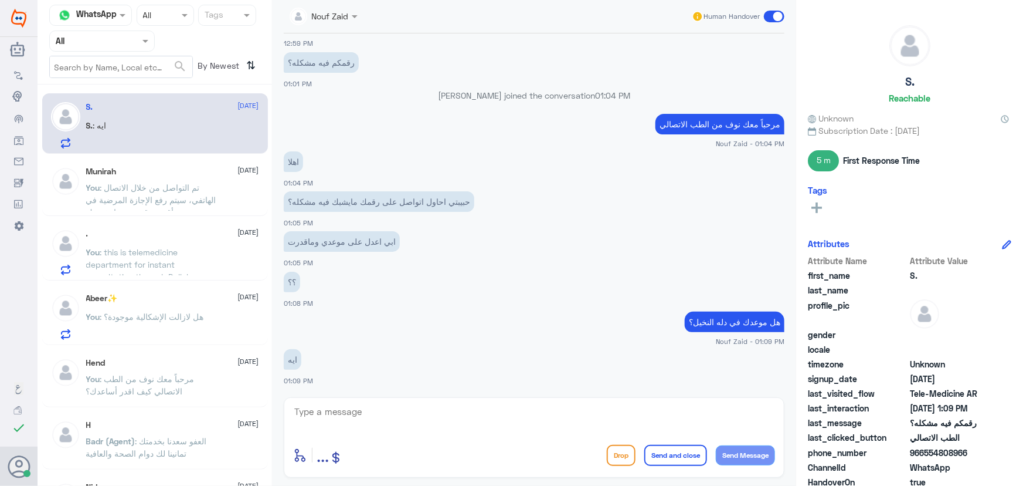
drag, startPoint x: 926, startPoint y: 453, endPoint x: 996, endPoint y: 453, distance: 69.8
click at [996, 453] on div "phone_number 966554808966" at bounding box center [909, 453] width 203 height 15
copy span "554808966"
click at [515, 415] on textarea at bounding box center [534, 417] width 482 height 29
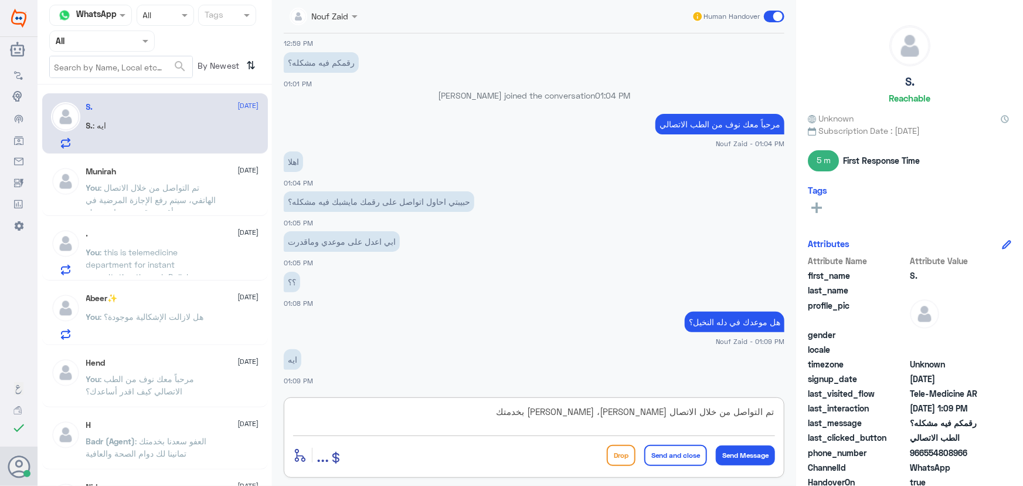
type textarea "تم التواصل من خلال الاتصال الهاتفي، سعدنا بخدمتك"
click at [690, 456] on button "Send and close" at bounding box center [675, 455] width 63 height 21
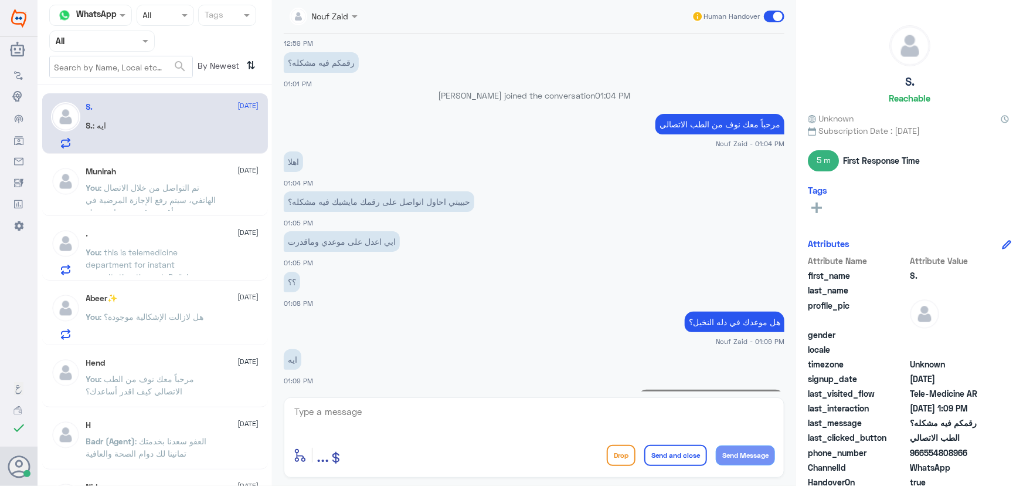
scroll to position [605, 0]
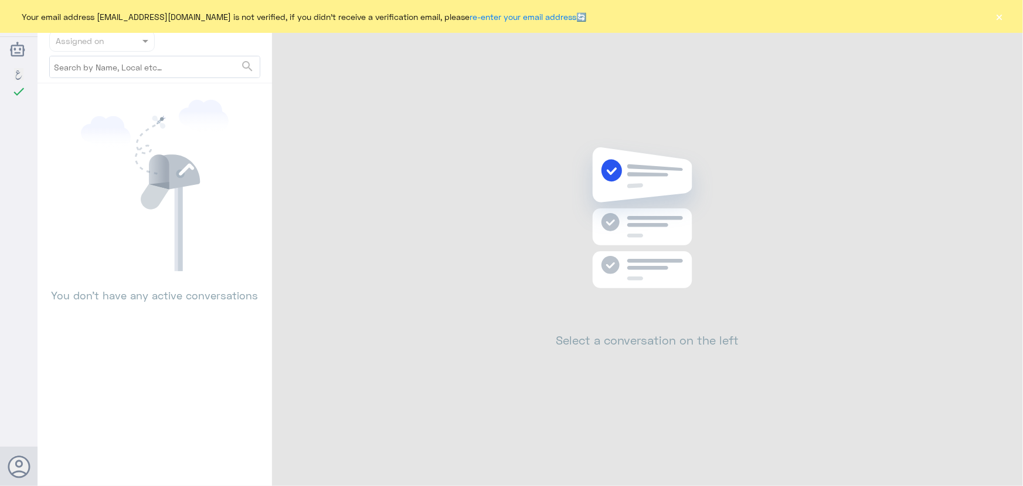
drag, startPoint x: 1000, startPoint y: 13, endPoint x: 1002, endPoint y: 23, distance: 9.5
click at [1002, 19] on button "×" at bounding box center [1000, 17] width 12 height 12
click at [1000, 20] on button "×" at bounding box center [1000, 17] width 12 height 12
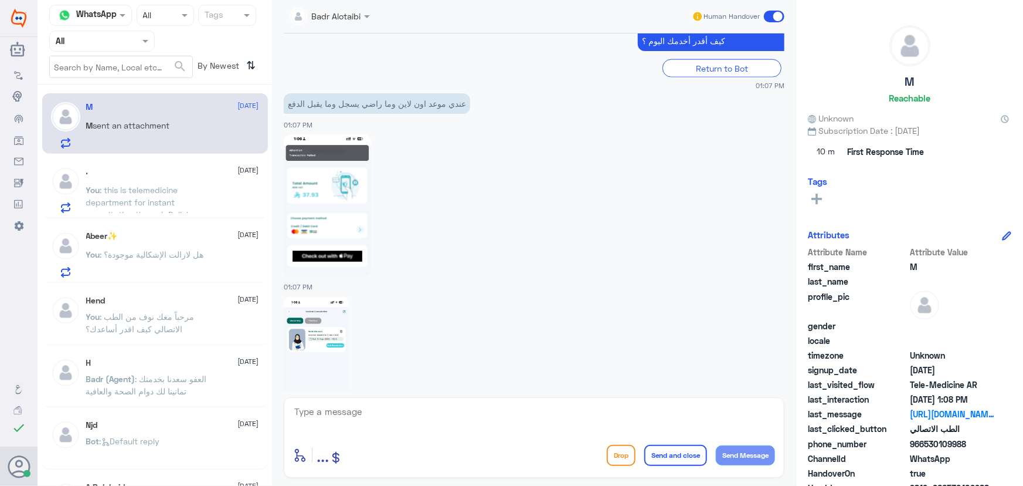
scroll to position [853, 0]
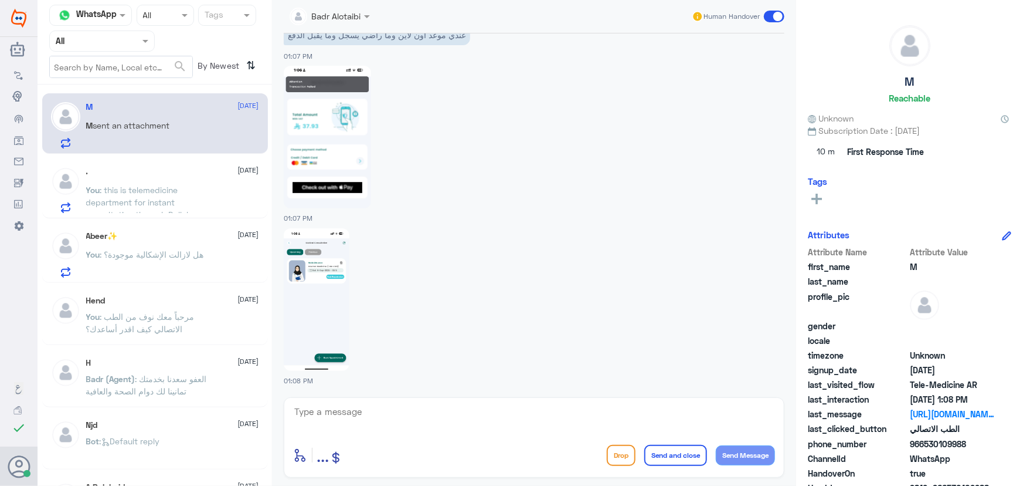
click at [338, 422] on textarea at bounding box center [534, 417] width 482 height 29
click at [340, 275] on img at bounding box center [317, 299] width 66 height 143
click at [437, 417] on textarea at bounding box center [534, 417] width 482 height 29
paste textarea "مرحباً معك نوف من الطب الاتصالي"
type textarea "مرحباً معك نوف من الطب الاتصالي"
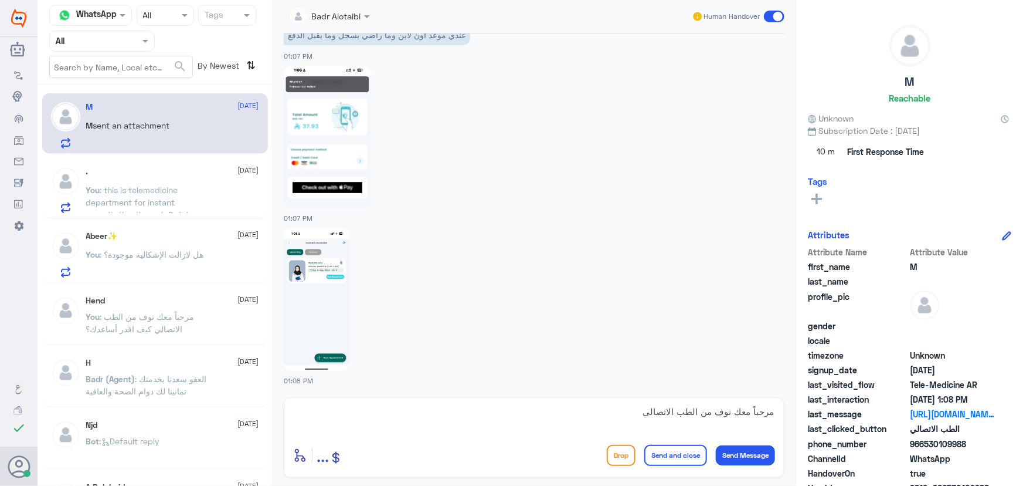
click at [752, 460] on button "Send Message" at bounding box center [745, 455] width 59 height 20
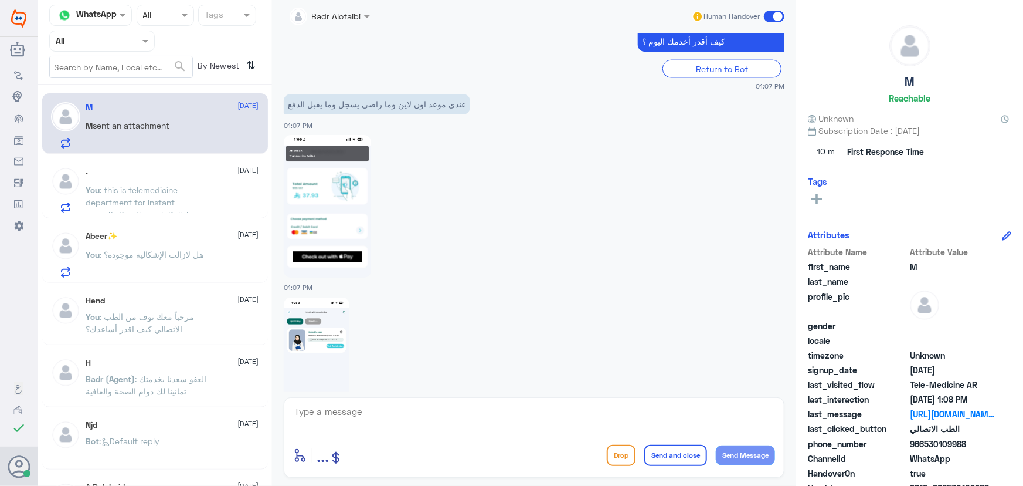
scroll to position [891, 0]
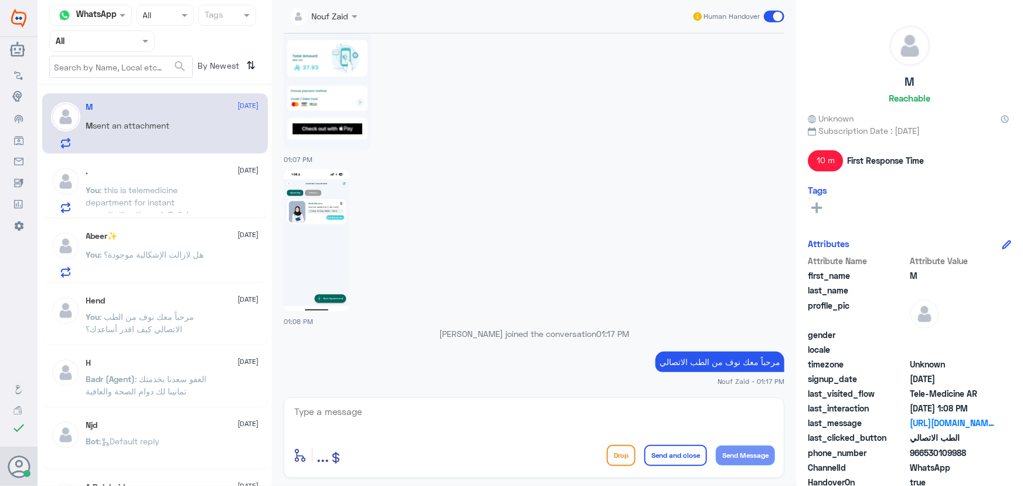
click at [306, 276] on img at bounding box center [317, 240] width 66 height 143
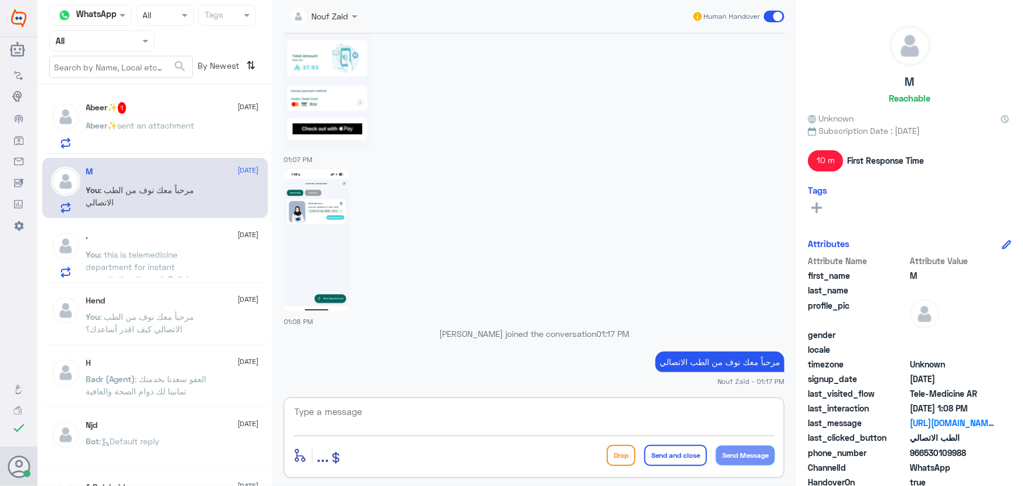
click at [382, 415] on textarea at bounding box center [534, 417] width 482 height 29
click at [724, 410] on textarea "توجد إشكالية نعمل على حلها" at bounding box center [534, 417] width 482 height 29
type textarea "توجد إشكالية تقنية نعمل على حلها"
click at [741, 456] on button "Send Message" at bounding box center [745, 455] width 59 height 20
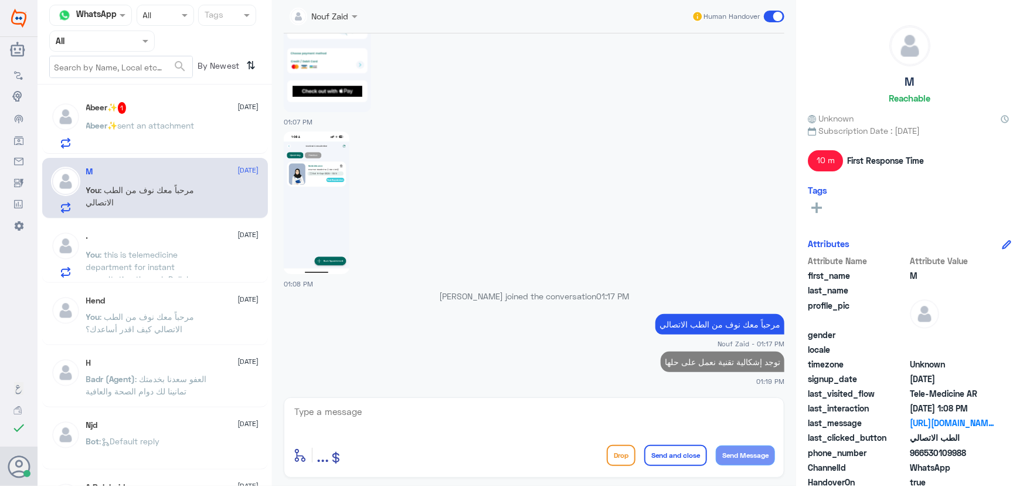
click at [181, 120] on div "Abeer✨ 1 6 September Abeer✨ sent an attachment" at bounding box center [172, 125] width 173 height 46
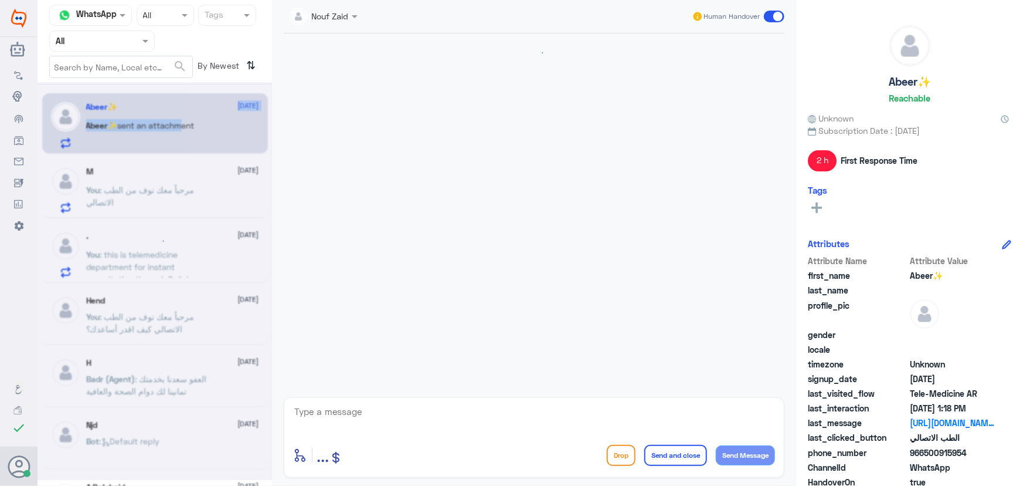
scroll to position [552, 0]
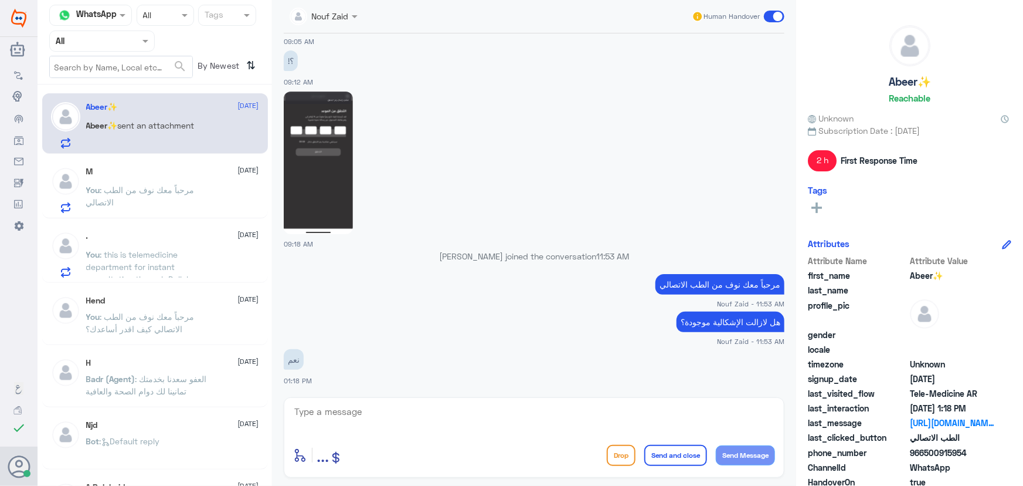
click at [401, 420] on textarea at bounding box center [534, 417] width 482 height 29
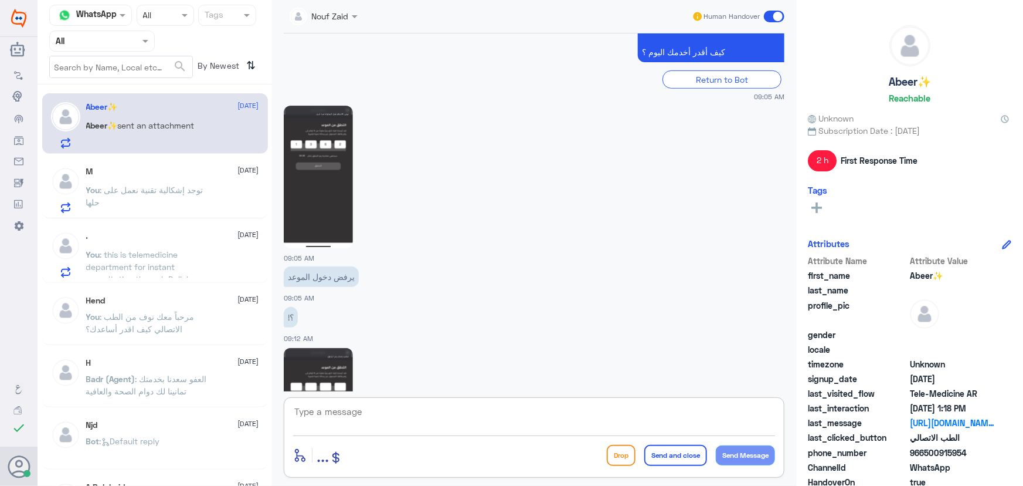
scroll to position [286, 0]
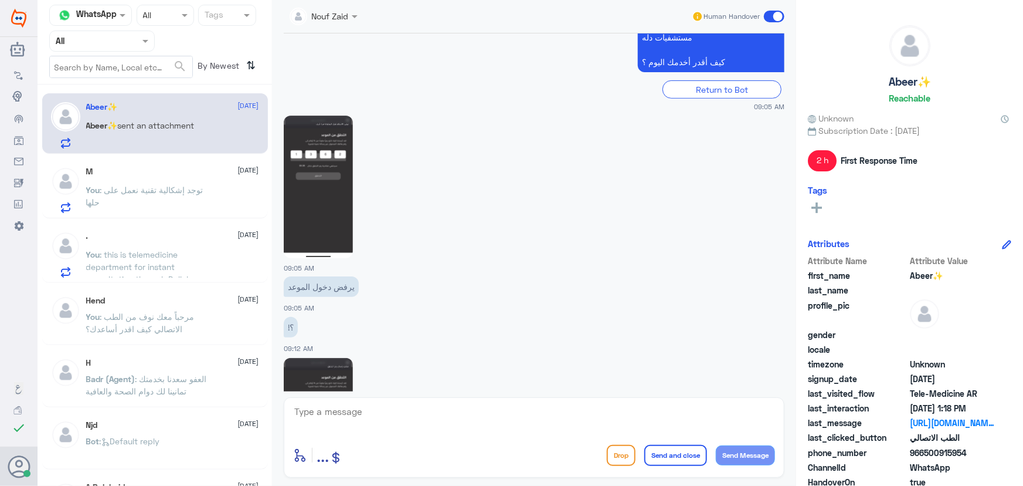
click at [338, 178] on img at bounding box center [318, 187] width 69 height 143
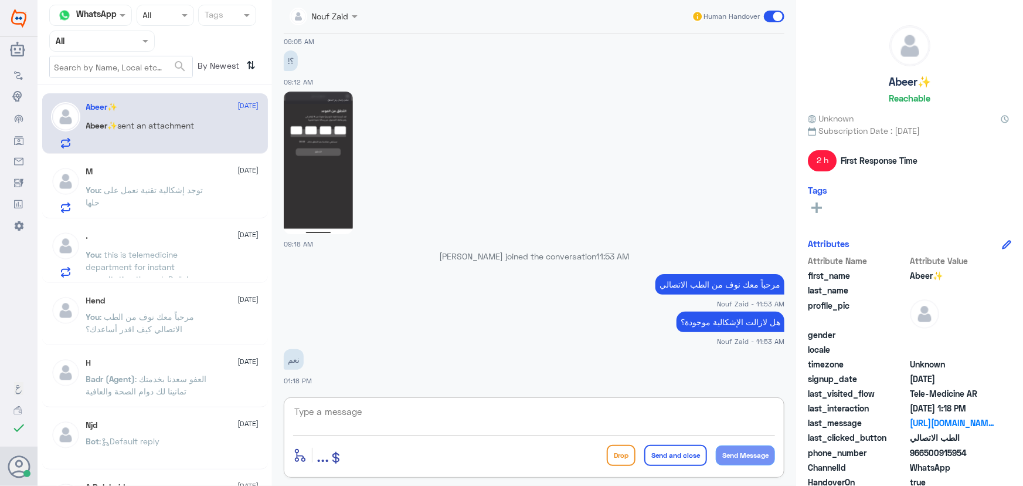
drag, startPoint x: 384, startPoint y: 415, endPoint x: 367, endPoint y: 422, distance: 18.4
click at [383, 416] on textarea at bounding box center [534, 417] width 482 height 29
type textarea "هل تم تحديث التطبيق؟"
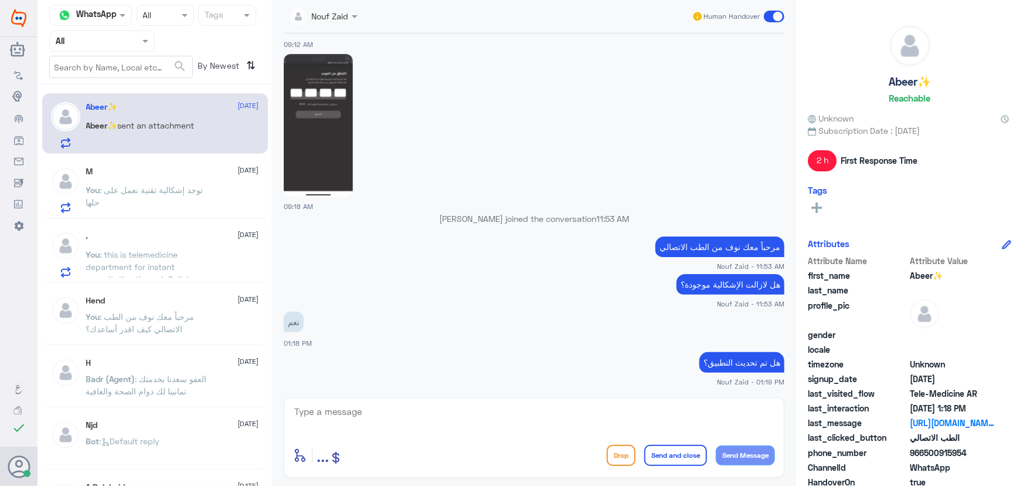
drag, startPoint x: 922, startPoint y: 452, endPoint x: 982, endPoint y: 454, distance: 59.3
click at [982, 454] on span "966500915954" at bounding box center [952, 452] width 85 height 12
copy span "500915954"
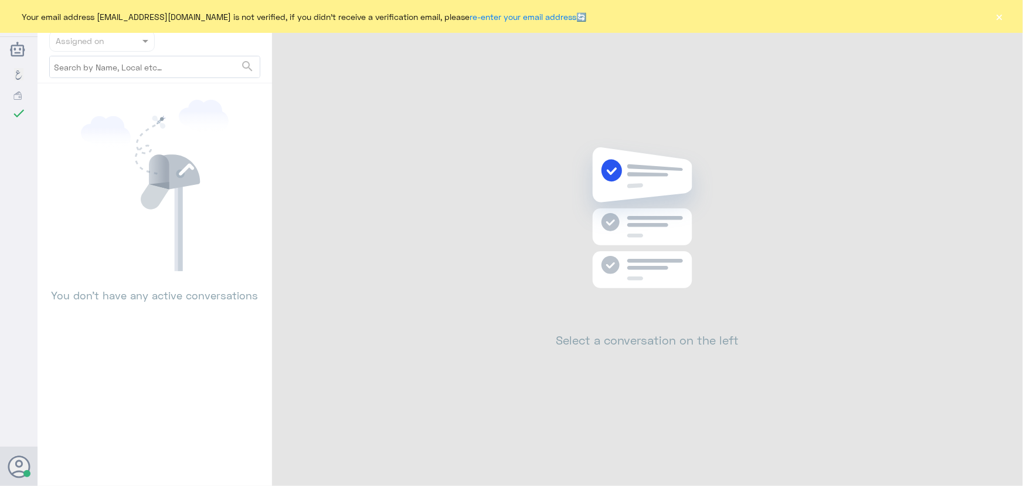
click at [1006, 18] on div "Your email address [EMAIL_ADDRESS][DOMAIN_NAME] is not verified, if you didn't …" at bounding box center [511, 16] width 1023 height 33
click at [1001, 22] on button "×" at bounding box center [1000, 17] width 12 height 12
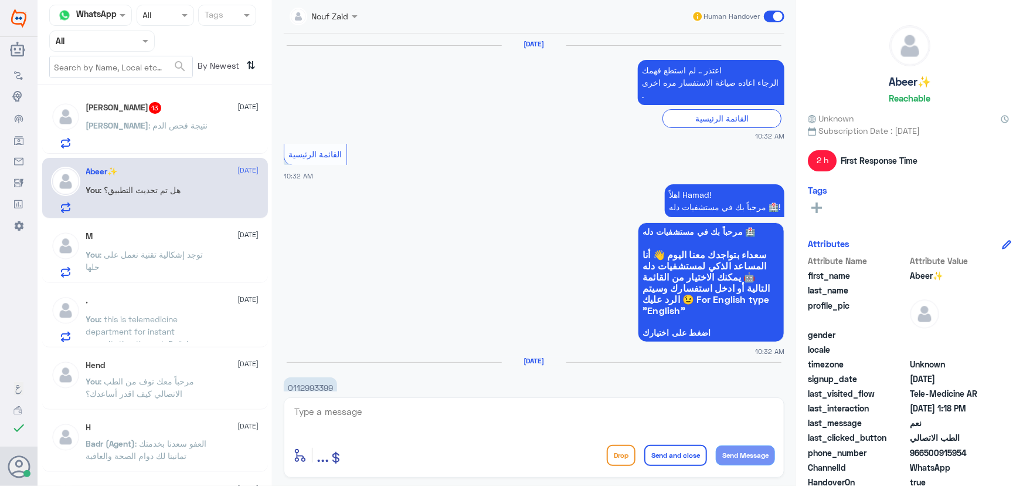
scroll to position [1200, 0]
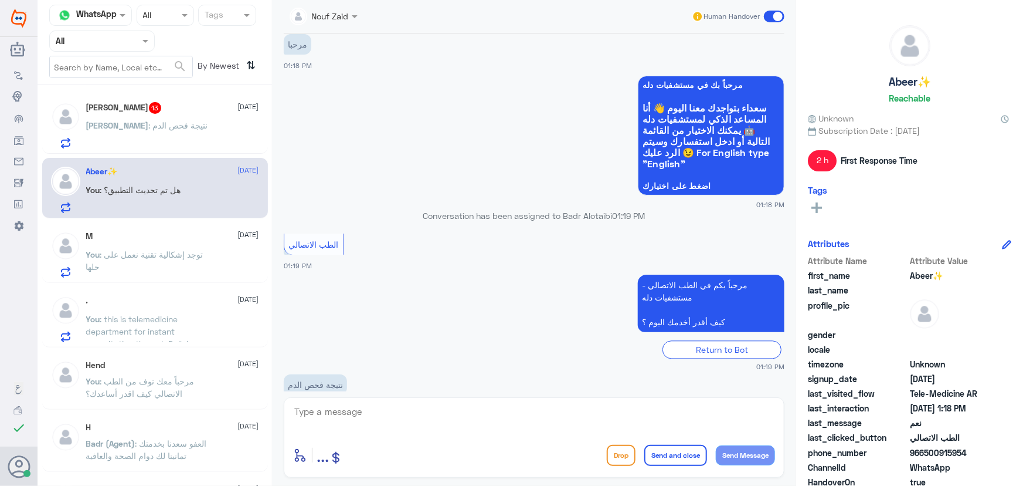
click at [126, 118] on div "حمد 13 [DATE] [PERSON_NAME] : نتيجة فحص الدم" at bounding box center [172, 125] width 173 height 46
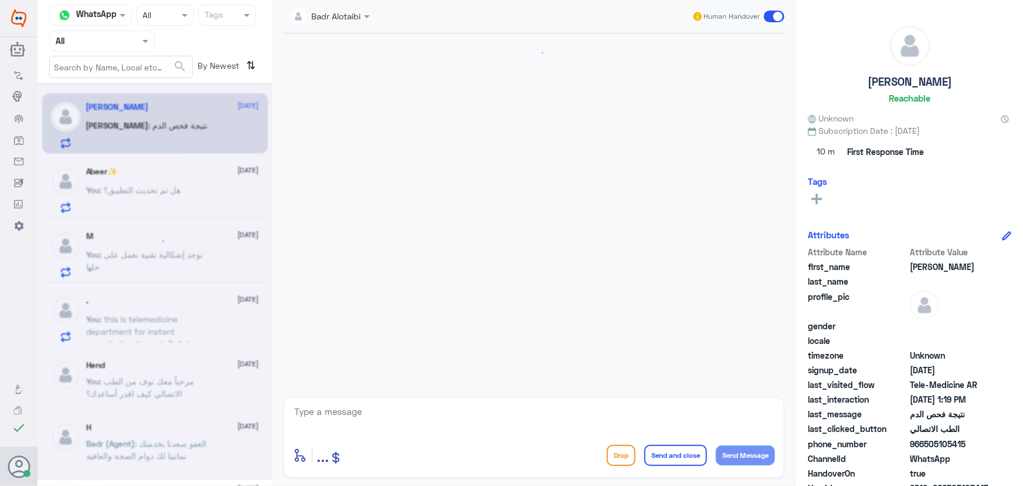
scroll to position [1200, 0]
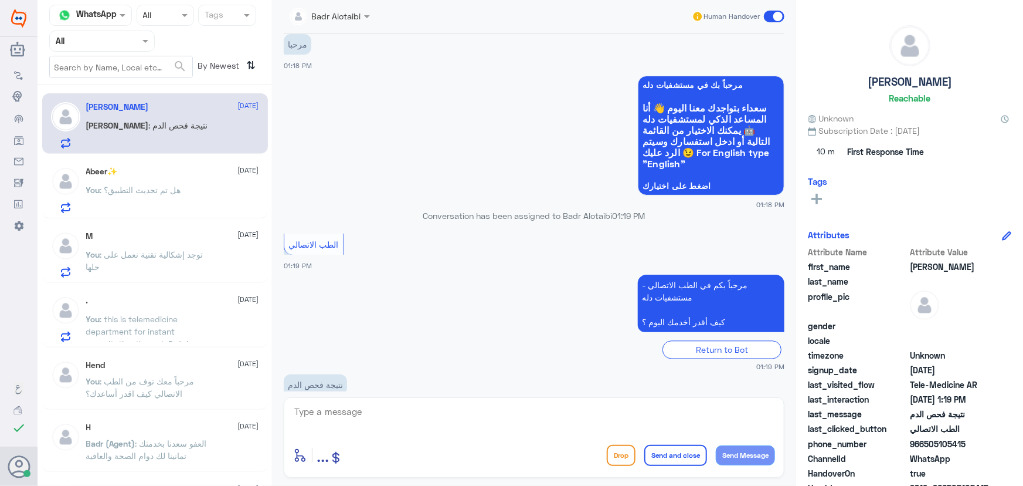
drag, startPoint x: 924, startPoint y: 443, endPoint x: 974, endPoint y: 447, distance: 50.0
click at [974, 447] on span "966505105415" at bounding box center [952, 443] width 85 height 12
copy span "505105415"
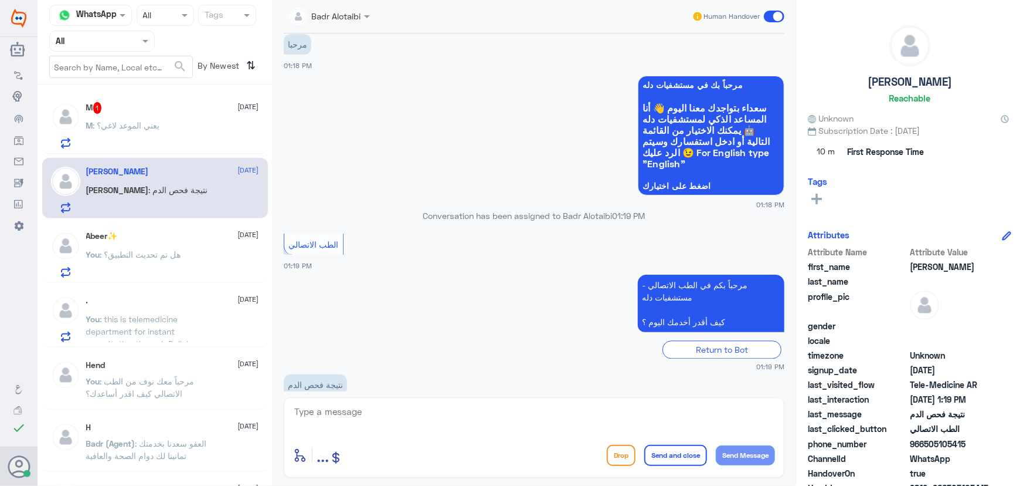
click at [473, 428] on textarea at bounding box center [534, 417] width 482 height 29
paste textarea "مرحباً معك نوف من الطب الاتصالي"
type textarea "مرحباً معك نوف من الطب الاتصالي"
click at [144, 127] on span ": يعني الموعد لاغي؟" at bounding box center [126, 125] width 67 height 10
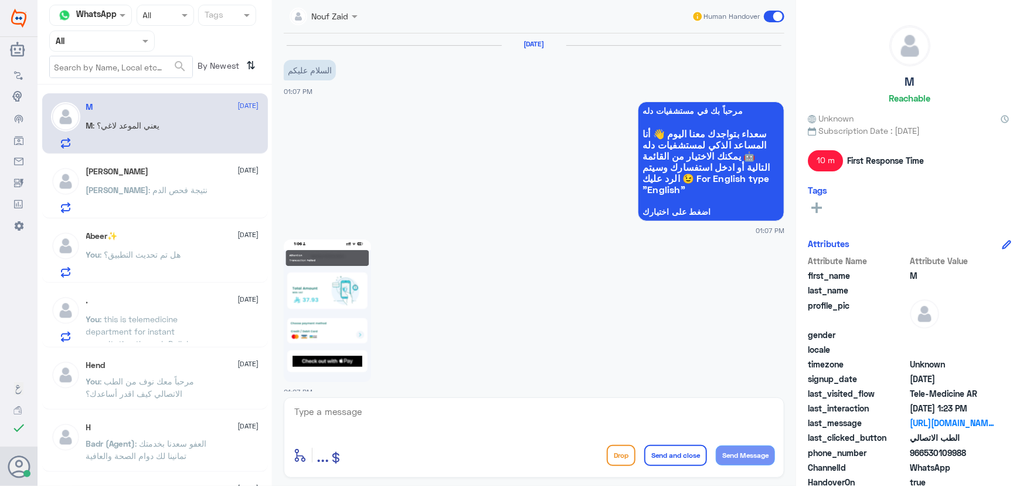
scroll to position [990, 0]
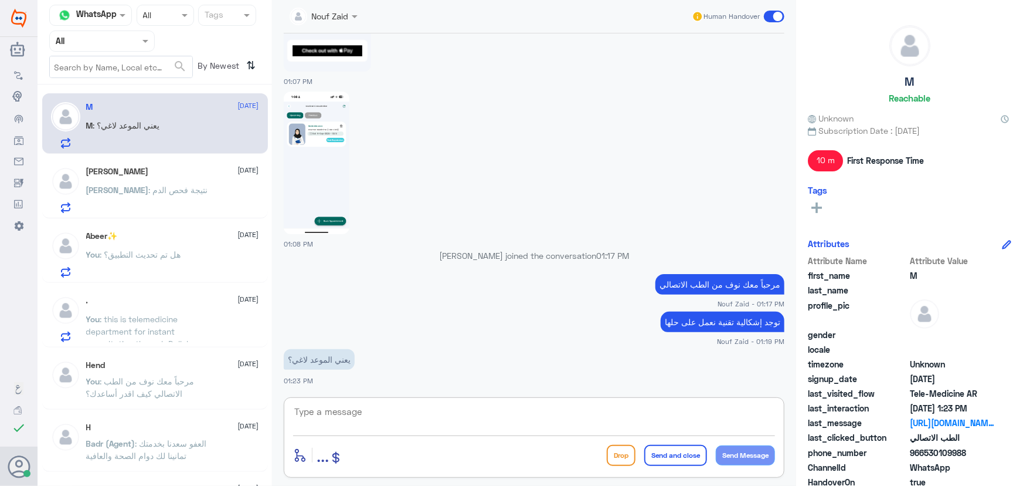
click at [384, 422] on textarea at bounding box center [534, 417] width 482 height 29
click at [168, 175] on div "حمد 6 September" at bounding box center [172, 172] width 173 height 10
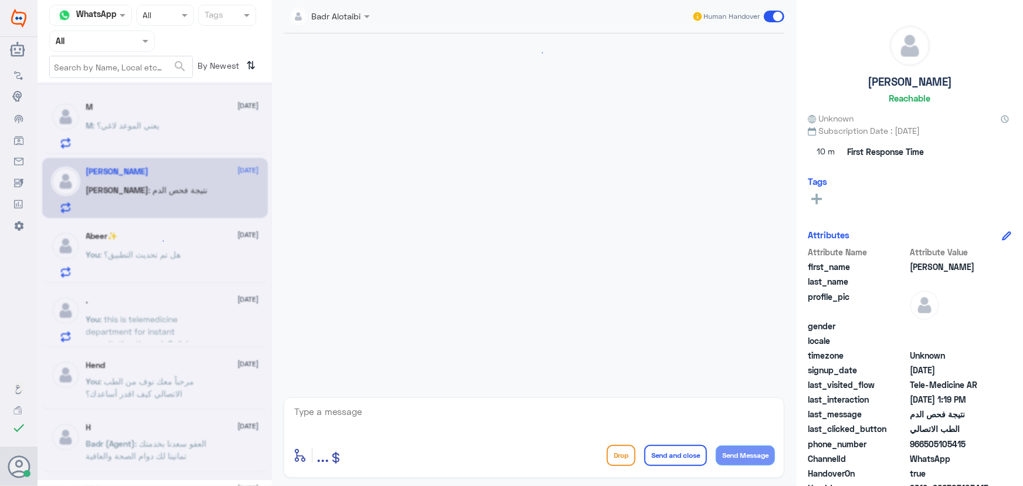
scroll to position [1200, 0]
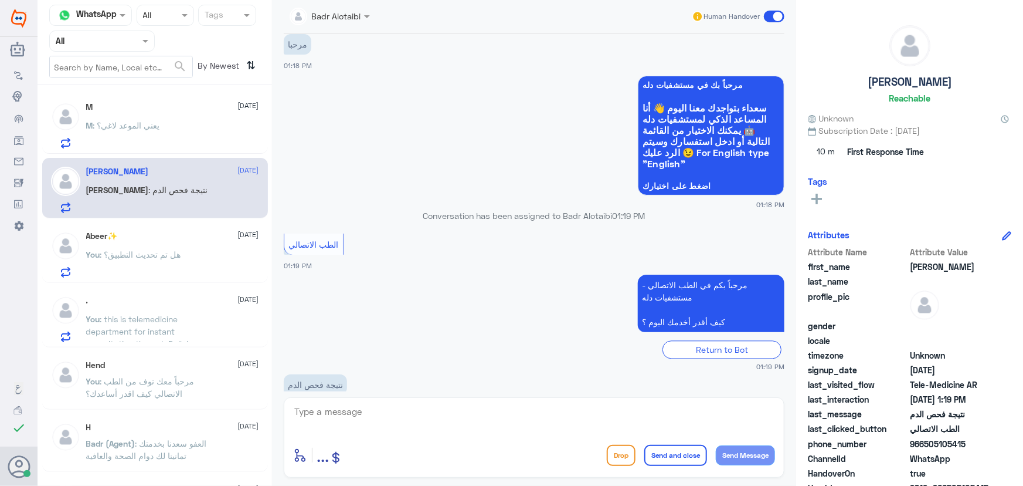
click at [185, 137] on div "M : يعني الموعد لاغي؟" at bounding box center [172, 135] width 173 height 26
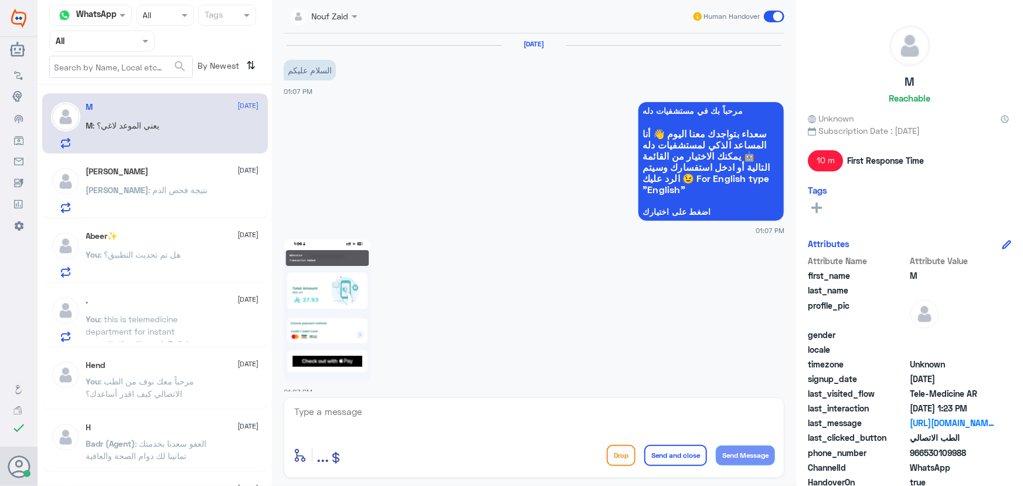
scroll to position [990, 0]
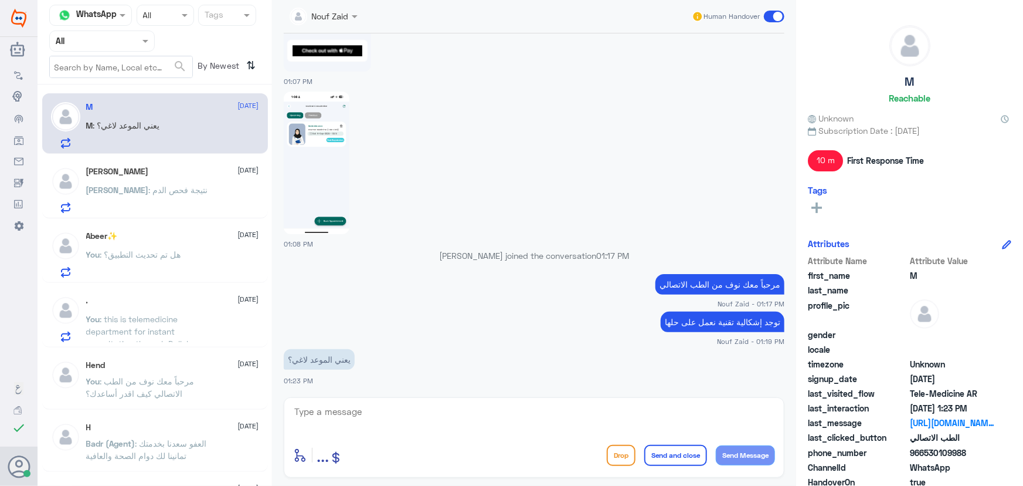
click at [395, 411] on textarea at bounding box center [534, 417] width 482 height 29
click at [426, 422] on textarea at bounding box center [534, 417] width 482 height 29
drag, startPoint x: 921, startPoint y: 452, endPoint x: 934, endPoint y: 434, distance: 22.3
click at [983, 444] on div "Attribute Name Attribute Value first_name M last_name profile_pic gender locale…" at bounding box center [909, 402] width 203 height 294
click at [745, 366] on app-msgs-text "يعني الموعد لاغي؟" at bounding box center [534, 360] width 501 height 22
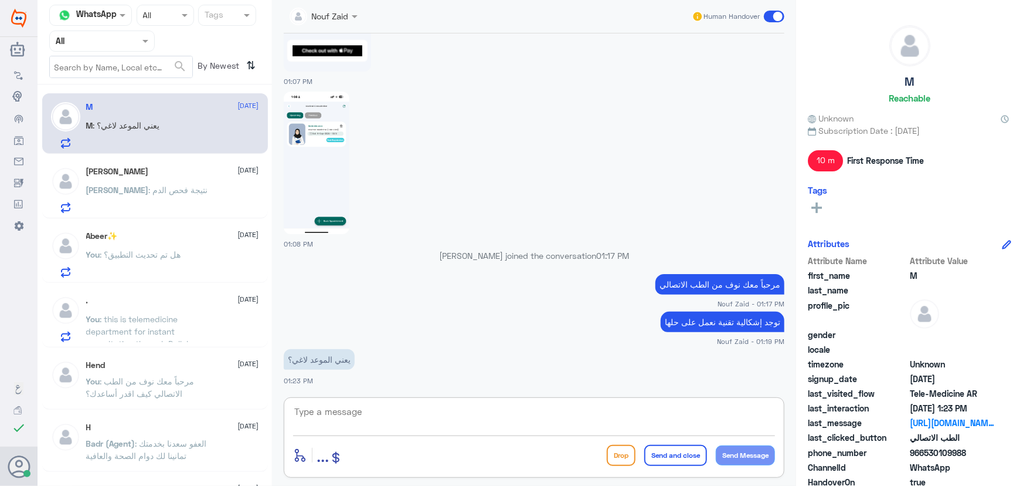
click at [369, 419] on textarea at bounding box center [534, 417] width 482 height 29
click at [362, 408] on textarea at bounding box center [534, 417] width 482 height 29
click at [328, 314] on app-msgs-text "توجد إشكالية تقنية نعمل على حلها" at bounding box center [534, 322] width 501 height 22
click at [340, 420] on textarea at bounding box center [534, 417] width 482 height 29
click at [189, 201] on div "حمد : نتيجة فحص الدم" at bounding box center [172, 199] width 173 height 26
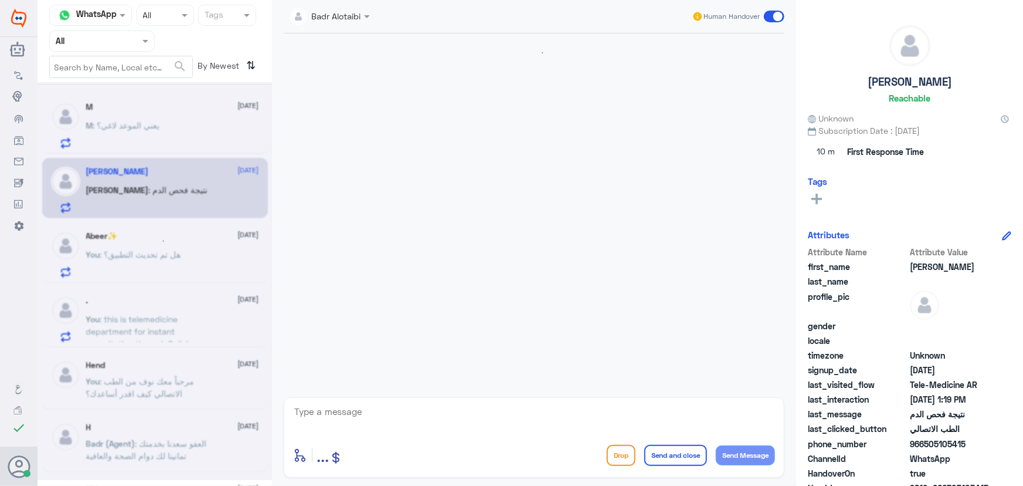
scroll to position [1200, 0]
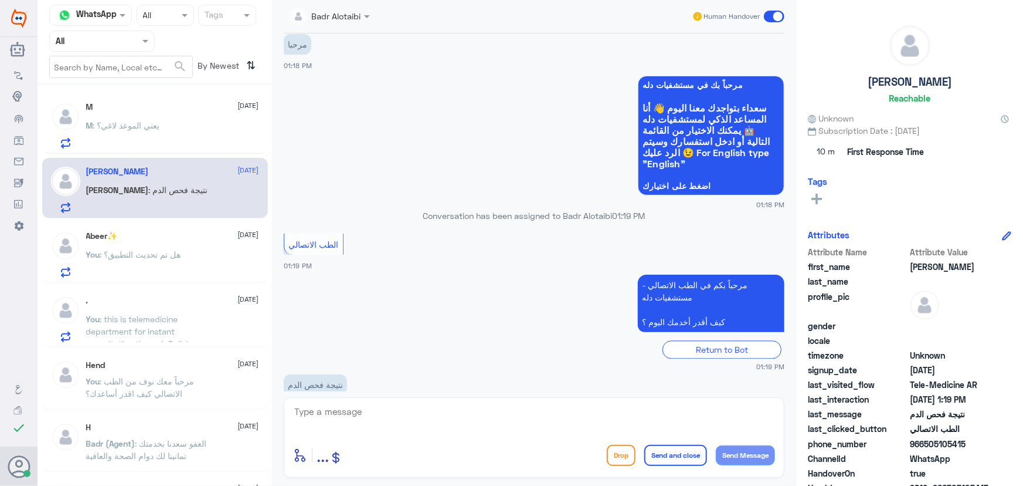
click at [157, 119] on p "M : يعني الموعد لاغي؟" at bounding box center [123, 133] width 74 height 29
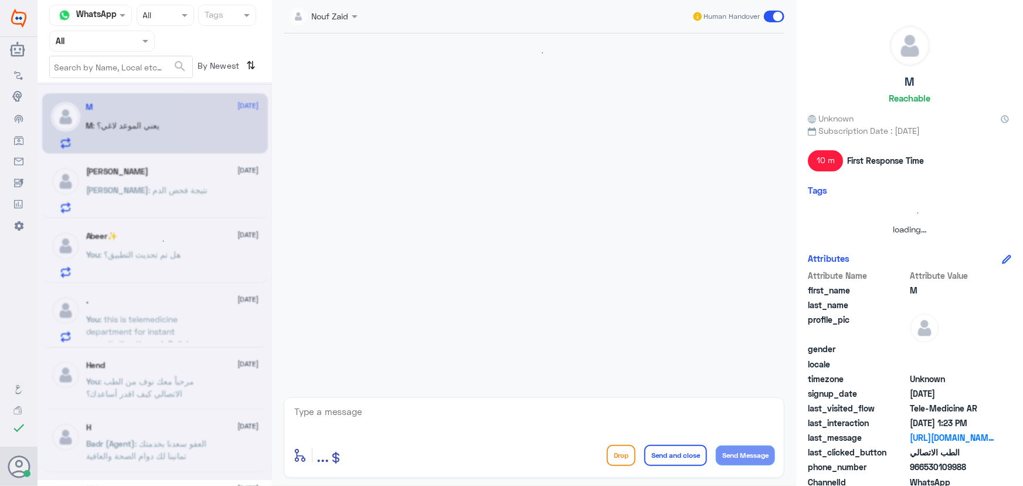
scroll to position [990, 0]
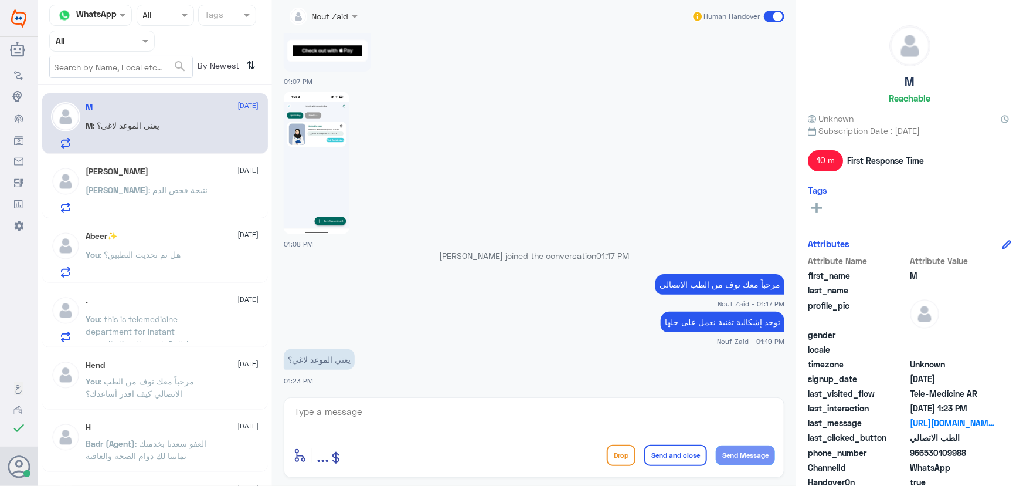
click at [84, 185] on div "حمد 6 September حمد : نتيجة فحص الدم" at bounding box center [155, 190] width 208 height 46
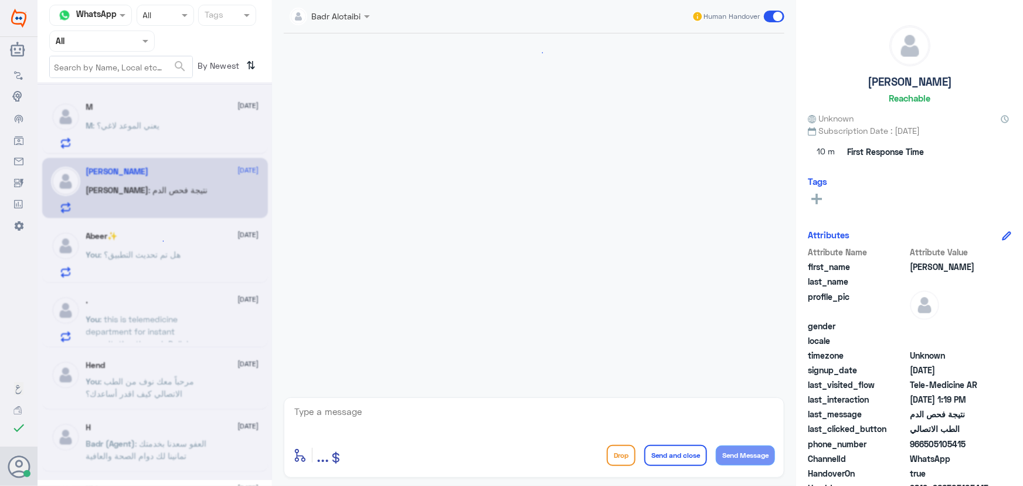
scroll to position [1200, 0]
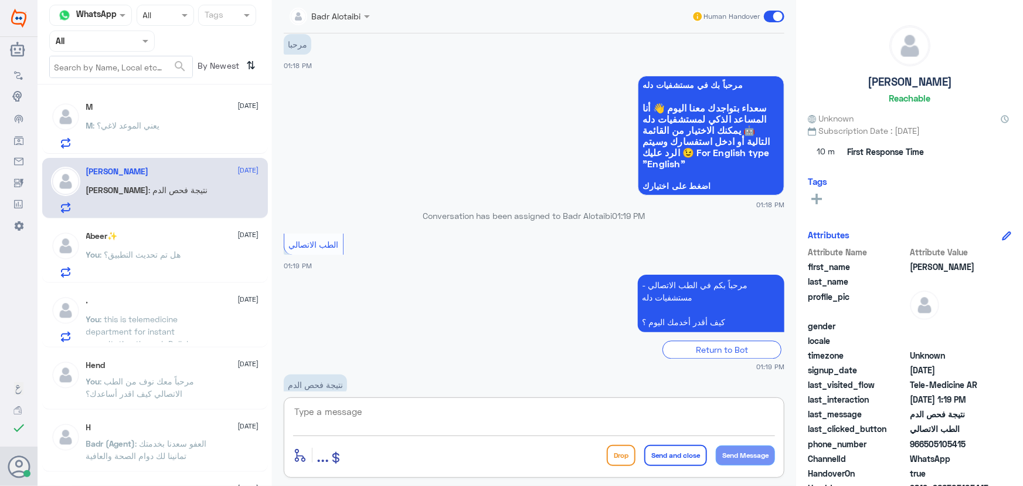
click at [446, 422] on textarea at bounding box center [534, 417] width 482 height 29
click at [321, 409] on textarea at bounding box center [534, 417] width 482 height 29
paste textarea "مرحباً معك نوف من الطب الاتصالي"
type textarea "مرحباً معك نوف من الطب الاتصالي"
click at [752, 457] on button "Send Message" at bounding box center [745, 455] width 59 height 20
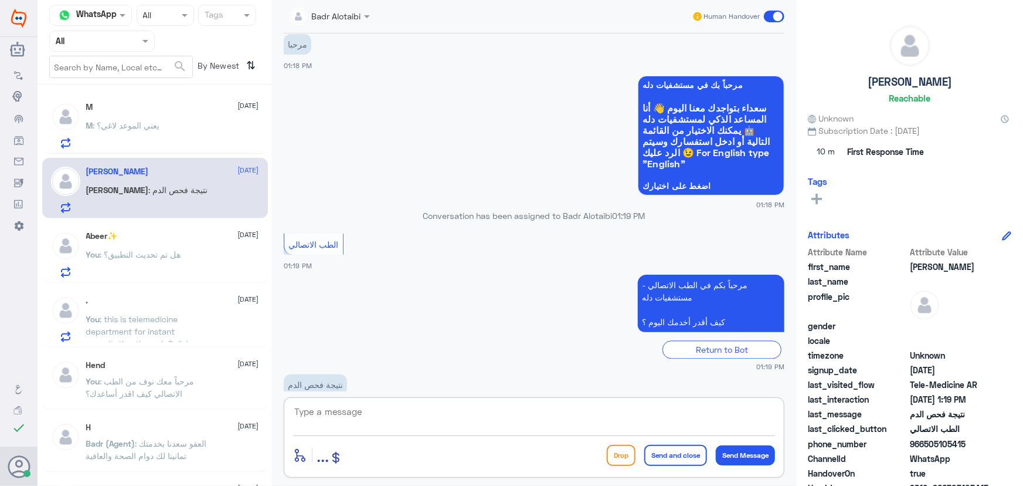
scroll to position [1237, 0]
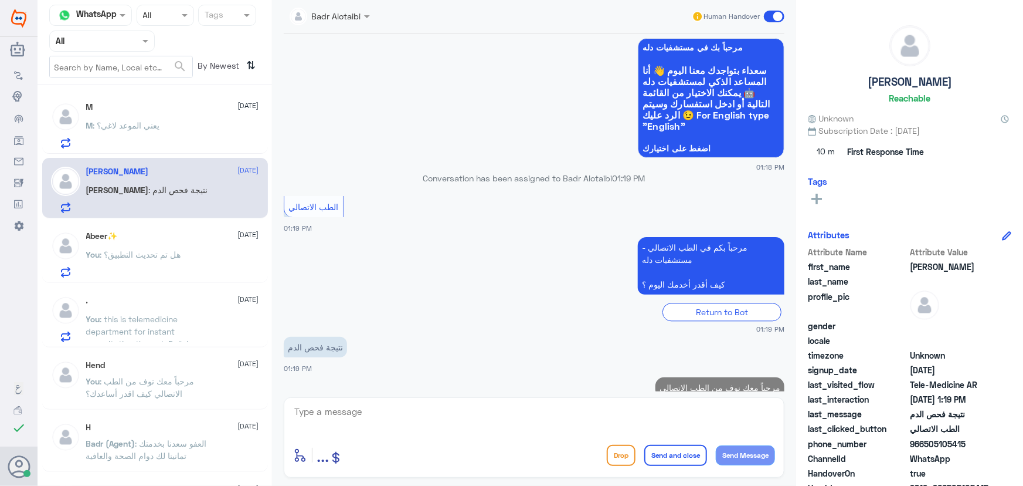
click at [620, 395] on div "Badr Alotaibi Human Handover 12 Jun 2024 اعتذر .. لم استطع فهمك الرجاء اعاده صي…" at bounding box center [534, 244] width 524 height 489
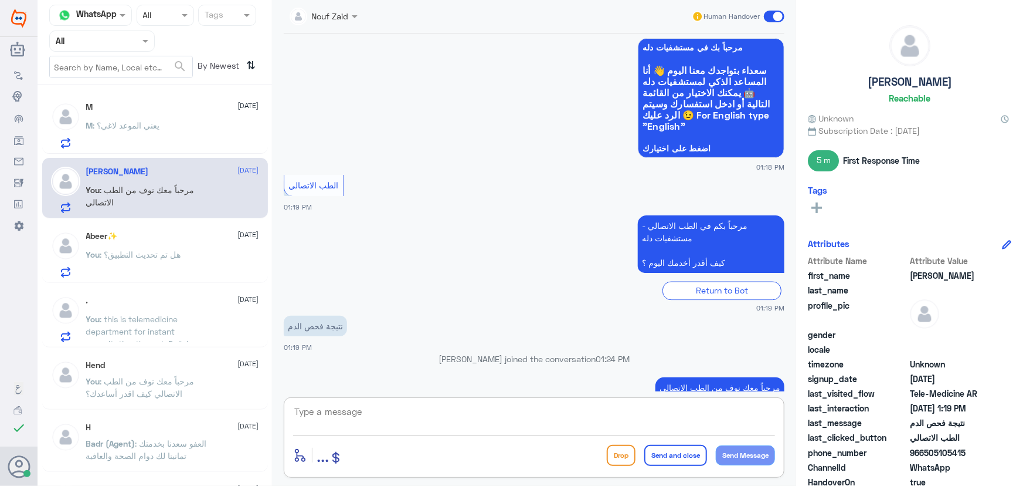
click at [474, 410] on textarea at bounding box center [534, 417] width 482 height 29
paste textarea "هنا الطب الاتصالي لكل مايخص الاستشارة الفورية من خلال التطبيق والتي من خلالها ي…"
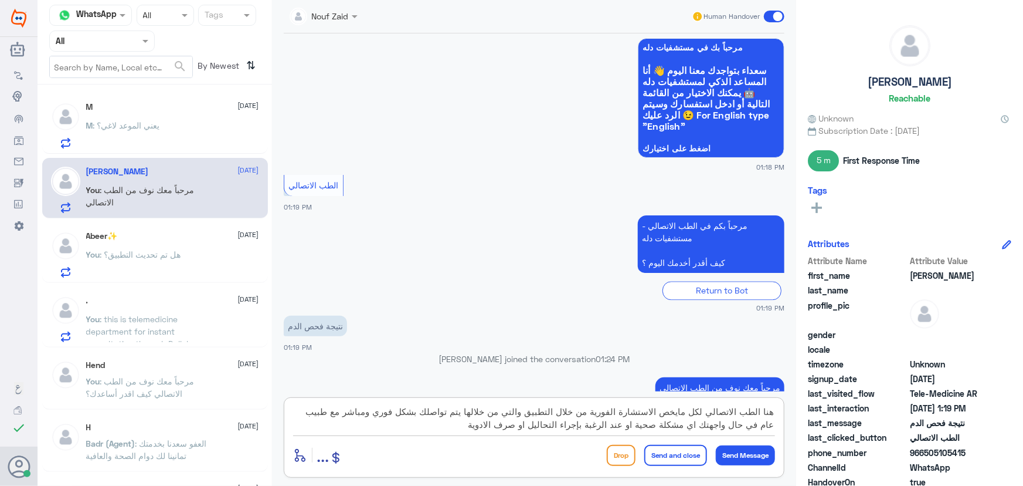
type textarea "هنا الطب الاتصالي لكل مايخص الاستشارة الفورية من خلال التطبيق والتي من خلالها ي…"
click at [690, 453] on button "Send and close" at bounding box center [675, 455] width 63 height 21
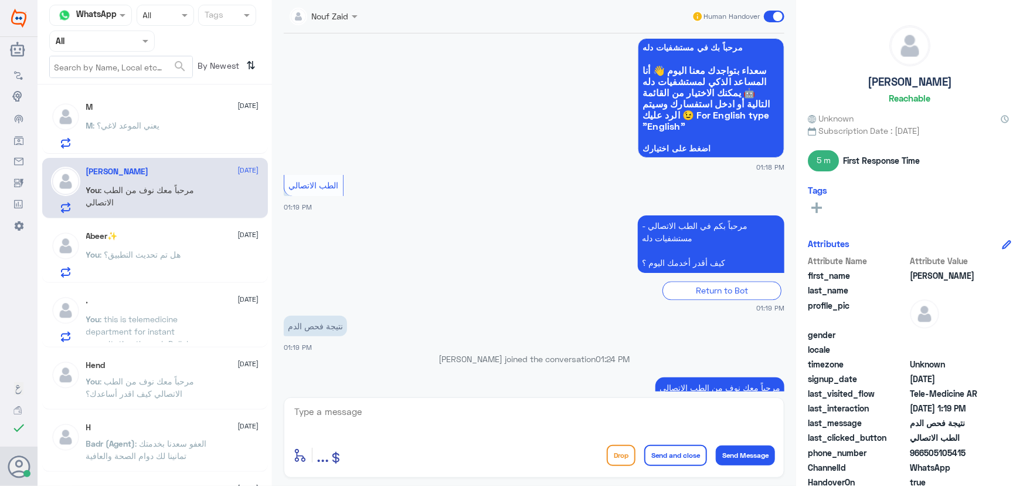
scroll to position [1336, 0]
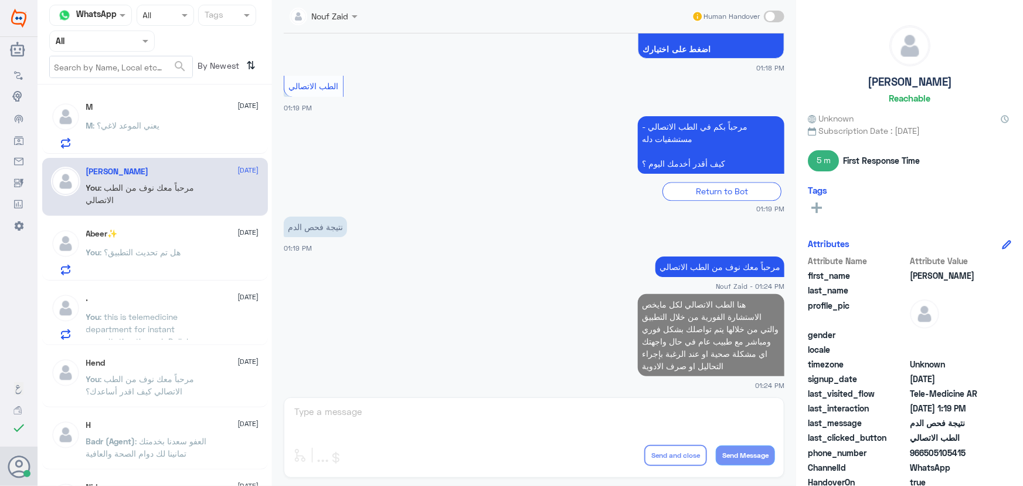
click at [140, 120] on span ": يعني الموعد لاغي؟" at bounding box center [126, 125] width 67 height 10
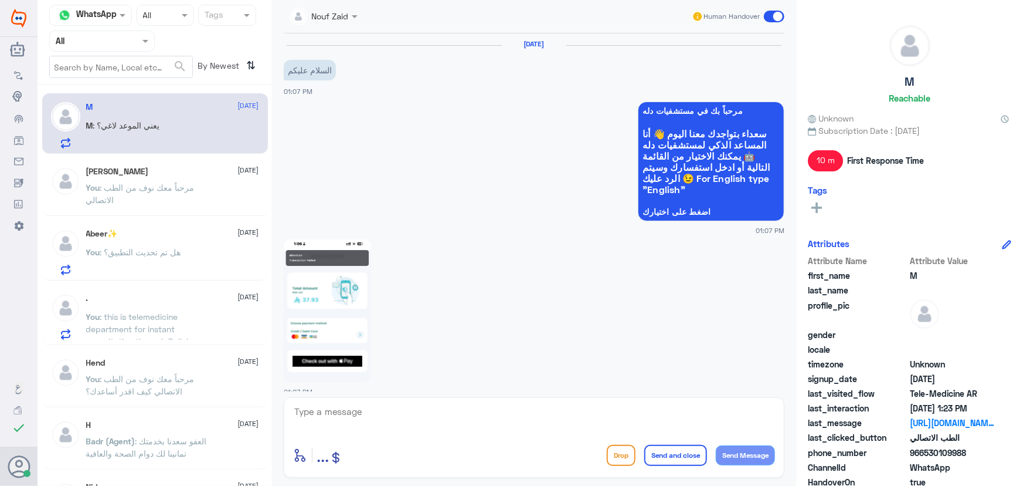
scroll to position [990, 0]
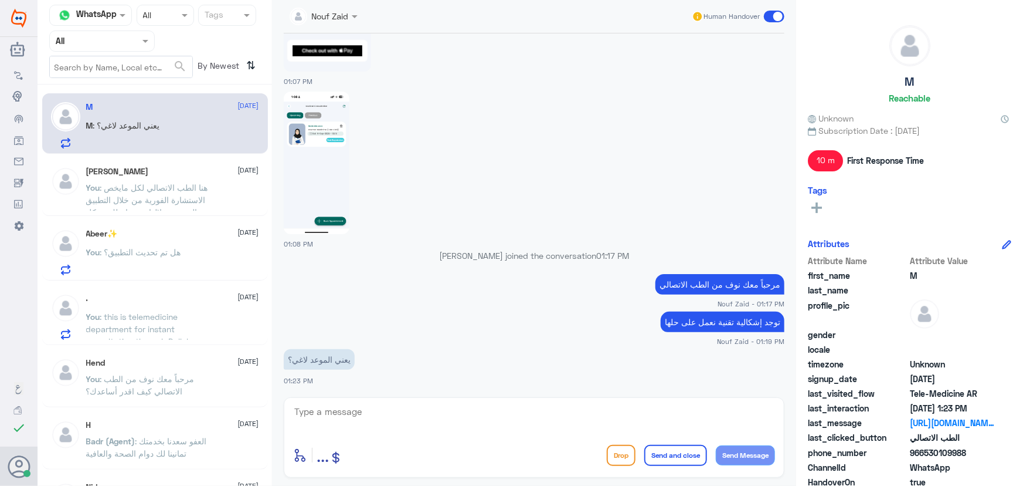
click at [168, 262] on p "You : هل تم تحديث التطبيق؟" at bounding box center [133, 260] width 95 height 29
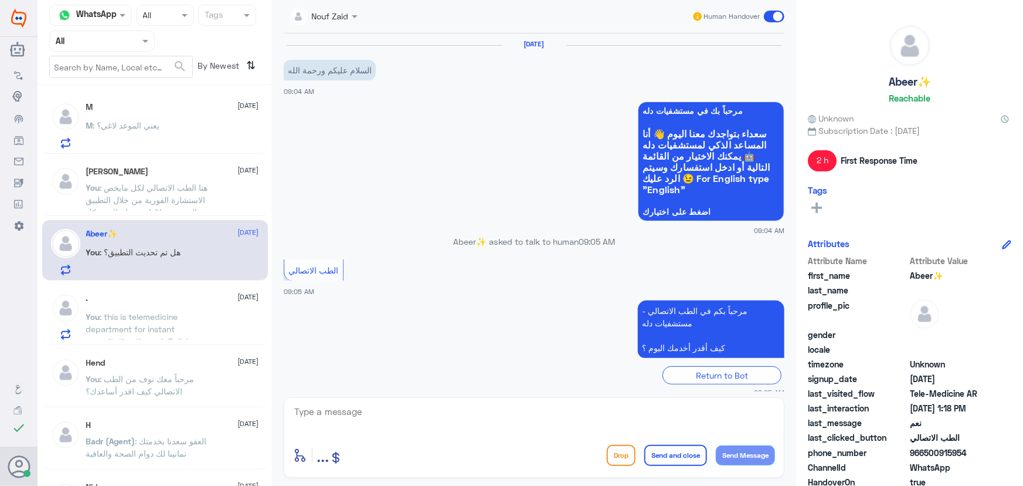
scroll to position [589, 0]
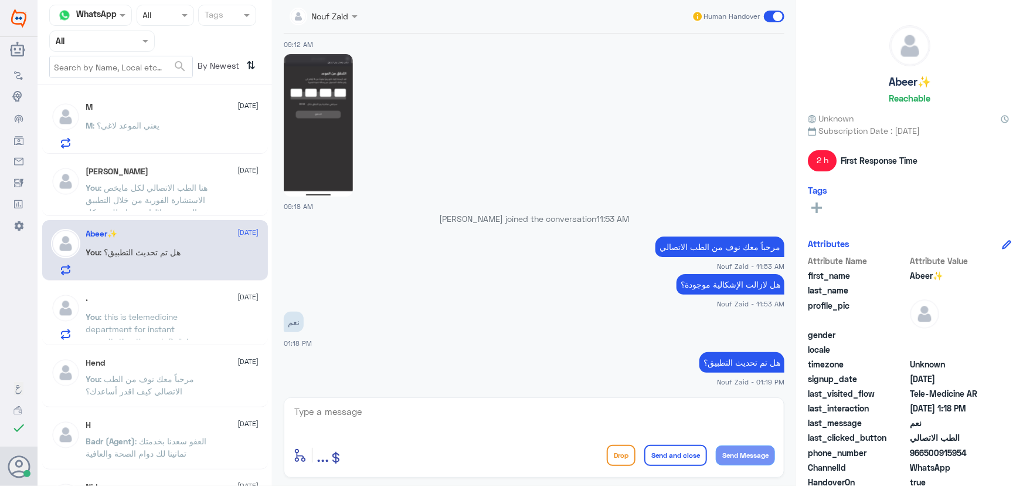
click at [183, 134] on div "M : يعني الموعد لاغي؟" at bounding box center [172, 135] width 173 height 26
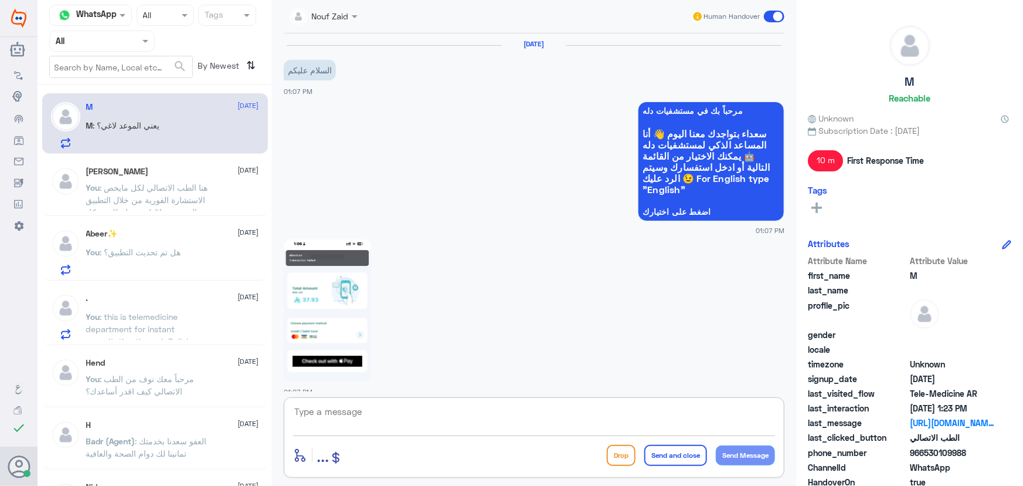
scroll to position [990, 0]
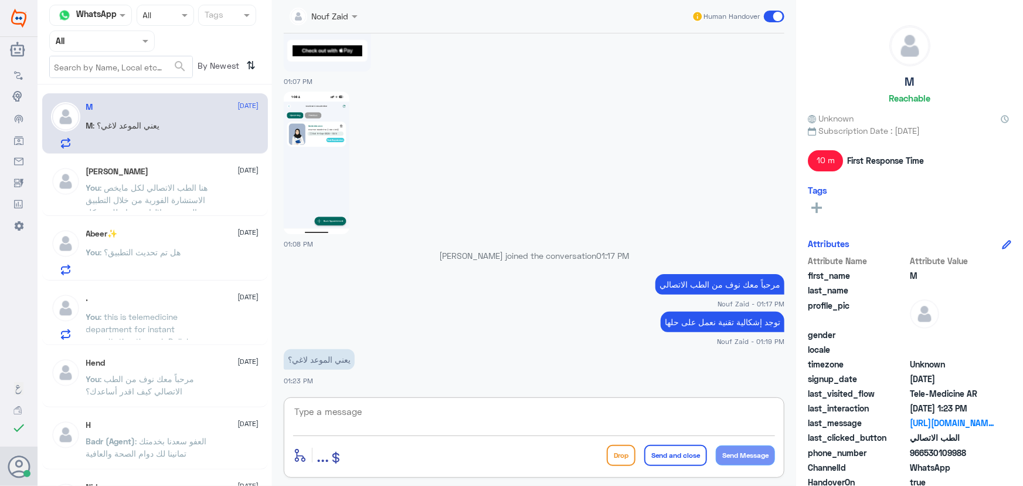
click at [369, 416] on textarea at bounding box center [534, 417] width 482 height 29
click at [196, 269] on div "You : هل تم تحديث التطبيق؟" at bounding box center [172, 262] width 173 height 26
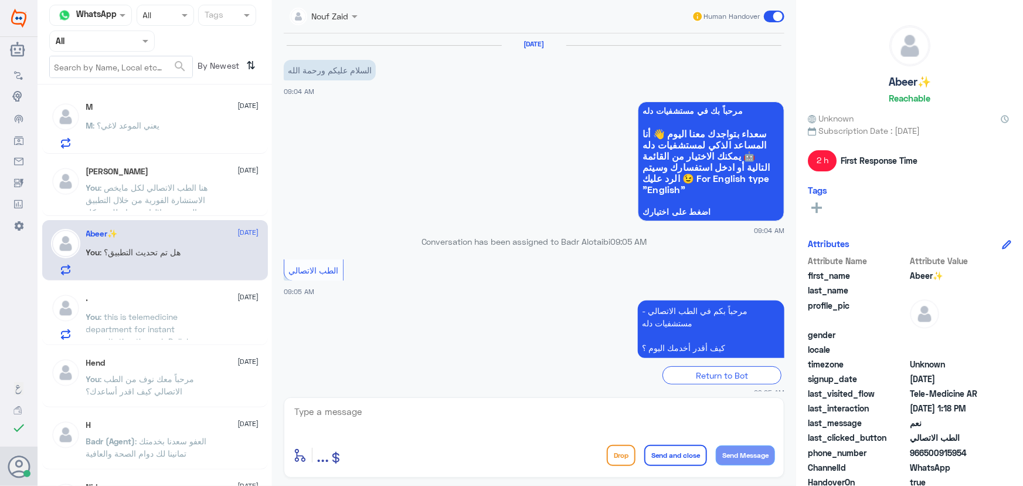
scroll to position [589, 0]
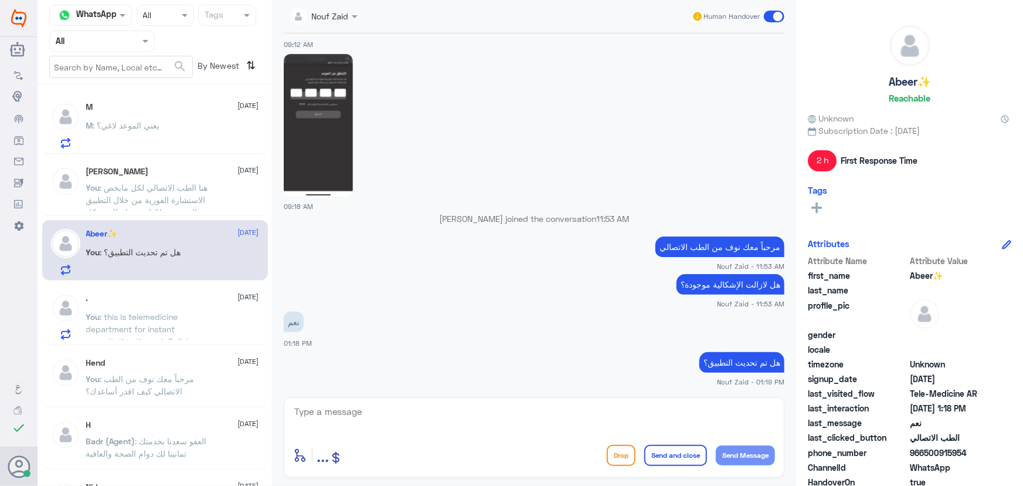
click at [174, 144] on div "M : يعني الموعد لاغي؟" at bounding box center [172, 135] width 173 height 26
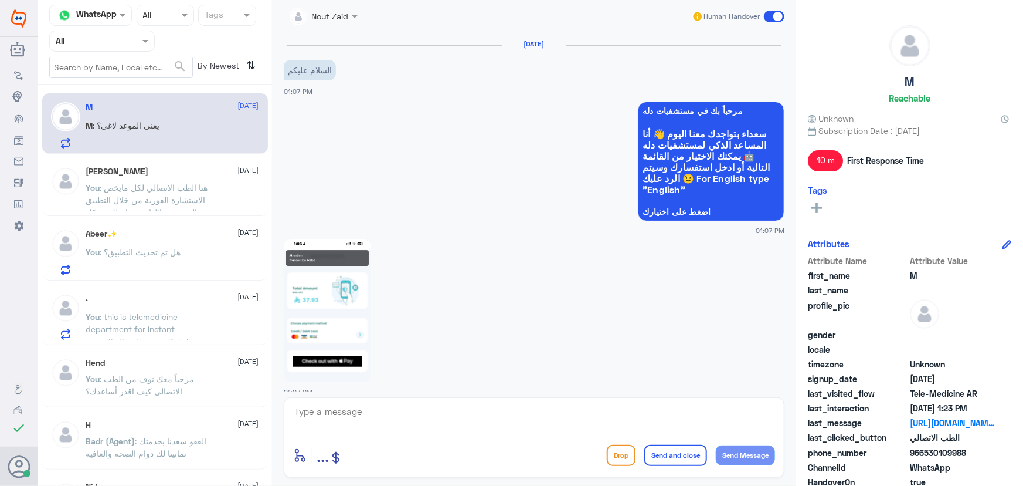
scroll to position [990, 0]
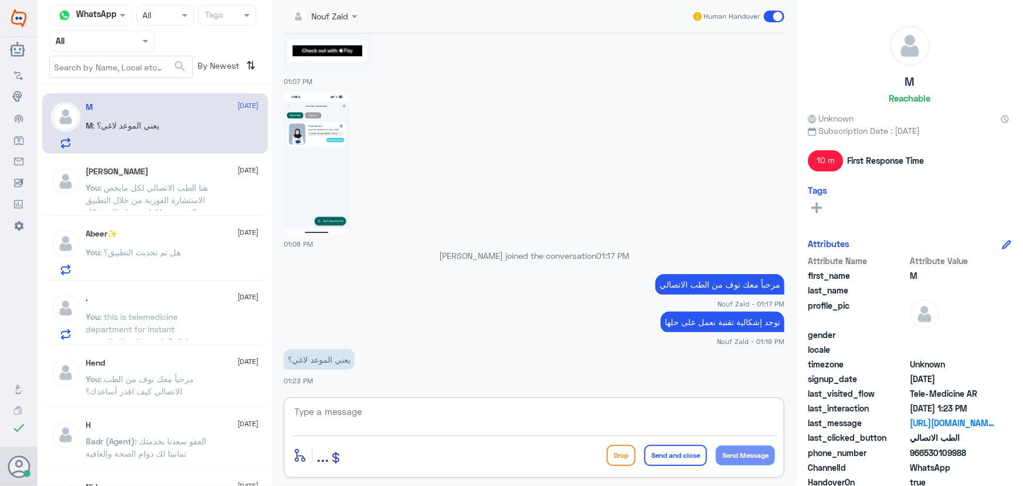
click at [432, 408] on textarea at bounding box center [534, 417] width 482 height 29
click at [436, 411] on textarea at bounding box center [534, 417] width 482 height 29
drag, startPoint x: 927, startPoint y: 451, endPoint x: 988, endPoint y: 457, distance: 61.9
click at [988, 457] on span "966530109988" at bounding box center [952, 452] width 85 height 12
copy span "530109988"
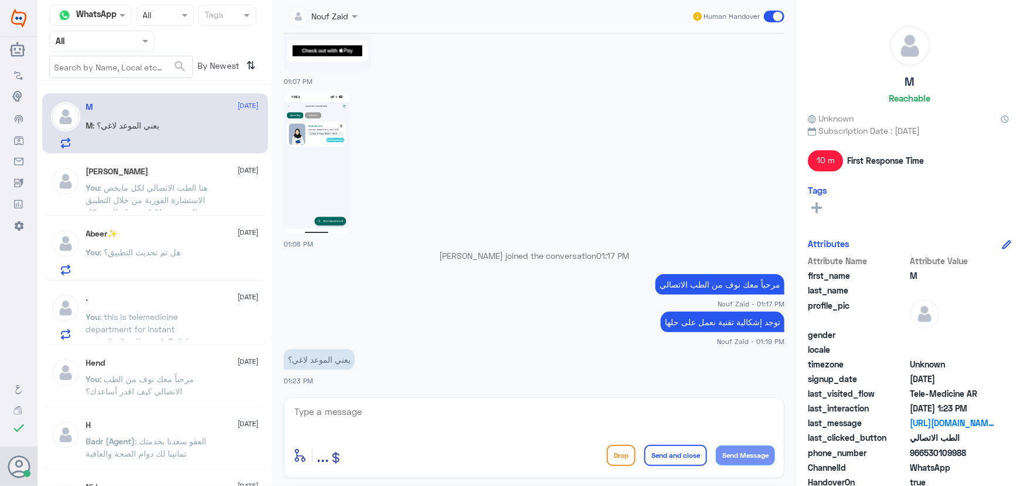
click at [152, 188] on span ": هنا الطب الاتصالي لكل مايخص الاستشارة الفورية من خلال التطبيق والتي من خلالها…" at bounding box center [150, 218] width 129 height 72
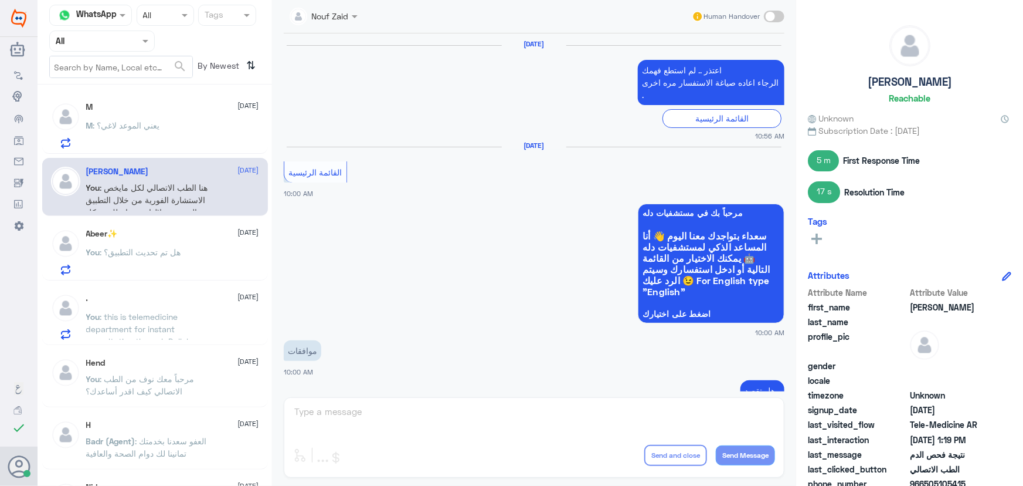
scroll to position [1034, 0]
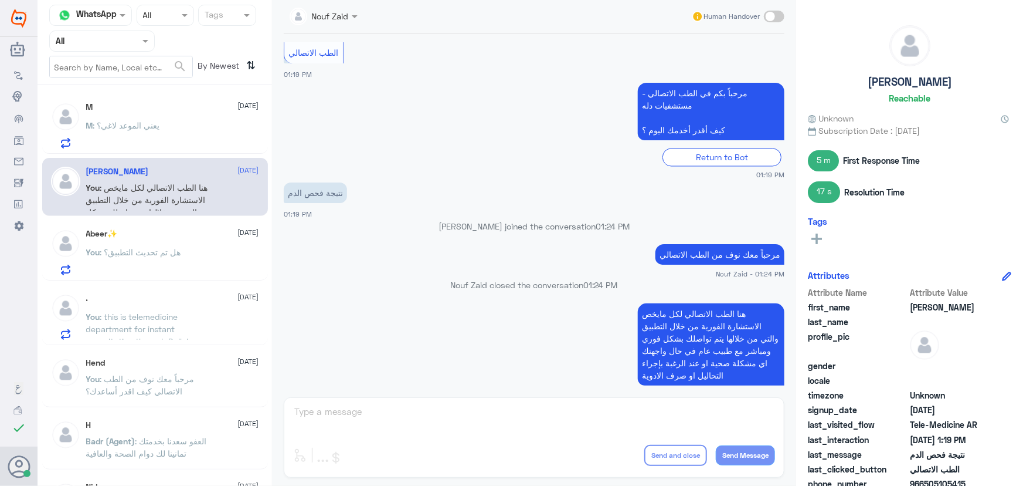
click at [186, 259] on div "You : هل تم تحديث التطبيق؟" at bounding box center [172, 262] width 173 height 26
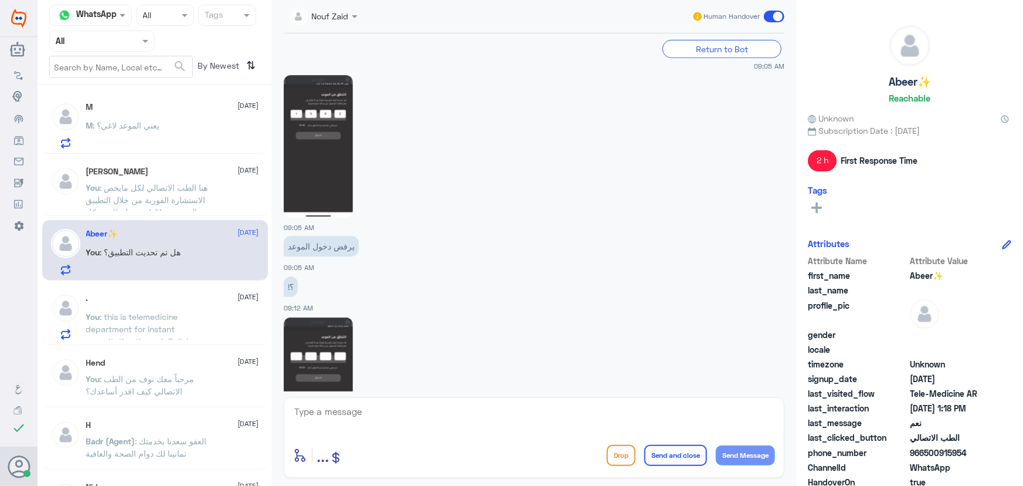
scroll to position [216, 0]
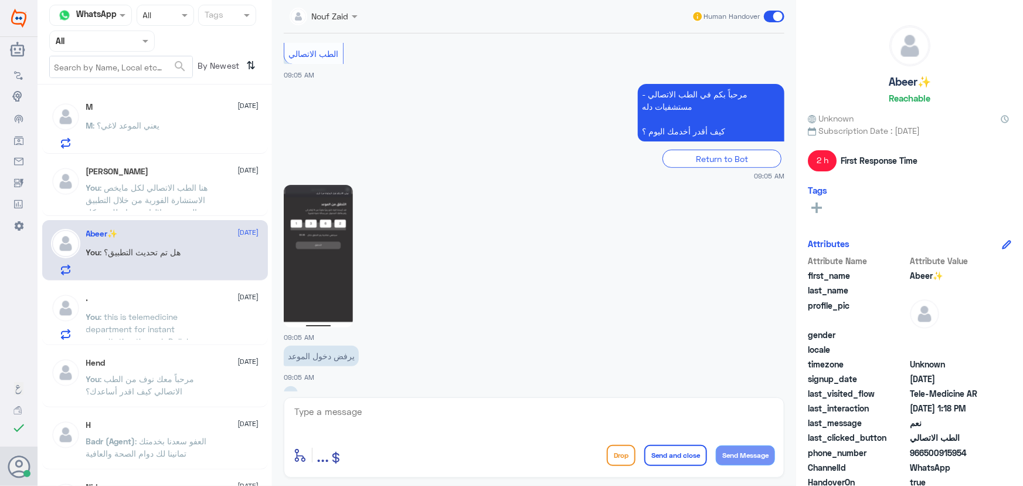
drag, startPoint x: 922, startPoint y: 452, endPoint x: 971, endPoint y: 456, distance: 48.8
click at [971, 456] on span "966500915954" at bounding box center [952, 452] width 85 height 12
copy span "500915954"
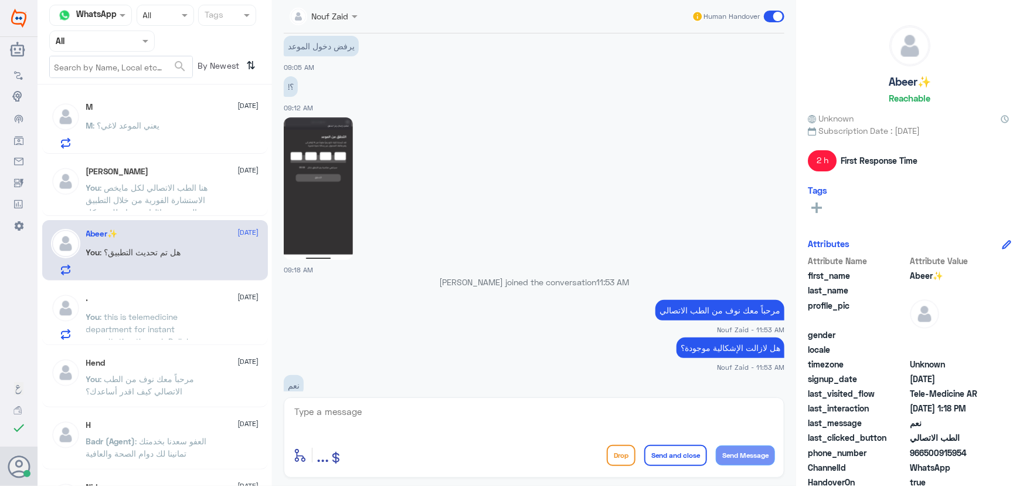
scroll to position [429, 0]
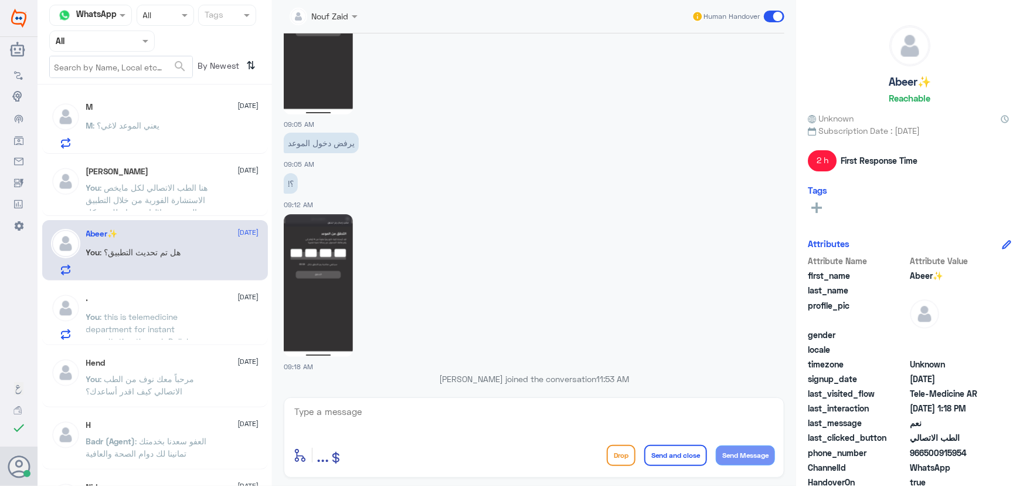
click at [337, 298] on img at bounding box center [318, 285] width 69 height 143
click at [316, 83] on img at bounding box center [318, 43] width 69 height 143
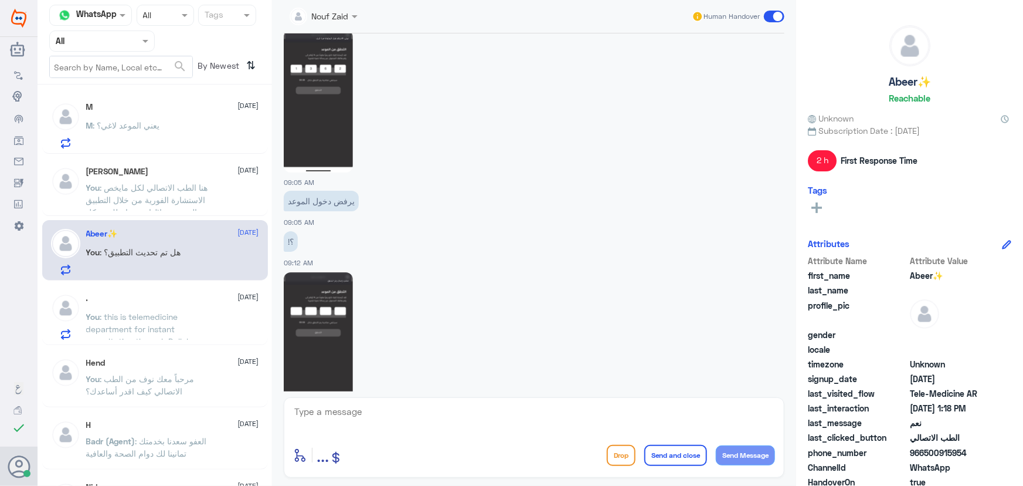
scroll to position [589, 0]
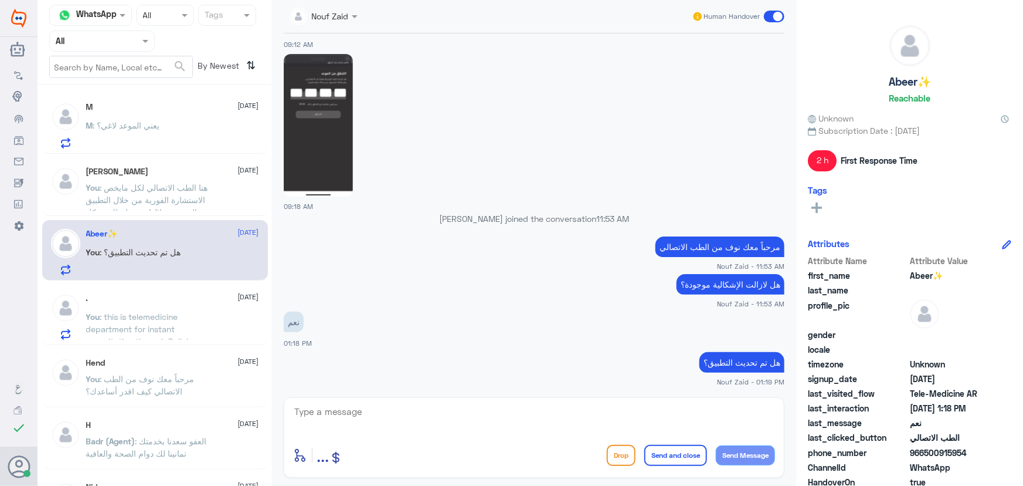
click at [157, 134] on p "M : يعني الموعد لاغي؟" at bounding box center [123, 133] width 74 height 29
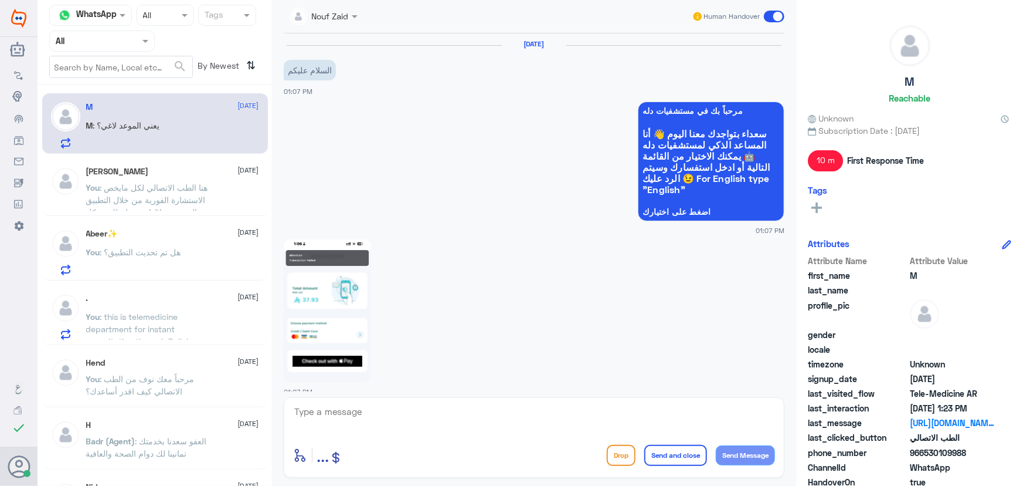
scroll to position [990, 0]
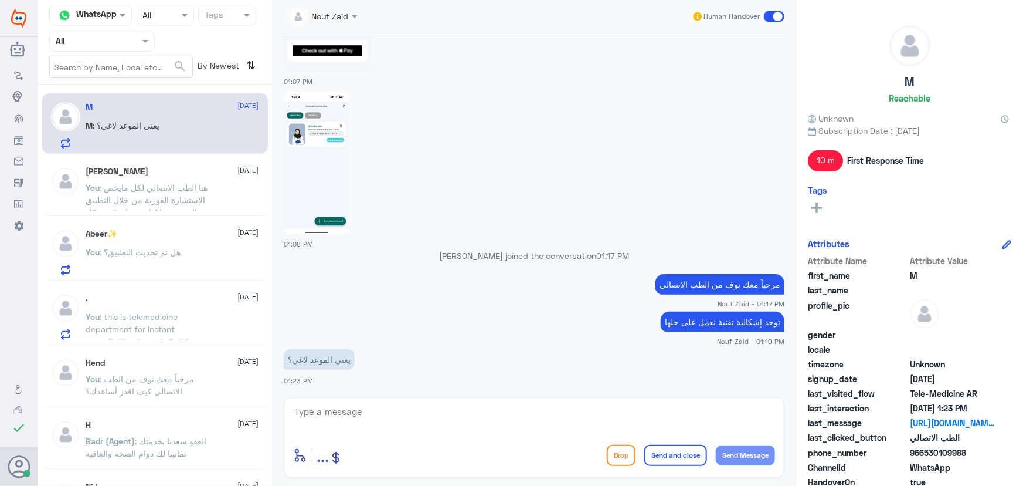
click at [439, 413] on textarea at bounding box center [534, 417] width 482 height 29
click at [452, 419] on textarea at bounding box center [534, 417] width 482 height 29
type textarea "نعمل على حل المشكلة، سيتم إعادة جدولة الموعد"
click at [675, 454] on button "Send and close" at bounding box center [675, 455] width 63 height 21
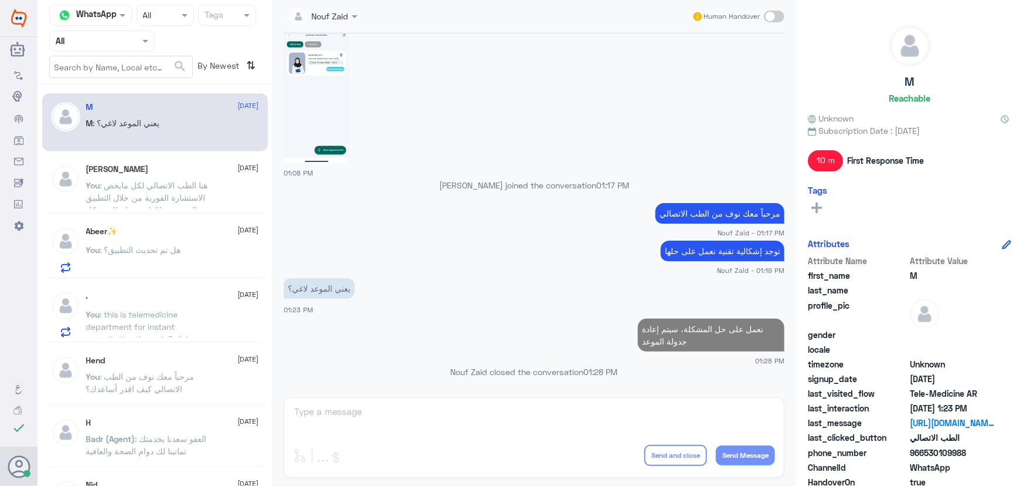
click at [182, 189] on span ": هنا الطب الاتصالي لكل مايخص الاستشارة الفورية من خلال التطبيق والتي من خلالها…" at bounding box center [150, 216] width 129 height 72
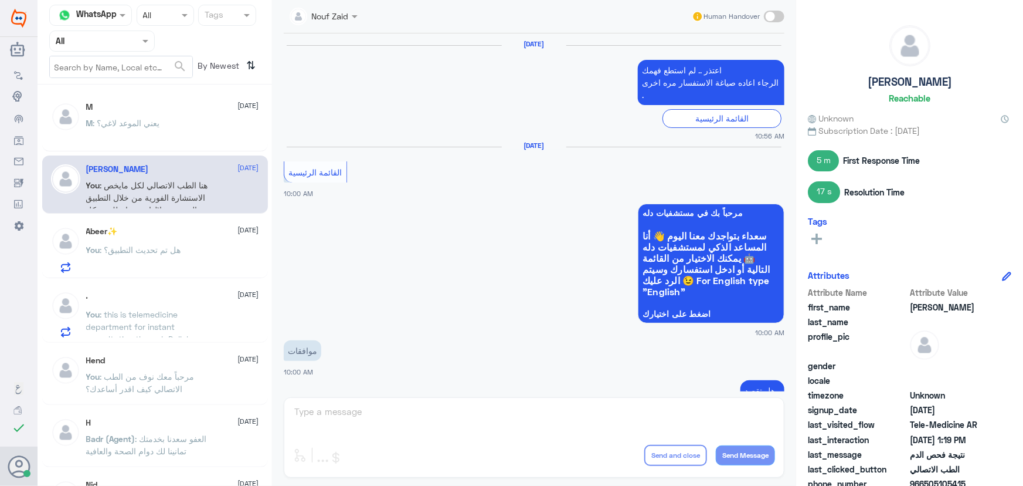
scroll to position [1034, 0]
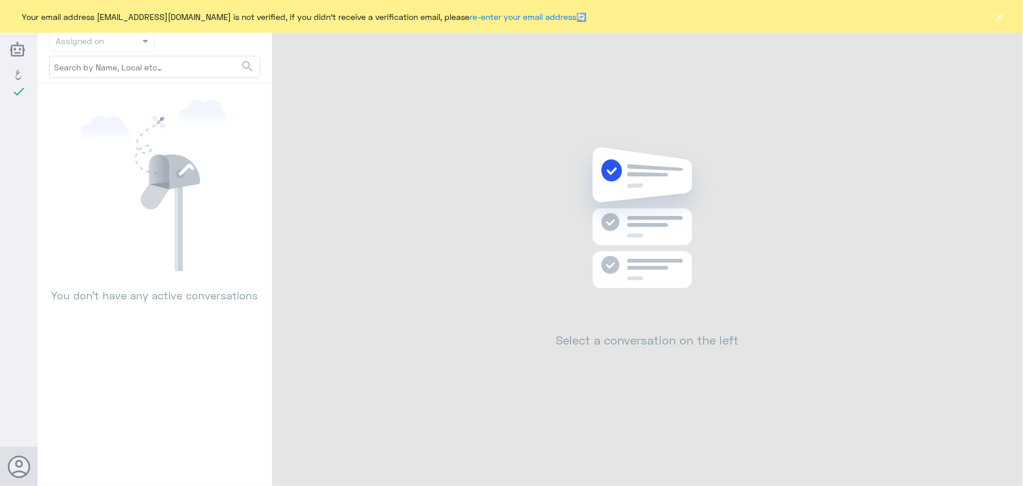
click at [996, 22] on button "×" at bounding box center [1000, 17] width 12 height 12
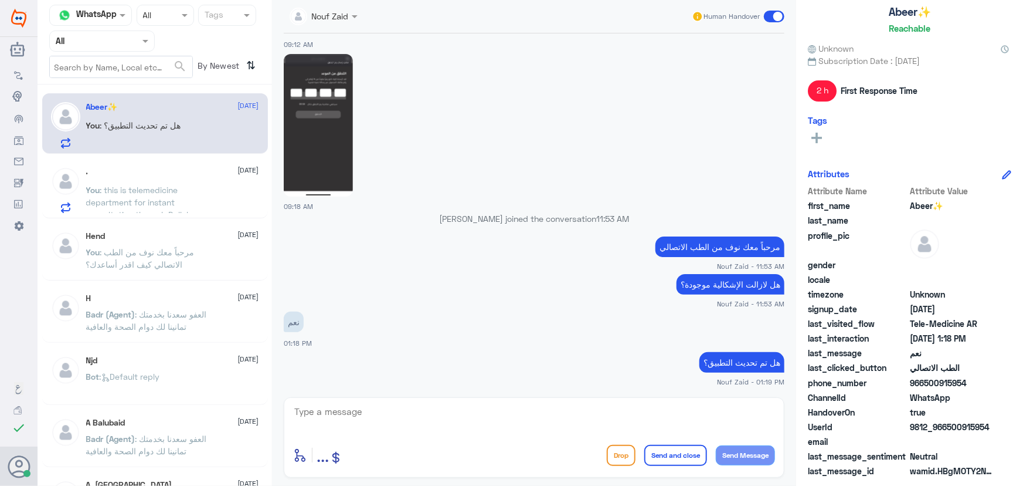
scroll to position [71, 0]
drag, startPoint x: 503, startPoint y: 411, endPoint x: 472, endPoint y: 406, distance: 31.4
click at [501, 411] on textarea at bounding box center [534, 417] width 482 height 29
type textarea "ي"
click at [82, 145] on div "Abeer✨ [DATE] You : هل تم تحديث التطبيق؟" at bounding box center [155, 125] width 208 height 46
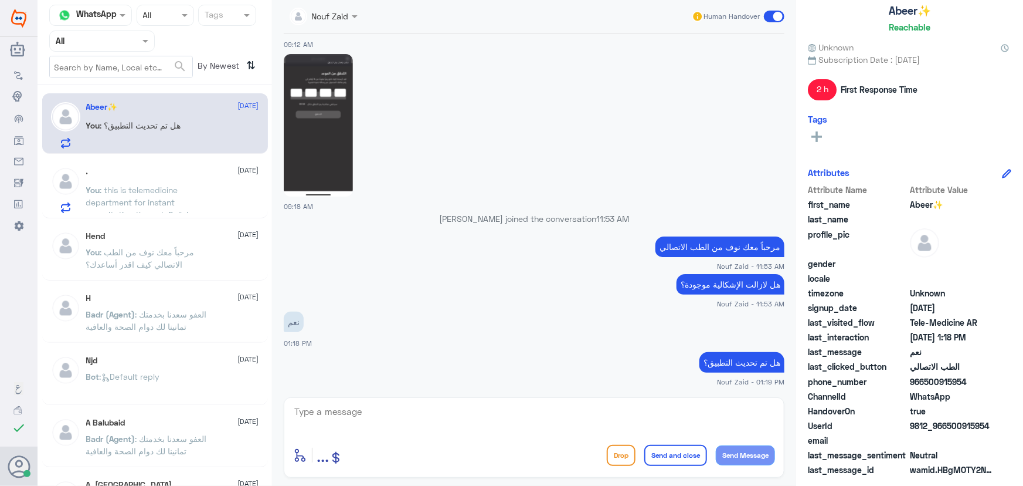
click at [106, 185] on span ": this is telemedicine department for instant consultation through Dallah app C…" at bounding box center [147, 214] width 123 height 59
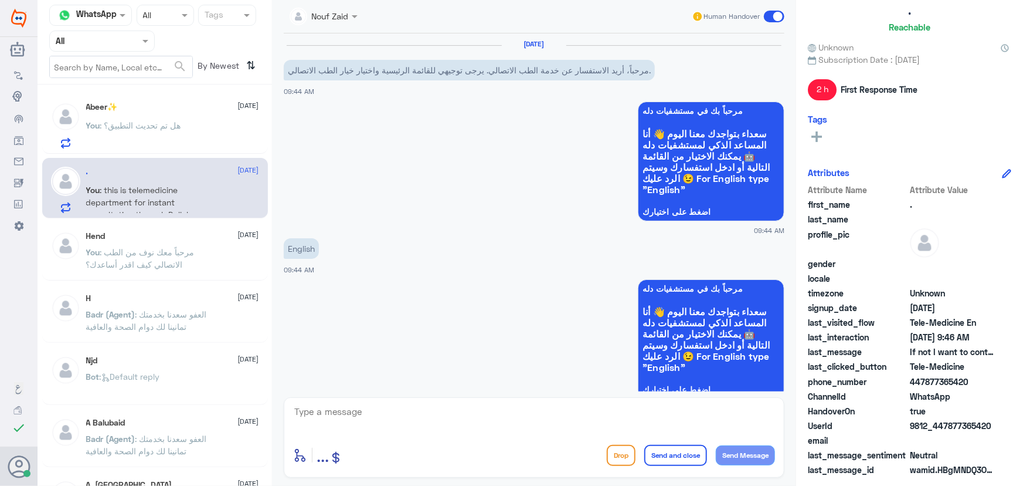
scroll to position [733, 0]
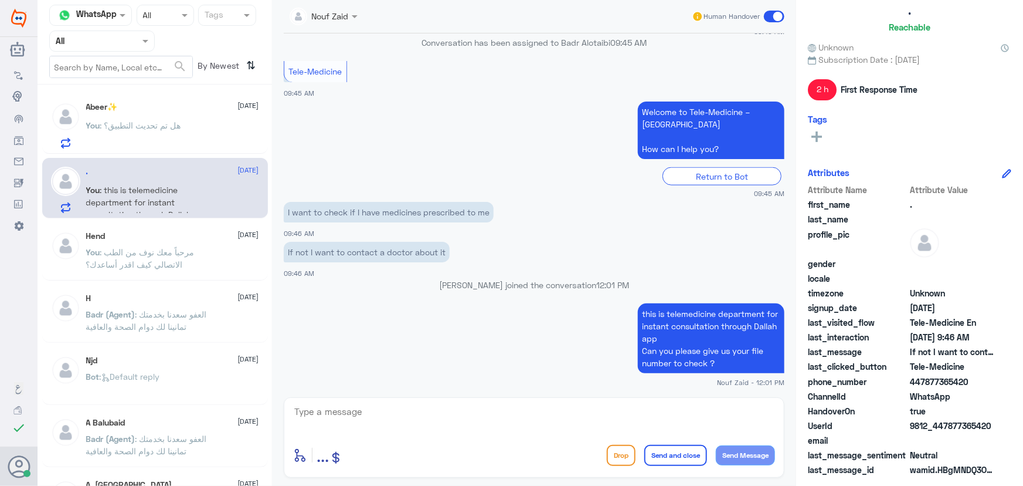
click at [172, 199] on span ": this is telemedicine department for instant consultation through Dallah app C…" at bounding box center [147, 214] width 123 height 59
click at [771, 21] on span at bounding box center [774, 17] width 21 height 12
click at [0, 0] on input "checkbox" at bounding box center [0, 0] width 0 height 0
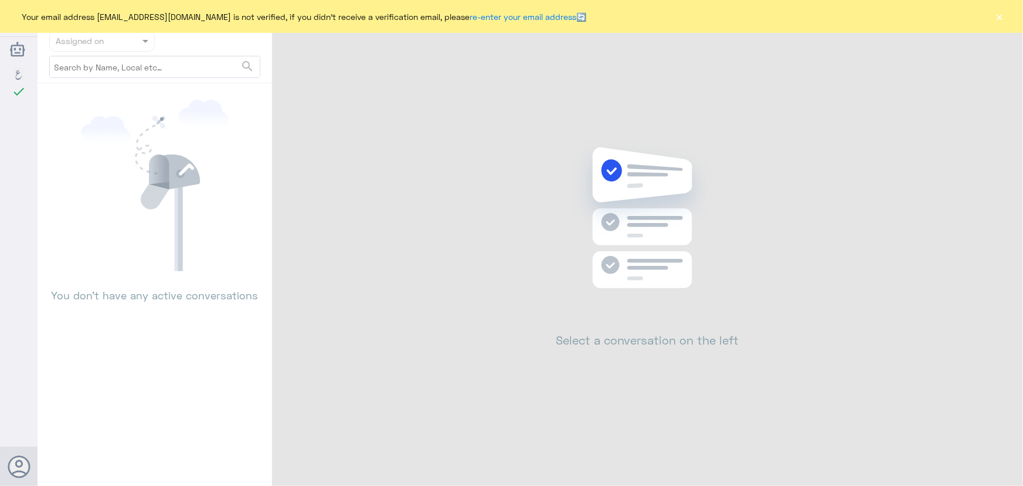
click at [999, 13] on button "×" at bounding box center [1000, 17] width 12 height 12
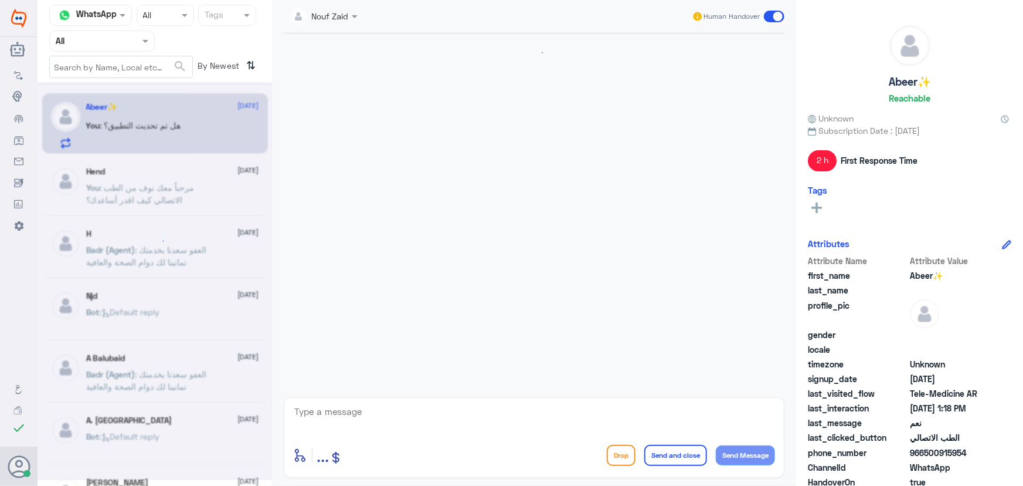
scroll to position [589, 0]
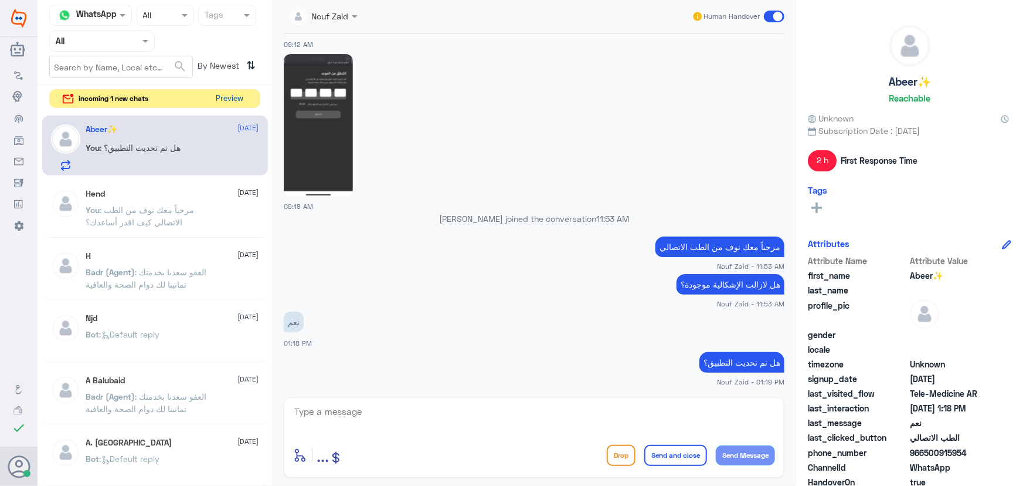
click at [230, 90] on button "Preview" at bounding box center [230, 99] width 36 height 18
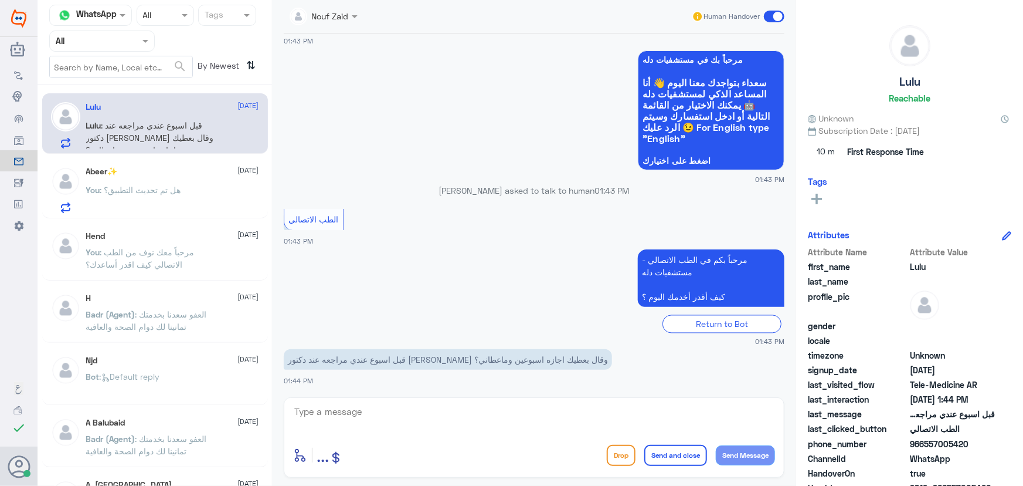
scroll to position [1043, 0]
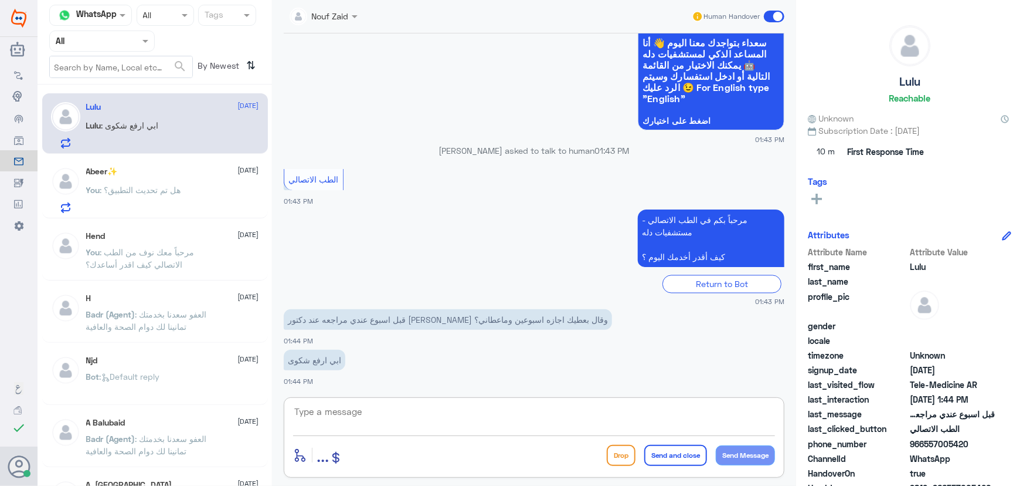
click at [356, 413] on textarea at bounding box center [534, 417] width 482 height 29
click at [145, 176] on div "Abeer✨ [DATE]" at bounding box center [172, 172] width 173 height 10
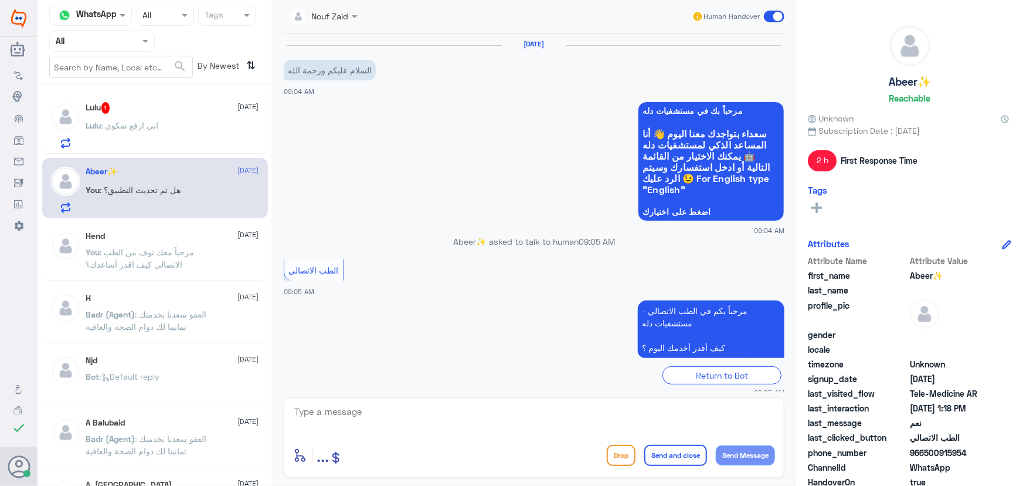
scroll to position [589, 0]
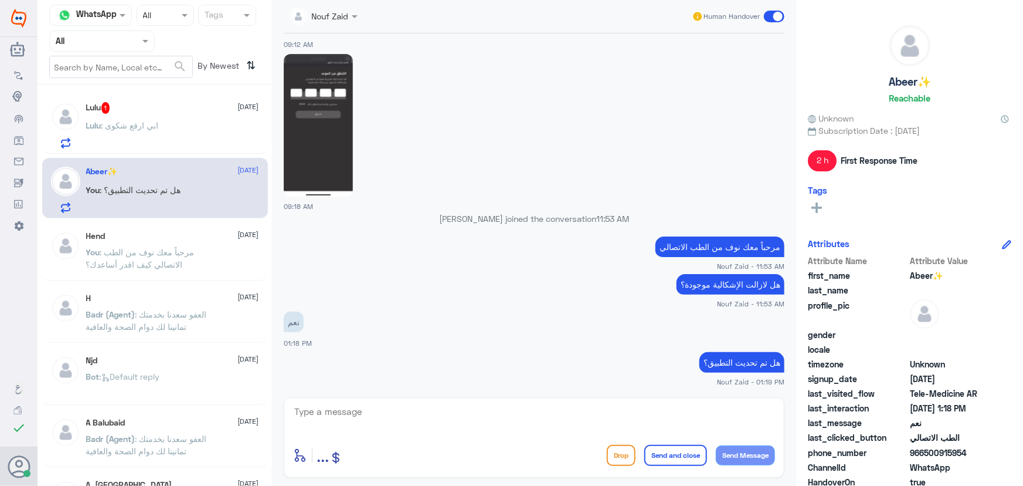
click at [158, 133] on p "Lulu : ابي ارفع شكوى" at bounding box center [122, 133] width 73 height 29
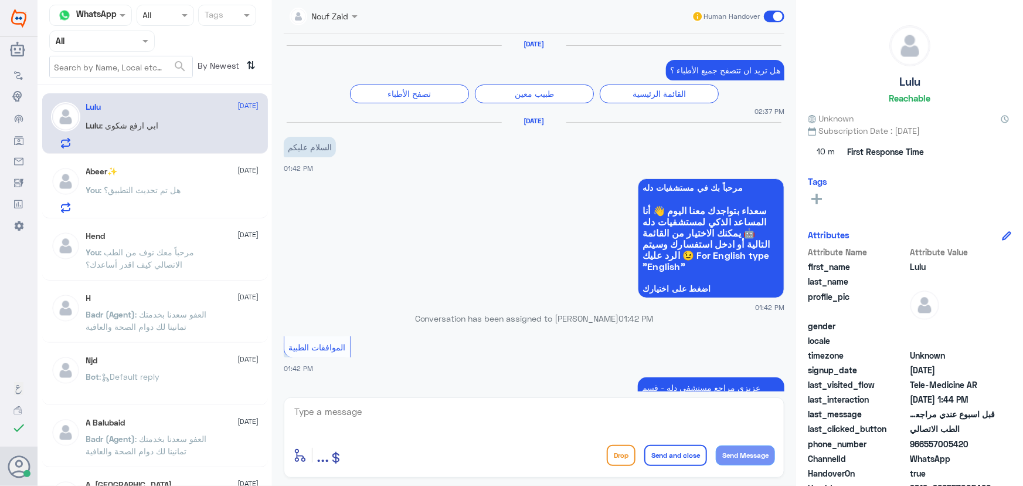
scroll to position [1003, 0]
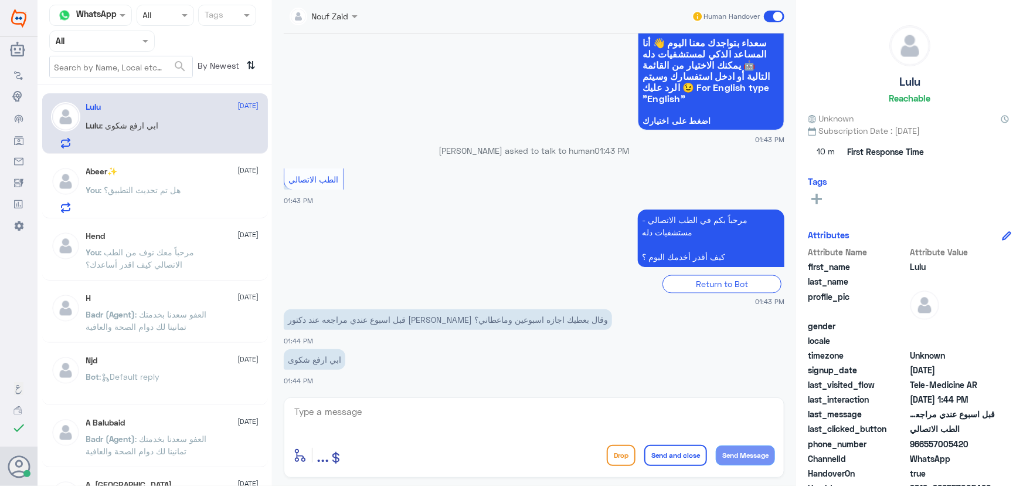
click at [332, 411] on textarea at bounding box center [534, 417] width 482 height 29
paste textarea "يمكنك إجراء فحص القيادة لإصدار رخصة القيادة دون موعد في العيادات الشمالية - مست…"
type textarea "يمكنك إجراء فحص القيادة لإصدار رخصة القيادة دون موعد في العيادات الشمالية - مست…"
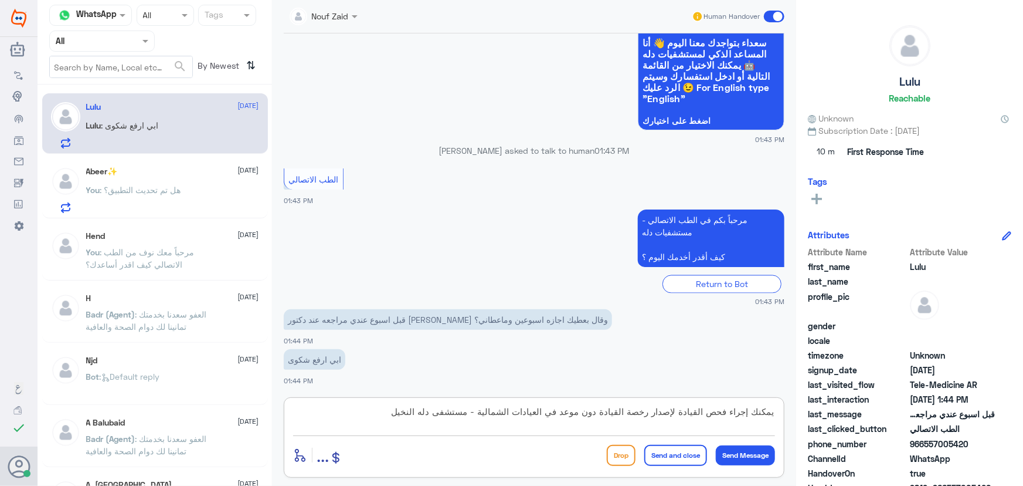
drag, startPoint x: 369, startPoint y: 410, endPoint x: 796, endPoint y: 416, distance: 427.0
click at [796, 416] on div "Nouf Zaid Human Handover [DATE] هل تريد ان تتصفح جميع الأطباء ؟ تصفح الأطباء طب…" at bounding box center [534, 244] width 524 height 489
click at [604, 407] on textarea at bounding box center [534, 417] width 482 height 29
click at [425, 398] on div "enter flow name ... Drop Send and close Send Message" at bounding box center [534, 437] width 501 height 80
click at [418, 407] on textarea at bounding box center [534, 417] width 482 height 29
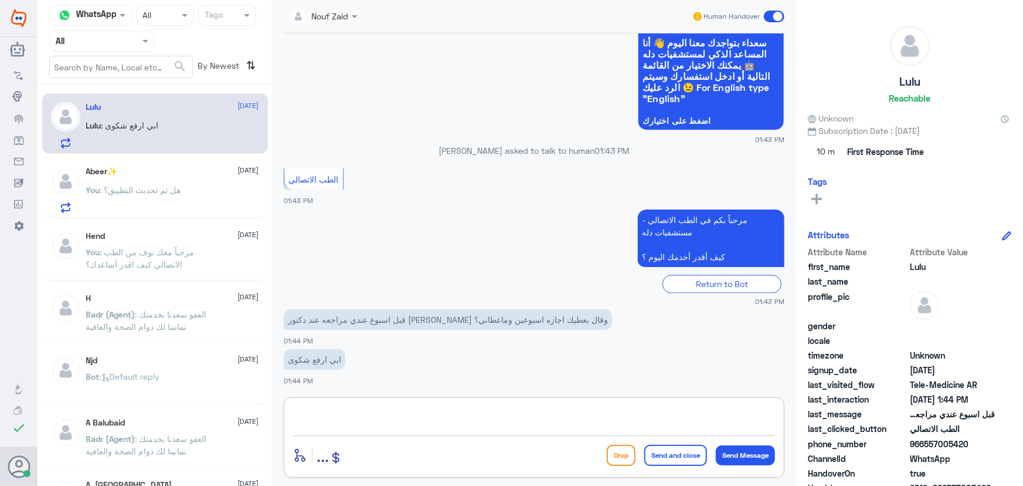
paste textarea "مرحباً معك نوف من الطب الاتصالي"
type textarea "مرحباً معك نوف من الطب الاتصالي"
click at [758, 459] on button "Send Message" at bounding box center [745, 455] width 59 height 20
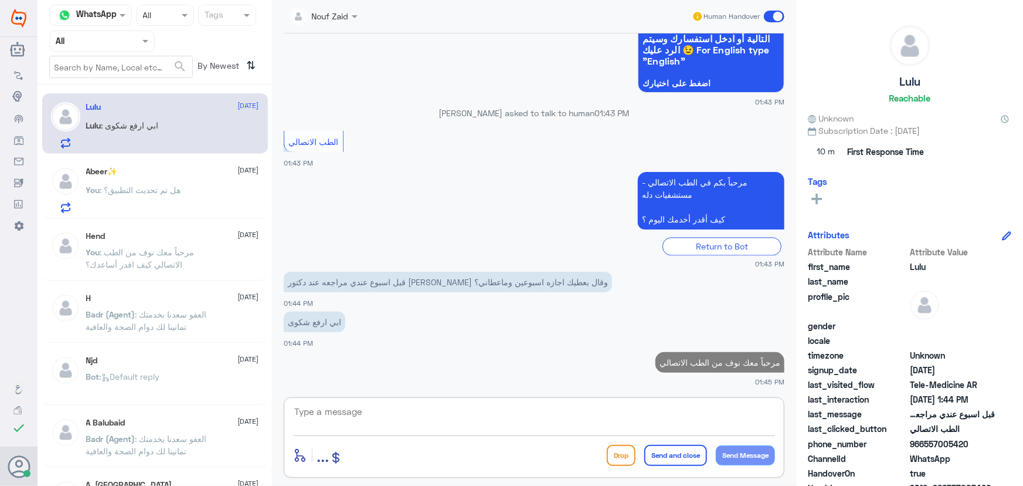
click at [663, 406] on textarea at bounding box center [534, 417] width 482 height 29
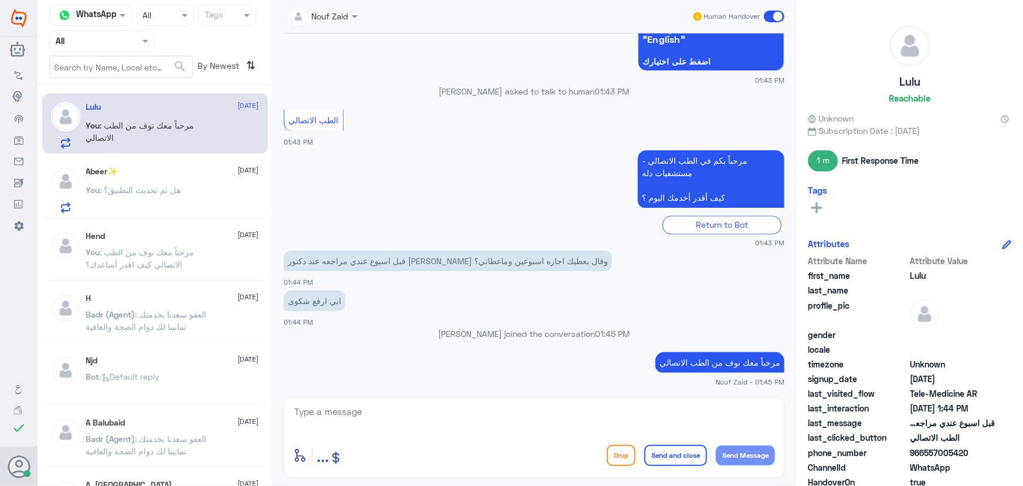
click at [446, 408] on div "Nouf Zaid Human Handover [DATE] هل تريد ان تتصفح جميع الأطباء ؟ تصفح الأطباء طب…" at bounding box center [534, 244] width 524 height 489
click at [446, 408] on textarea at bounding box center [534, 417] width 482 height 29
paste textarea "هنا الطب الاتصالي لكل مايخص الاستشارة الفورية من خلال التطبيق، يمكنك الاستفسار …"
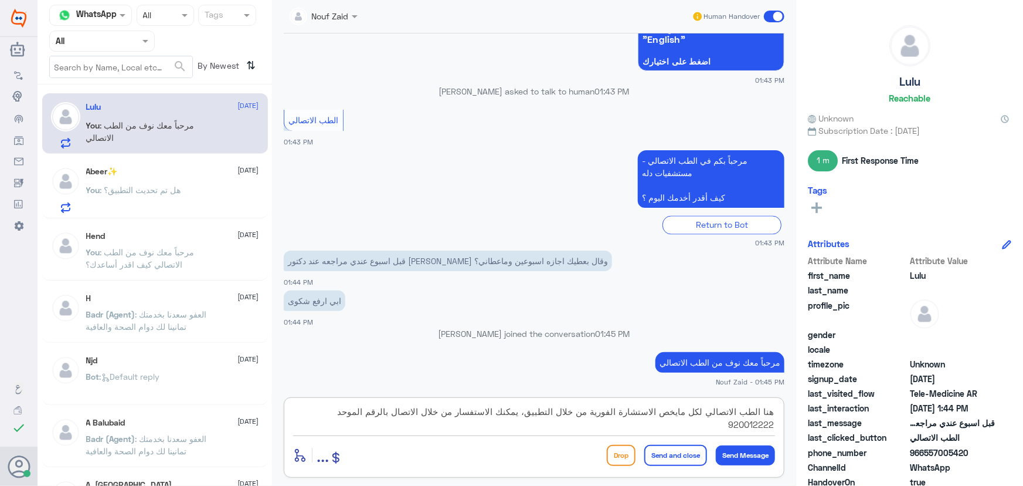
drag, startPoint x: 463, startPoint y: 412, endPoint x: 498, endPoint y: 412, distance: 35.2
click at [498, 412] on textarea "هنا الطب الاتصالي لكل مايخص الاستشارة الفورية من خلال التطبيق، يمكنك الاستفسار …" at bounding box center [534, 417] width 482 height 29
type textarea "هنا الطب الاتصالي لكل مايخص الاستشارة الفورية من خلال التطبيق، يمكنك التواصل من…"
click at [693, 450] on button "Send and close" at bounding box center [675, 455] width 63 height 21
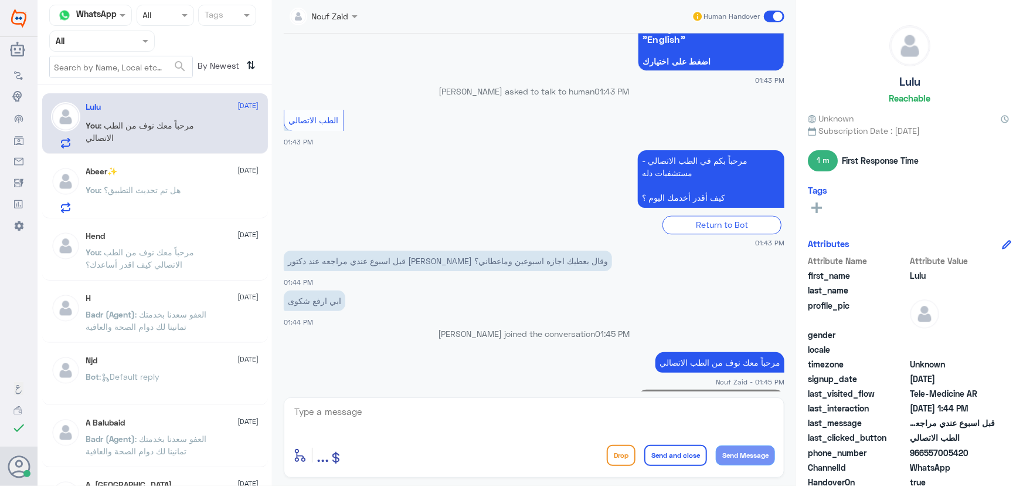
scroll to position [1115, 0]
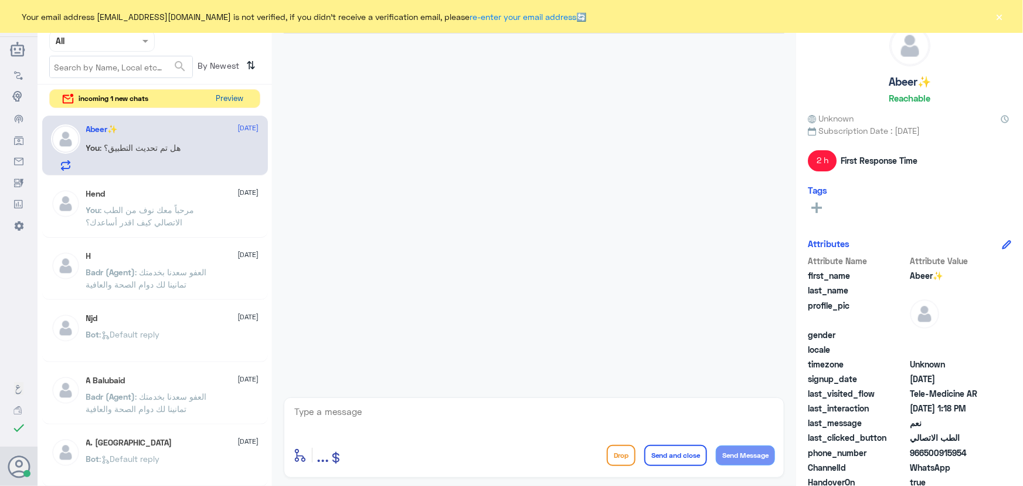
click at [226, 94] on button "Preview" at bounding box center [230, 99] width 36 height 18
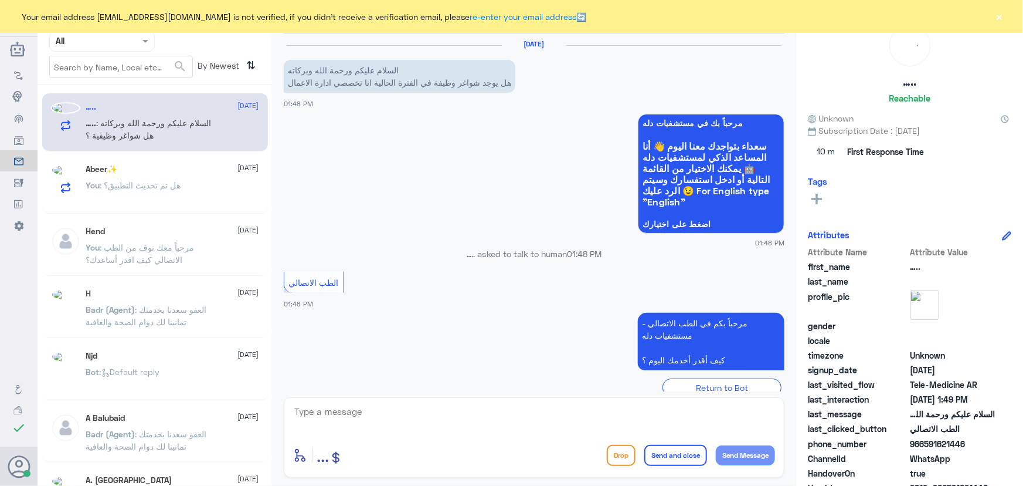
scroll to position [76, 0]
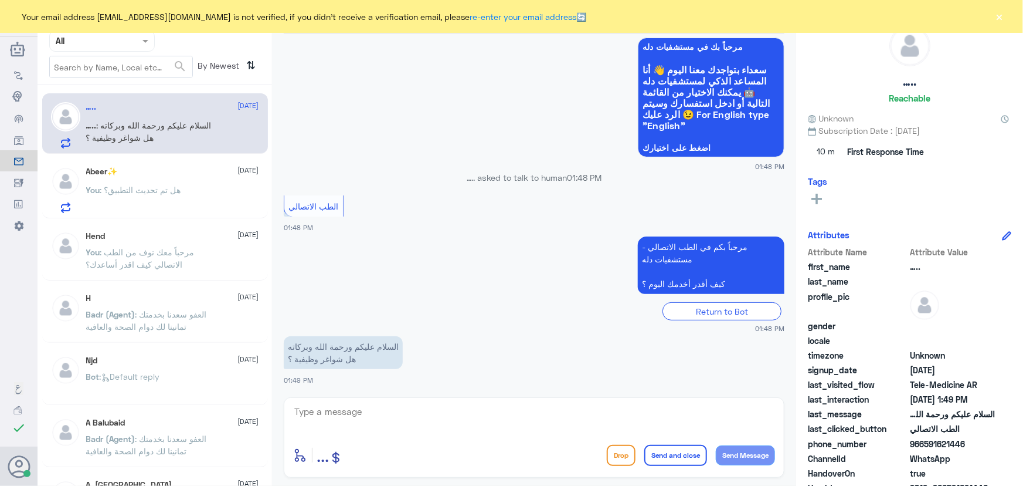
click at [434, 412] on textarea at bounding box center [534, 417] width 482 height 29
click at [389, 411] on textarea at bounding box center [534, 417] width 482 height 29
paste textarea "مرحباً معك نوف من الطب الاتصالي"
type textarea "مرحباً معك نوف من الطب الاتصالي"
click at [730, 459] on button "Send Message" at bounding box center [745, 455] width 59 height 20
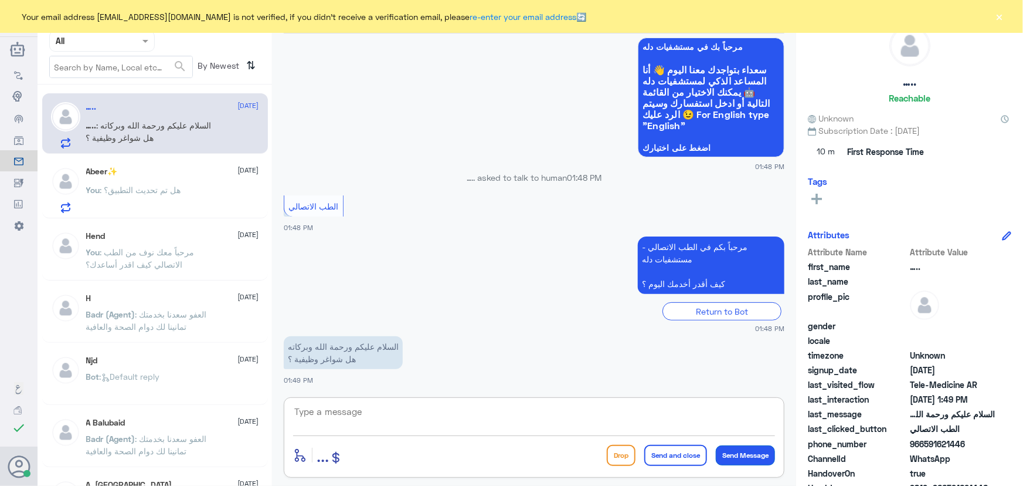
scroll to position [113, 0]
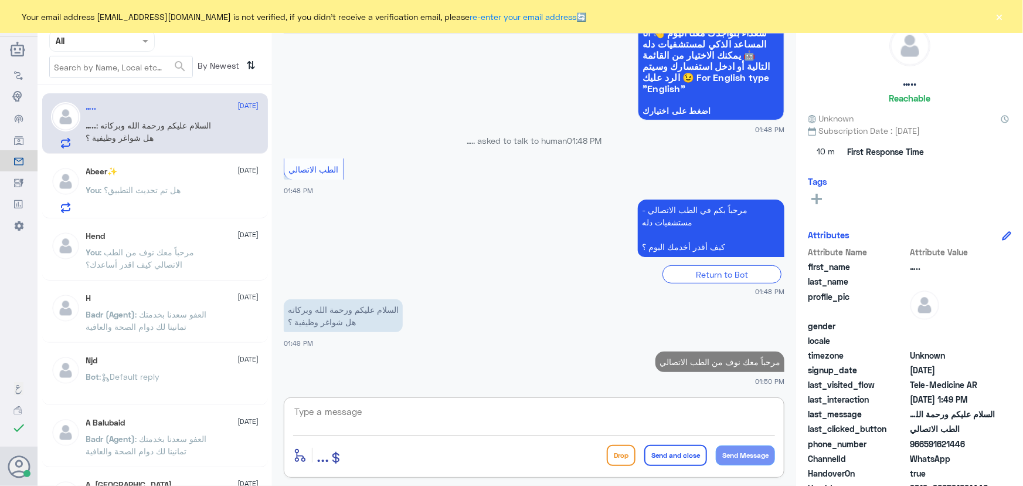
click at [648, 406] on textarea at bounding box center [534, 417] width 482 height 29
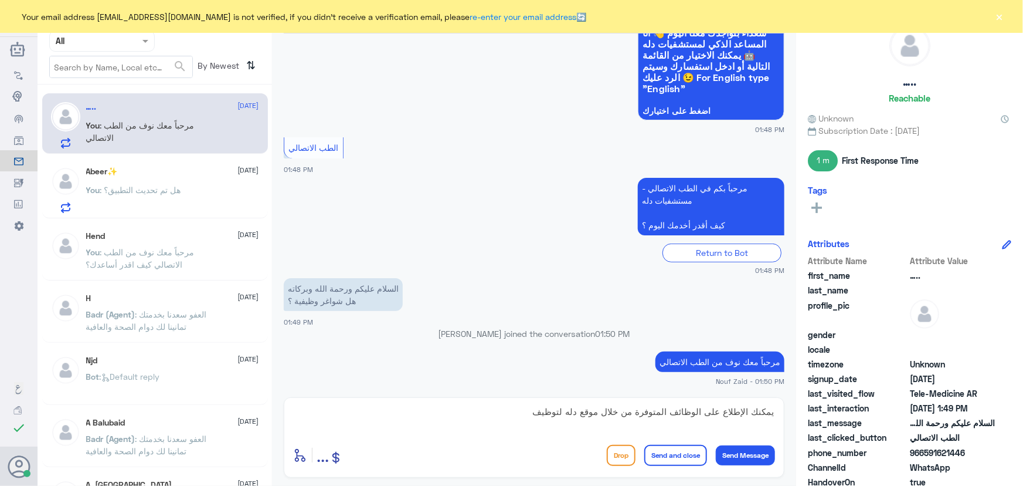
click at [1003, 12] on button "×" at bounding box center [1000, 17] width 12 height 12
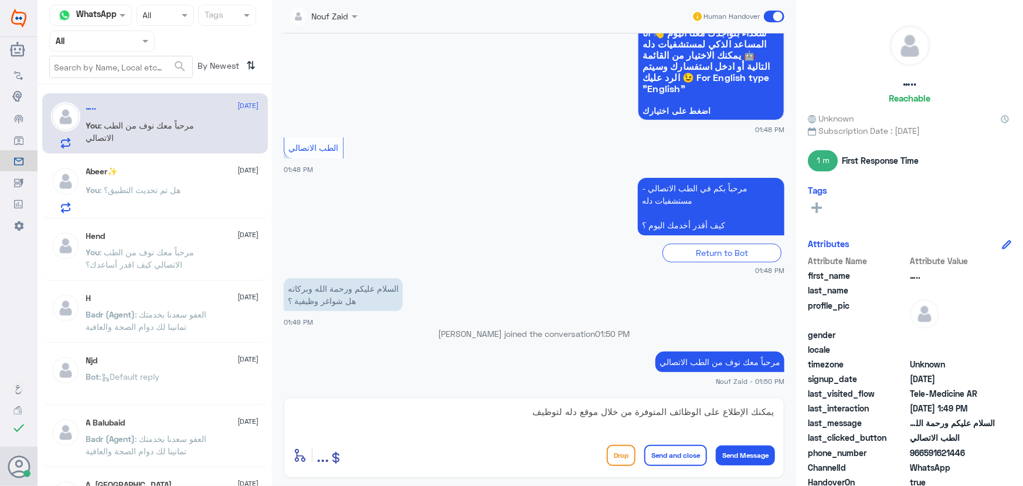
click at [446, 416] on textarea "يمكنك الإطلاع على الوظائف المتوفرة من خلال موقع دله لتوظيف" at bounding box center [534, 417] width 482 height 29
paste textarea "[URL][DOMAIN_NAME]"
type textarea "يمكنك الإطلاع على الوظائف المتوفرة من خلال موقع دله لتوظيف [URL][DOMAIN_NAME]"
click at [666, 456] on button "Send and close" at bounding box center [675, 455] width 63 height 21
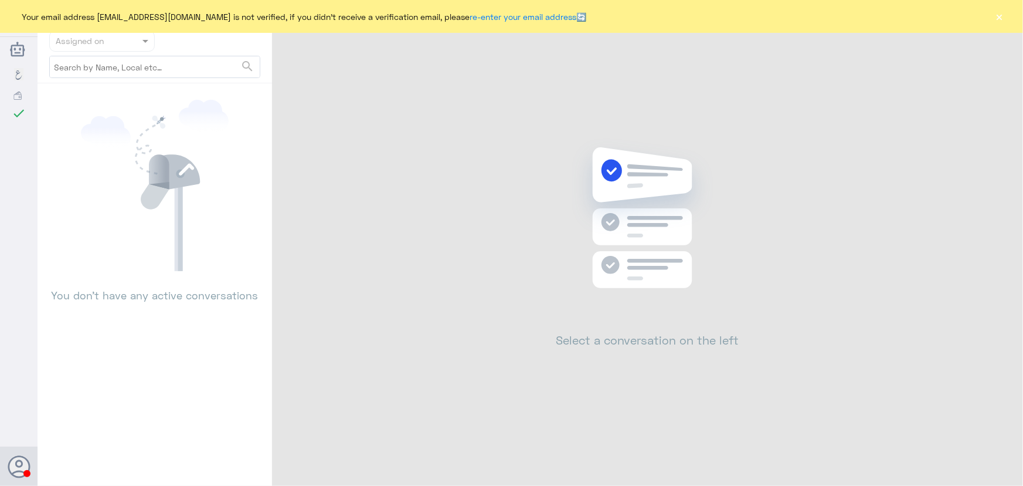
click at [998, 20] on button "×" at bounding box center [1000, 17] width 12 height 12
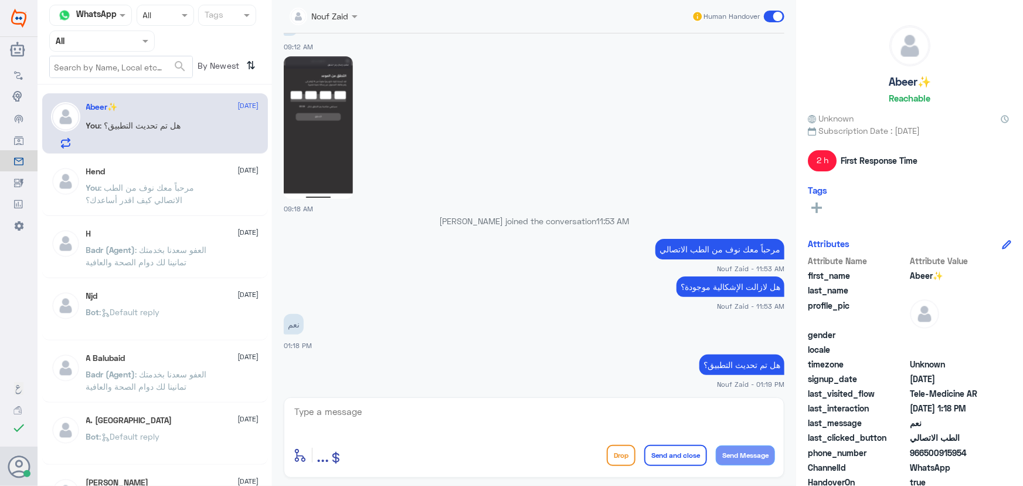
scroll to position [589, 0]
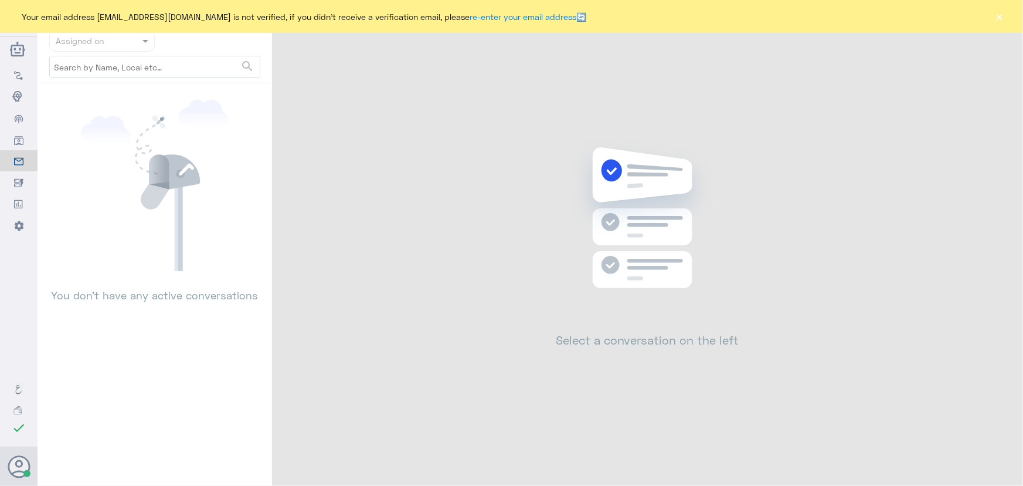
click at [1002, 16] on button "×" at bounding box center [1000, 17] width 12 height 12
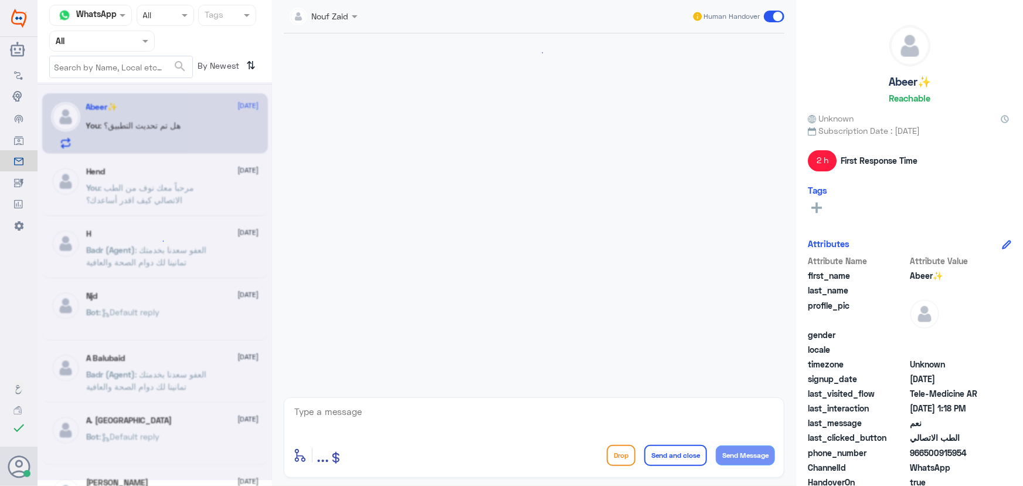
scroll to position [589, 0]
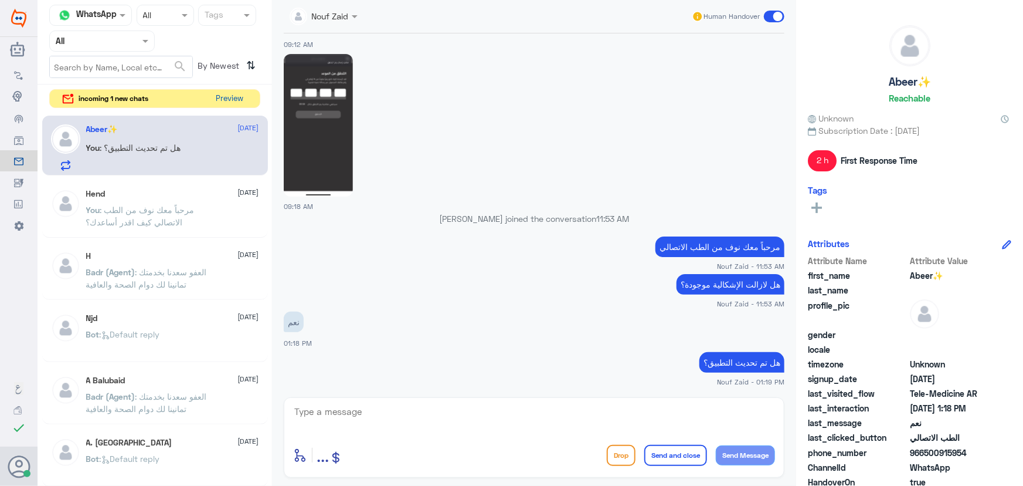
click at [244, 101] on button "Preview" at bounding box center [230, 99] width 36 height 18
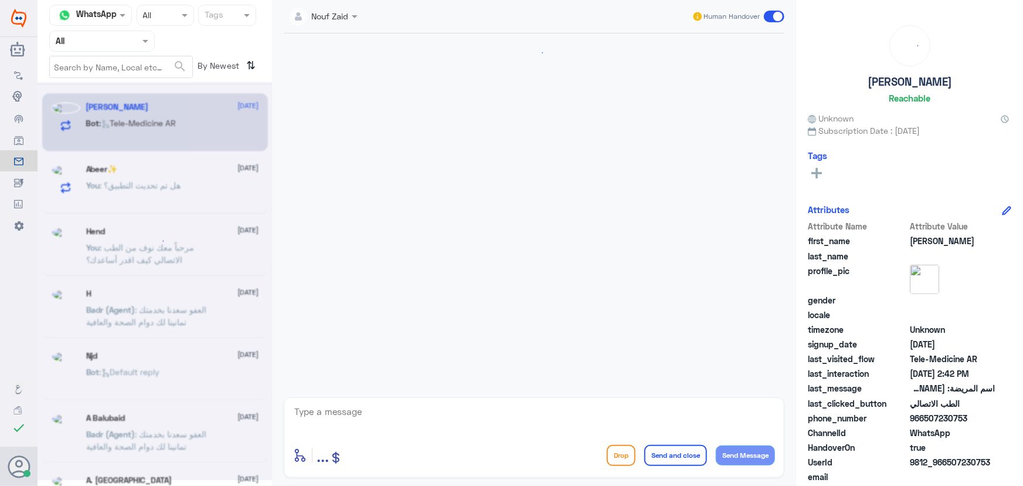
scroll to position [1018, 0]
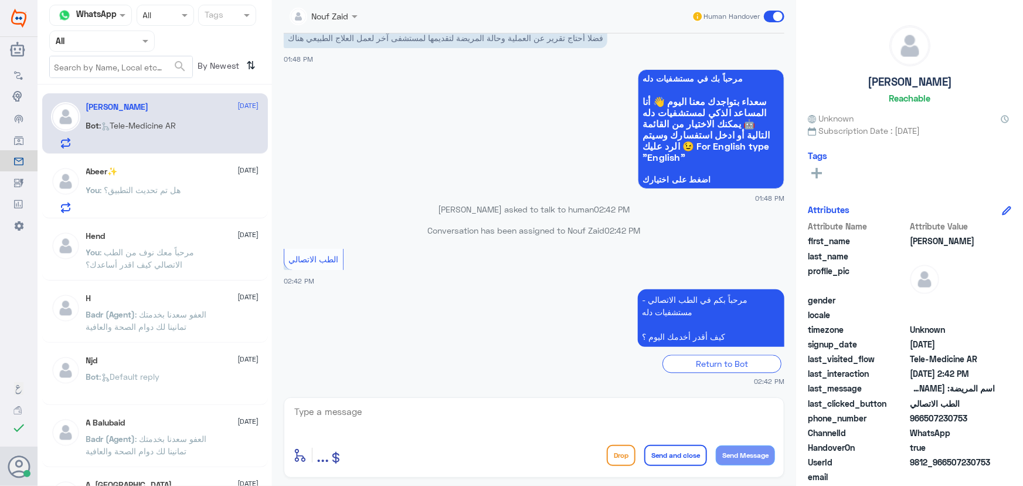
click at [440, 406] on textarea at bounding box center [534, 417] width 482 height 29
paste textarea "مرحباً معك نوف من الطب الاتصالي كيف اقدر أساعدك؟"
type textarea "مرحباً معك نوف من الطب الاتصالي كيف اقدر أساعدك؟"
click at [745, 459] on button "Send Message" at bounding box center [745, 455] width 59 height 20
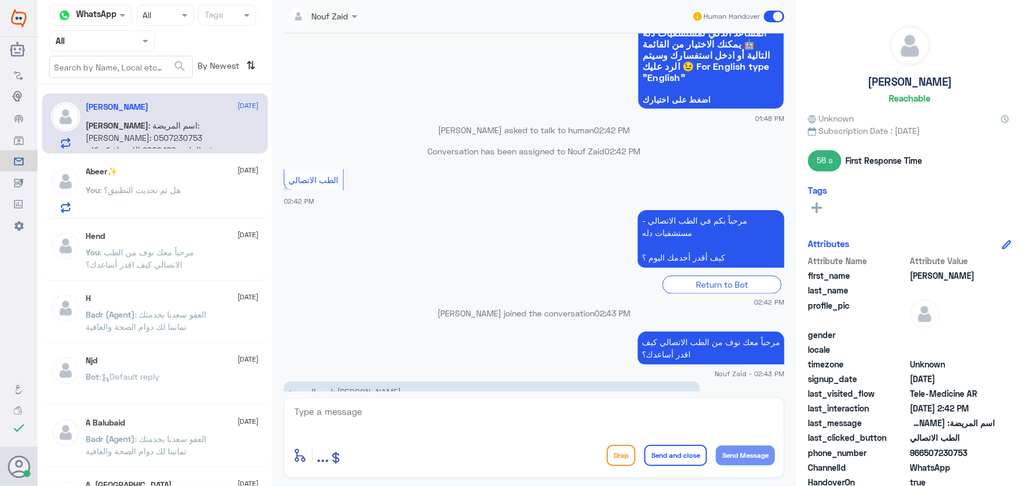
scroll to position [1179, 0]
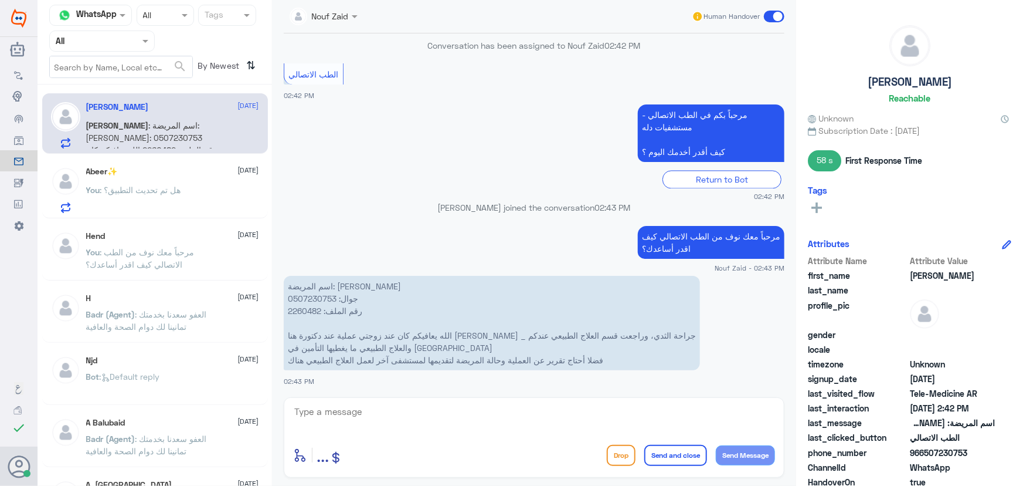
click at [431, 411] on textarea at bounding box center [534, 417] width 482 height 29
click at [383, 416] on textarea at bounding box center [534, 417] width 482 height 29
click at [356, 411] on textarea at bounding box center [534, 417] width 482 height 29
paste textarea "هنا الطب الاتصالي لكل مايخص الاستشارة الفورية من خلال التطبيق، يمكنك التواصل مع…"
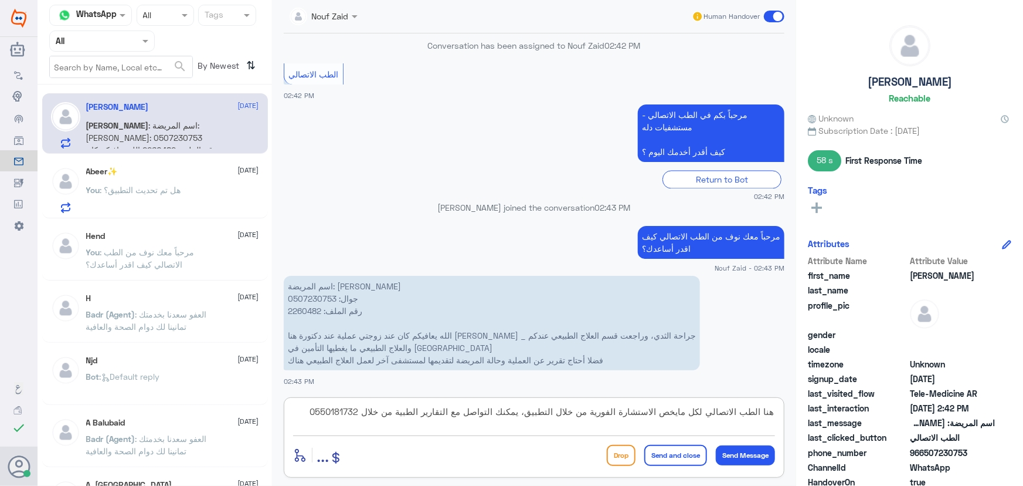
type textarea "هنا الطب الاتصالي لكل مايخص الاستشارة الفورية من خلال التطبيق، يمكنك التواصل مع…"
drag, startPoint x: 688, startPoint y: 456, endPoint x: 520, endPoint y: 415, distance: 173.8
click at [686, 455] on button "Send and close" at bounding box center [675, 455] width 63 height 21
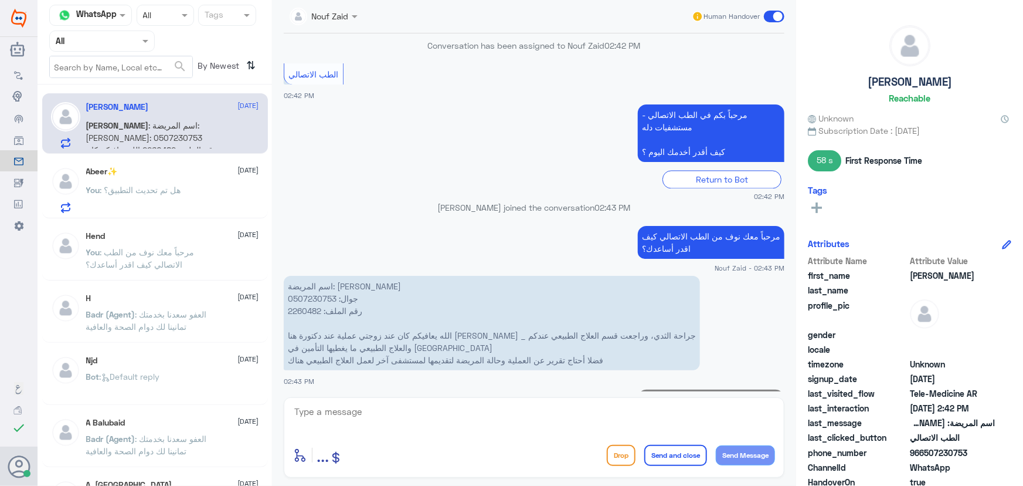
scroll to position [1254, 0]
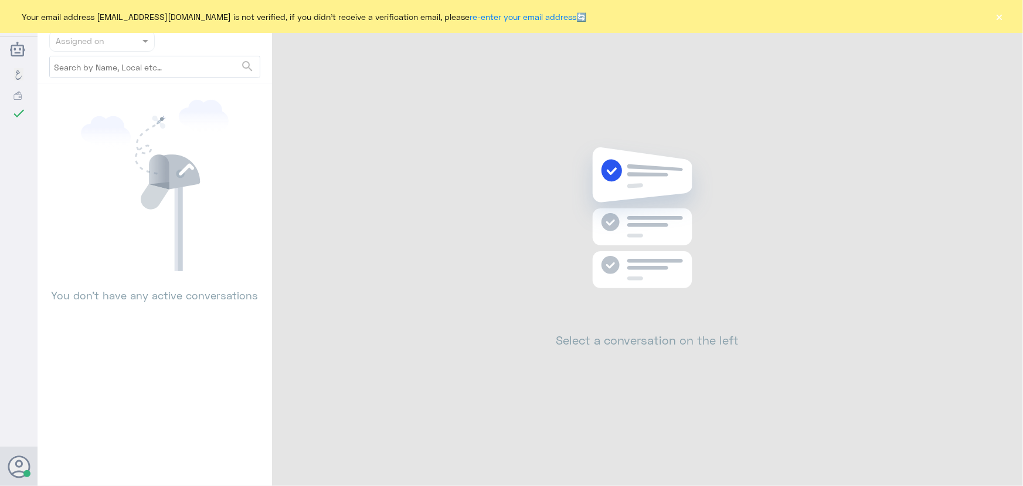
drag, startPoint x: 1002, startPoint y: 19, endPoint x: 992, endPoint y: 23, distance: 11.3
click at [1002, 20] on button "×" at bounding box center [1000, 17] width 12 height 12
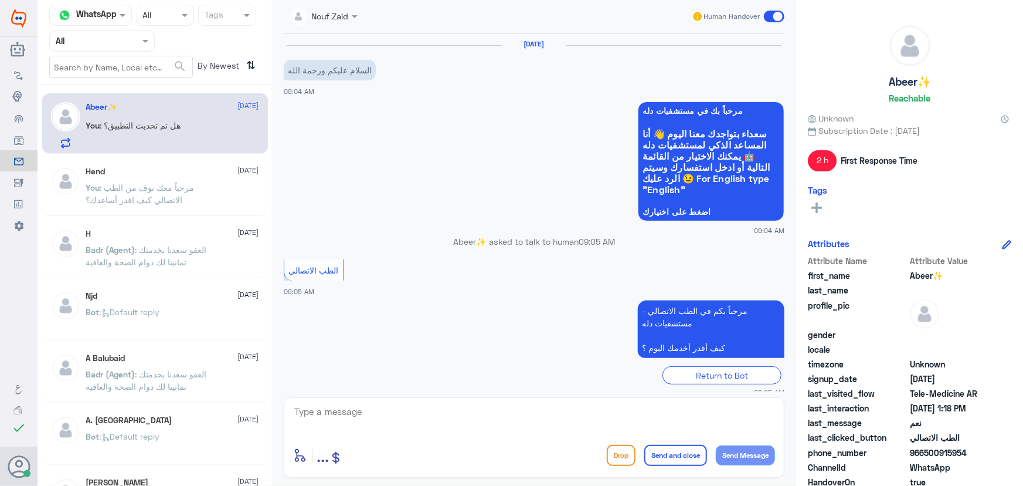
scroll to position [589, 0]
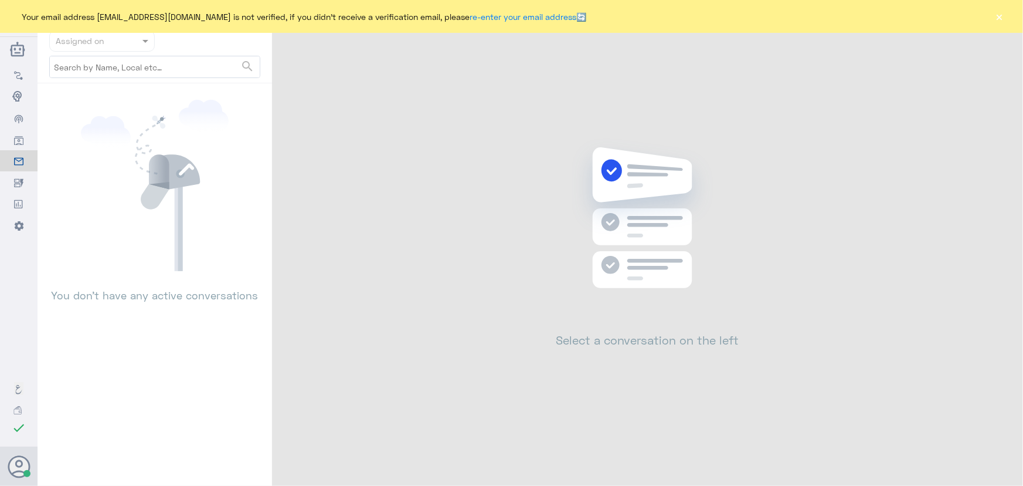
click at [1000, 16] on button "×" at bounding box center [1000, 17] width 12 height 12
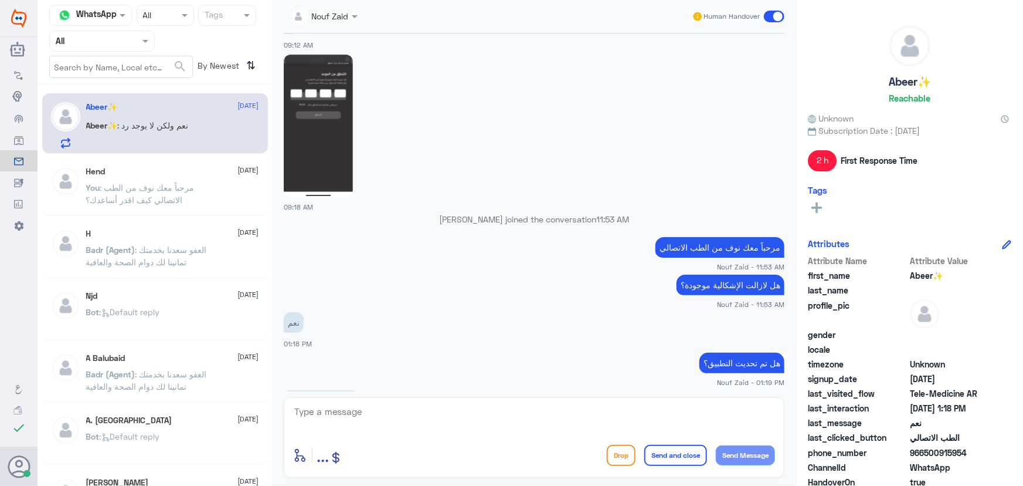
scroll to position [630, 0]
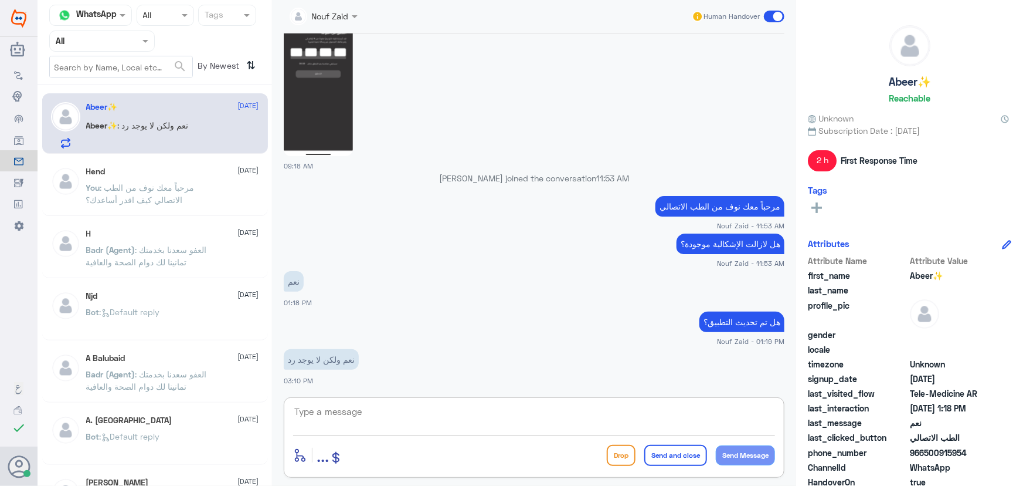
click at [399, 413] on textarea at bounding box center [534, 417] width 482 height 29
click at [434, 426] on textarea at bounding box center [534, 417] width 482 height 29
click at [392, 396] on div "Nouf Zaid Human Handover [DATE] السلام عليكم ورحمة الله 09:04 AM مرحباً بك في م…" at bounding box center [534, 244] width 524 height 489
click at [395, 405] on textarea at bounding box center [534, 417] width 482 height 29
type textarea "توجد اشكالية تقنية نعمل على حلها"
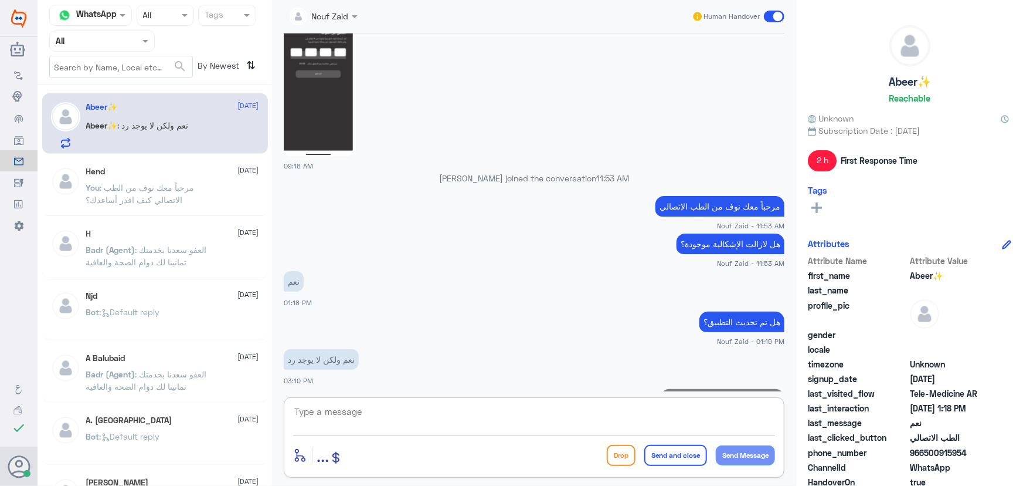
scroll to position [667, 0]
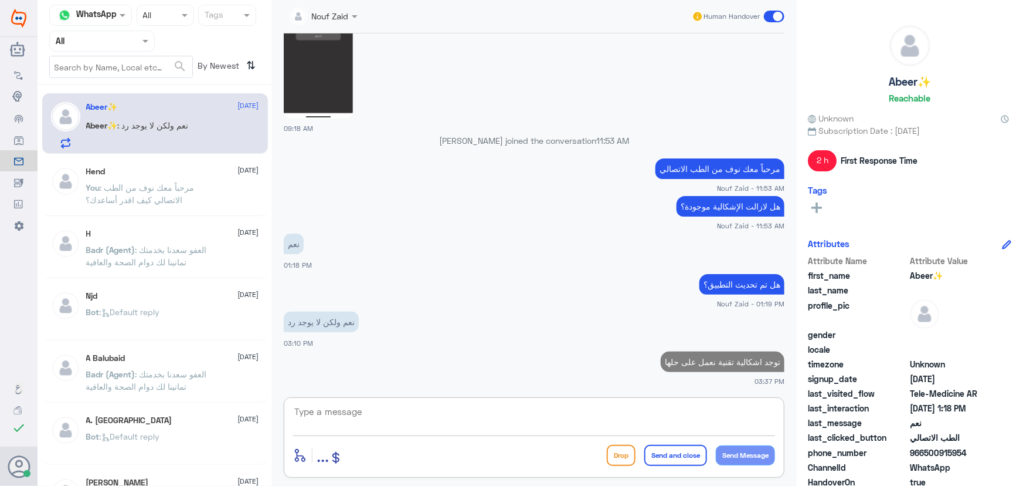
click at [103, 25] on div "Channel WhatsApp" at bounding box center [90, 15] width 83 height 21
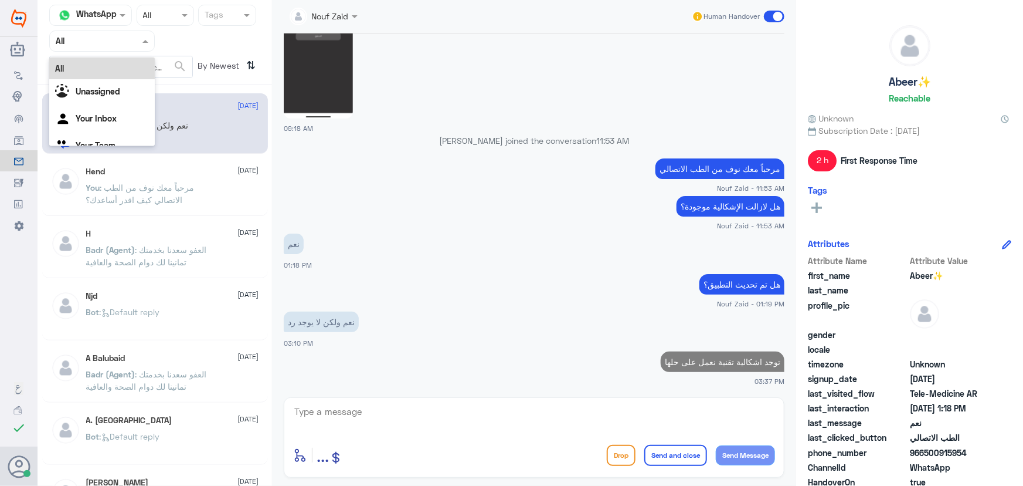
click at [137, 41] on div at bounding box center [102, 40] width 104 height 13
click at [110, 106] on div "All Unassigned Your Inbox Your Team" at bounding box center [102, 108] width 106 height 103
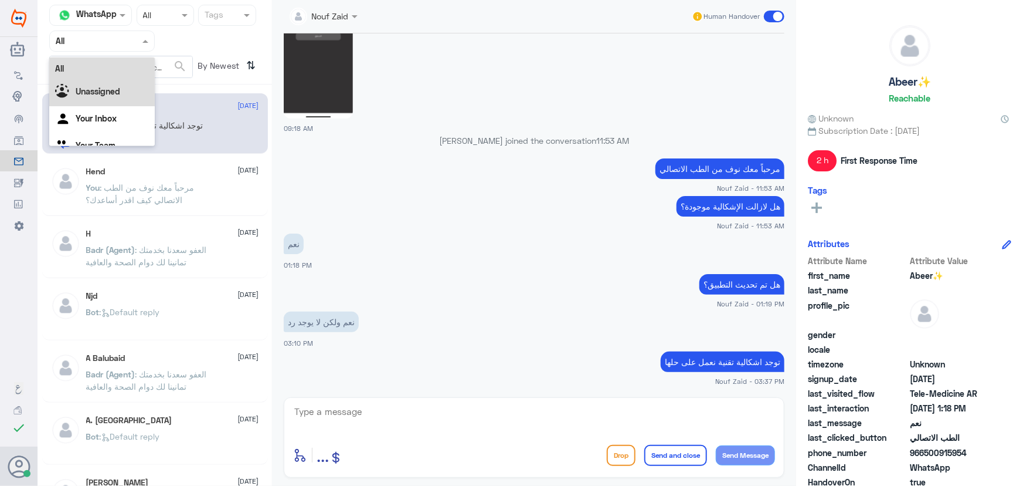
click at [108, 88] on b "Unassigned" at bounding box center [98, 91] width 45 height 10
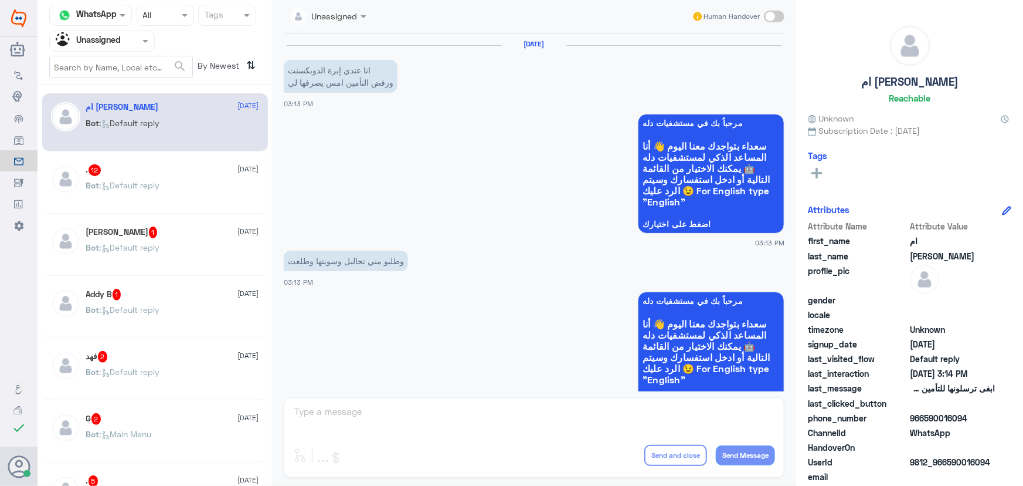
scroll to position [217, 0]
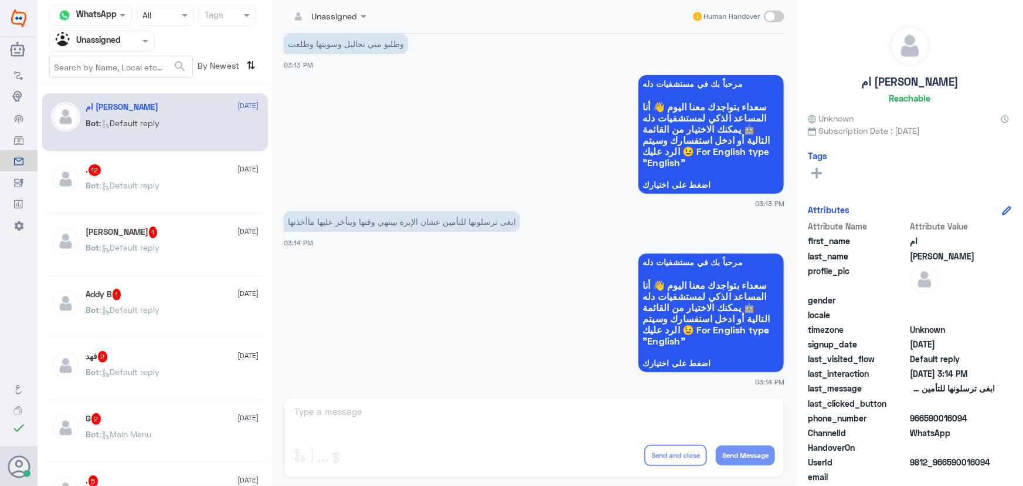
click at [178, 179] on div ". 12 6 September Bot : Default reply" at bounding box center [172, 186] width 173 height 44
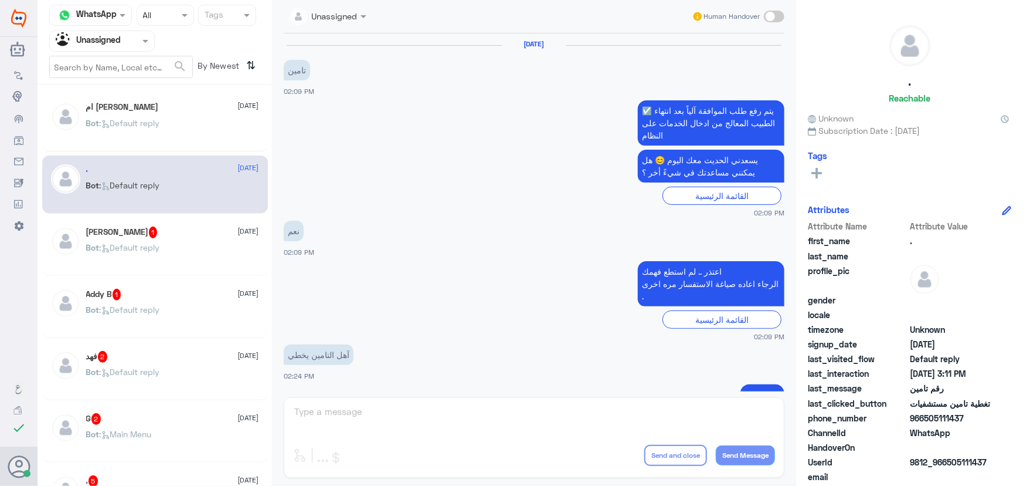
scroll to position [1143, 0]
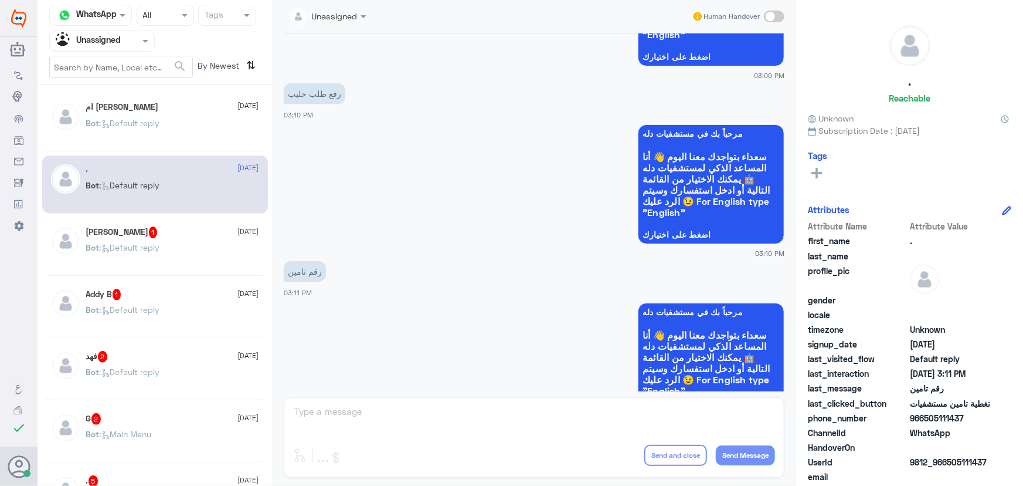
click at [193, 127] on div "Bot : Default reply" at bounding box center [172, 133] width 173 height 26
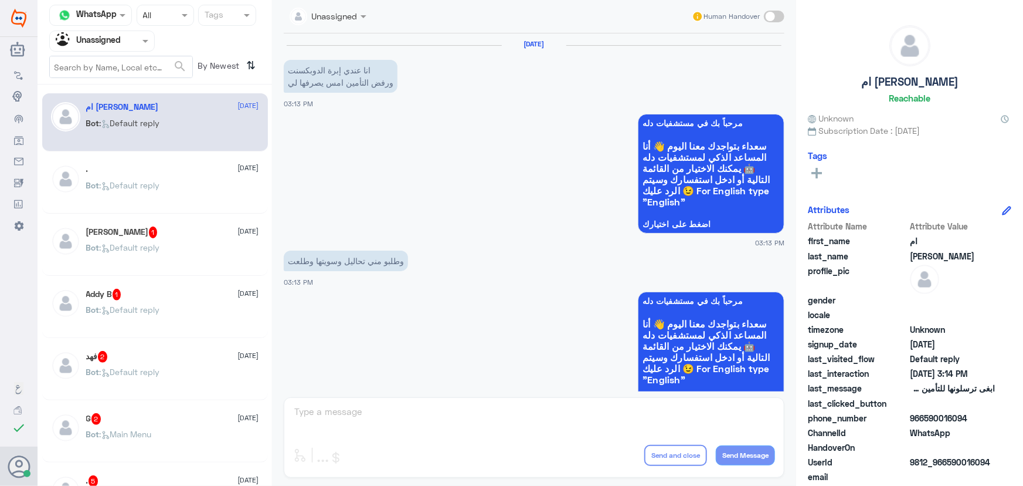
click at [223, 194] on div "Bot : Default reply" at bounding box center [172, 195] width 173 height 26
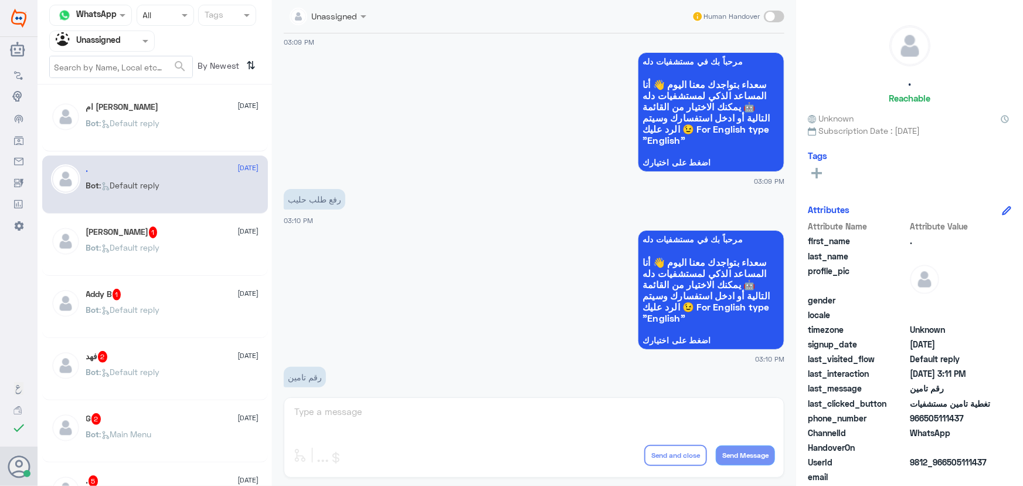
scroll to position [1036, 0]
click at [196, 240] on div "محمدخير 1 6 September Bot : Default reply" at bounding box center [172, 248] width 173 height 44
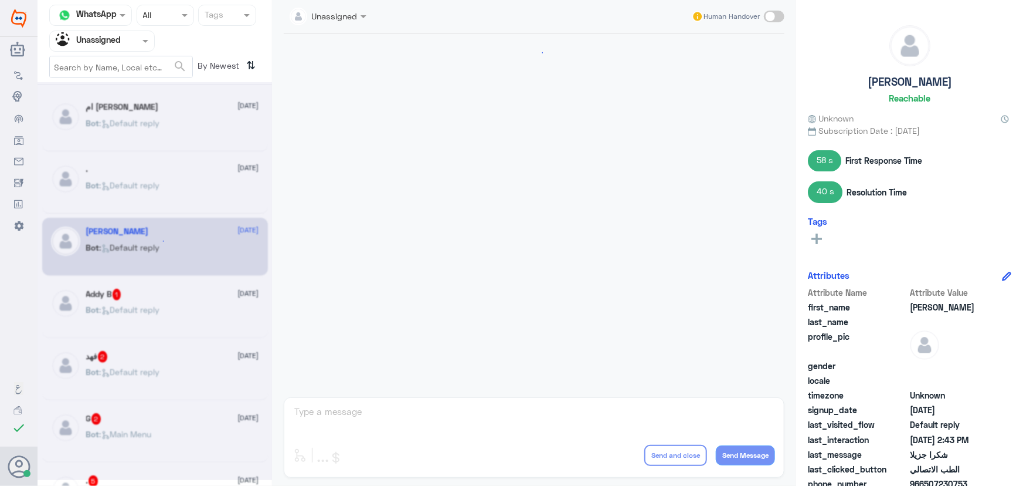
scroll to position [1010, 0]
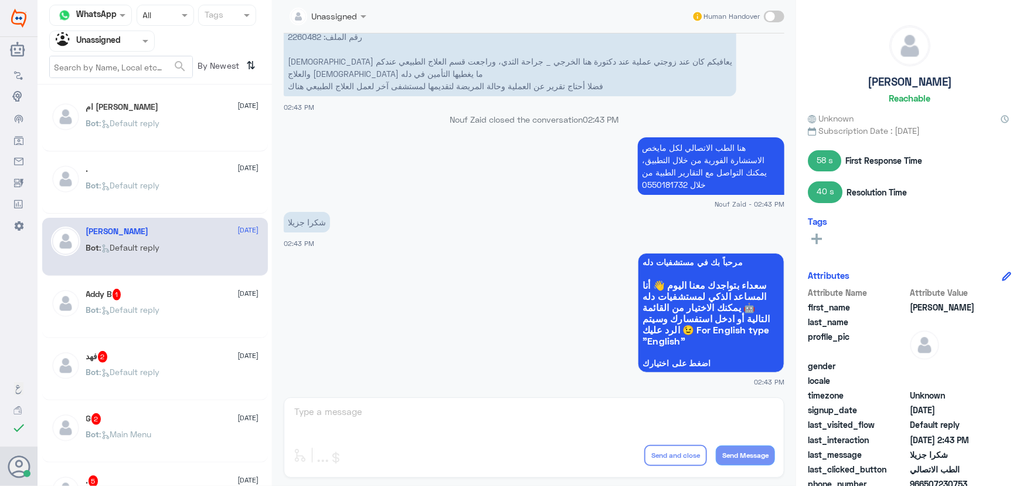
click at [194, 293] on div "Addy B 1 6 September" at bounding box center [172, 295] width 173 height 12
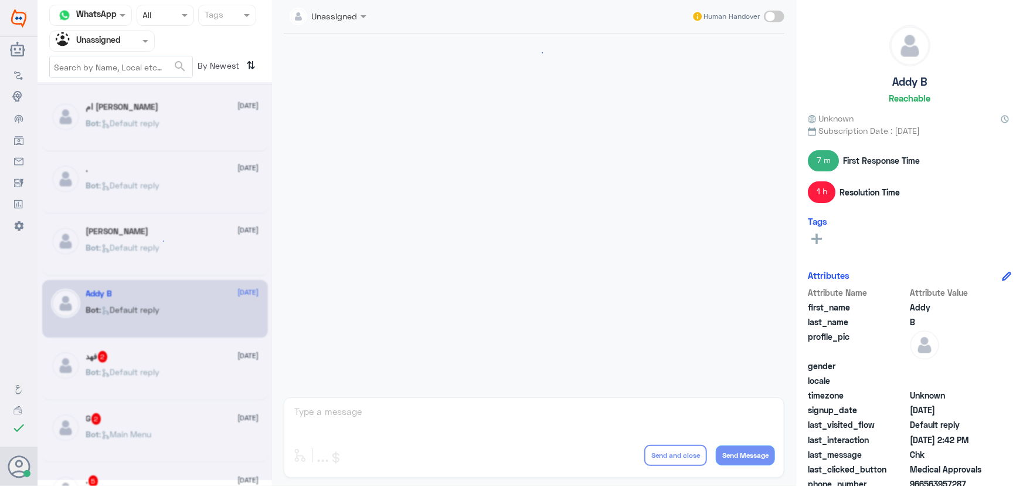
scroll to position [1325, 0]
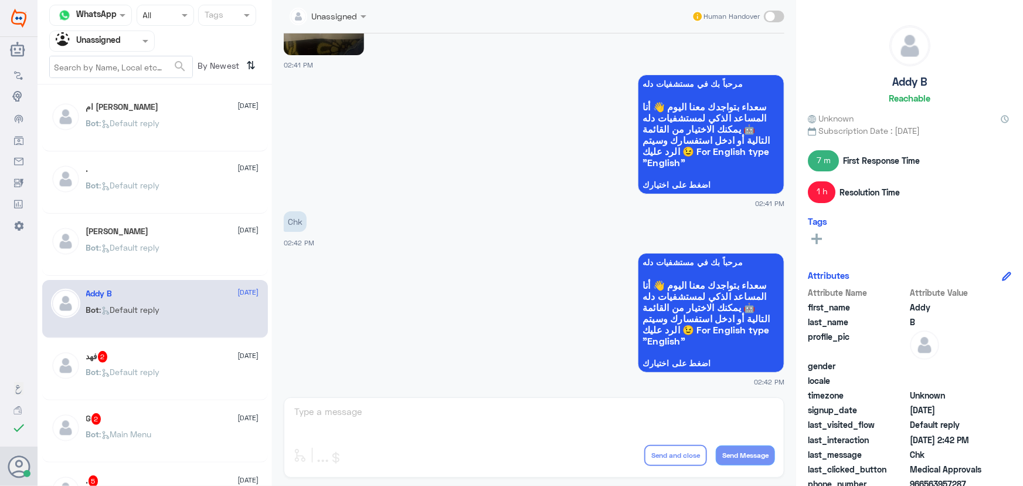
click at [194, 364] on div "فهد 2 6 September Bot : Default reply" at bounding box center [172, 373] width 173 height 44
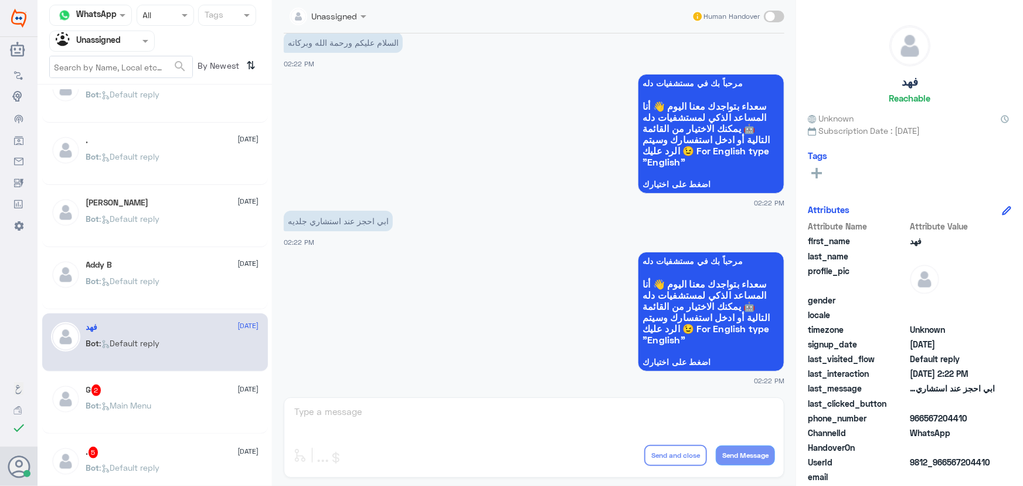
scroll to position [53, 0]
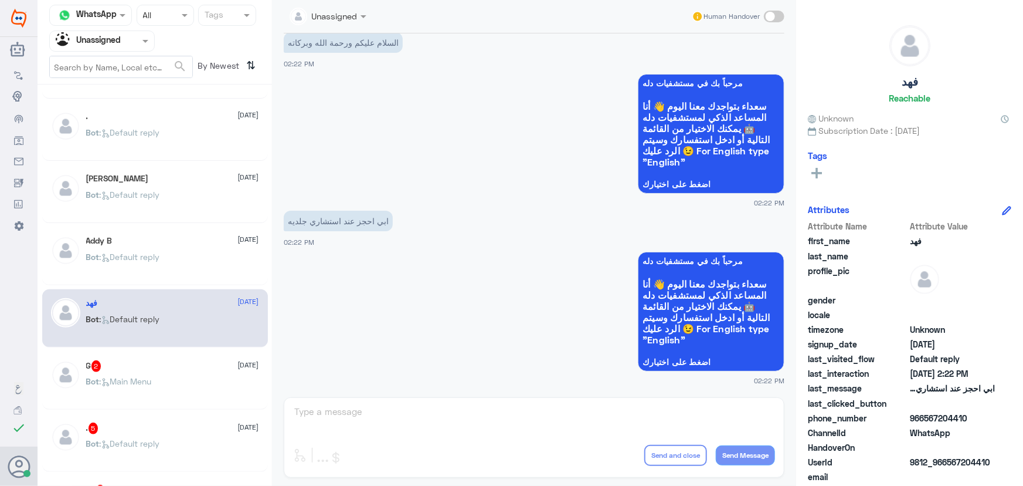
click at [184, 386] on div "Bot : Main Menu" at bounding box center [172, 391] width 173 height 26
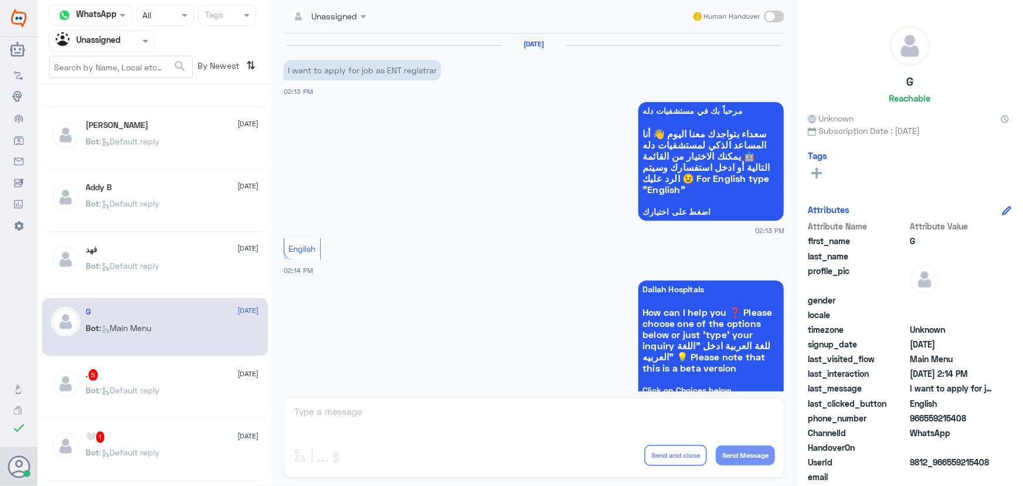
click at [101, 372] on div ". 5 6 September" at bounding box center [172, 375] width 173 height 12
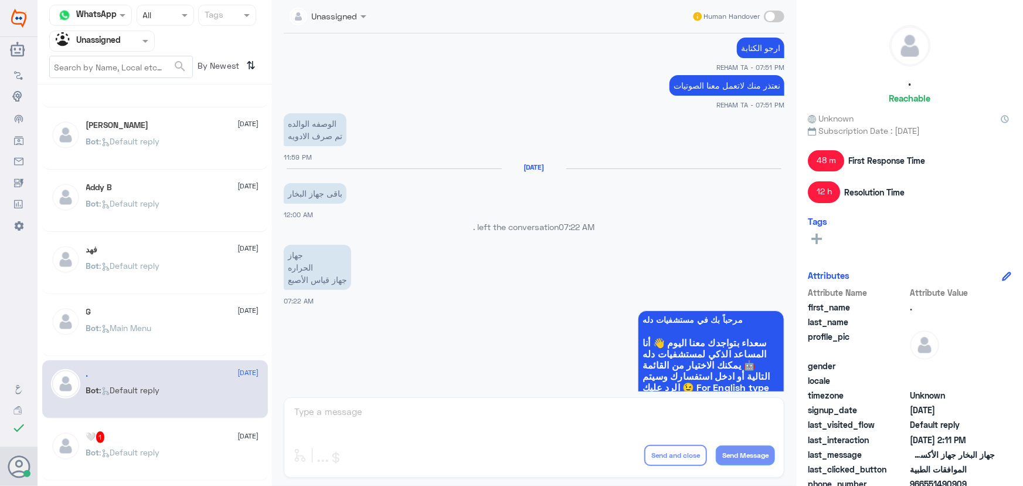
scroll to position [430, 0]
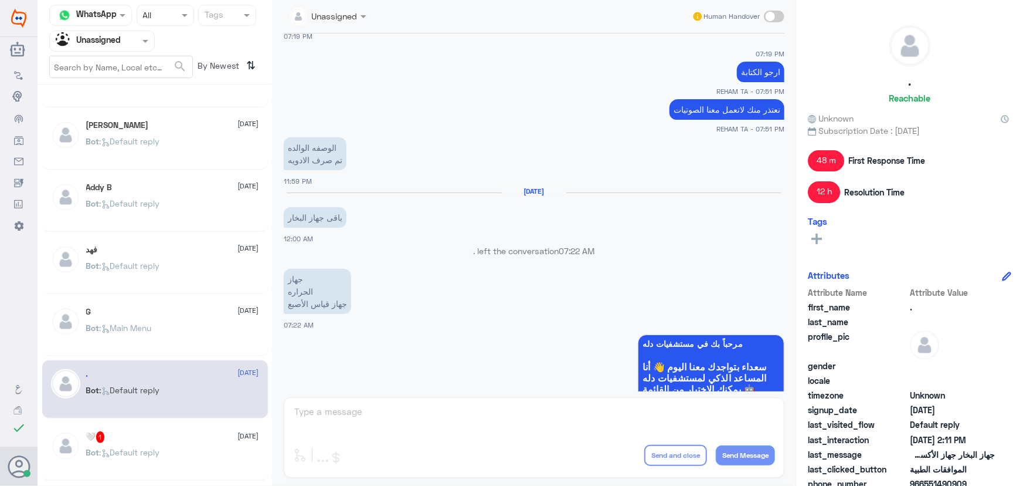
click at [189, 440] on div "🤍 1 6 September" at bounding box center [172, 437] width 173 height 12
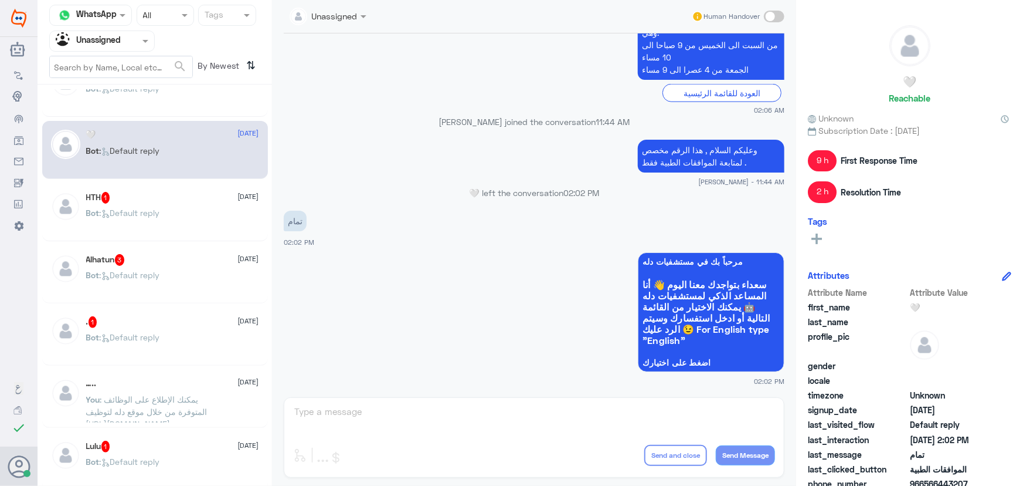
scroll to position [426, 0]
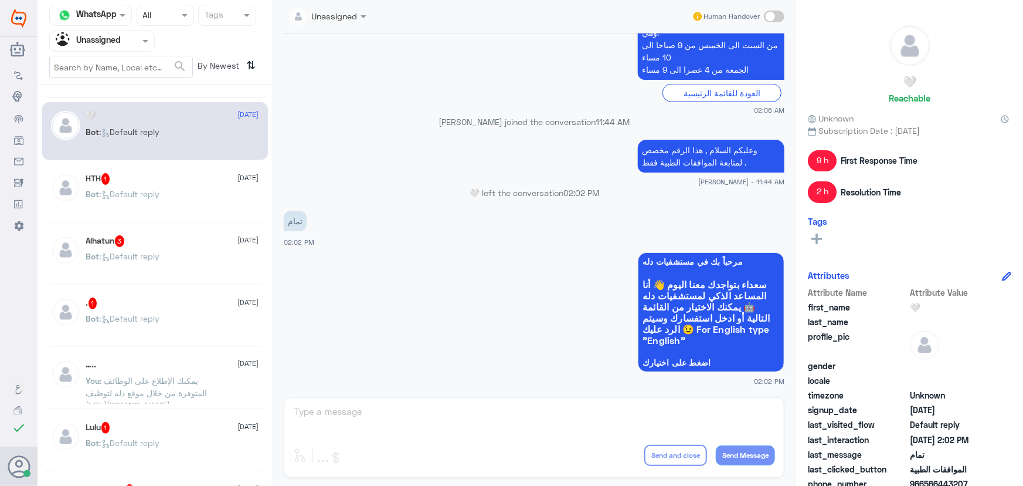
click at [202, 342] on div ". 1 6 September Bot : Default reply" at bounding box center [155, 318] width 226 height 58
click at [191, 317] on div "Bot : Default reply" at bounding box center [172, 328] width 173 height 26
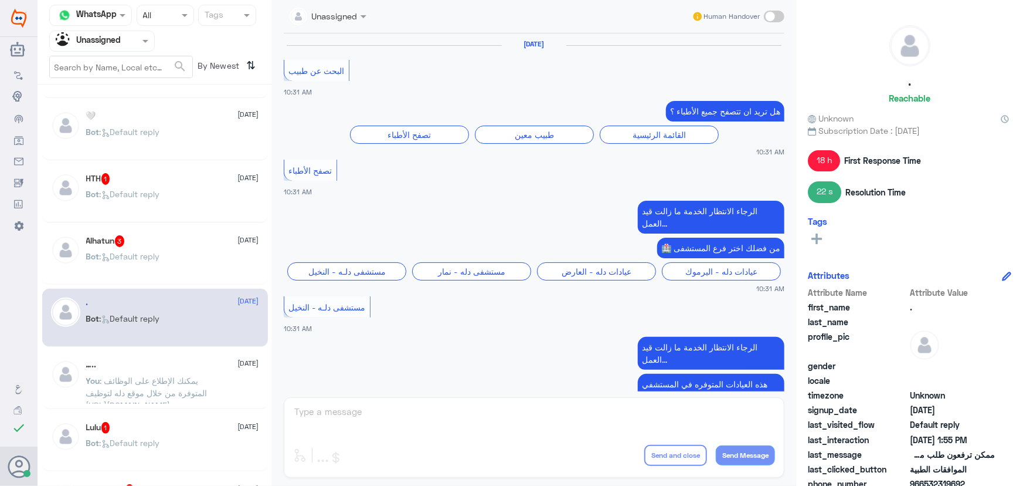
scroll to position [1052, 0]
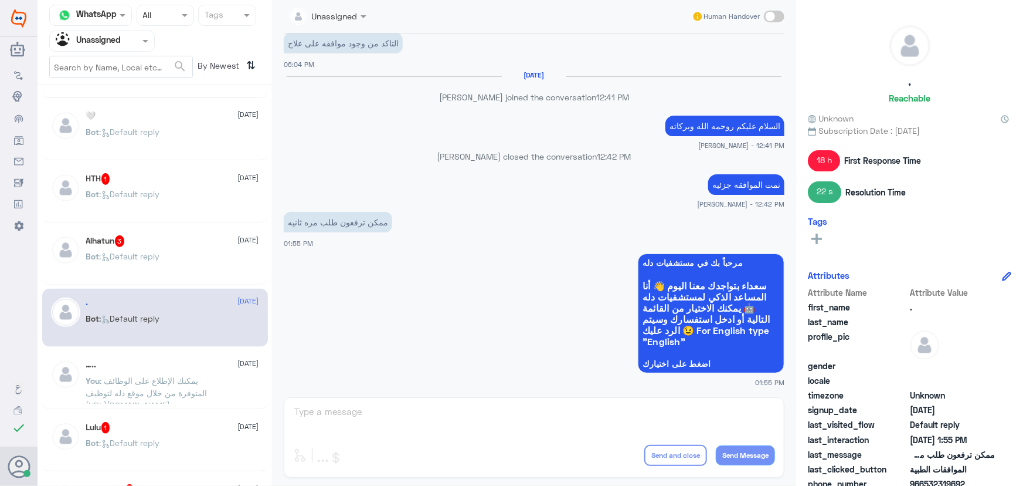
click at [164, 246] on div "Alhatun 3 6 September Bot : Default reply" at bounding box center [172, 257] width 173 height 44
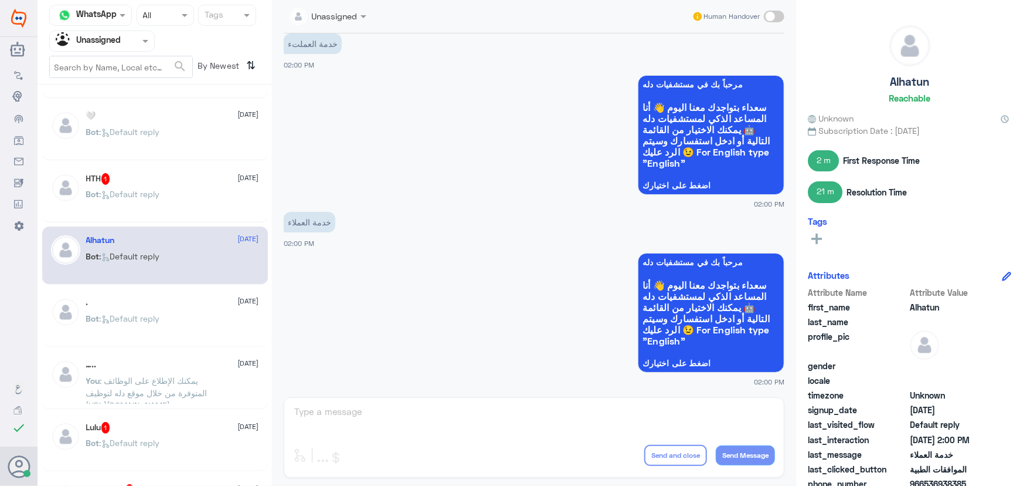
drag, startPoint x: 163, startPoint y: 206, endPoint x: 509, endPoint y: 254, distance: 349.3
click at [509, 254] on div "Channel WhatsApp Status × All Tags Agent Filter Unassigned search By Newest ⇅ ا…" at bounding box center [531, 244] width 986 height 489
click at [493, 253] on app-msgs-whats-app-list "مرحباً بك في مستشفيات دله سعداء بتواجدك معنا اليوم 👋 أنا المساعد الذكي لمستشفيا…" at bounding box center [534, 313] width 501 height 121
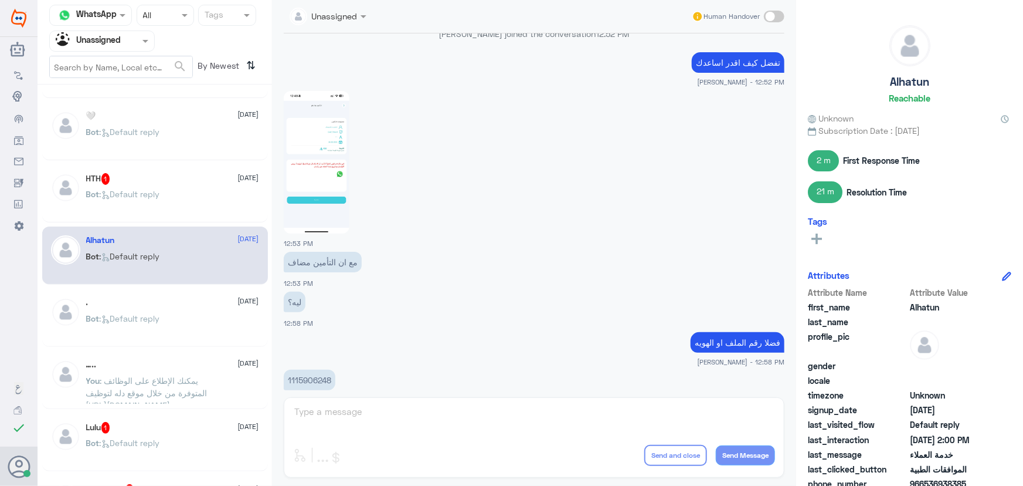
click at [286, 196] on img at bounding box center [317, 162] width 66 height 143
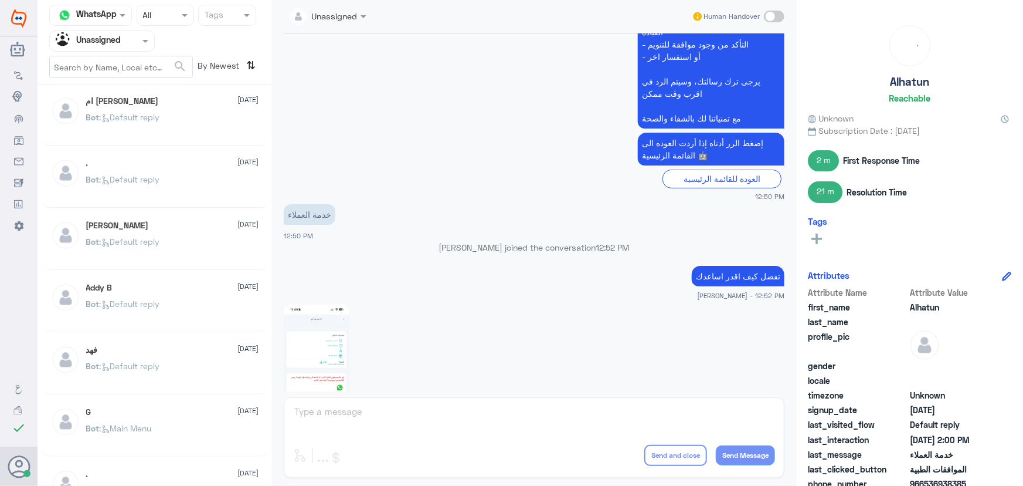
scroll to position [1, 0]
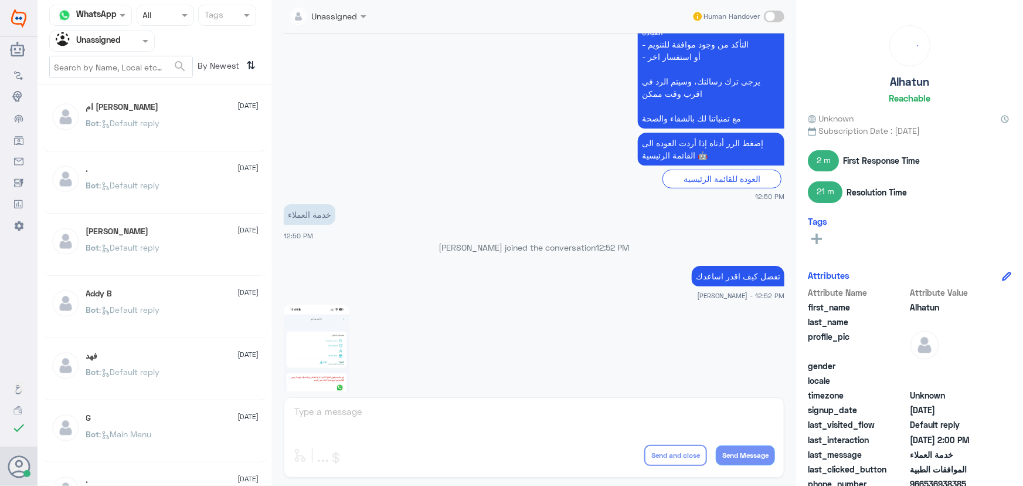
click at [160, 130] on p "Bot : Default reply" at bounding box center [123, 131] width 74 height 29
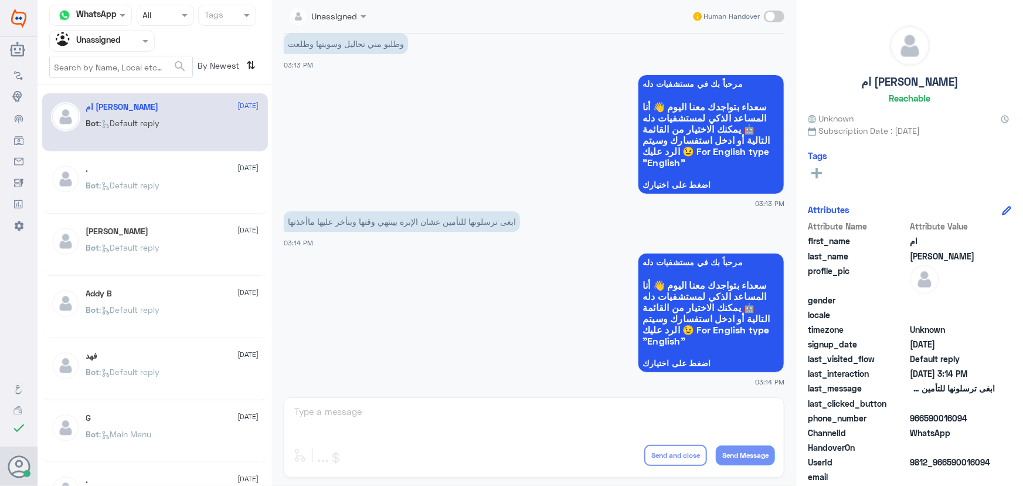
drag, startPoint x: 102, startPoint y: 38, endPoint x: 103, endPoint y: 50, distance: 12.3
click at [102, 39] on input "text" at bounding box center [88, 40] width 65 height 13
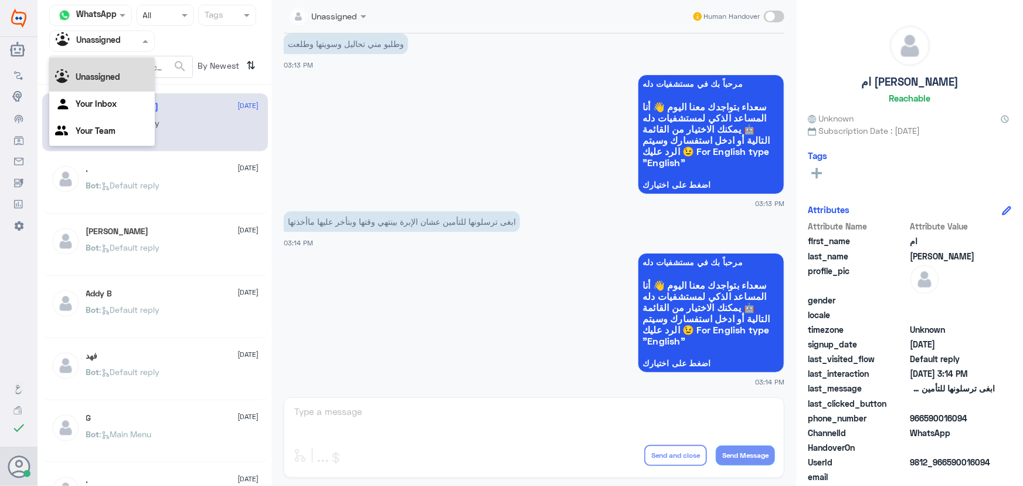
click at [104, 61] on div "All" at bounding box center [102, 54] width 106 height 22
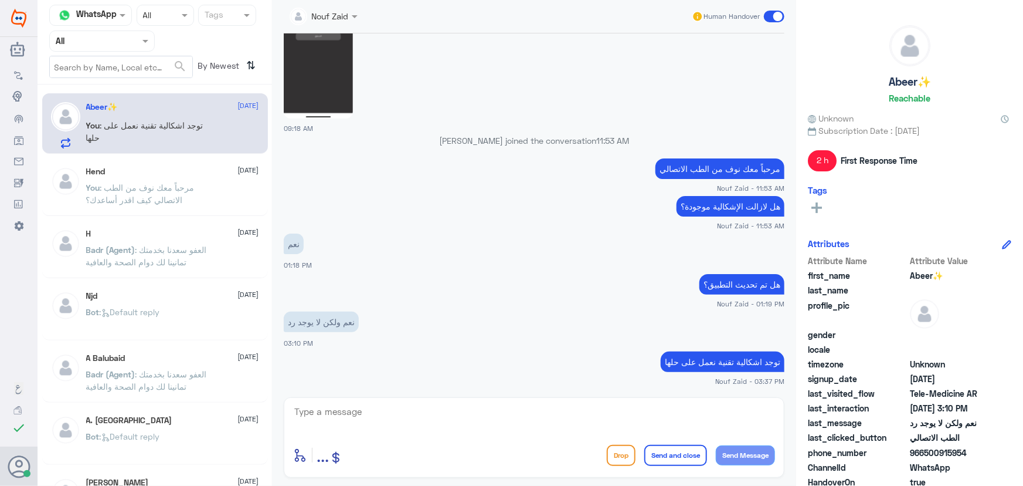
click at [167, 154] on div "Abeer✨ 6 September You : توجد اشكالية تقنية نعمل على حلها Hend 1 September You …" at bounding box center [155, 289] width 235 height 401
click at [776, 17] on span at bounding box center [774, 17] width 21 height 12
click at [0, 0] on input "checkbox" at bounding box center [0, 0] width 0 height 0
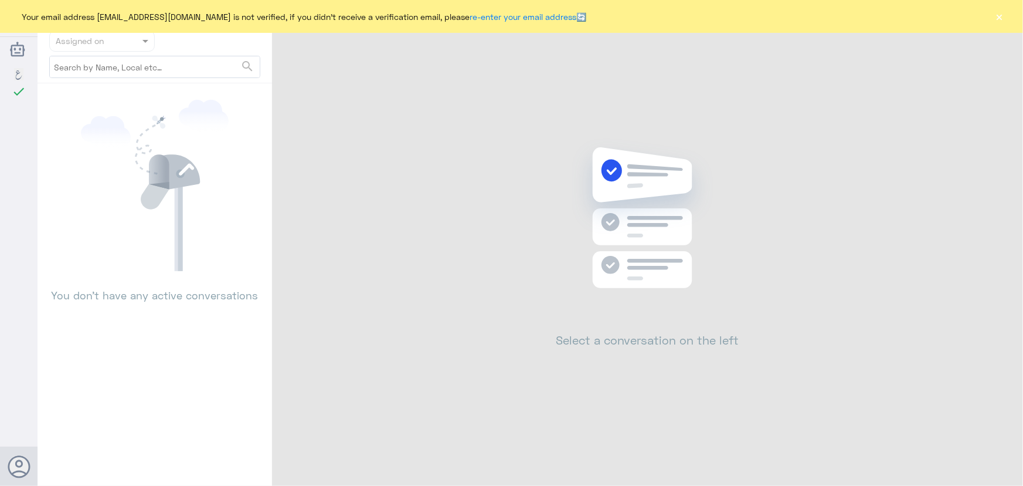
click at [1007, 18] on div "Your email address [EMAIL_ADDRESS][DOMAIN_NAME] is not verified, if you didn't …" at bounding box center [511, 16] width 1023 height 33
drag, startPoint x: 1001, startPoint y: 18, endPoint x: 830, endPoint y: 70, distance: 178.5
click at [1000, 18] on button "×" at bounding box center [1000, 17] width 12 height 12
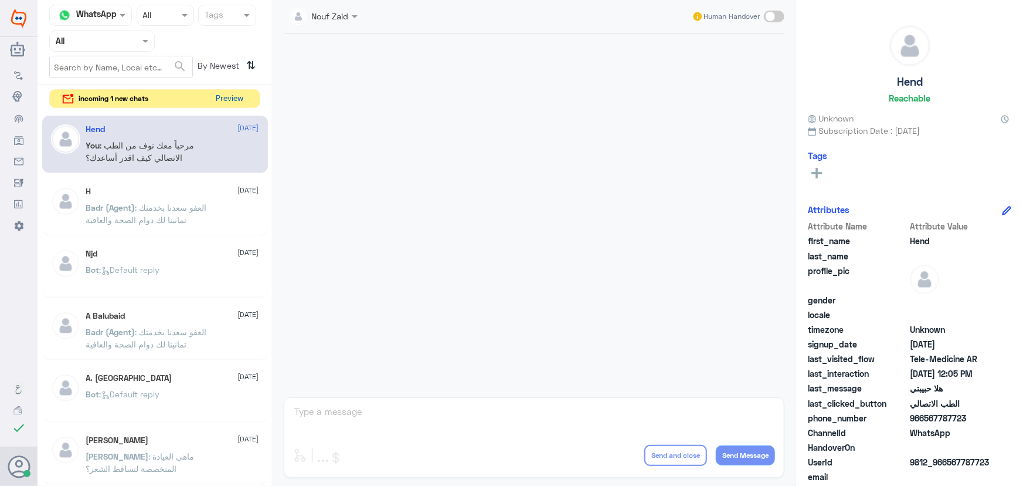
click at [230, 97] on button "Preview" at bounding box center [230, 99] width 36 height 18
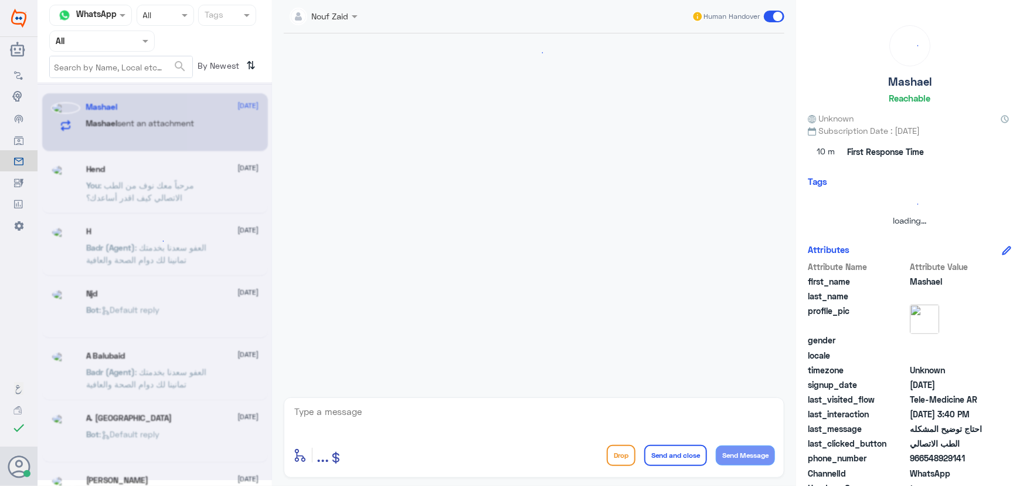
click at [432, 415] on textarea at bounding box center [534, 417] width 482 height 29
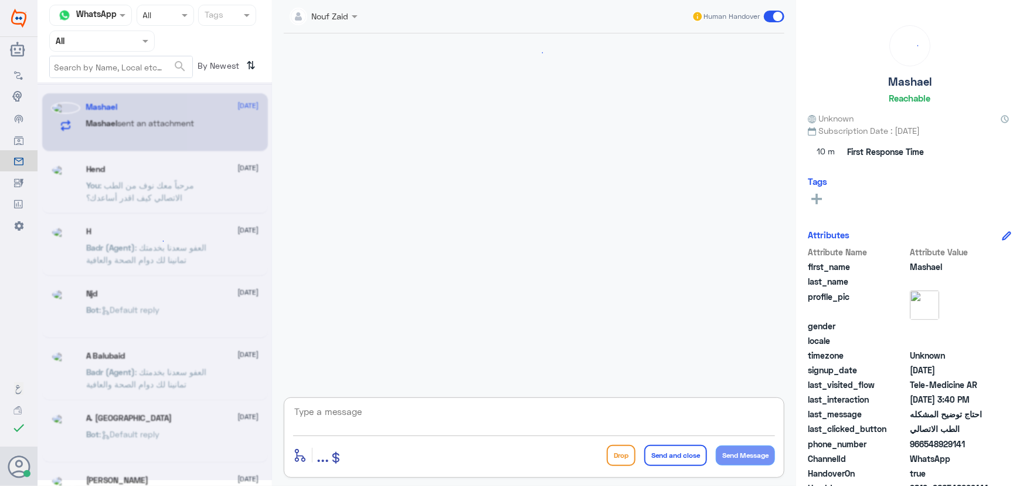
scroll to position [931, 0]
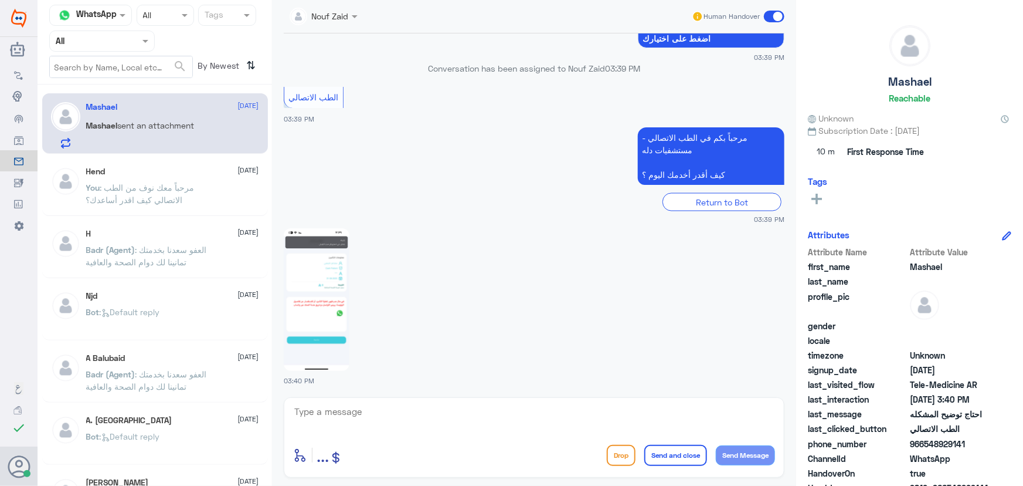
click at [313, 303] on img at bounding box center [317, 299] width 66 height 143
click at [333, 275] on img at bounding box center [317, 299] width 66 height 143
drag, startPoint x: 922, startPoint y: 439, endPoint x: 962, endPoint y: 445, distance: 40.4
click at [978, 446] on span "966548929141" at bounding box center [952, 443] width 85 height 12
click at [932, 438] on span "966548929141" at bounding box center [952, 443] width 85 height 12
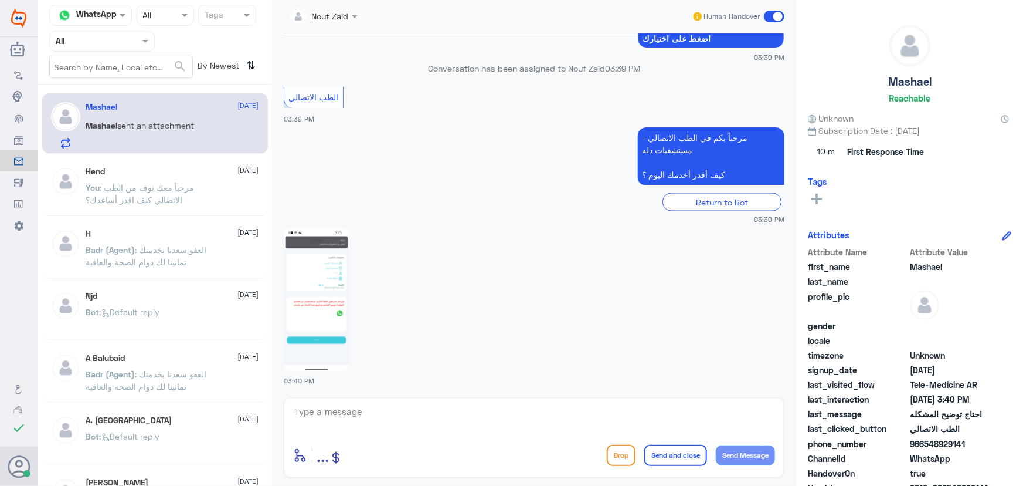
drag, startPoint x: 924, startPoint y: 443, endPoint x: 992, endPoint y: 447, distance: 68.7
click at [992, 447] on span "966548929141" at bounding box center [952, 443] width 85 height 12
copy span "548929141"
click at [509, 413] on textarea at bounding box center [534, 417] width 482 height 29
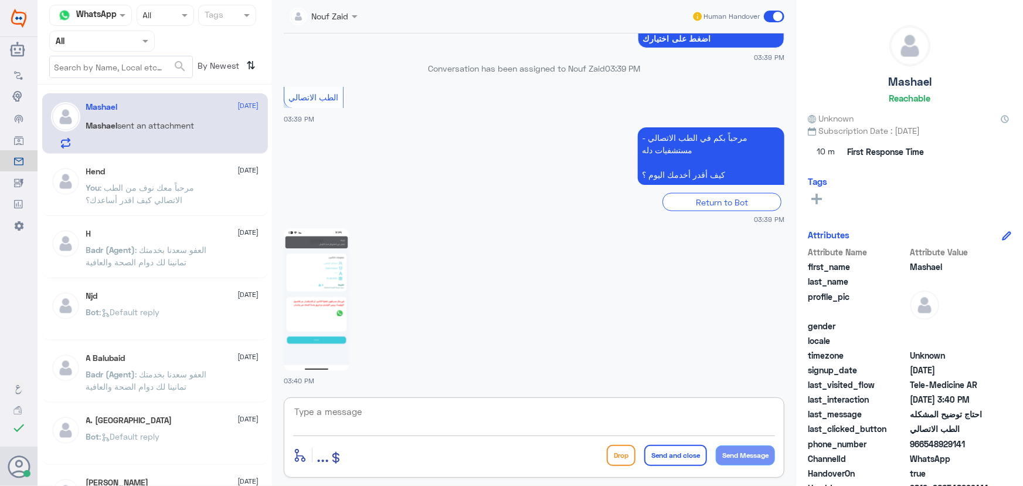
paste textarea "مرحباً معك نوف من الطب الاتصالي كيف اقدر أساعدك؟"
type textarea "مرحباً معك نوف من الطب الاتصالي كيف اقدر أساعدك؟"
click at [760, 454] on button "Send Message" at bounding box center [745, 455] width 59 height 20
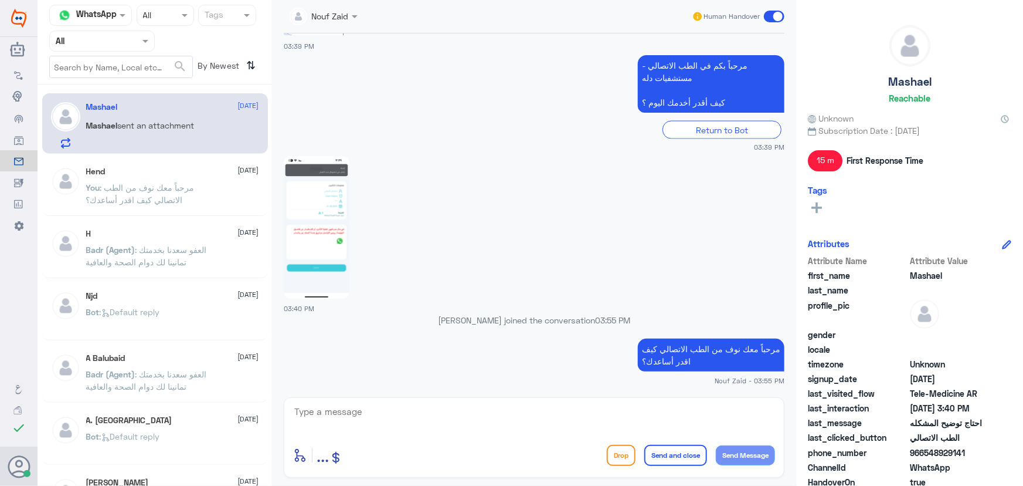
scroll to position [978, 0]
drag, startPoint x: 506, startPoint y: 414, endPoint x: 503, endPoint y: 429, distance: 15.0
click at [506, 416] on textarea at bounding box center [534, 417] width 482 height 29
click at [503, 429] on textarea at bounding box center [534, 417] width 482 height 29
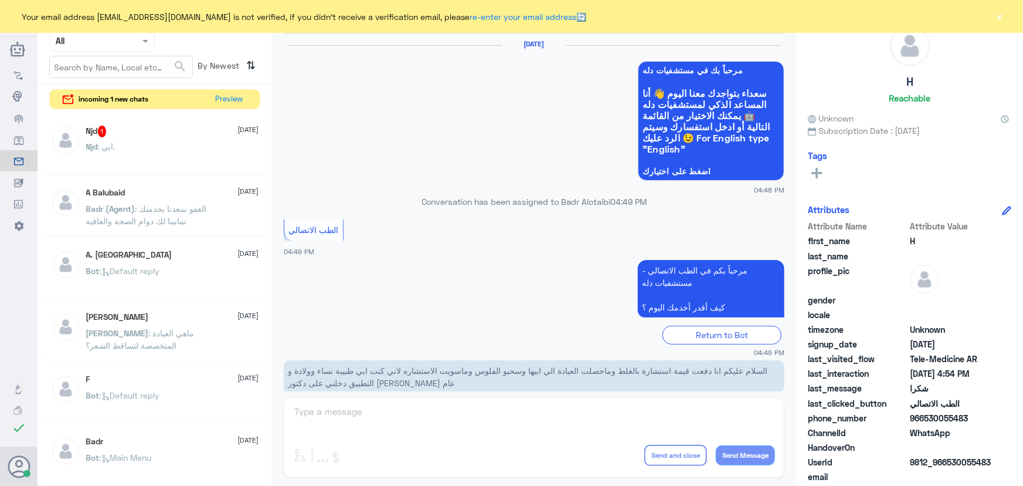
scroll to position [558, 0]
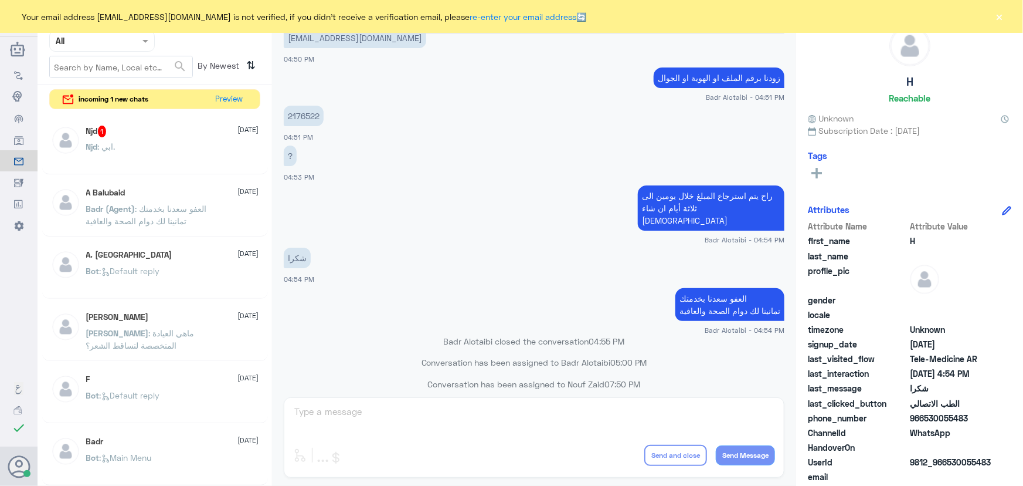
click at [192, 143] on div "Njd : ابي." at bounding box center [172, 156] width 173 height 26
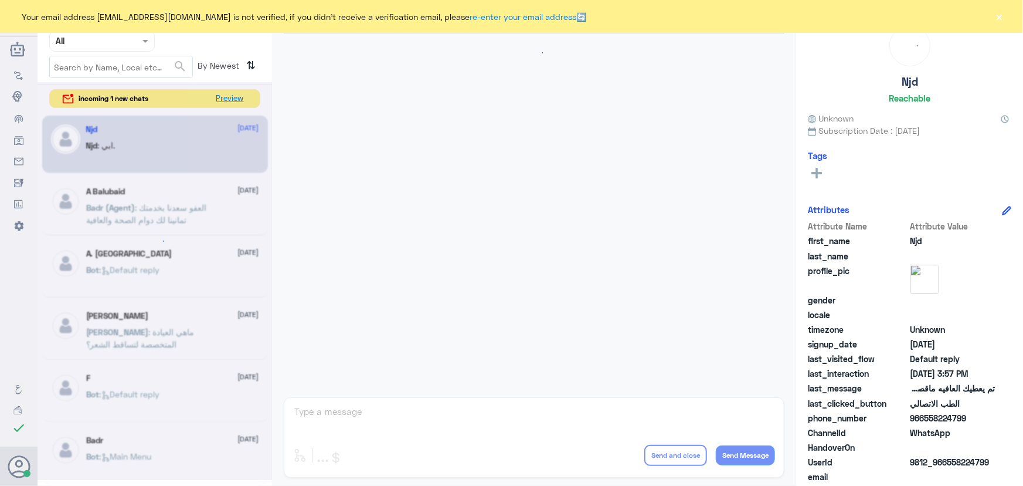
scroll to position [777, 0]
click at [238, 89] on div "incoming 1 new chats Preview" at bounding box center [154, 98] width 211 height 19
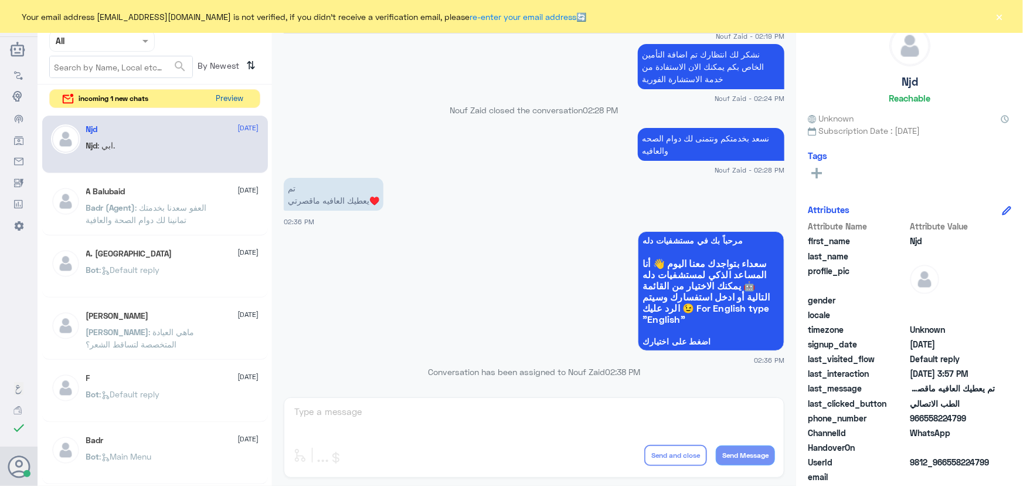
click at [234, 106] on button "Preview" at bounding box center [230, 99] width 36 height 18
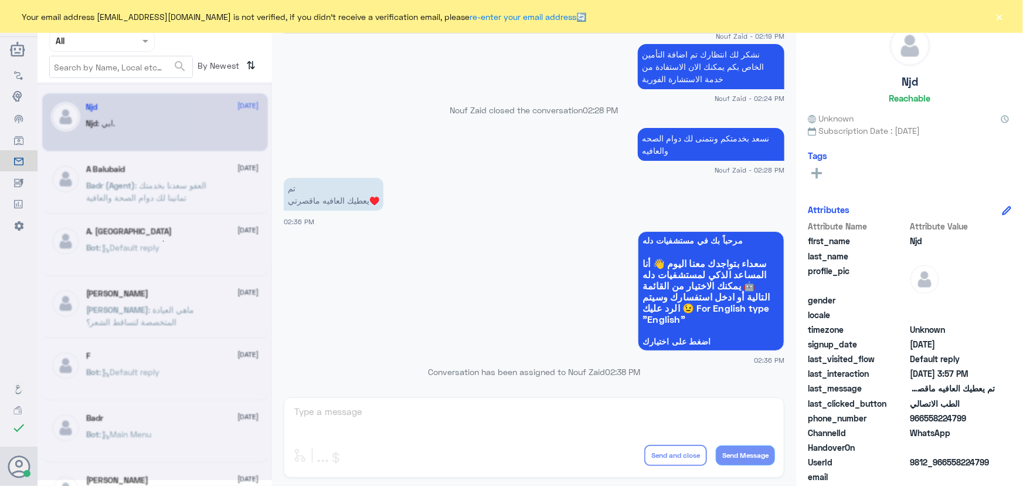
click at [235, 101] on div at bounding box center [155, 281] width 235 height 398
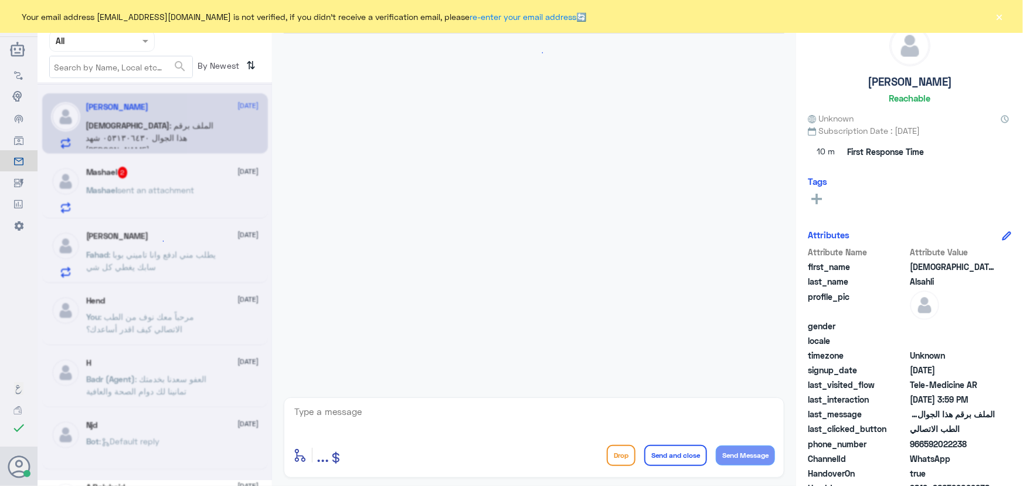
scroll to position [426, 0]
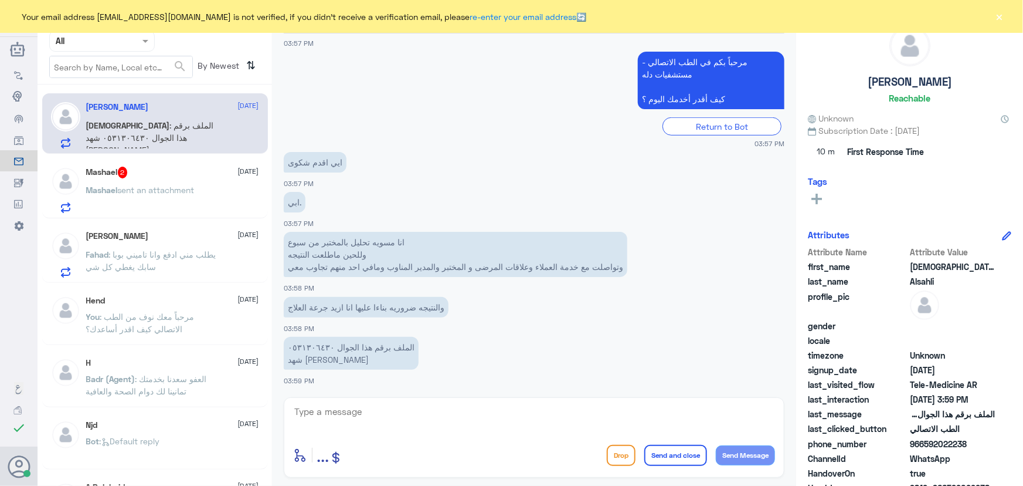
click at [299, 346] on p "الملف برقم هذا الجوال ٠٥٣١٣٠٦٤٣٠ شهد منصور السهلي" at bounding box center [351, 353] width 135 height 33
click at [1006, 13] on div "Your email address [EMAIL_ADDRESS][DOMAIN_NAME] is not verified, if you didn't …" at bounding box center [511, 16] width 1023 height 33
click at [1007, 15] on div "Your email address [EMAIL_ADDRESS][DOMAIN_NAME] is not verified, if you didn't …" at bounding box center [511, 16] width 1023 height 33
click at [1002, 17] on button "×" at bounding box center [1000, 17] width 12 height 12
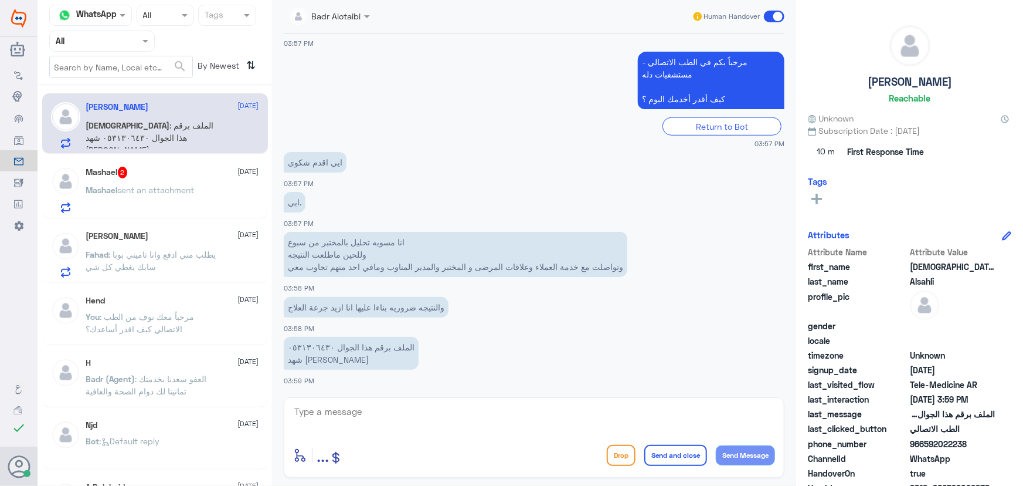
click at [171, 185] on span "sent an attachment" at bounding box center [156, 190] width 77 height 10
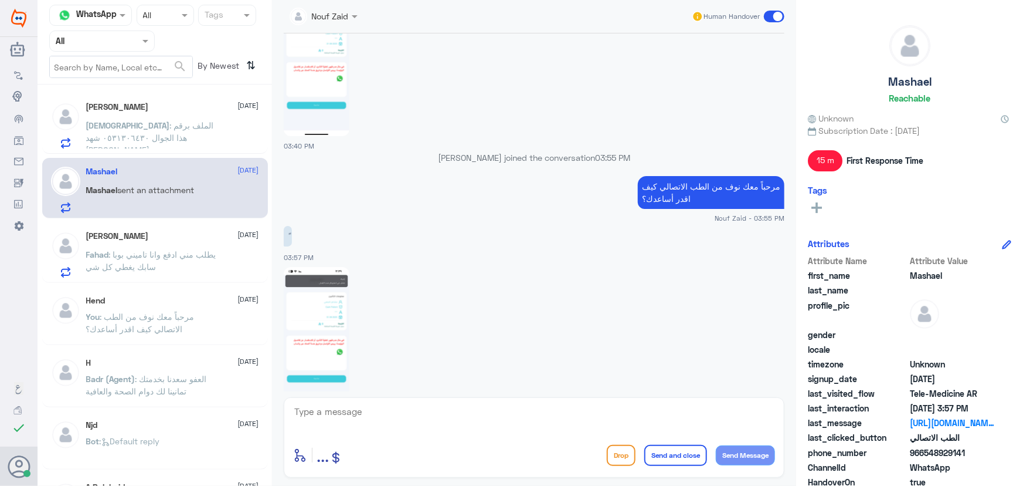
scroll to position [1000, 0]
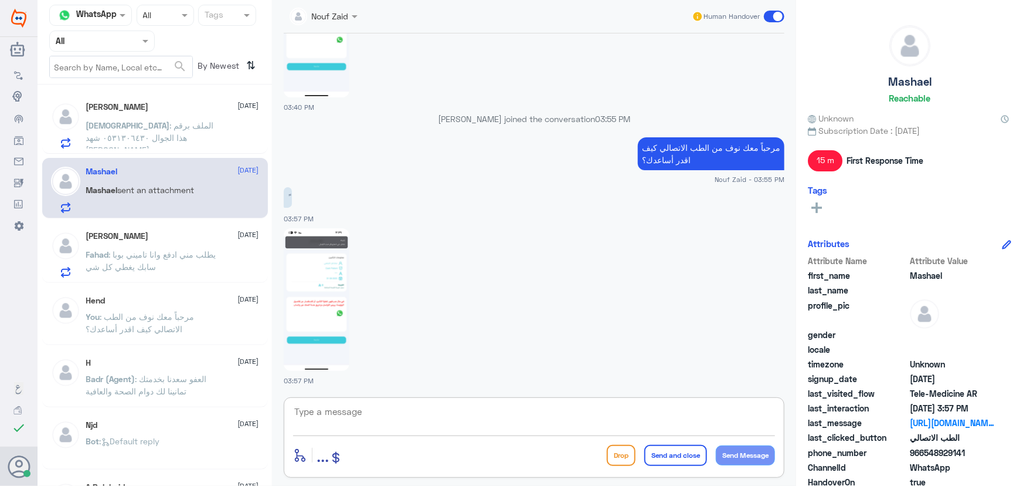
click at [376, 415] on textarea at bounding box center [534, 417] width 482 height 29
type textarea "لديك مراجعة في الاستشارة الفورية صحيح؟"
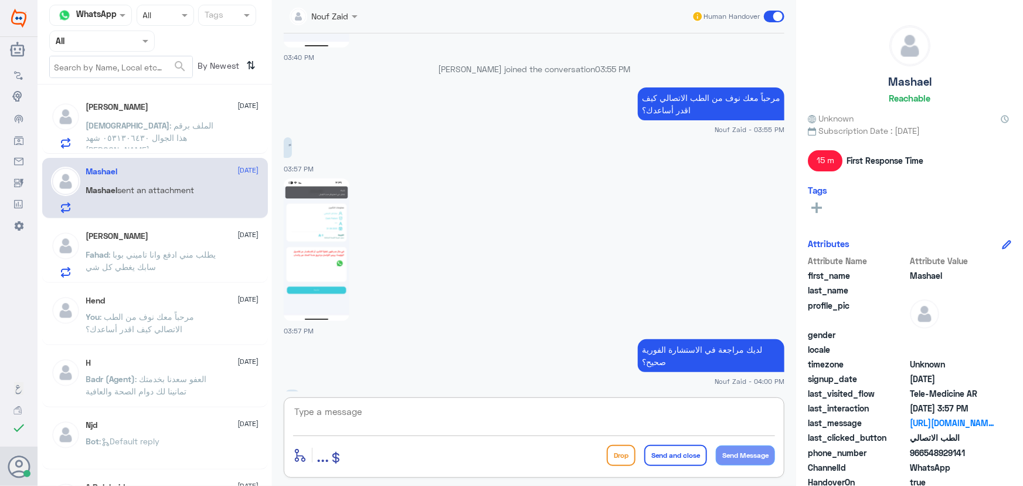
scroll to position [1090, 0]
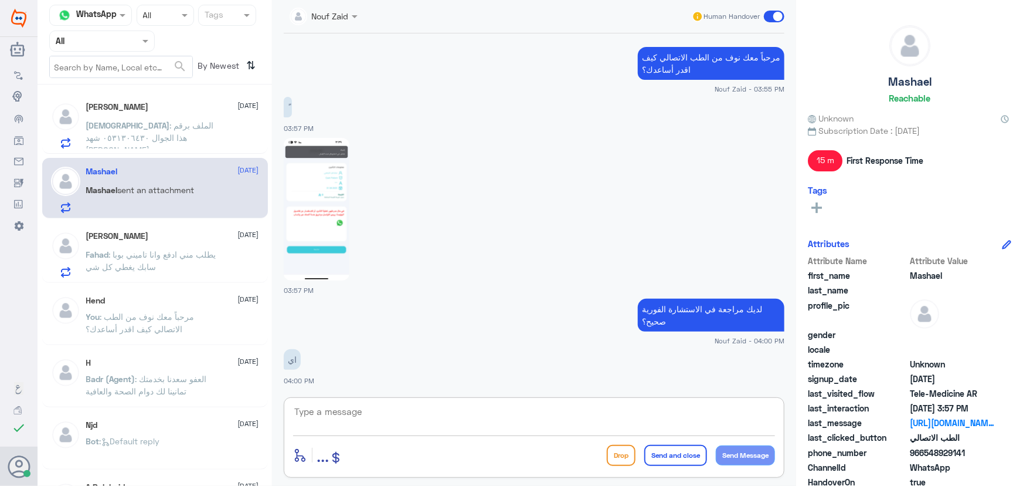
click at [332, 255] on img at bounding box center [317, 209] width 66 height 143
drag, startPoint x: 923, startPoint y: 455, endPoint x: 988, endPoint y: 452, distance: 64.6
click at [988, 452] on span "966548929141" at bounding box center [952, 452] width 85 height 12
copy span "548929141"
click at [532, 416] on textarea at bounding box center [534, 417] width 482 height 29
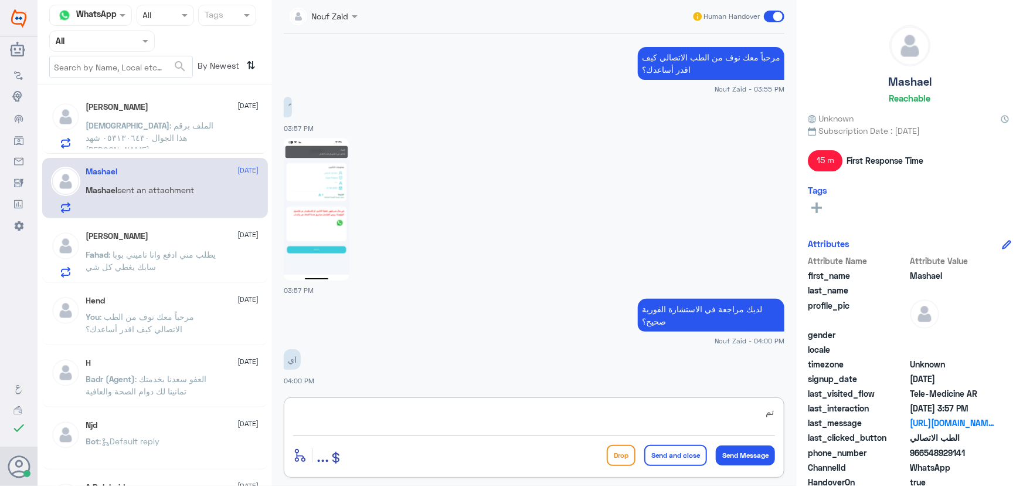
type textarea "ت"
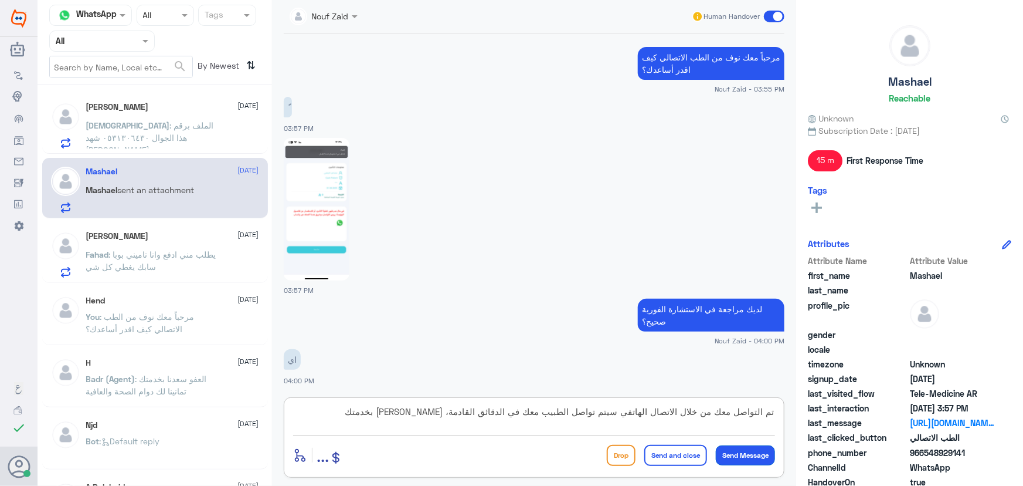
type textarea "تم التواصل معك من خلال الاتصال الهاتفي سيتم تواصل الطبيب معك في الدقائق القادمة…"
click at [741, 449] on button "Send Message" at bounding box center [745, 455] width 59 height 20
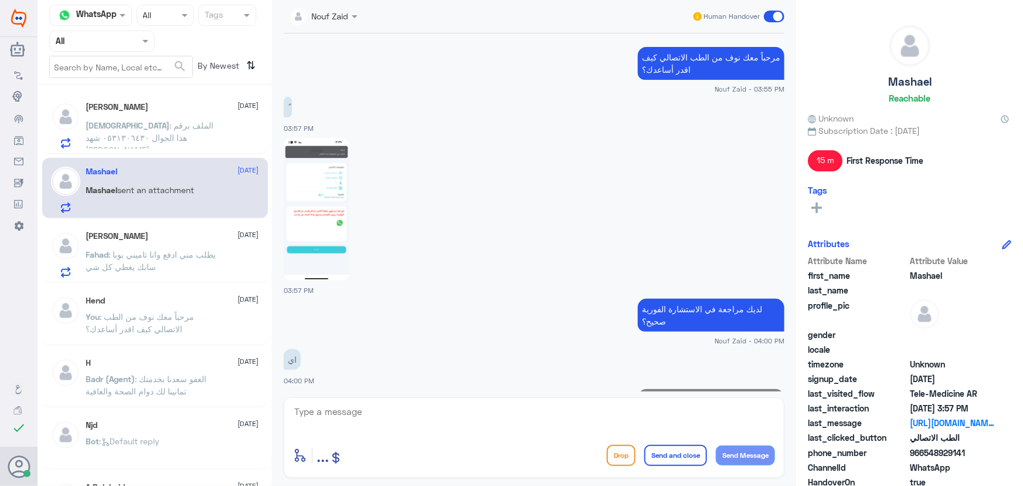
scroll to position [1152, 0]
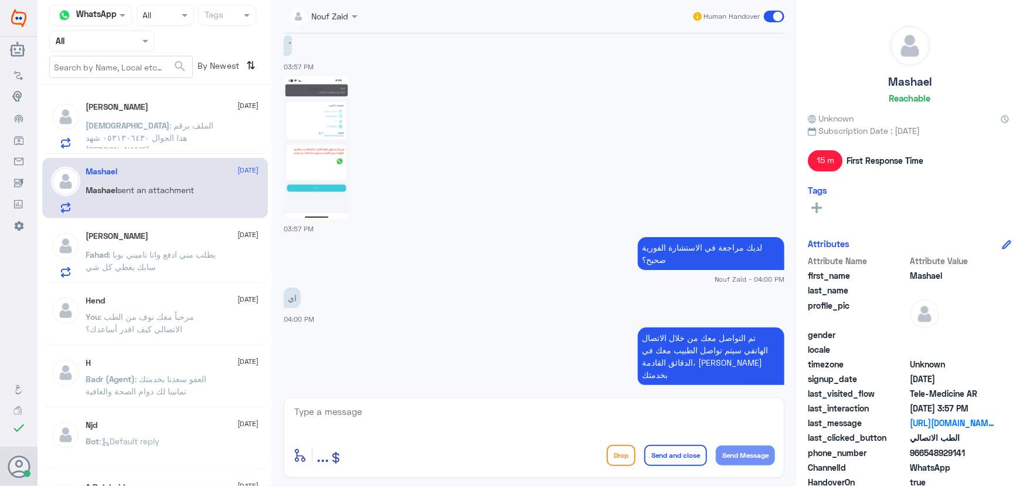
click at [771, 13] on span at bounding box center [774, 17] width 21 height 12
click at [0, 0] on input "checkbox" at bounding box center [0, 0] width 0 height 0
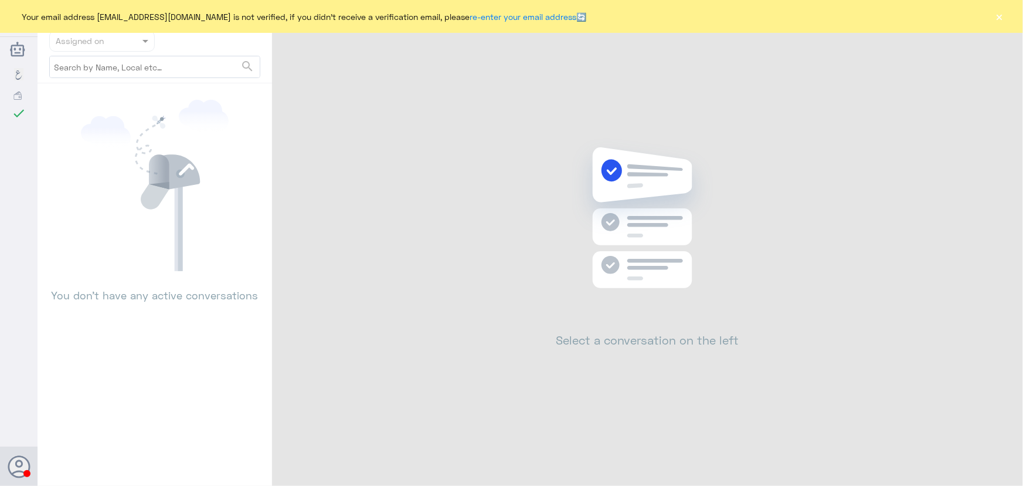
click at [996, 21] on button "×" at bounding box center [1000, 17] width 12 height 12
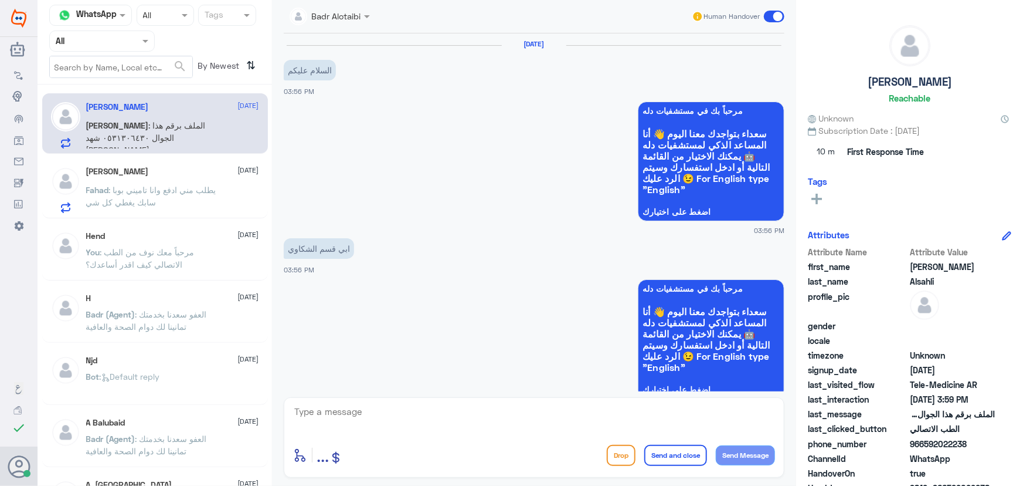
scroll to position [426, 0]
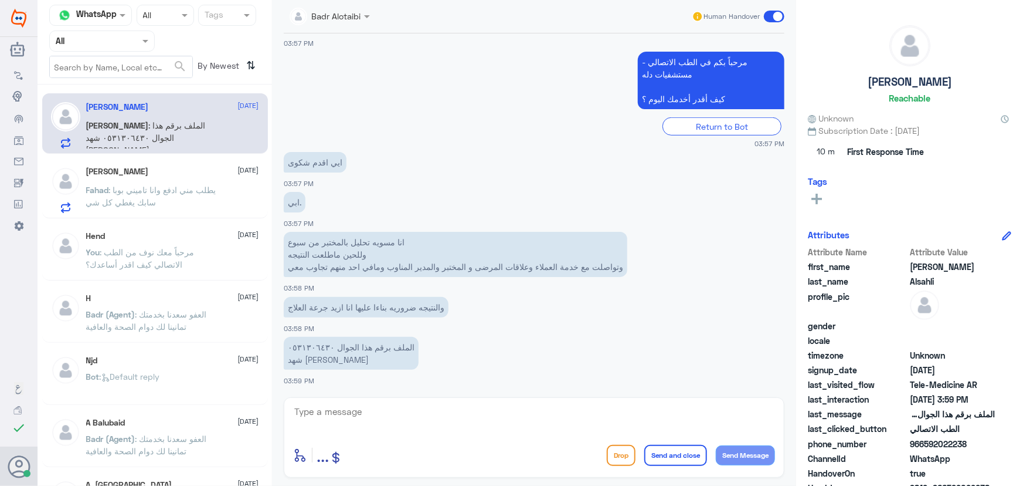
click at [176, 203] on p "Fahad : يطلب مني ادفع وانا تاميني بوبا سابك يغطي كل شي" at bounding box center [152, 198] width 132 height 29
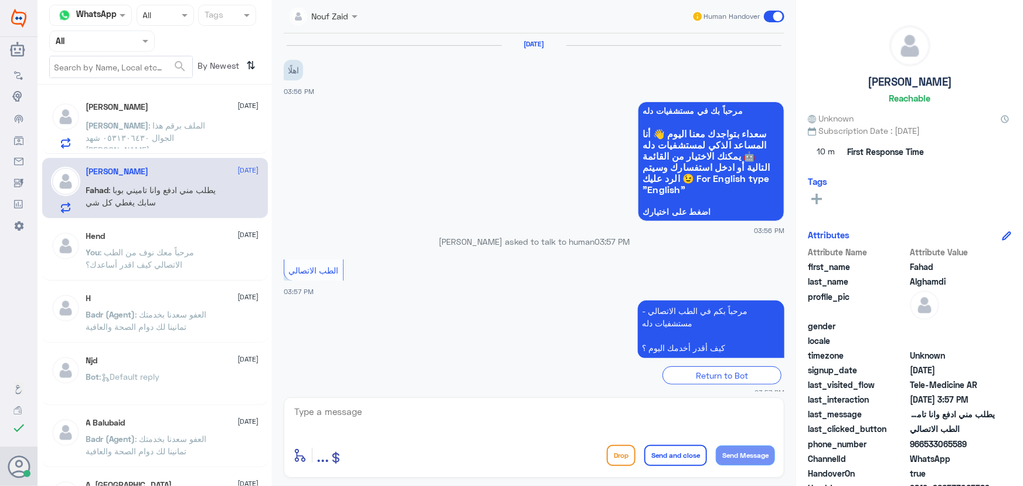
scroll to position [91, 0]
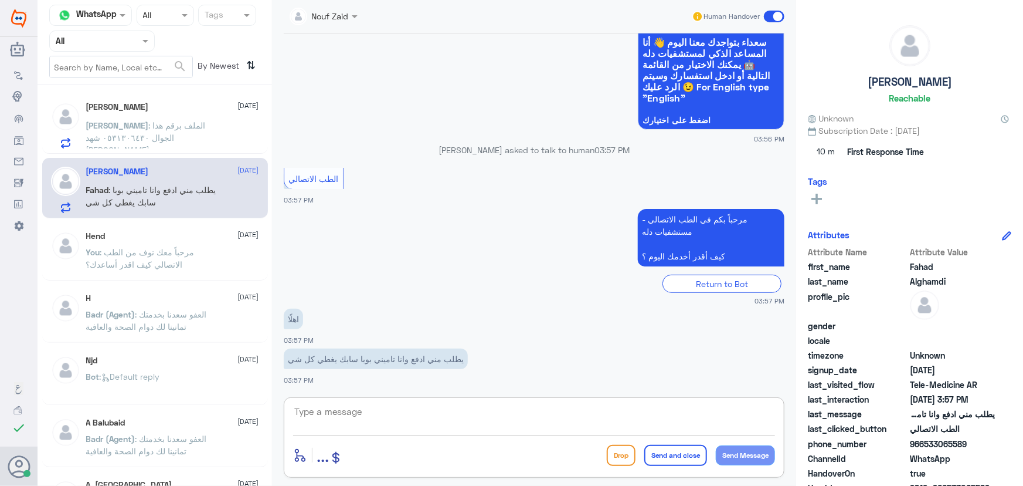
click at [480, 422] on textarea at bounding box center [534, 417] width 482 height 29
paste textarea "مرحباً معك نوف من الطب الاتصالي"
type textarea "مرحباً معك نوف من الطب الاتصالي"
click at [763, 449] on button "Send Message" at bounding box center [745, 455] width 59 height 20
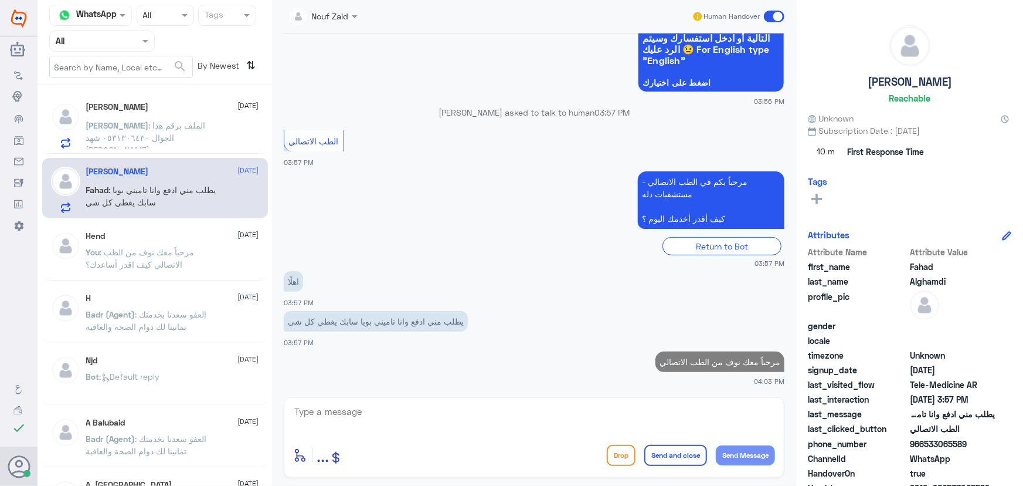
click at [169, 134] on span ": الملف برقم هذا الجوال ٠٥٣١٣٠٦٤٣٠ شهد [PERSON_NAME]" at bounding box center [146, 137] width 120 height 35
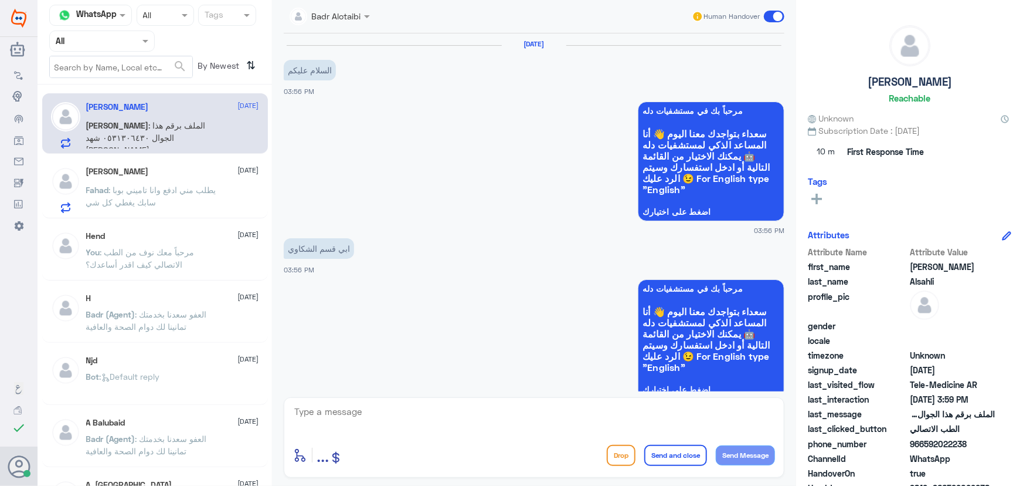
scroll to position [426, 0]
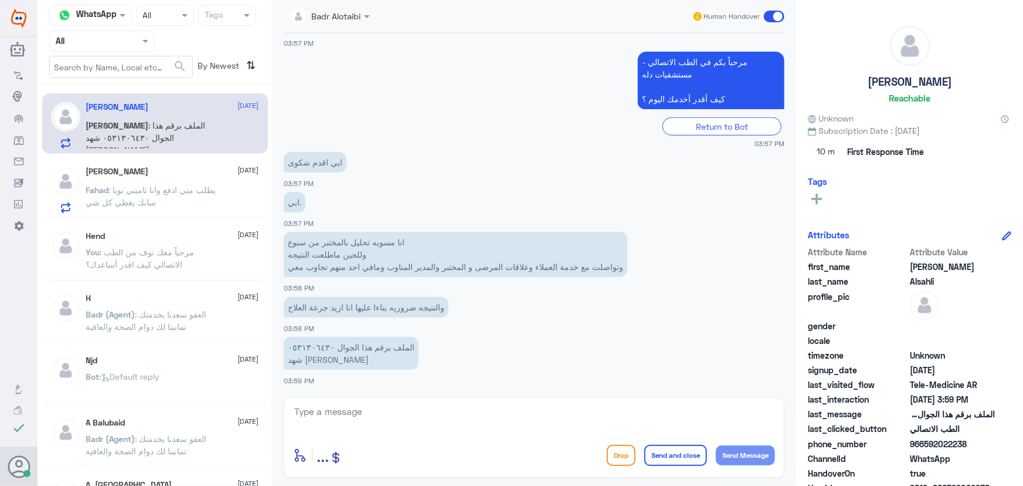
click at [166, 172] on div "Fahad Alghamdi 6 September" at bounding box center [172, 172] width 173 height 10
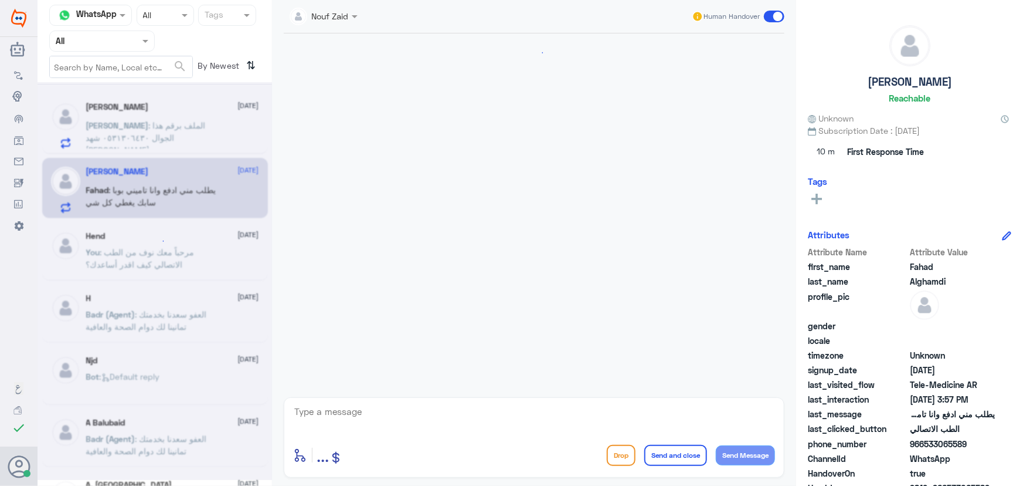
scroll to position [91, 0]
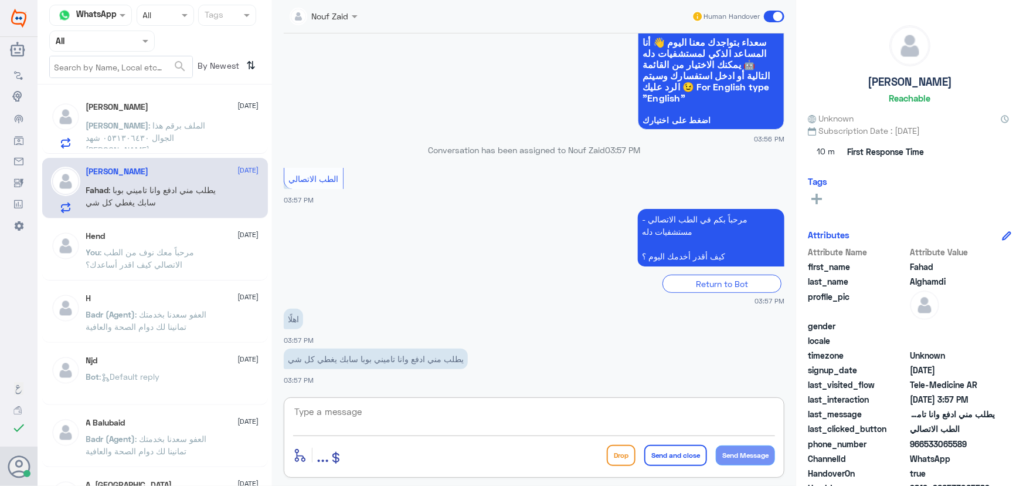
click at [489, 431] on textarea at bounding box center [534, 417] width 482 height 29
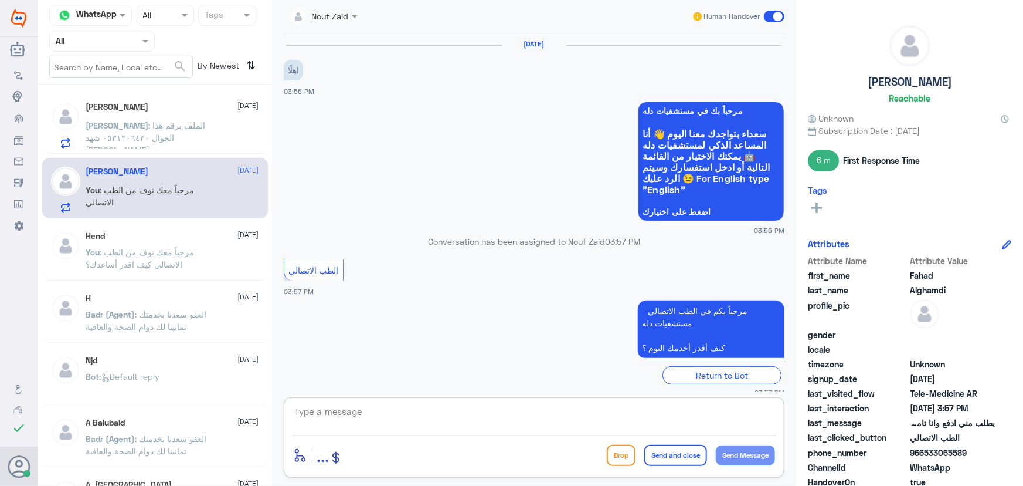
scroll to position [150, 0]
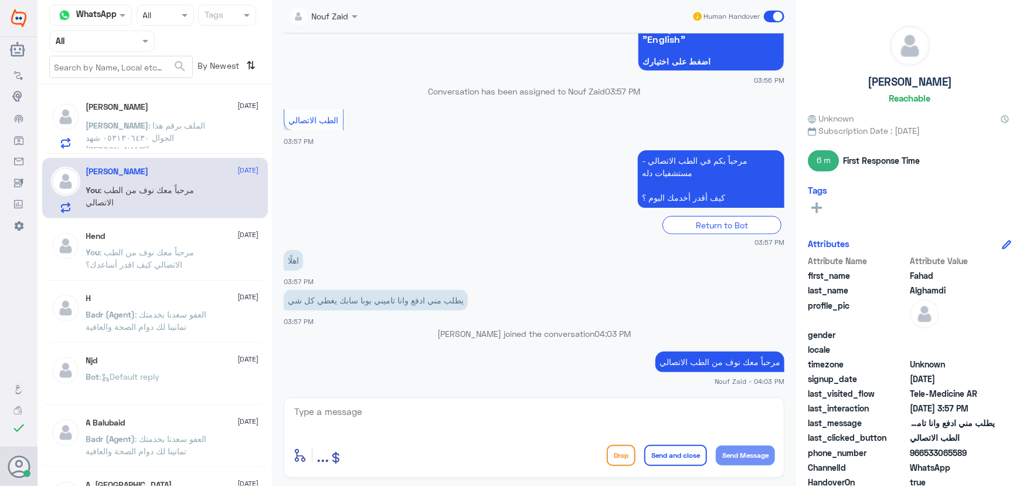
drag, startPoint x: 922, startPoint y: 452, endPoint x: 992, endPoint y: 457, distance: 70.0
click at [992, 457] on span "966533065589" at bounding box center [952, 452] width 85 height 12
click at [938, 447] on span "966533065589" at bounding box center [952, 452] width 85 height 12
drag, startPoint x: 925, startPoint y: 450, endPoint x: 999, endPoint y: 450, distance: 74.5
click at [999, 450] on div "phone_number 966533065589" at bounding box center [909, 453] width 203 height 15
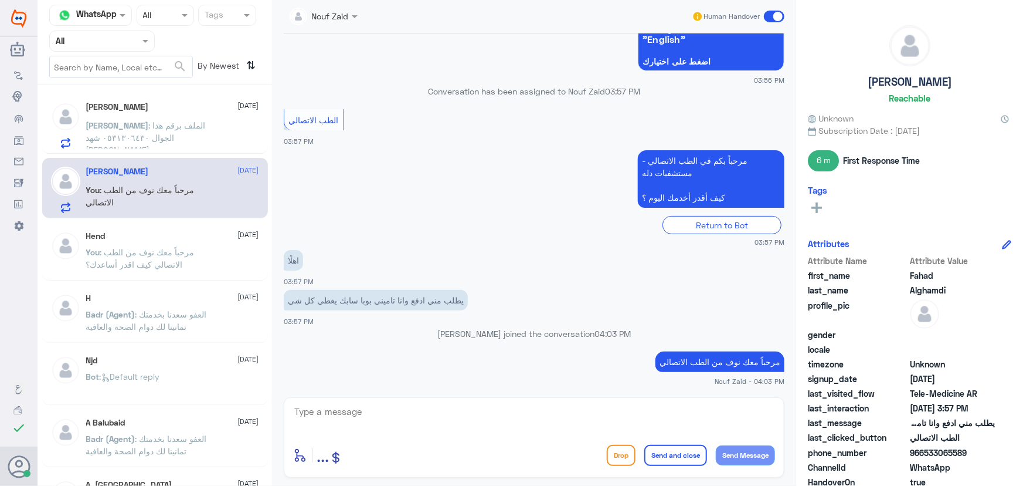
copy span "533065589"
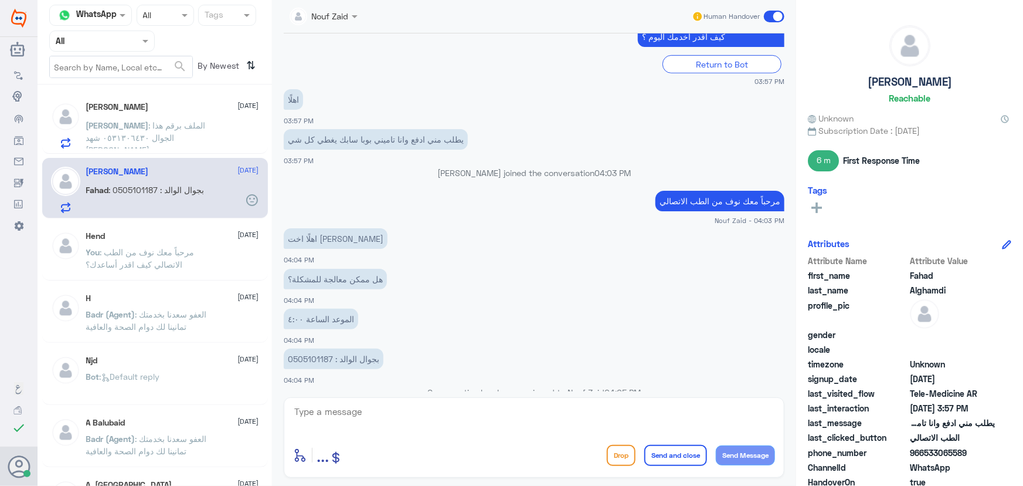
scroll to position [332, 0]
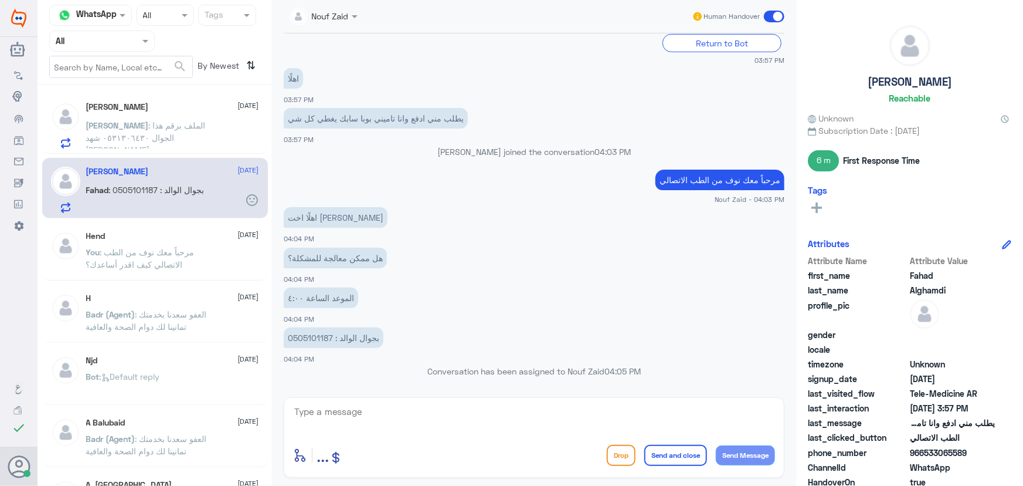
click at [310, 337] on p "بجوال الوالد : 0505101187" at bounding box center [334, 337] width 100 height 21
copy p "0505101187"
click at [547, 414] on textarea at bounding box center [534, 417] width 482 height 29
type textarea "لحظات من فضلك"
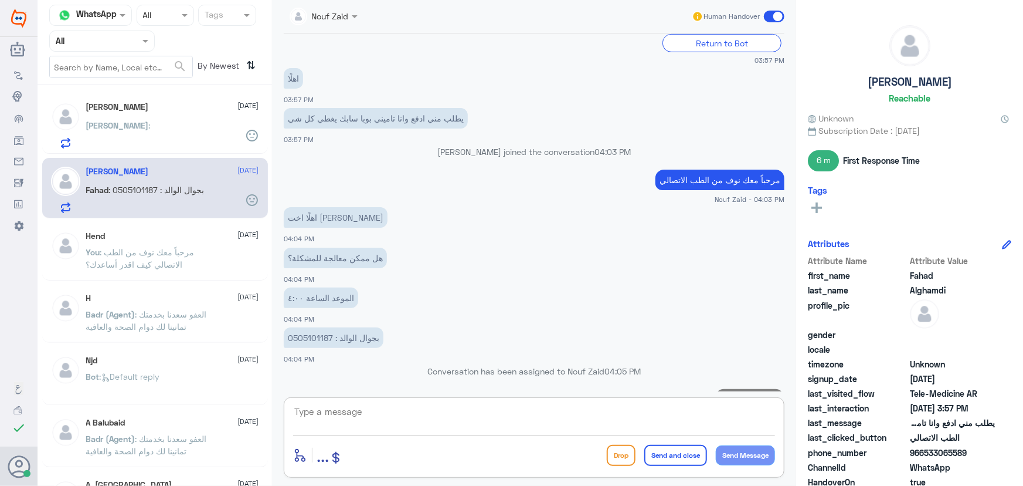
scroll to position [369, 0]
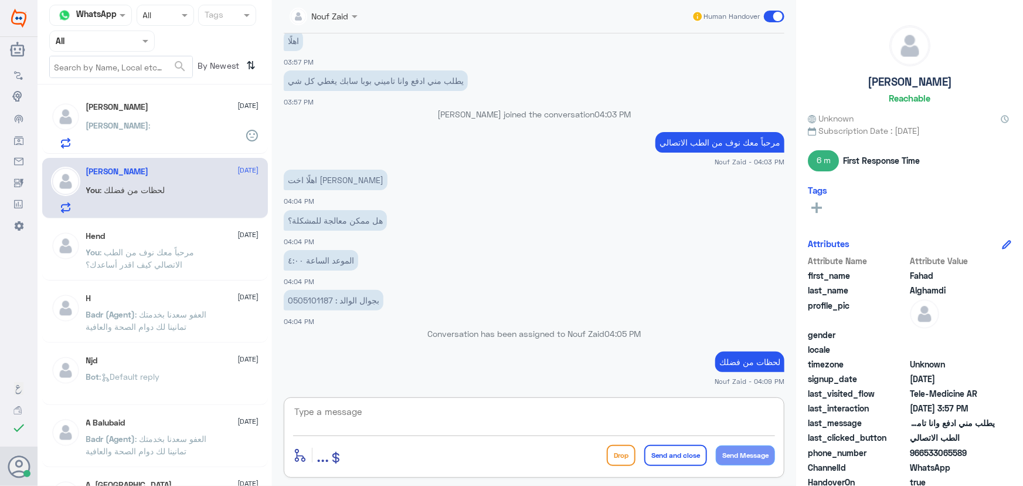
click at [205, 121] on div "Mohammed Alsahli 6 September Mohammed :" at bounding box center [172, 125] width 173 height 46
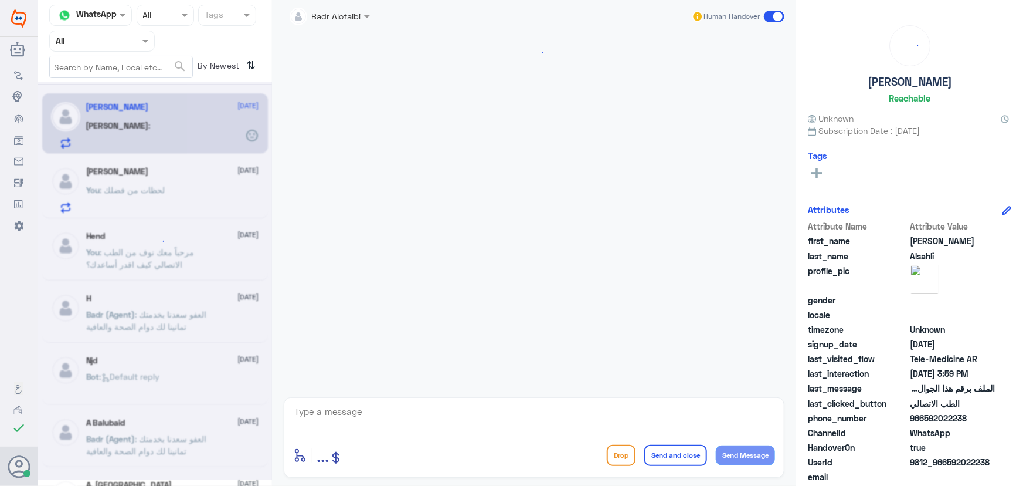
scroll to position [447, 0]
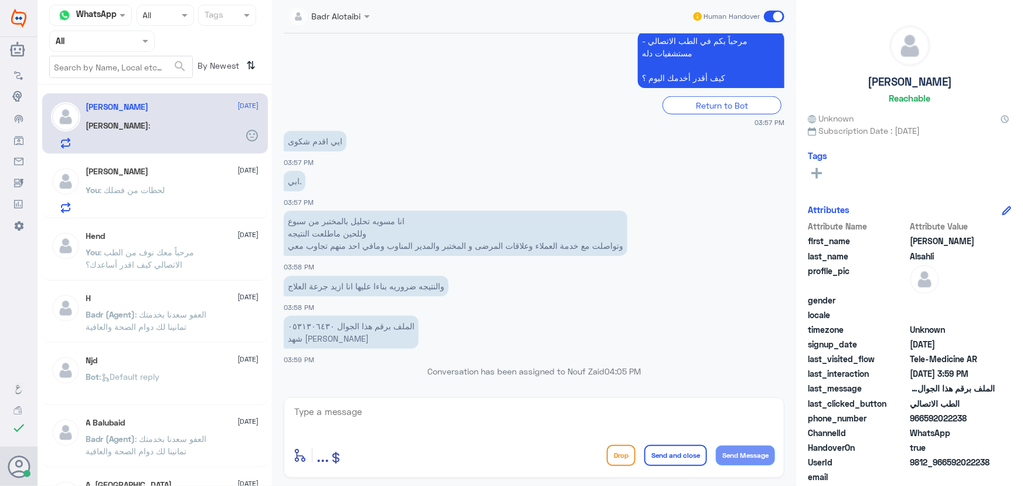
click at [175, 174] on div "Fahad Alghamdi 6 September" at bounding box center [172, 172] width 173 height 10
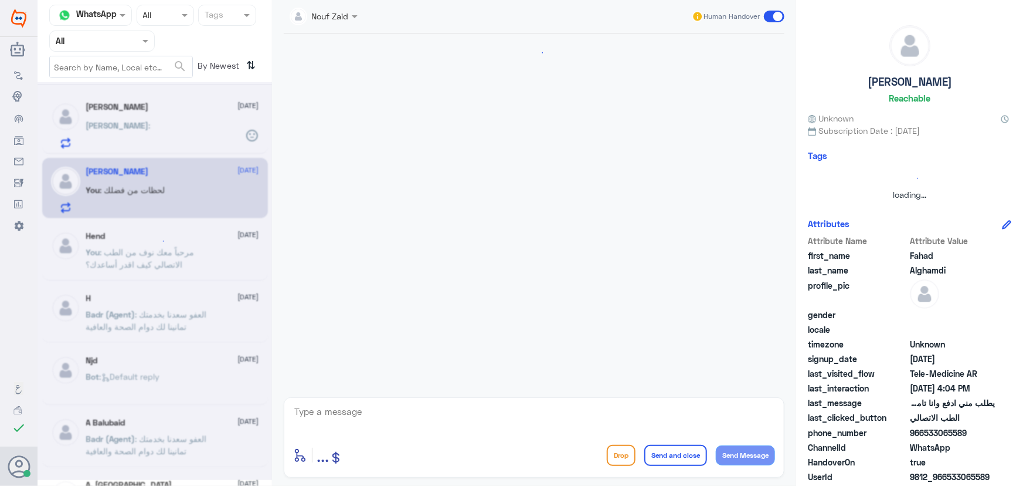
click at [168, 123] on div at bounding box center [155, 281] width 235 height 398
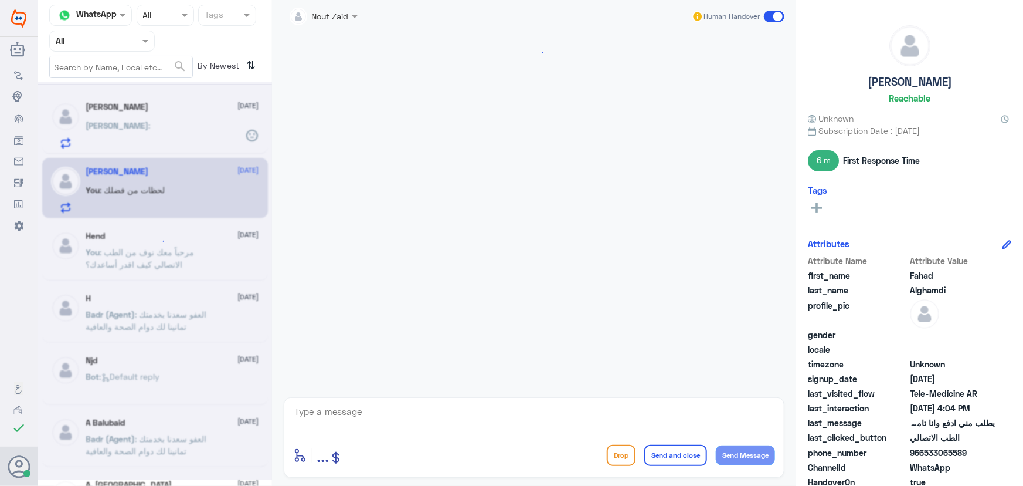
scroll to position [369, 0]
click at [168, 123] on div "Mohammed :" at bounding box center [172, 135] width 173 height 26
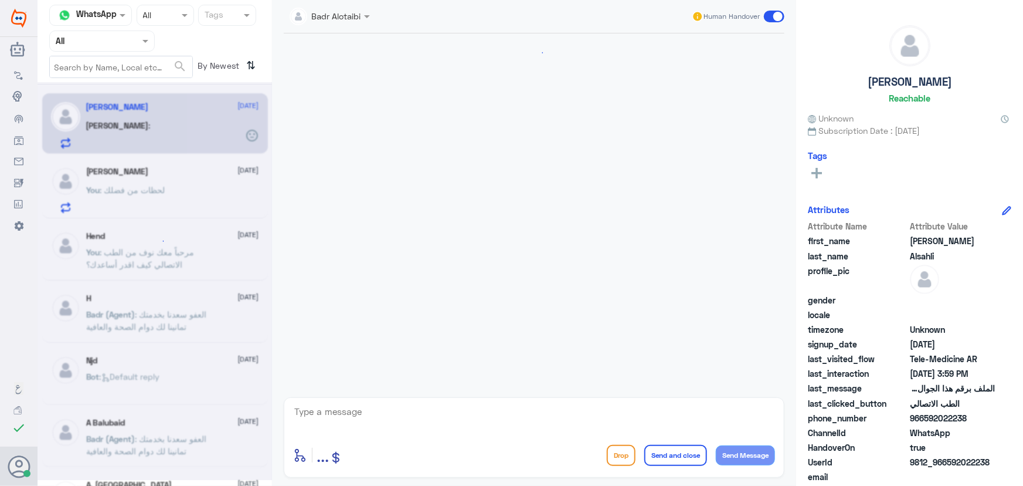
scroll to position [447, 0]
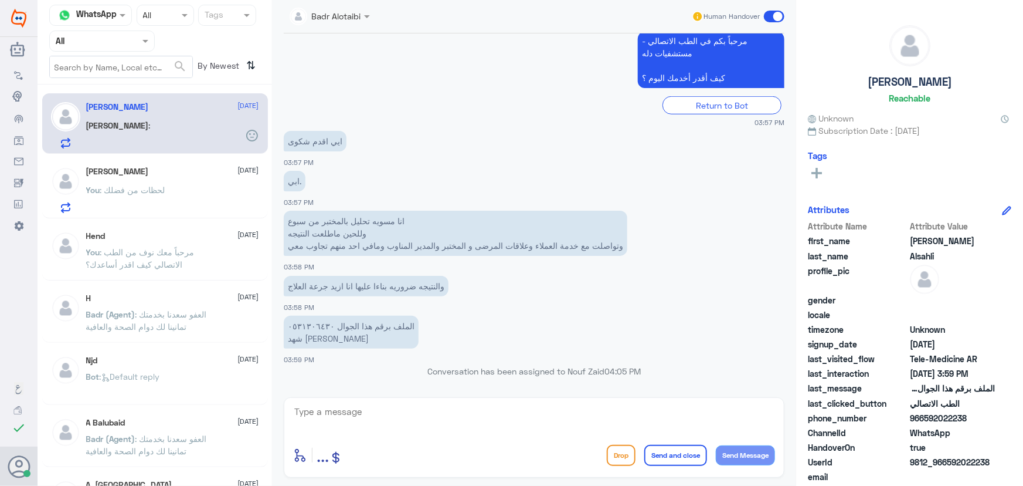
click at [161, 185] on span ": لحظات من فضلك" at bounding box center [132, 190] width 65 height 10
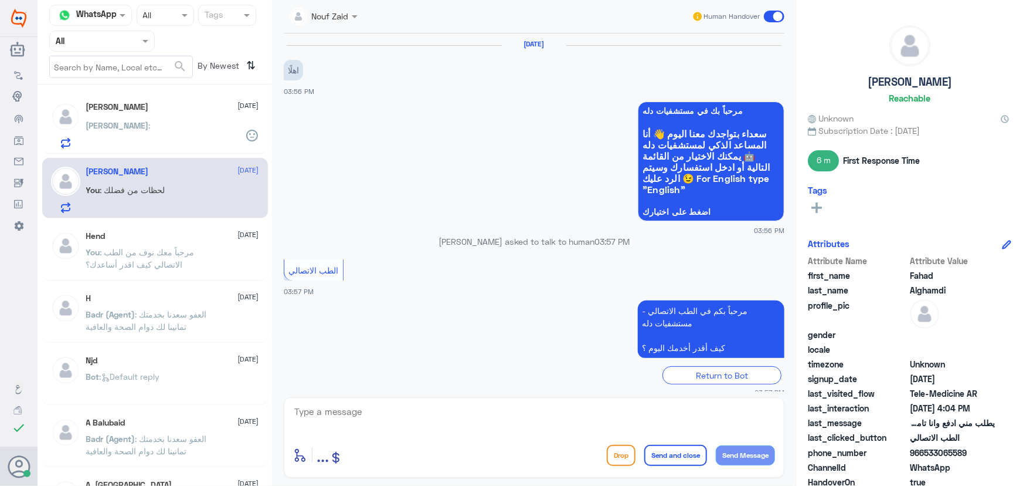
scroll to position [369, 0]
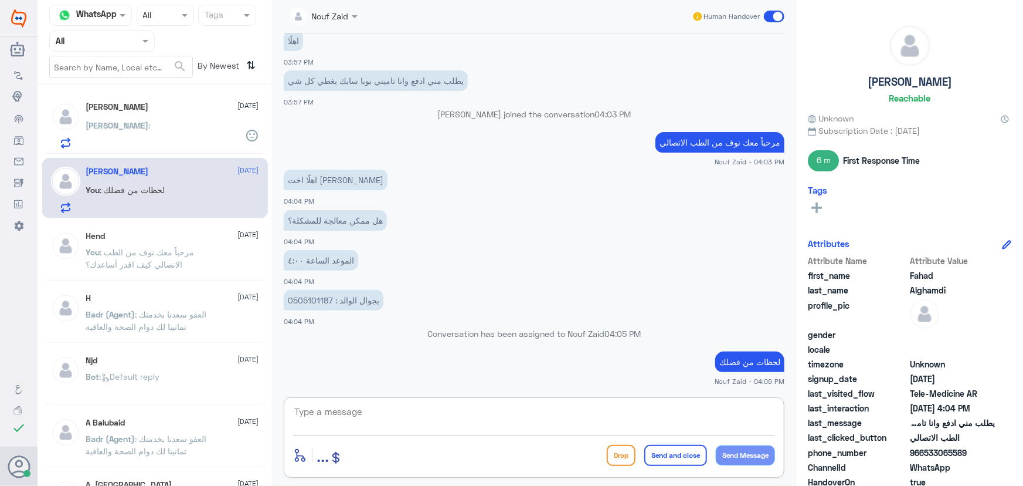
click at [497, 415] on textarea at bounding box center [534, 417] width 482 height 29
click at [548, 411] on textarea "تم تحديث التأمين الخاص بك يمكنك الان الاستفادة من الخدمة سعدنا بخدمتك" at bounding box center [534, 417] width 482 height 29
click at [423, 421] on textarea "تم تحديث التأمين الخاص بك يمكنك الان الاستفادة من الخدمة، سعدنا بخدمتك" at bounding box center [534, 417] width 482 height 29
type textarea "تم تحديث التأمين الخاص بك يمكنك الان الاستفادة من الخدمة، سعدنا بخدمتك"
click at [670, 458] on button "Send and close" at bounding box center [675, 455] width 63 height 21
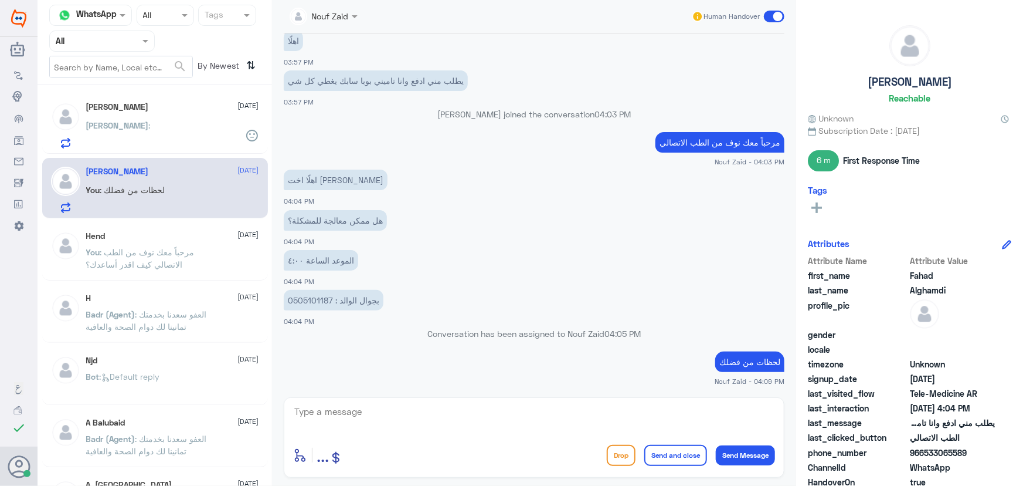
scroll to position [419, 0]
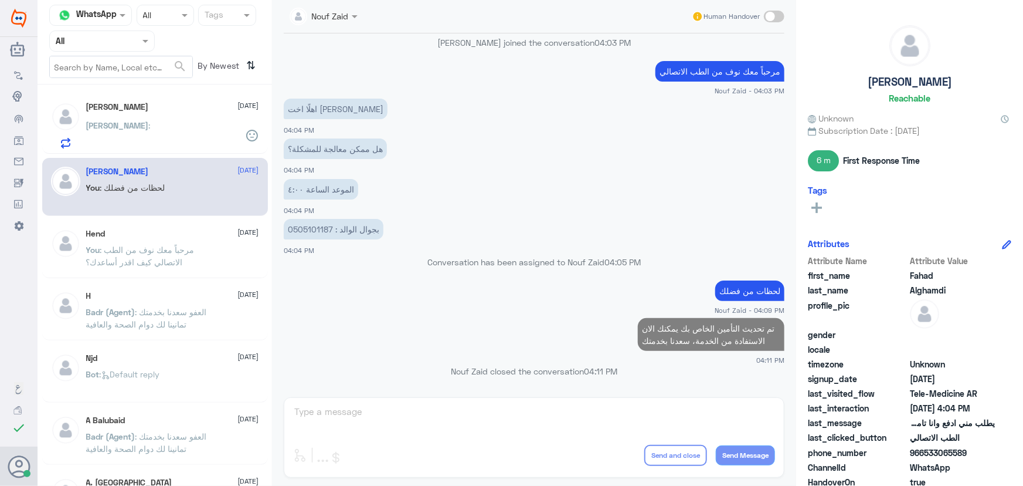
click at [156, 127] on div "Mohammed :" at bounding box center [172, 135] width 173 height 26
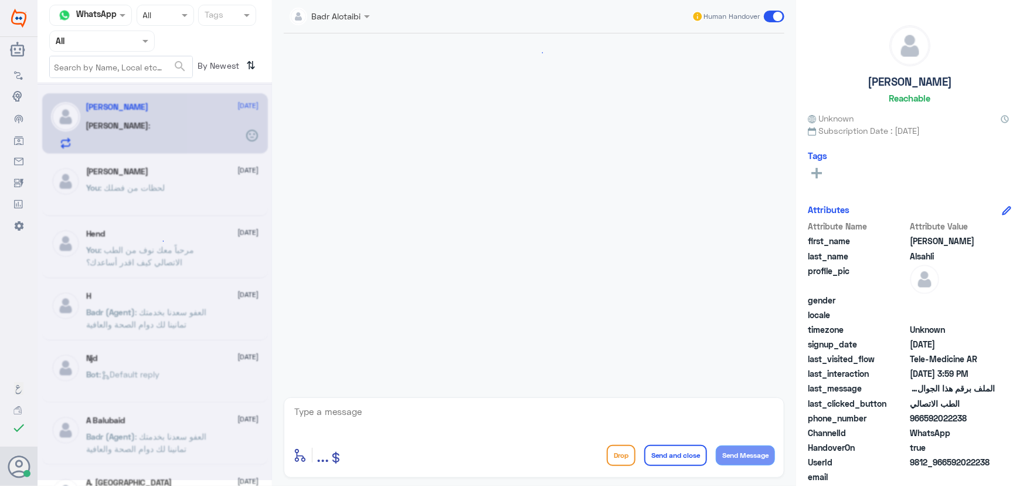
scroll to position [447, 0]
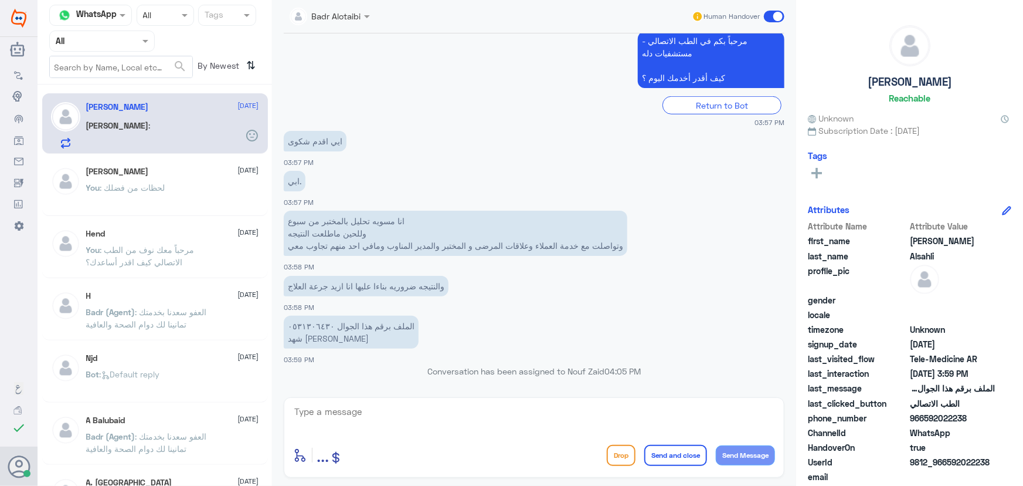
click at [167, 182] on div "Fahad Alghamdi 6 September You : لحظات من فضلك" at bounding box center [172, 189] width 173 height 44
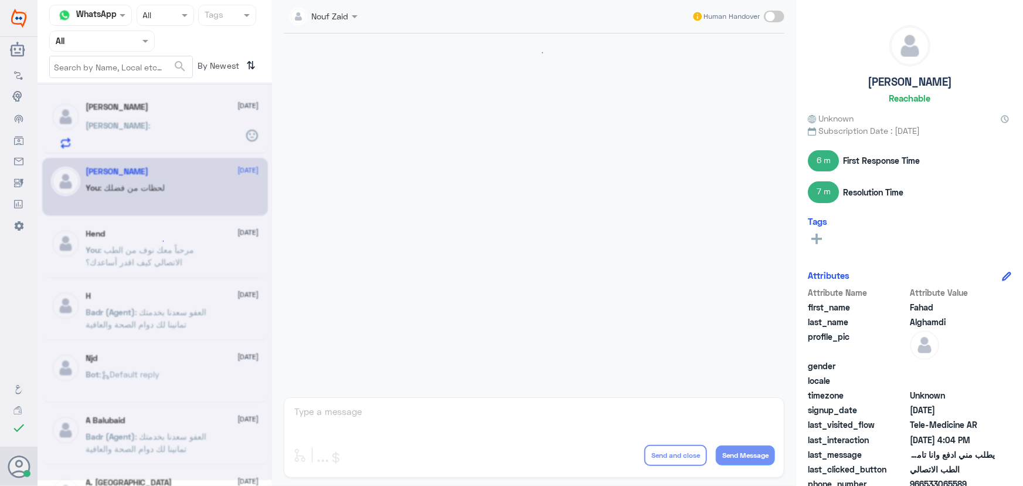
scroll to position [391, 0]
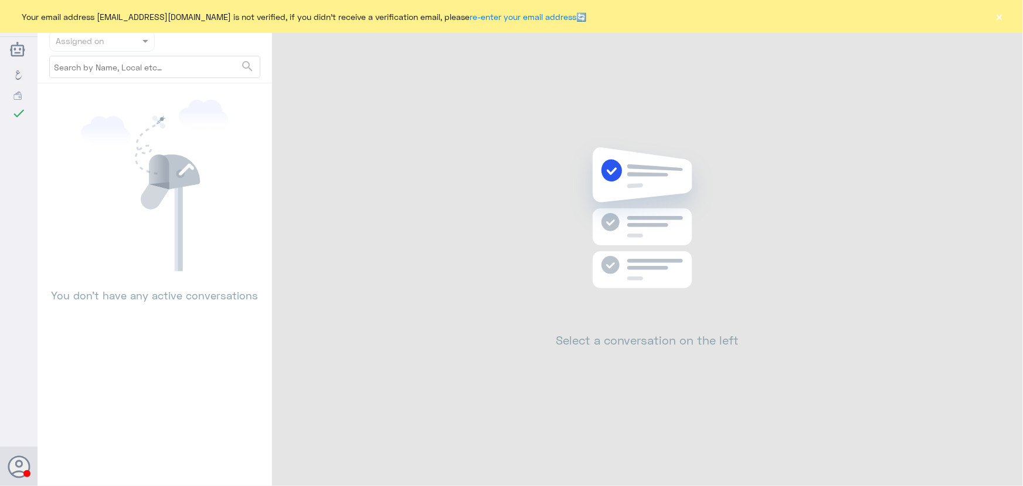
click at [1007, 17] on div "Your email address [EMAIL_ADDRESS][DOMAIN_NAME] is not verified, if you didn't …" at bounding box center [511, 16] width 1023 height 33
click at [997, 16] on button "×" at bounding box center [1000, 17] width 12 height 12
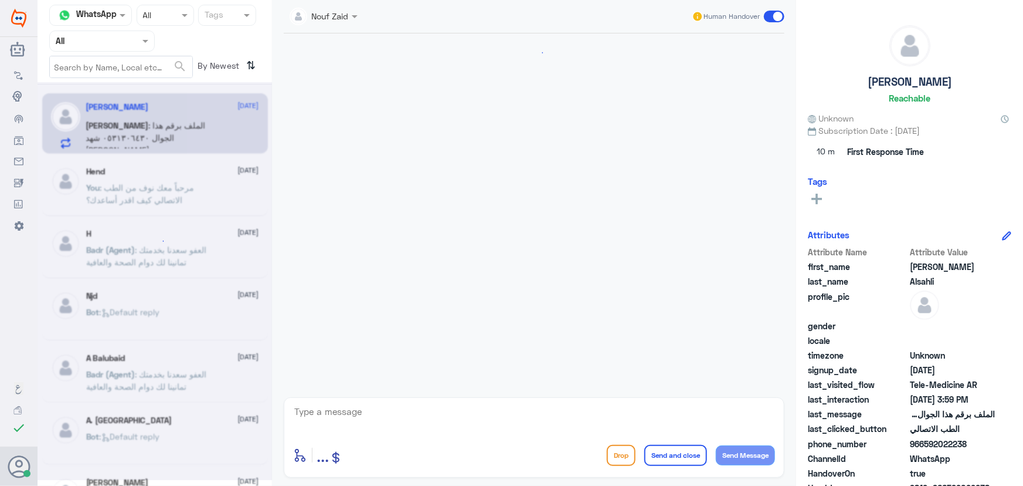
scroll to position [447, 0]
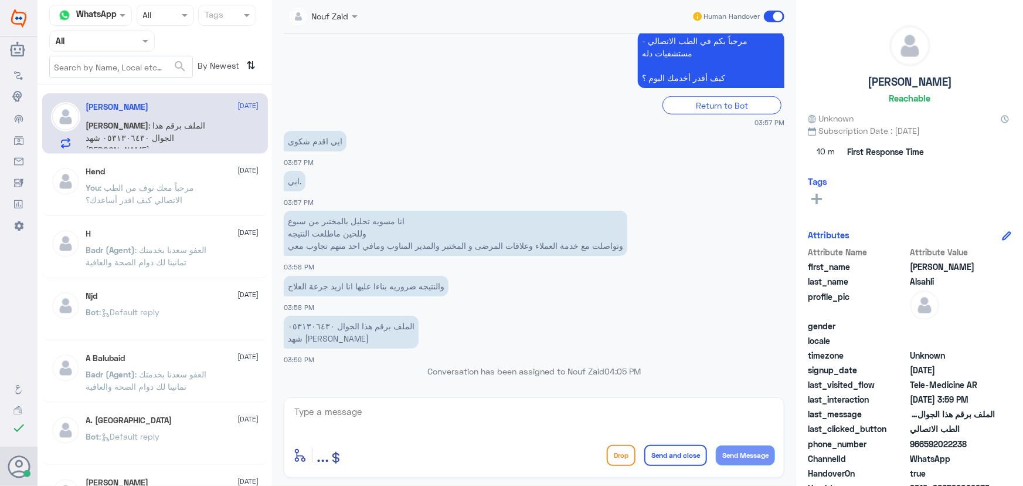
click at [324, 21] on input "text" at bounding box center [311, 15] width 42 height 13
click at [330, 56] on div "Badr Alotaibi" at bounding box center [345, 43] width 123 height 30
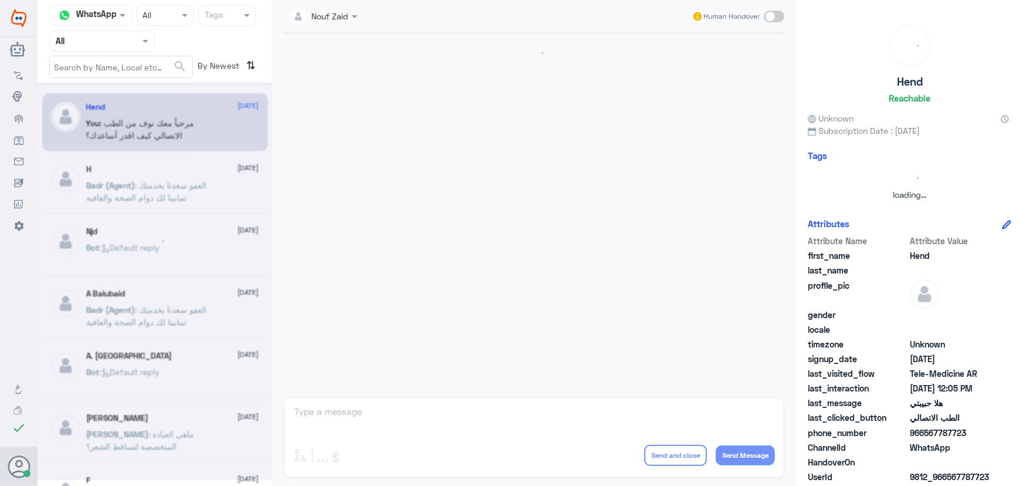
scroll to position [533, 0]
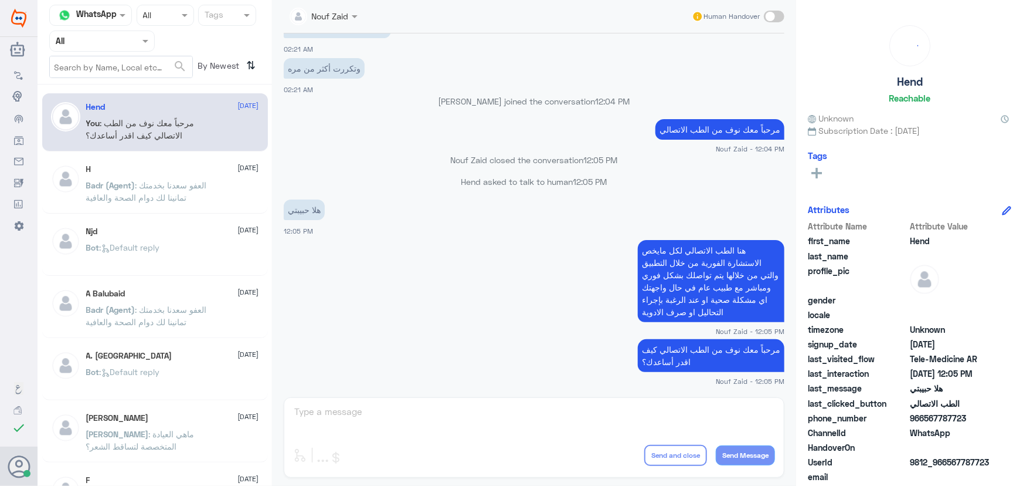
click at [109, 52] on nav "Channel WhatsApp Status × All Tags Agent Filter All search By Newest ⇅" at bounding box center [155, 45] width 235 height 80
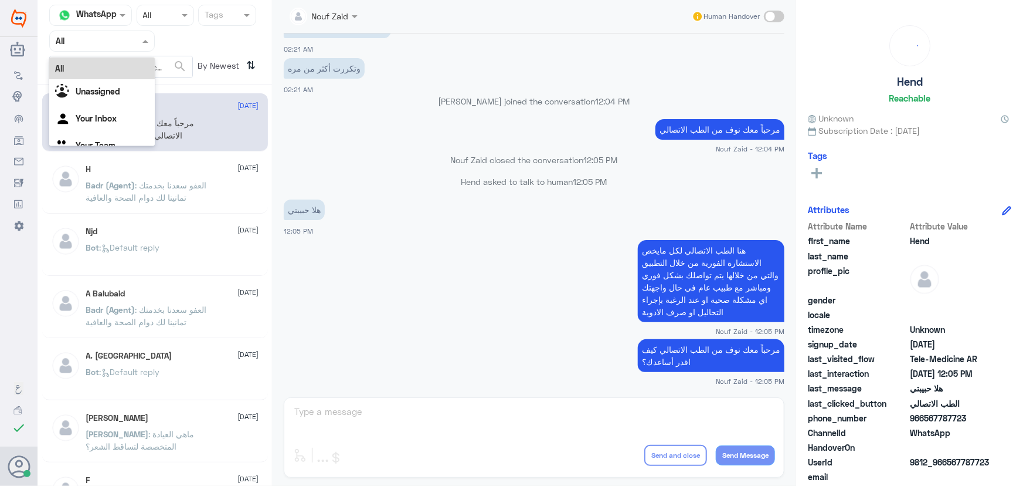
click at [104, 44] on input "text" at bounding box center [88, 40] width 65 height 13
click at [114, 103] on div "Unassigned" at bounding box center [102, 92] width 106 height 27
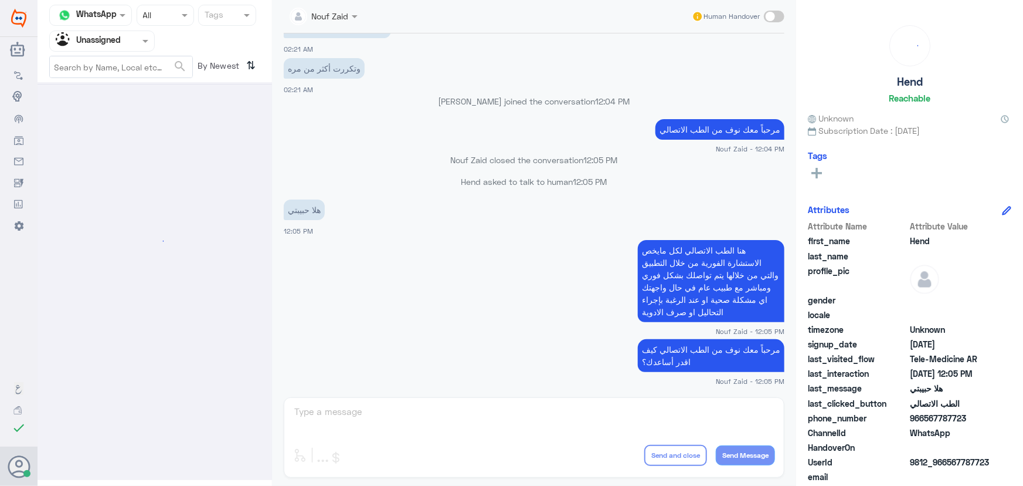
scroll to position [0, 0]
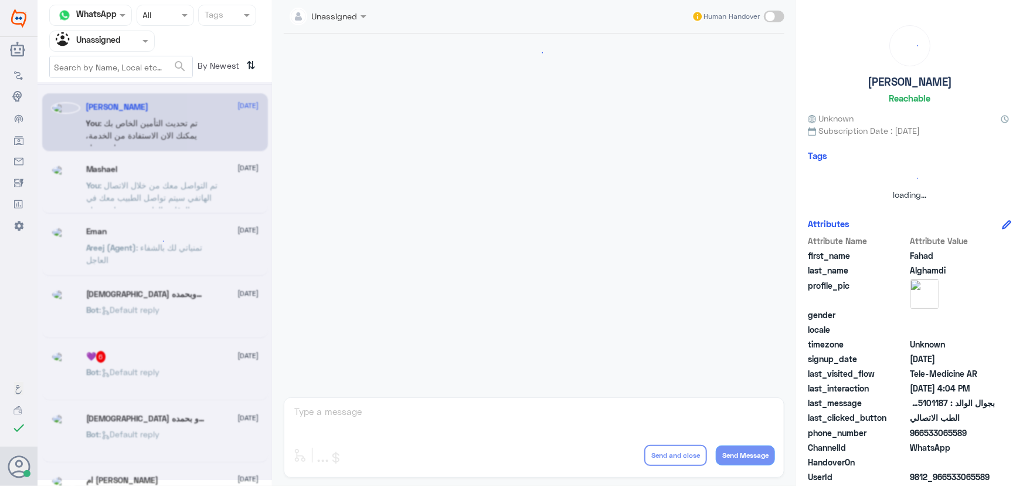
click at [108, 42] on input "text" at bounding box center [88, 40] width 65 height 13
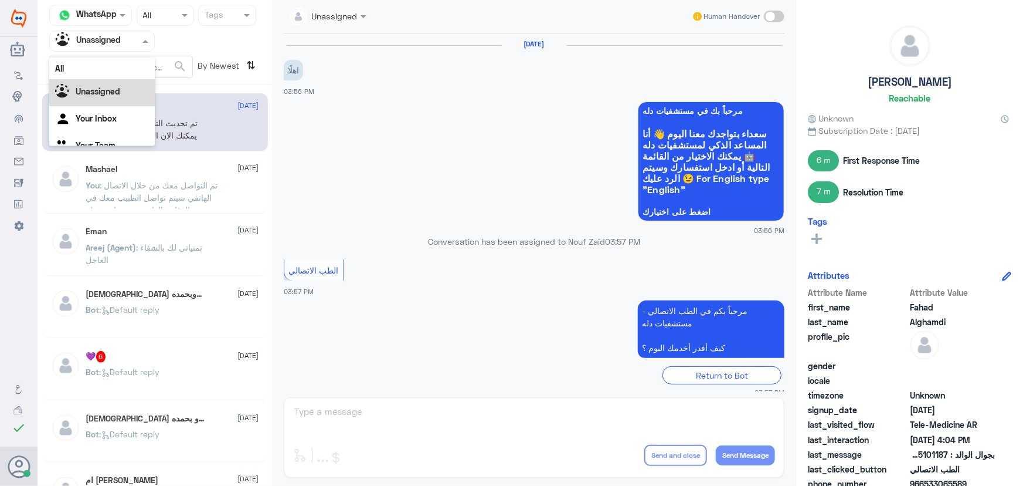
scroll to position [15, 0]
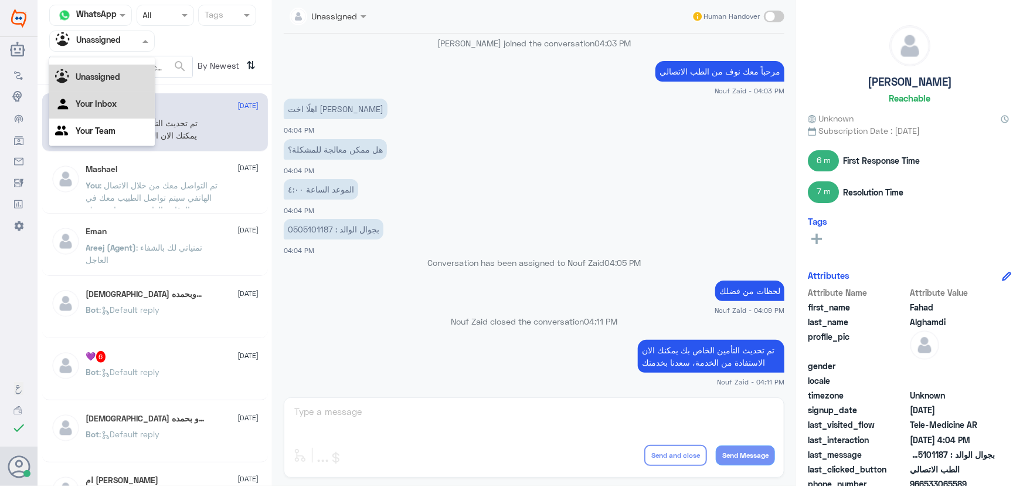
click at [106, 100] on Inbox "Your Inbox" at bounding box center [96, 104] width 41 height 10
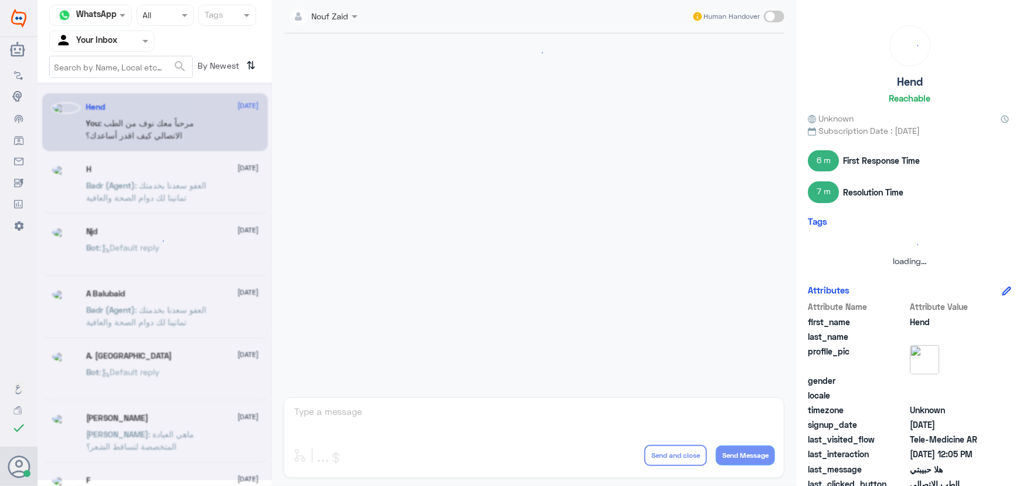
scroll to position [0, 0]
click at [97, 43] on input "text" at bounding box center [88, 40] width 65 height 13
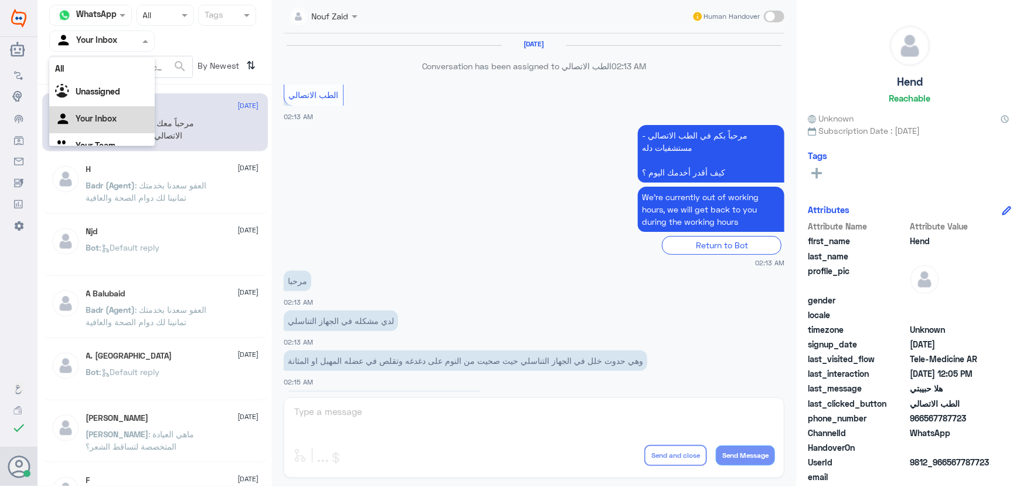
scroll to position [15, 0]
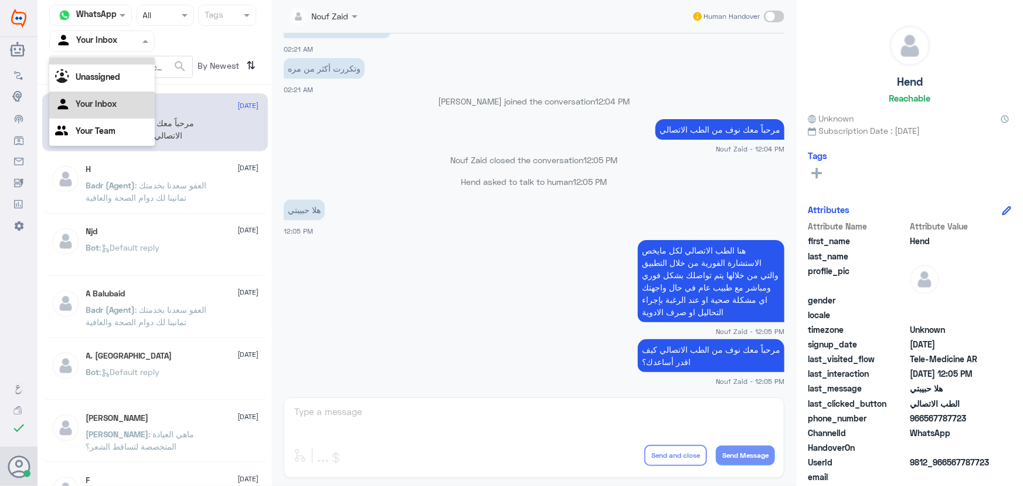
click at [104, 60] on div "All" at bounding box center [102, 54] width 106 height 22
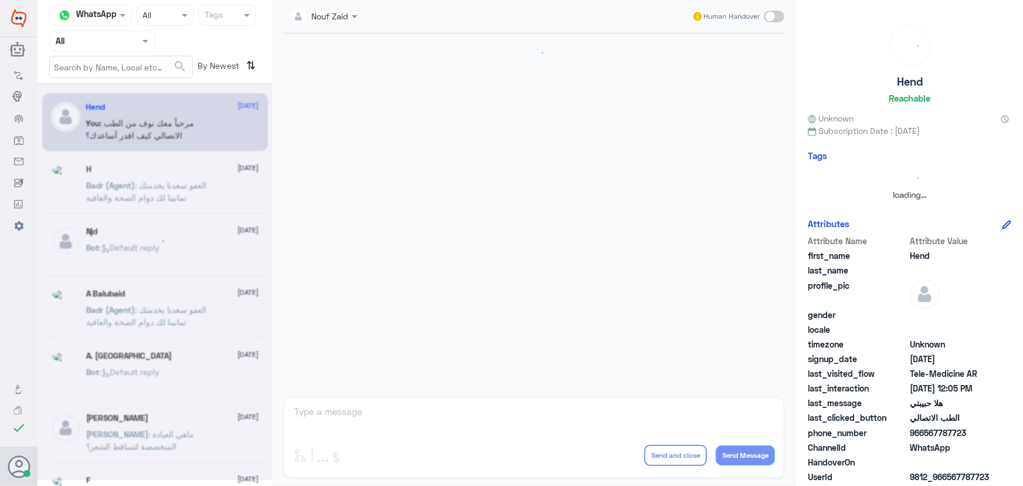
scroll to position [533, 0]
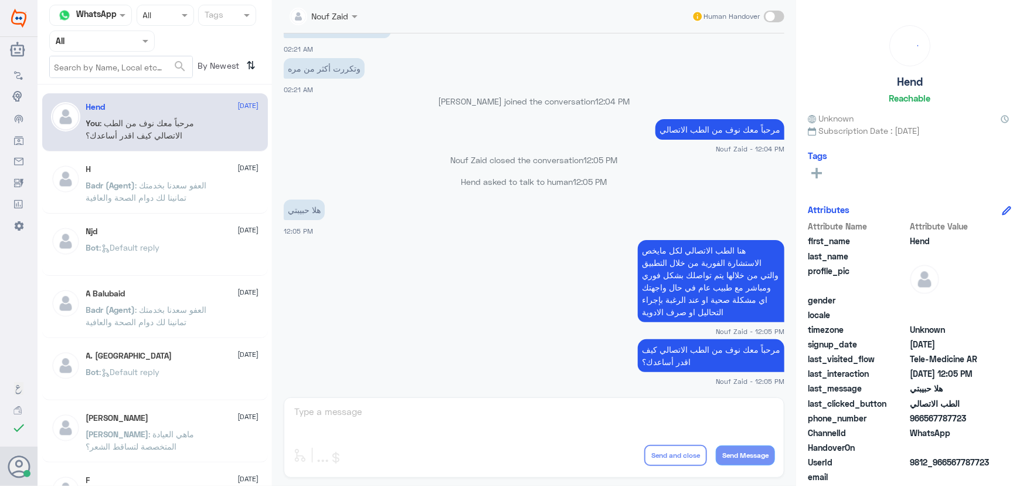
click at [120, 45] on input "text" at bounding box center [88, 40] width 65 height 13
click at [381, 141] on div "مرحباً معك نوف من الطب الاتصالي Nouf Zaid - 12:04 PM" at bounding box center [534, 135] width 501 height 38
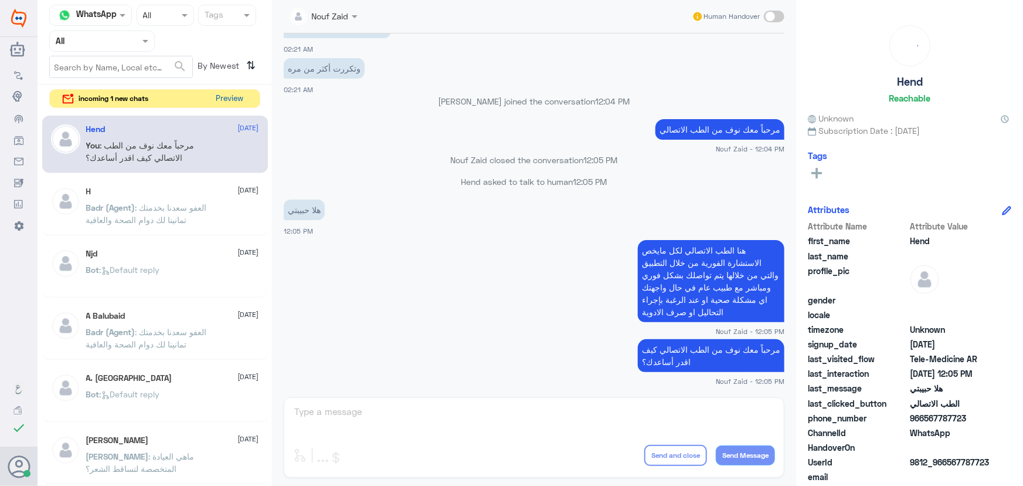
click at [234, 94] on button "Preview" at bounding box center [230, 99] width 36 height 18
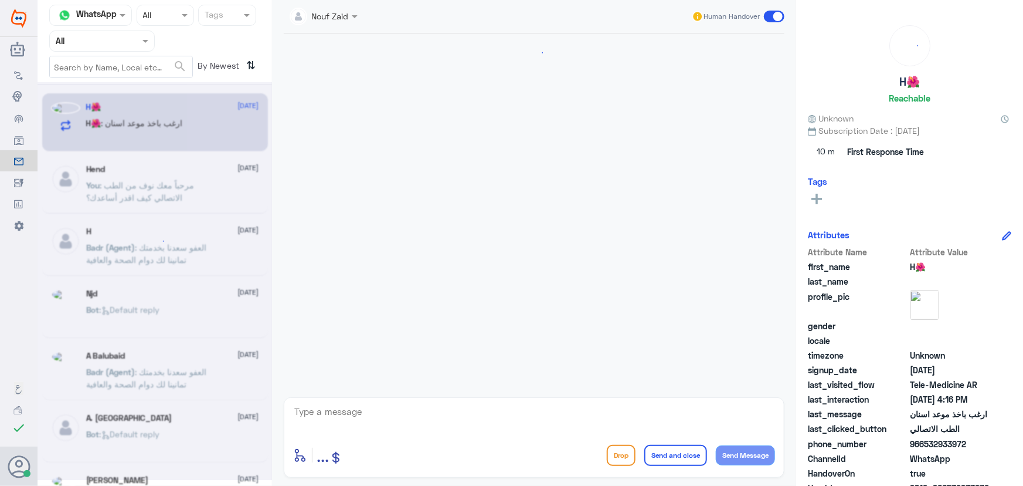
scroll to position [52, 0]
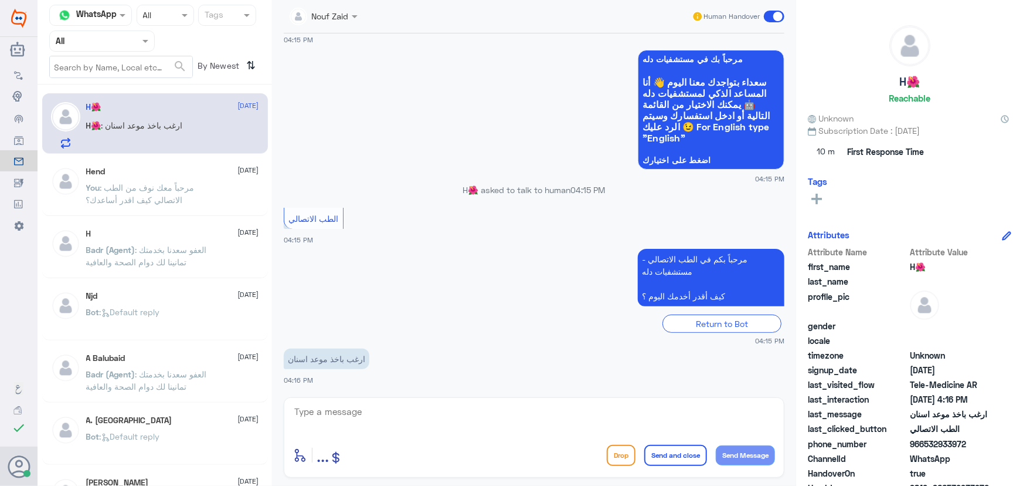
click at [379, 416] on textarea at bounding box center [534, 417] width 482 height 29
type textarea "ه"
paste textarea "مرحباً معك نوف من الطب الاتصالي"
type textarea "مرحباً معك نوف من الطب الاتصالي"
click at [735, 452] on button "Send Message" at bounding box center [745, 455] width 59 height 20
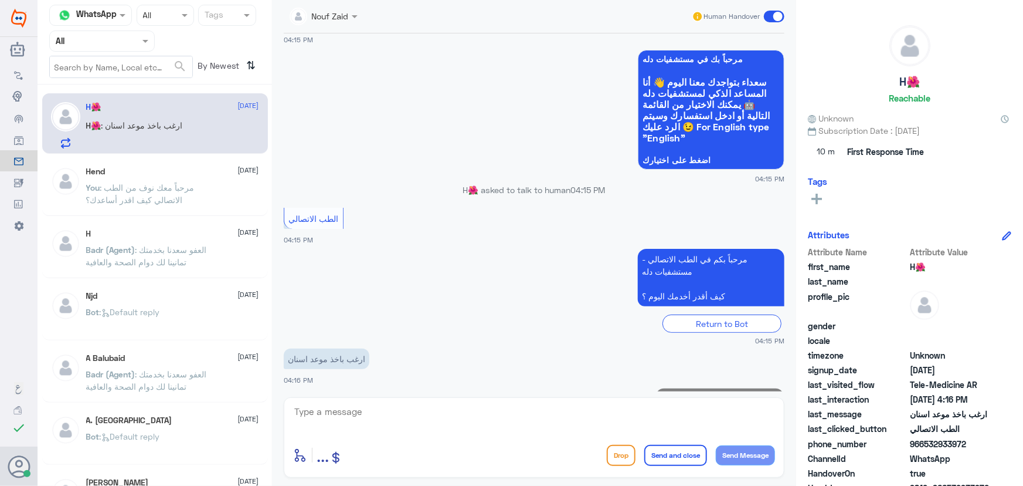
scroll to position [89, 0]
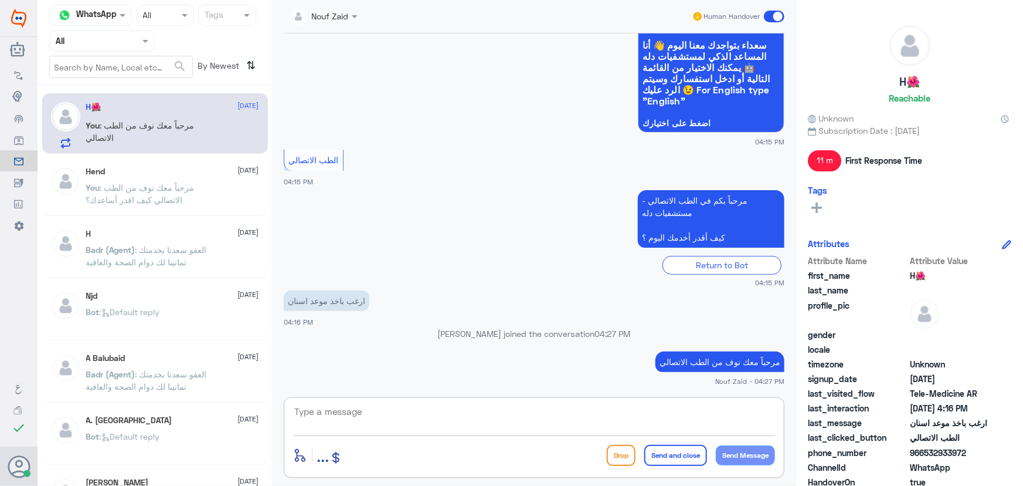
drag, startPoint x: 398, startPoint y: 413, endPoint x: 380, endPoint y: 385, distance: 33.0
click at [398, 412] on textarea at bounding box center [534, 417] width 482 height 29
paste textarea "هنا الطب الاتصالي لكل مايخص الاستشارة الفورية من خلال التطبيق، يمكنك الاستفسار …"
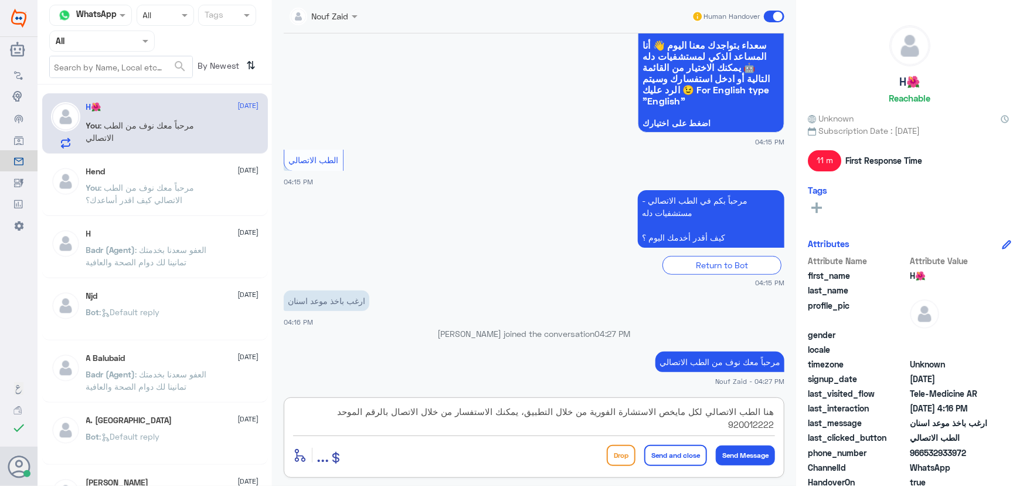
type textarea "هنا الطب الاتصالي لكل مايخص الاستشارة الفورية من خلال التطبيق، يمكنك الاستفسار …"
click at [660, 454] on button "Send and close" at bounding box center [675, 455] width 63 height 21
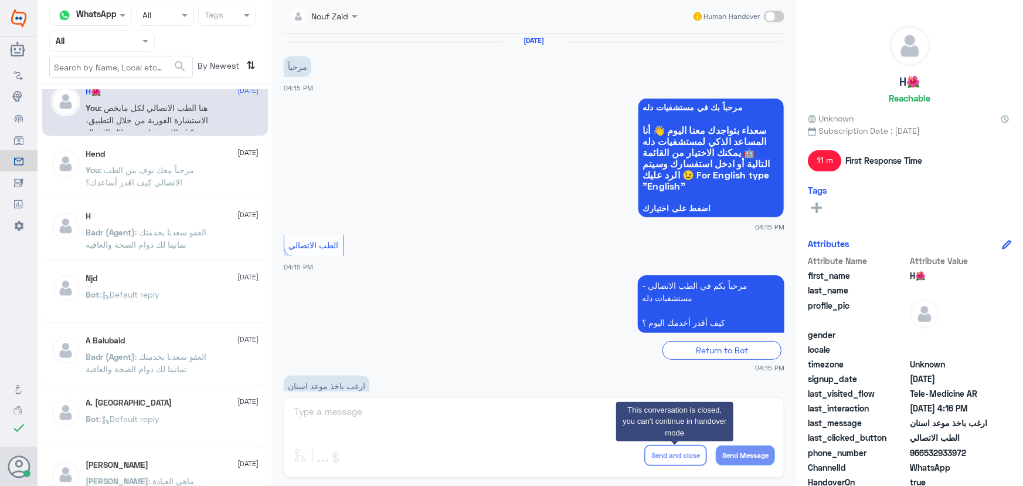
scroll to position [0, 0]
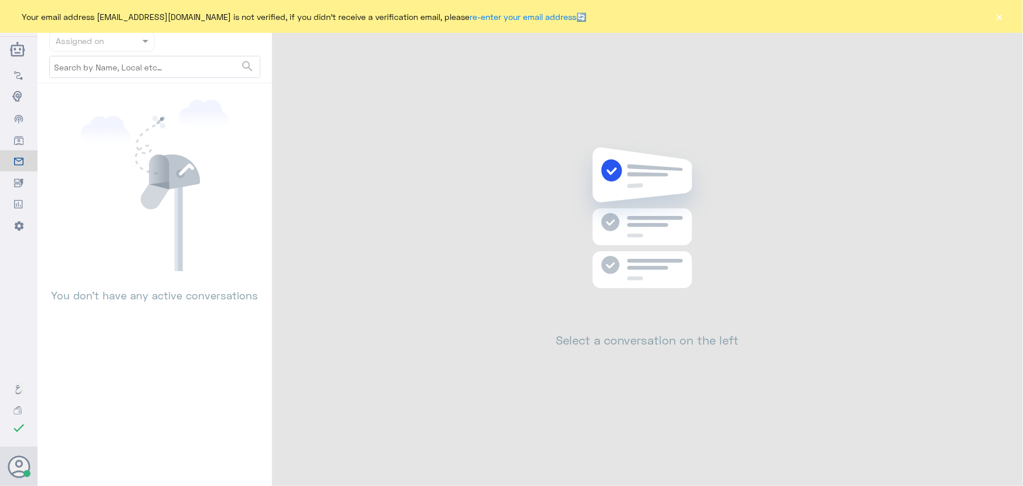
click at [999, 16] on button "×" at bounding box center [1000, 17] width 12 height 12
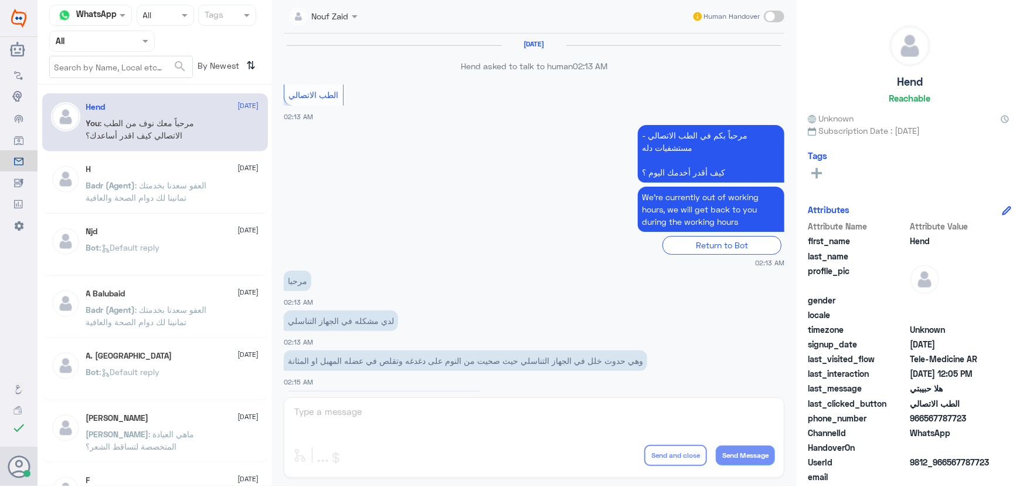
scroll to position [533, 0]
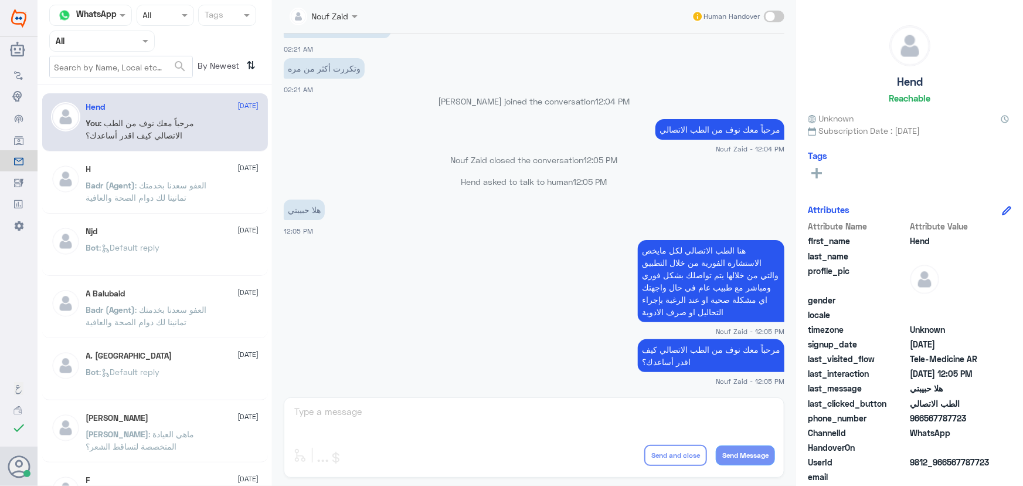
click at [345, 27] on div "Nouf Zaid Human Handover" at bounding box center [534, 16] width 501 height 33
click at [344, 19] on div at bounding box center [324, 15] width 80 height 13
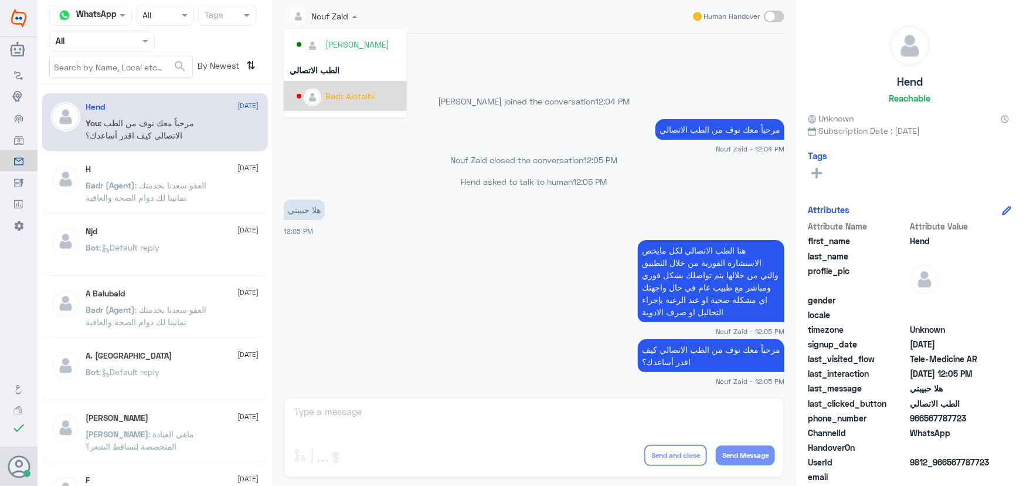
scroll to position [605, 0]
click at [422, 165] on p "[PERSON_NAME] closed the conversation 12:05 PM" at bounding box center [534, 160] width 501 height 12
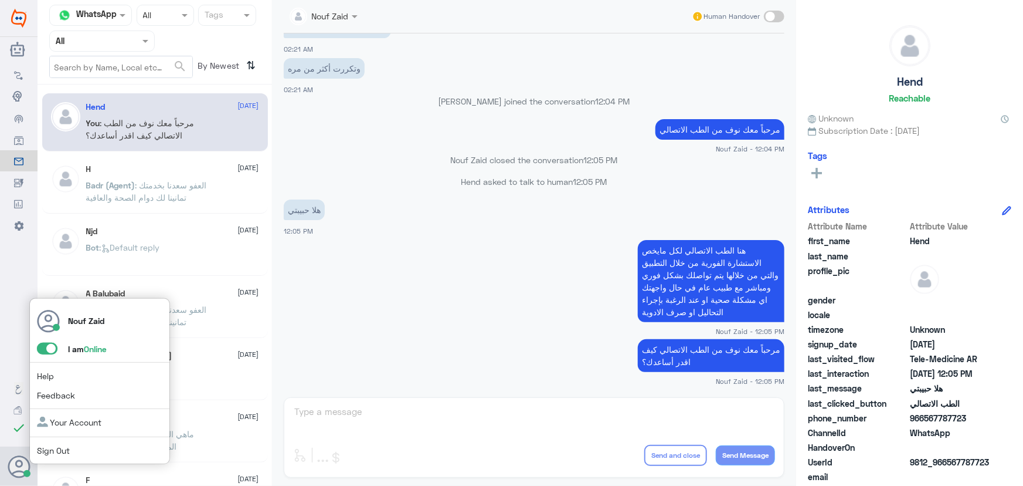
click at [49, 342] on span at bounding box center [47, 348] width 21 height 12
click at [0, 0] on input "checkbox" at bounding box center [0, 0] width 0 height 0
